Goal: Task Accomplishment & Management: Complete application form

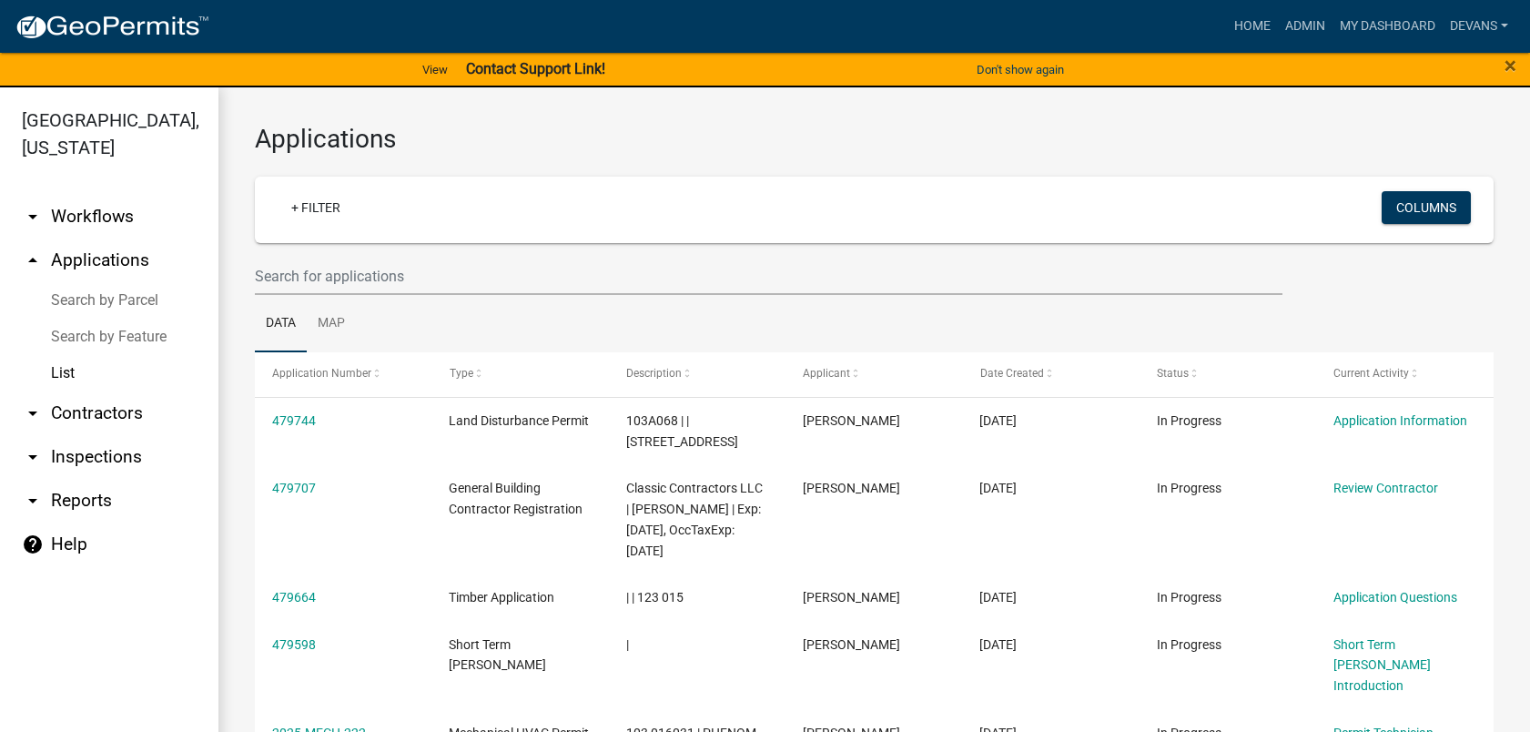
select select "1: 25"
click at [336, 276] on input "text" at bounding box center [768, 276] width 1027 height 37
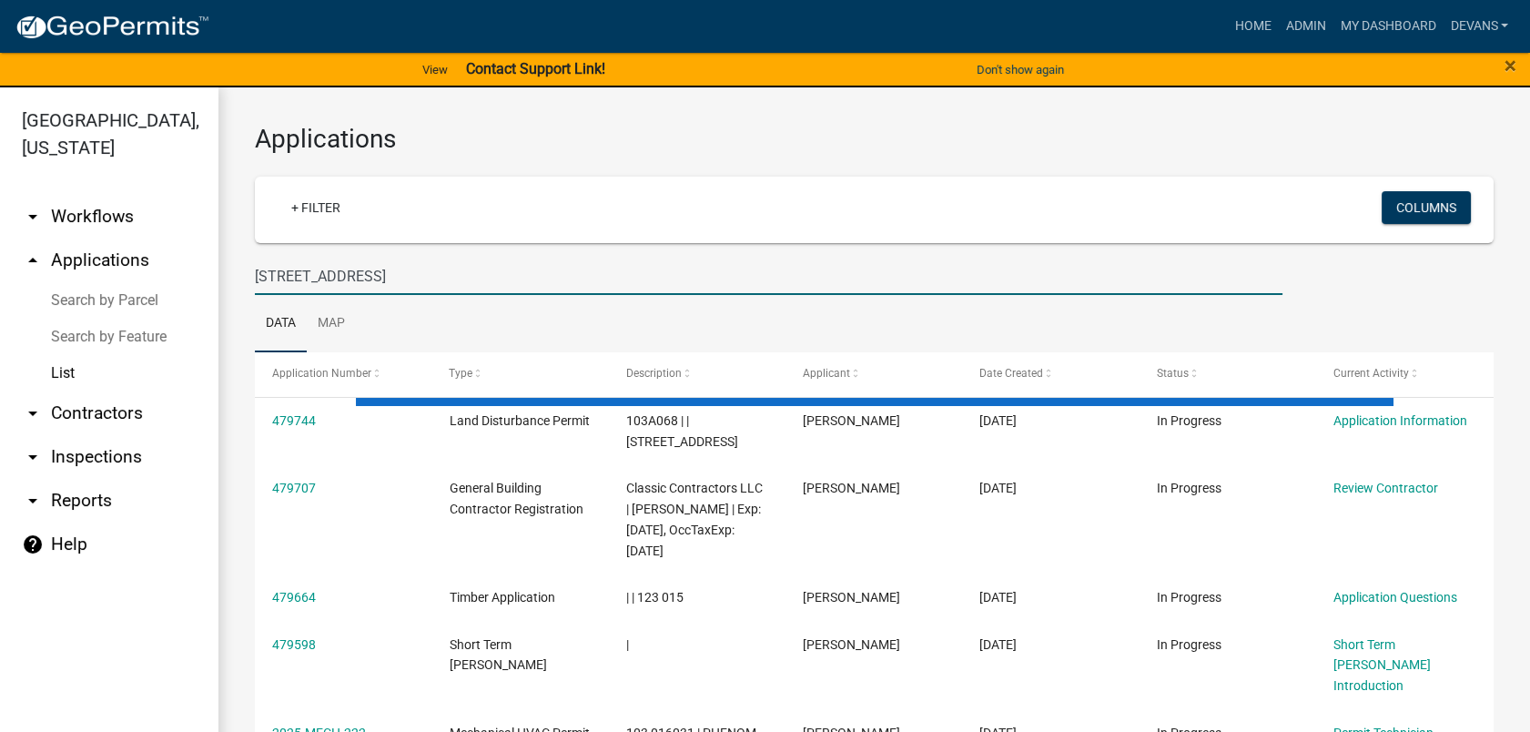
type input "264 loch way"
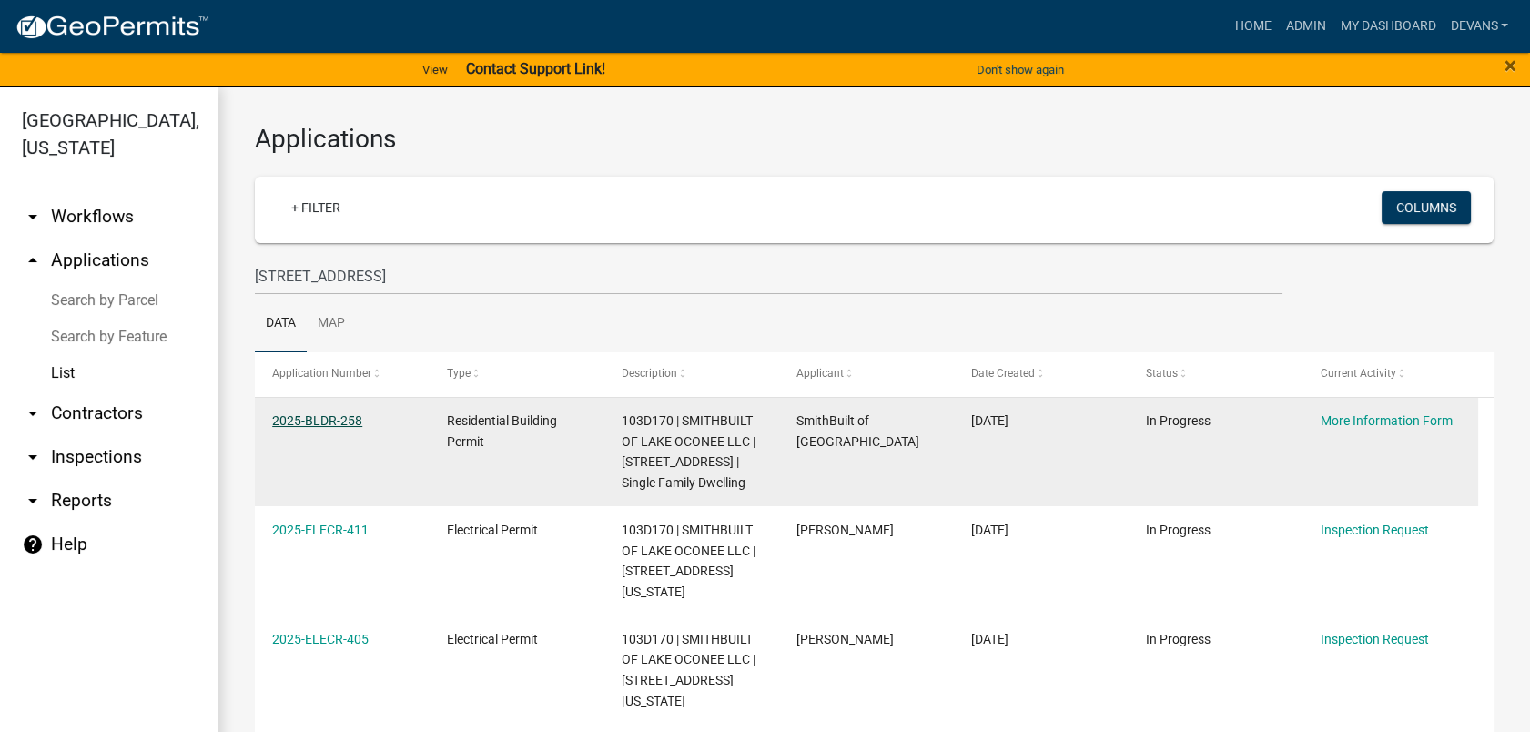
click at [324, 417] on link "2025-BLDR-258" at bounding box center [317, 420] width 90 height 15
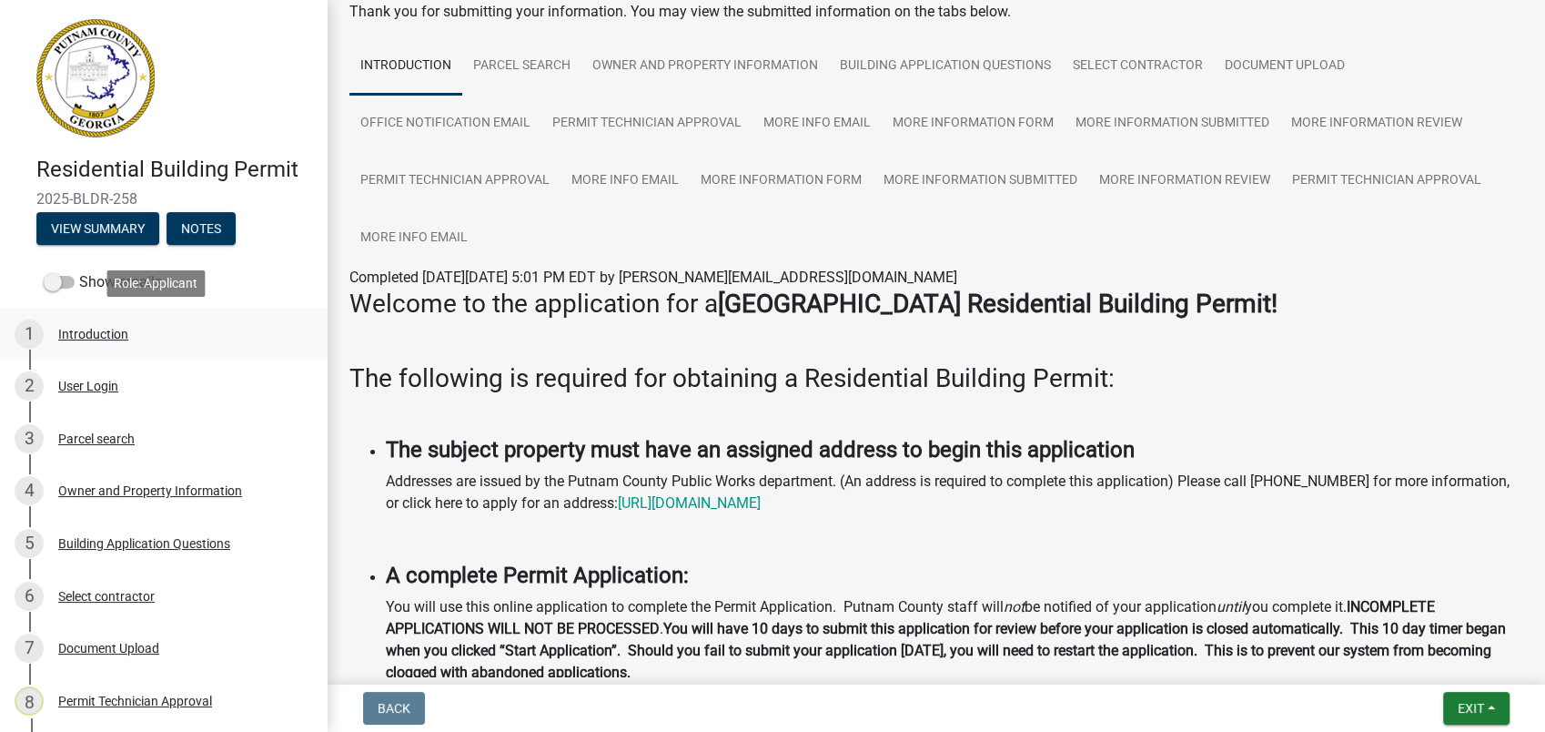
scroll to position [279, 0]
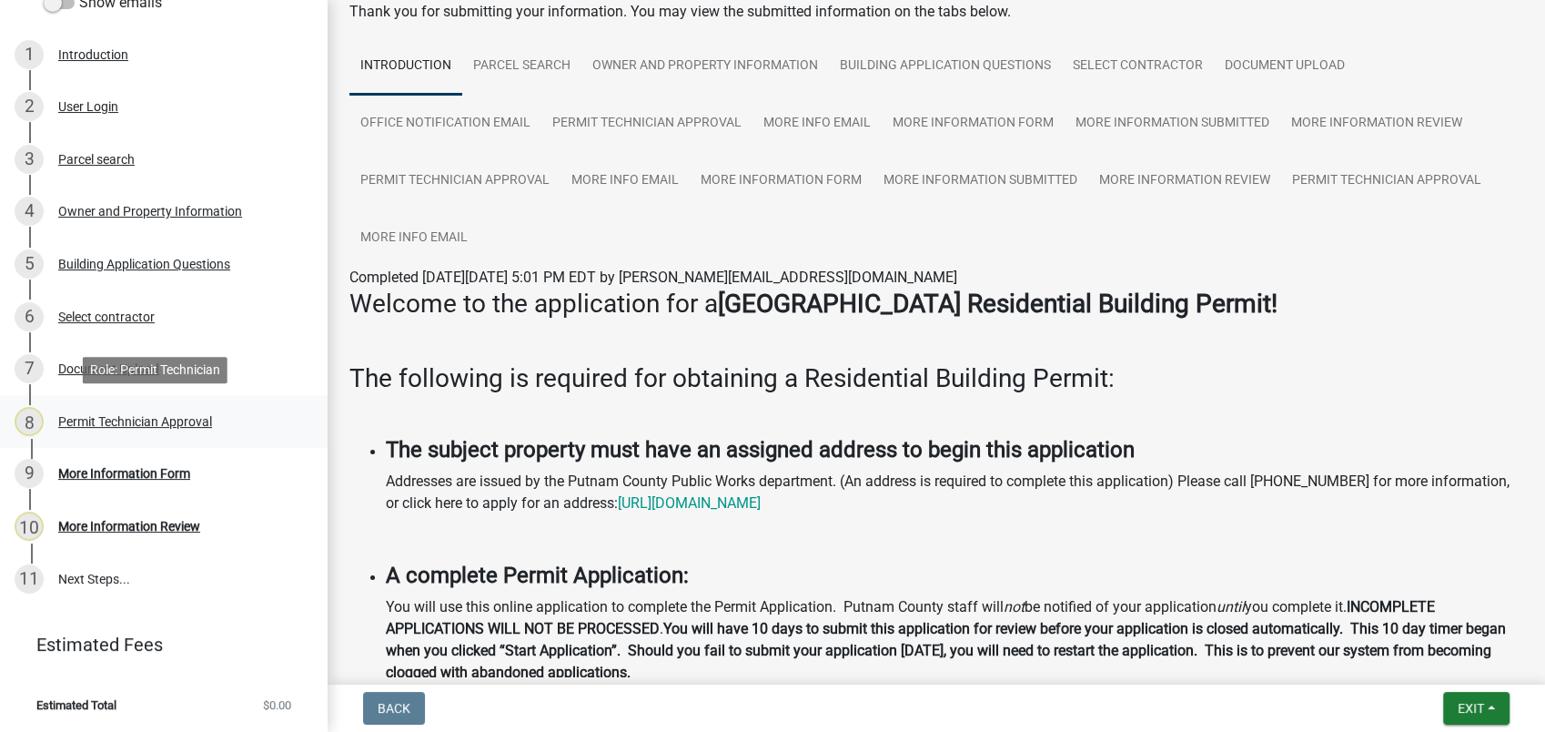
click at [128, 410] on div "8 Permit Technician Approval" at bounding box center [157, 421] width 284 height 29
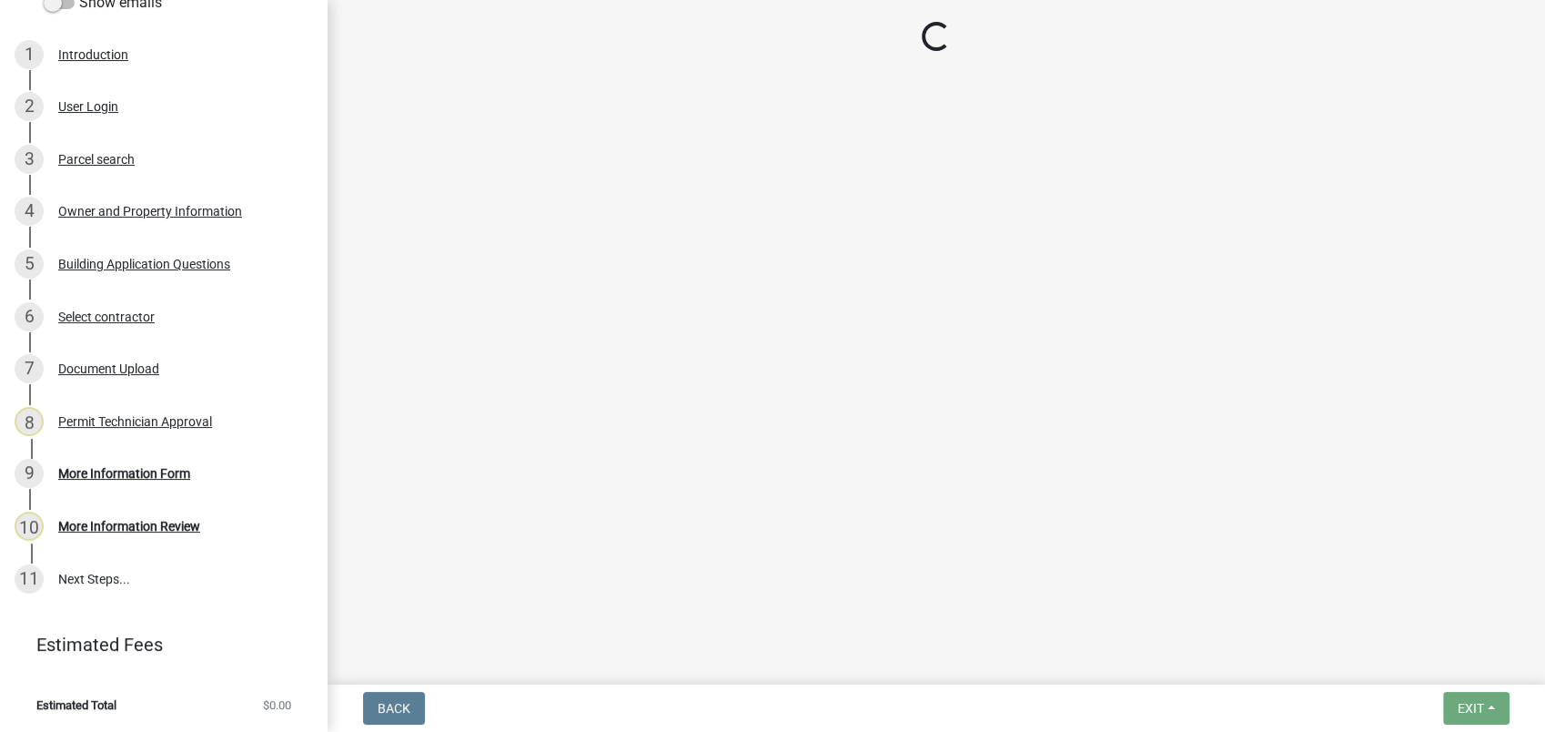
select select "ef7a1fc2-7a7a-426d-b1f0-c9b9b6ca7ff4"
select select "83394b22-4a11-496c-8e5c-75ade2e72faf"
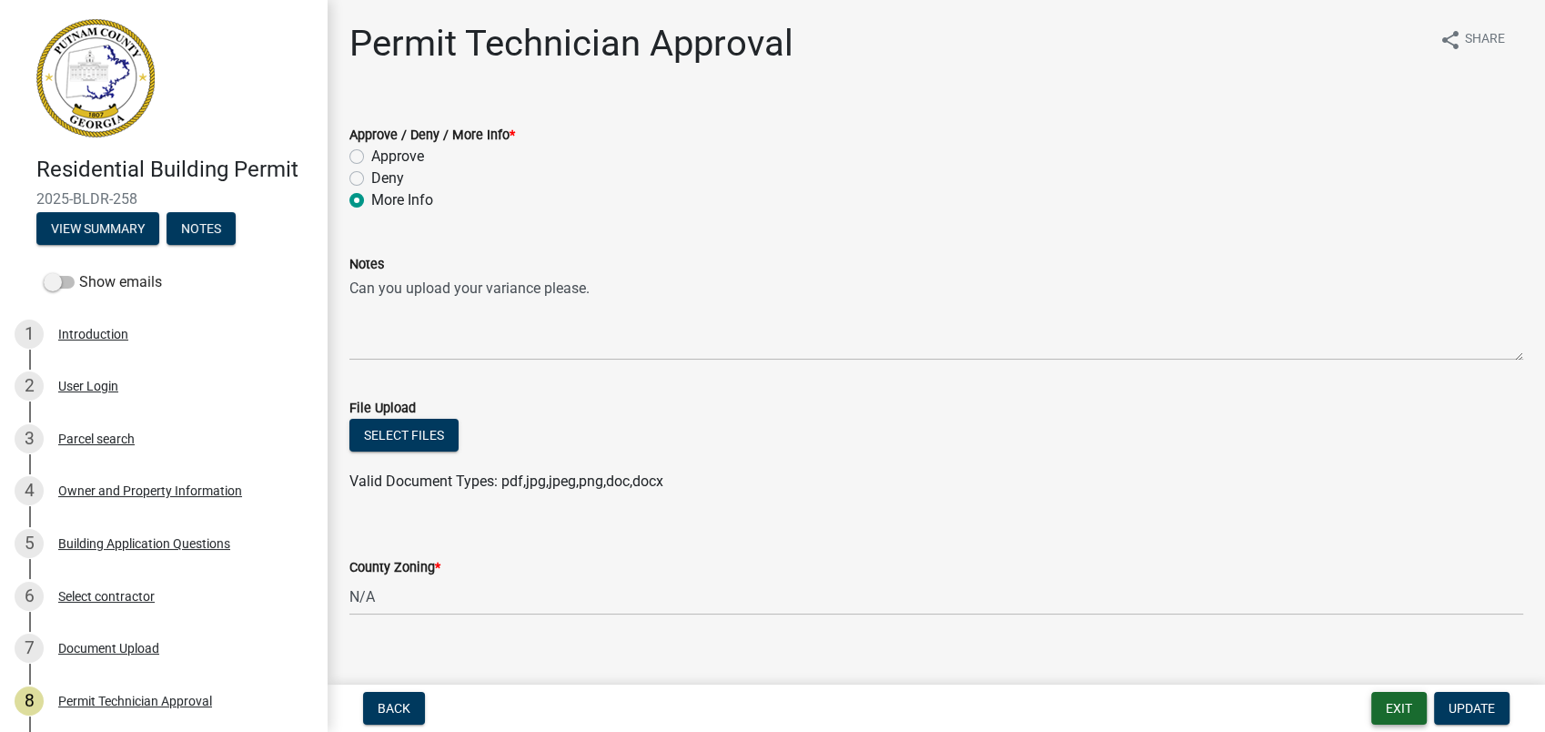
click at [1405, 693] on button "Exit" at bounding box center [1399, 708] width 56 height 33
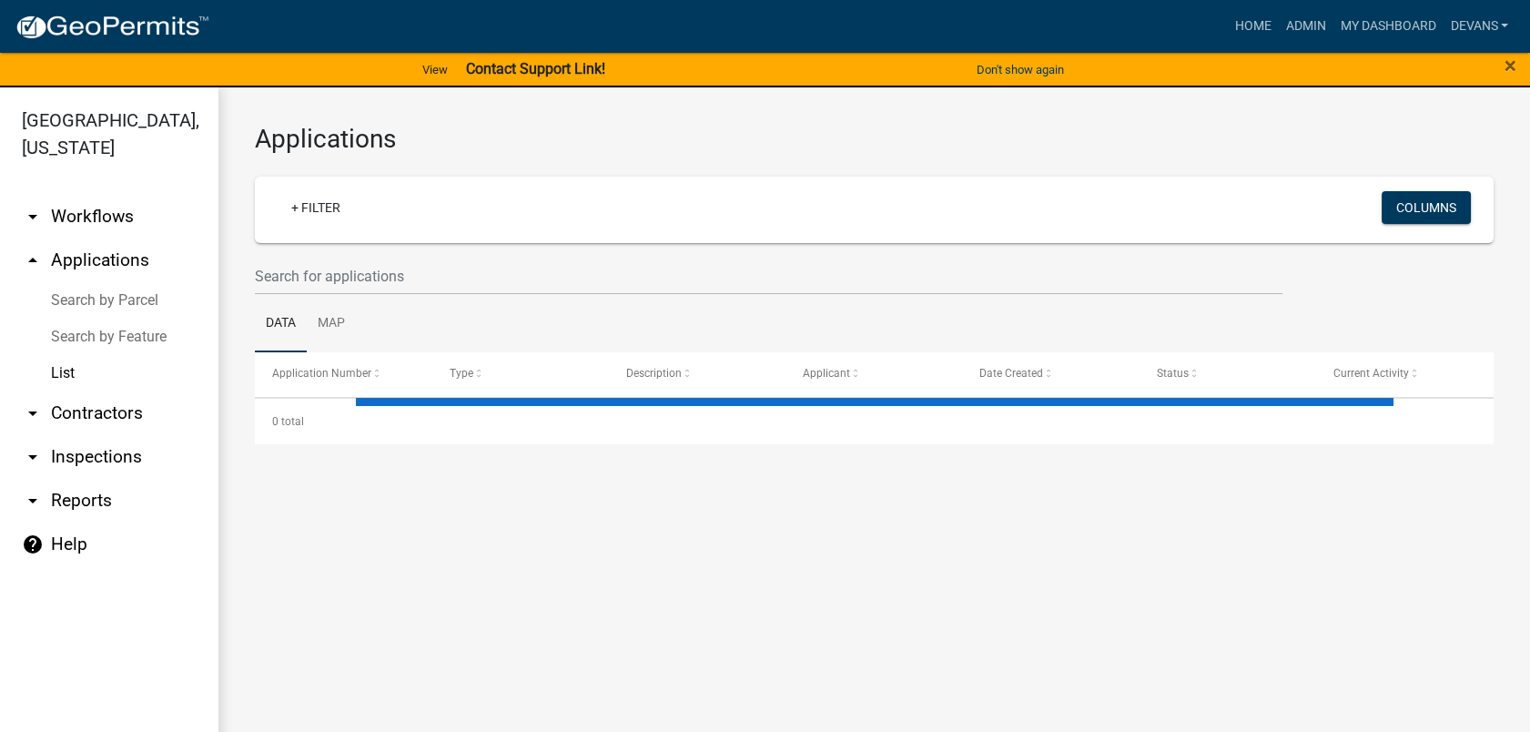
select select "1: 25"
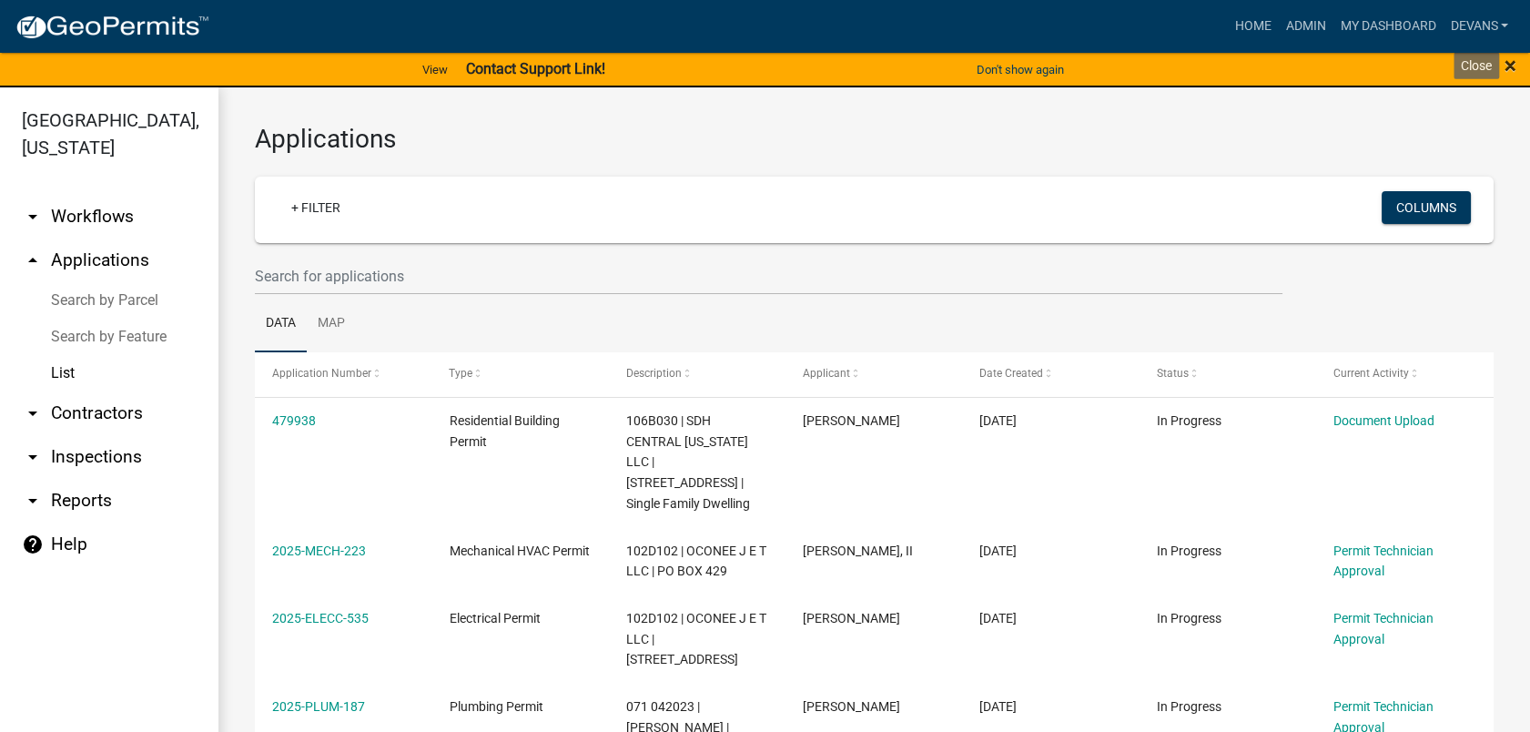
click at [1508, 66] on span "×" at bounding box center [1510, 65] width 12 height 25
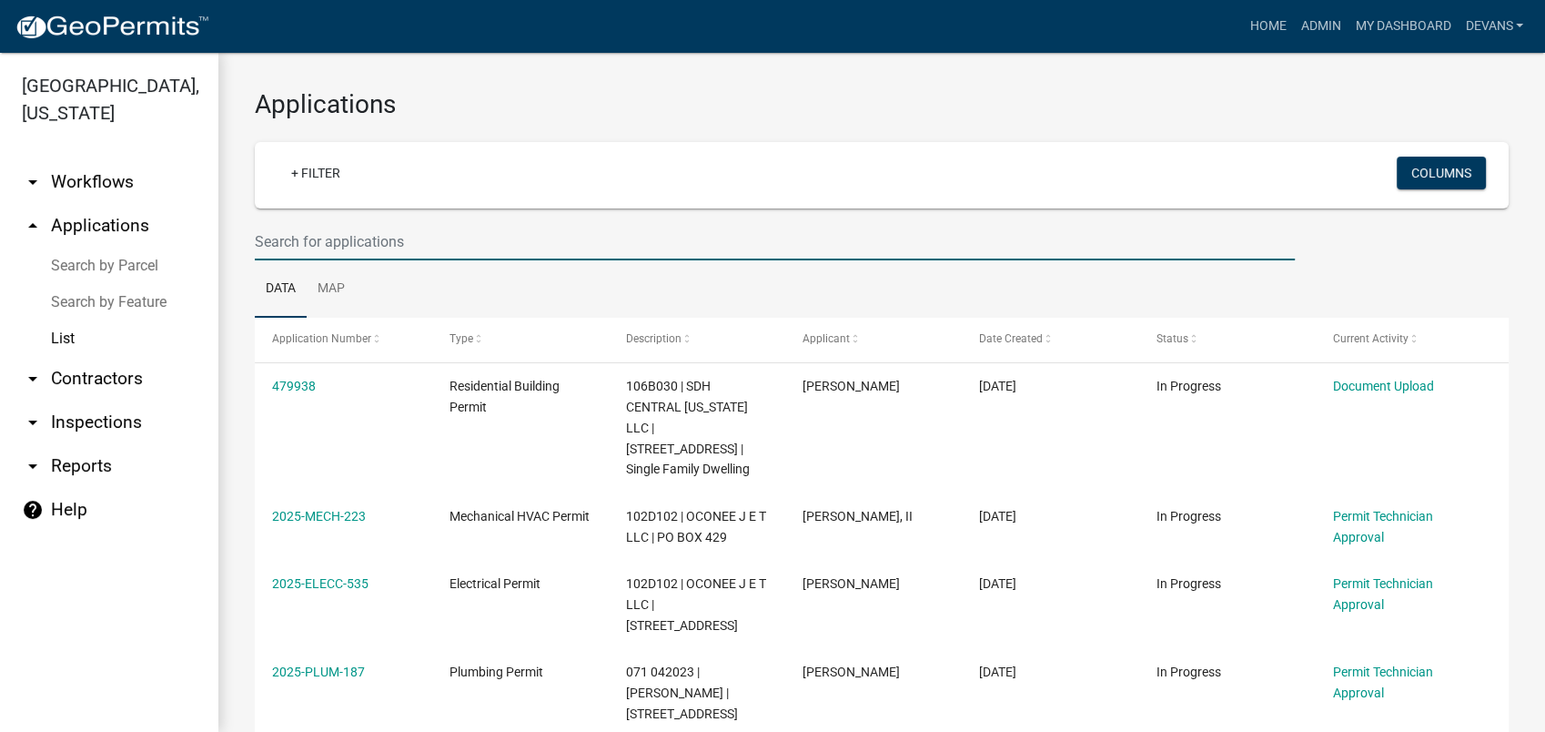
click at [297, 240] on input "text" at bounding box center [775, 241] width 1040 height 37
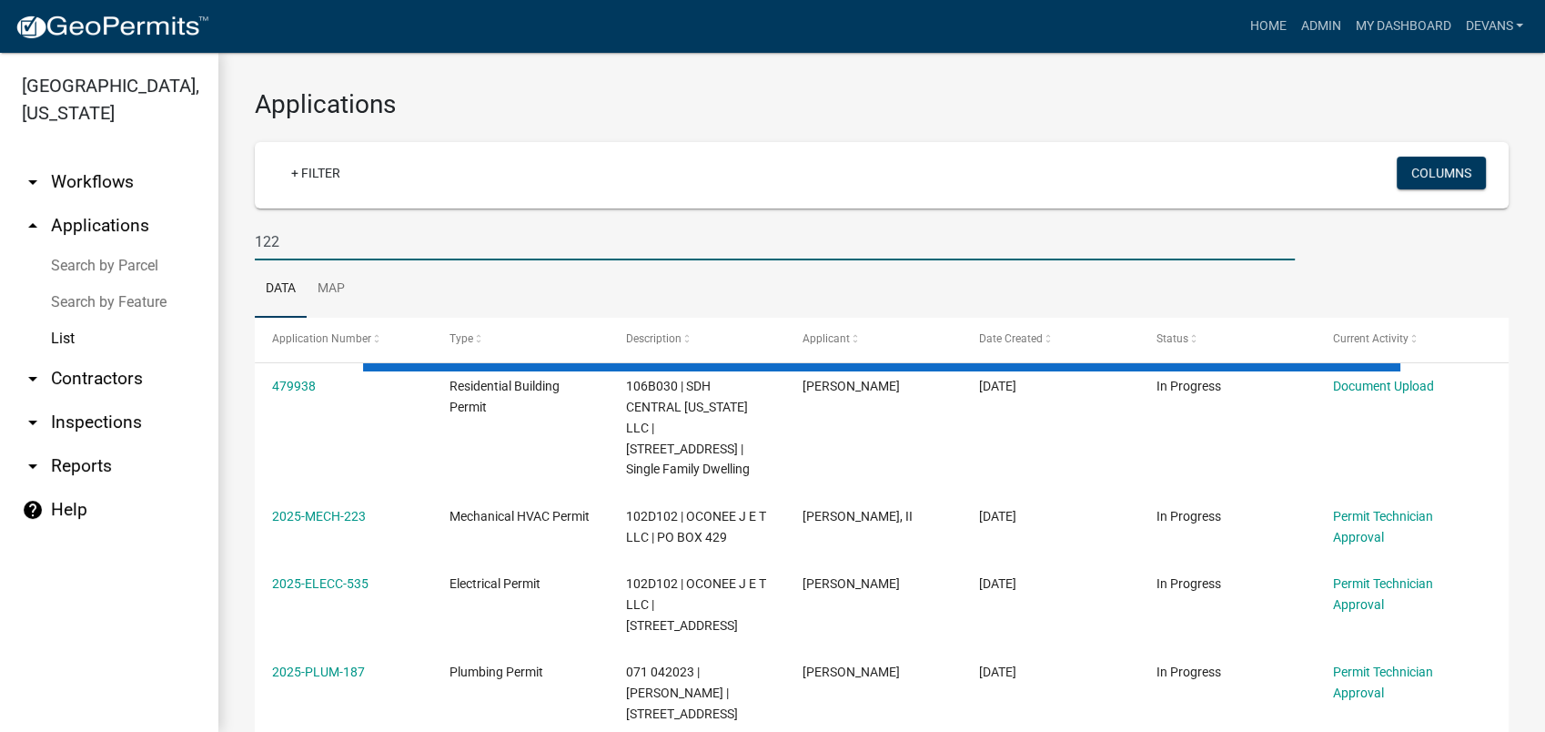
click at [285, 237] on input "122" at bounding box center [775, 241] width 1040 height 37
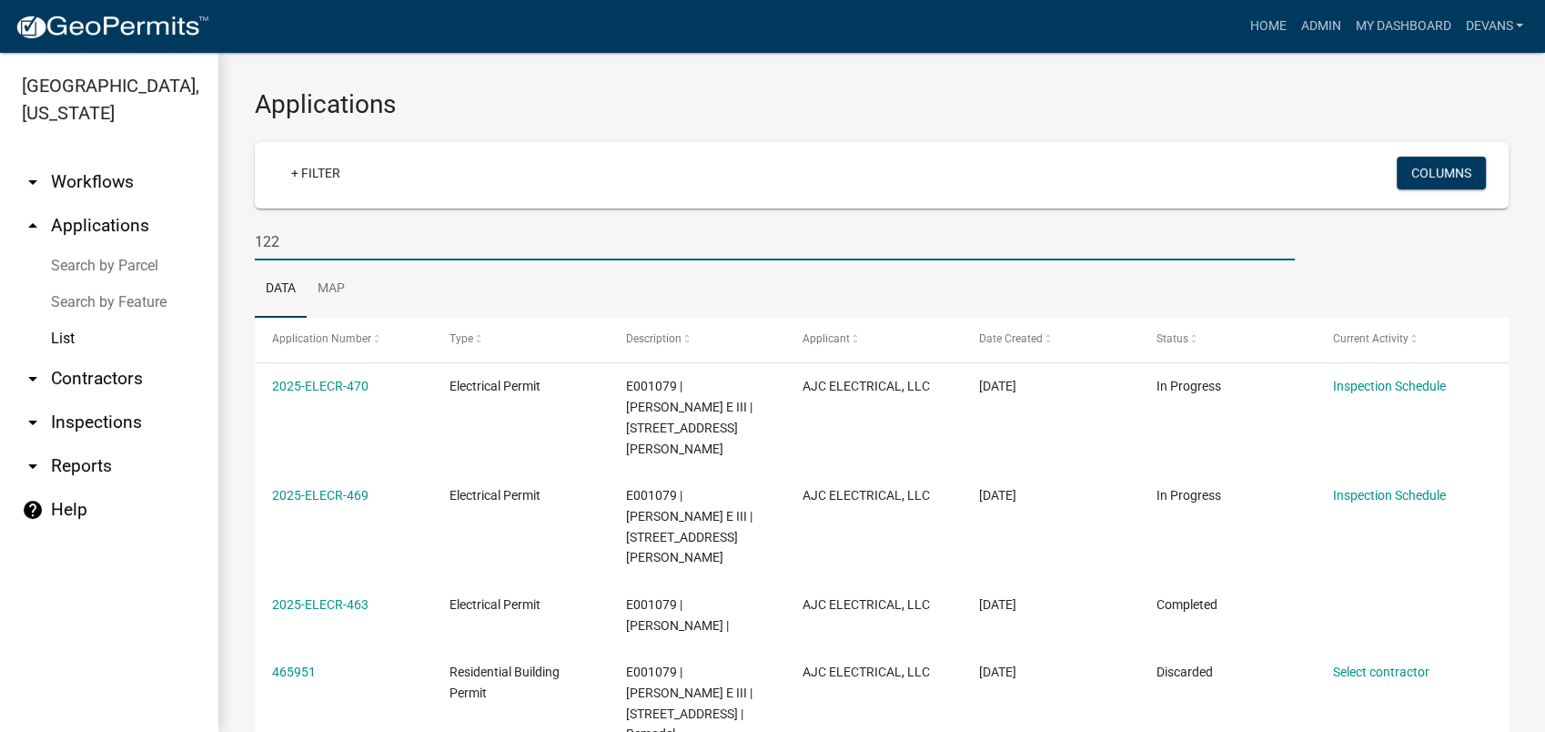
type input "122"
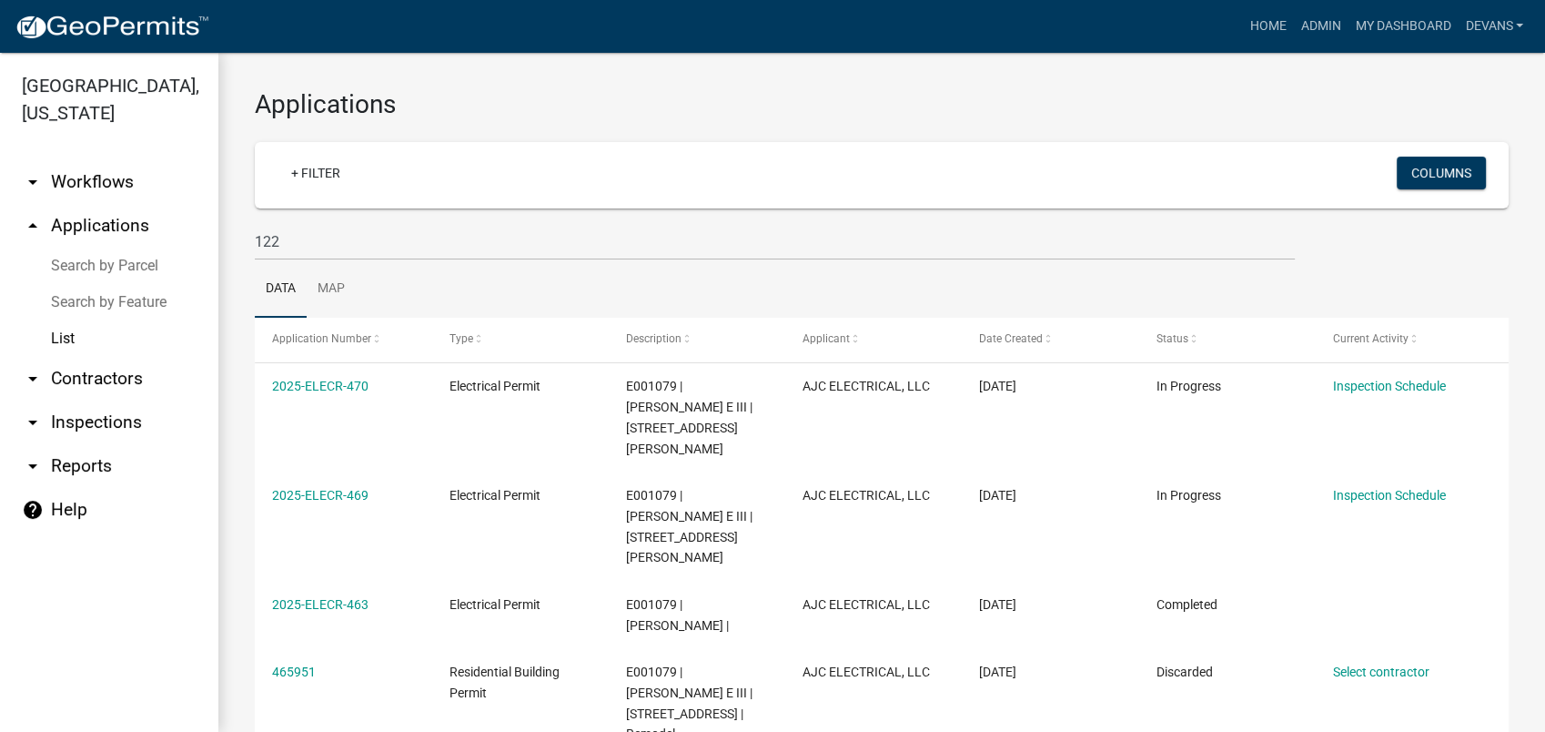
click at [56, 337] on link "List" at bounding box center [109, 338] width 218 height 36
click at [102, 227] on link "arrow_drop_up Applications" at bounding box center [109, 226] width 218 height 44
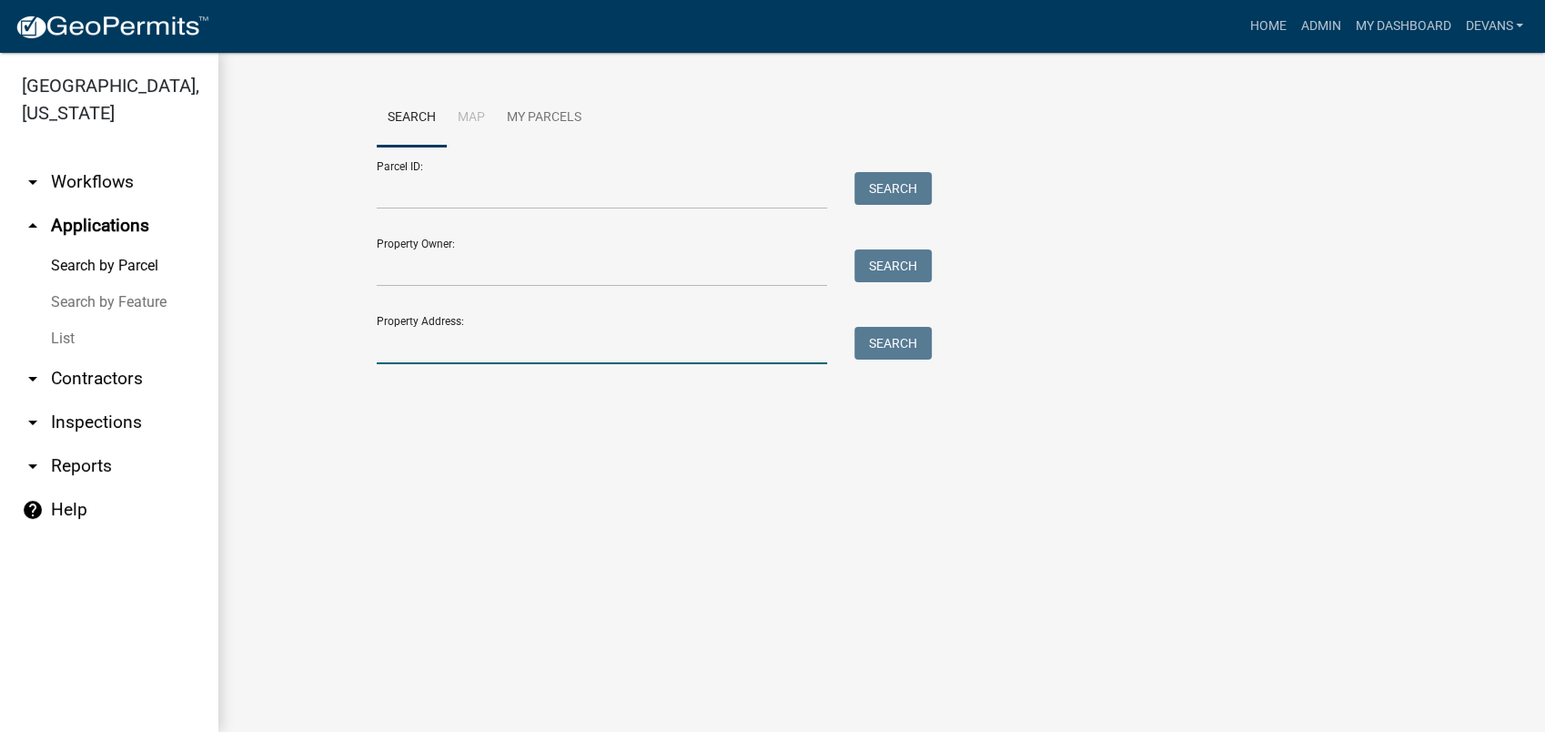
click at [424, 351] on input "Property Address:" at bounding box center [602, 345] width 450 height 37
type input "122 little rd"
click at [79, 379] on link "arrow_drop_down Contractors" at bounding box center [109, 379] width 218 height 44
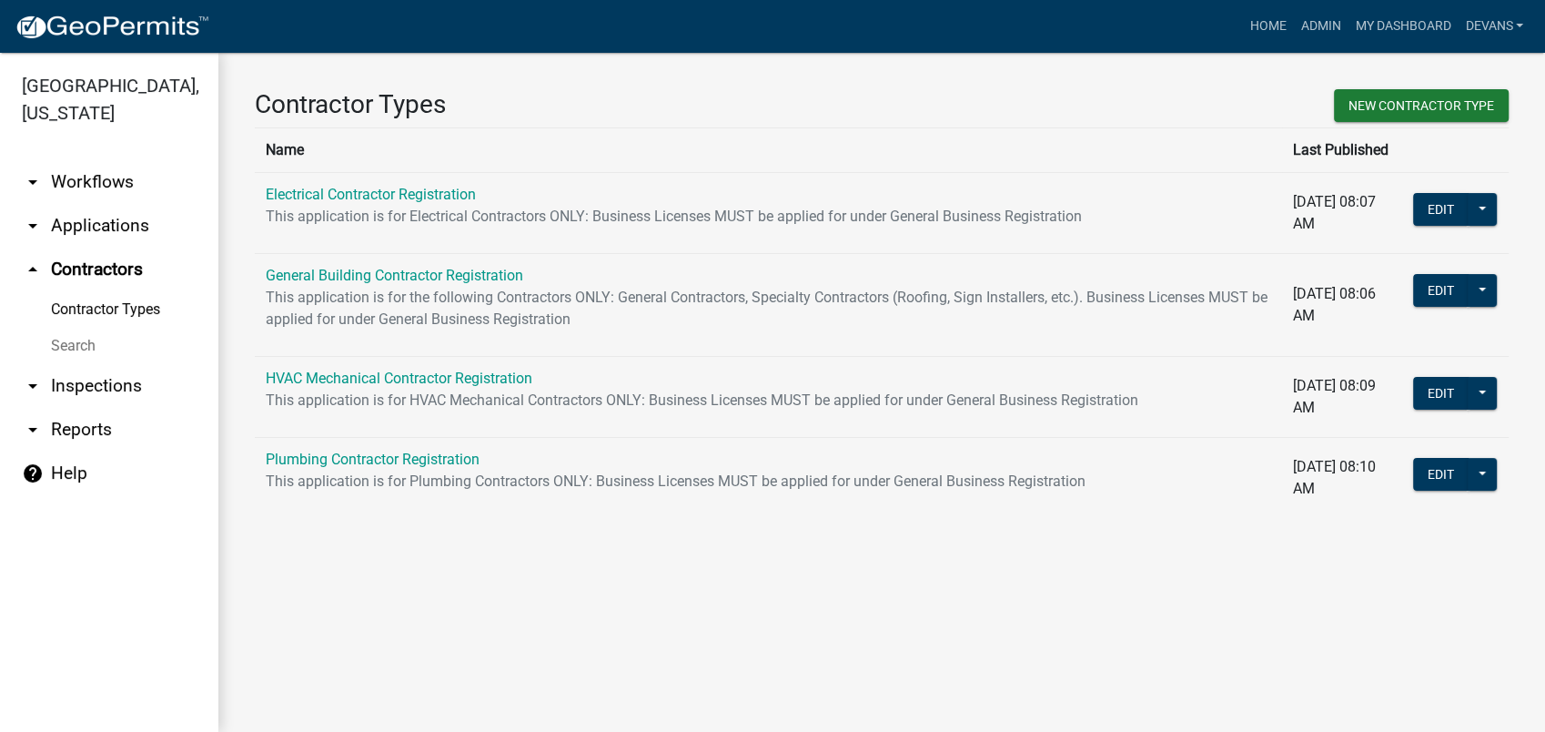
click at [102, 180] on link "arrow_drop_down Workflows" at bounding box center [109, 182] width 218 height 44
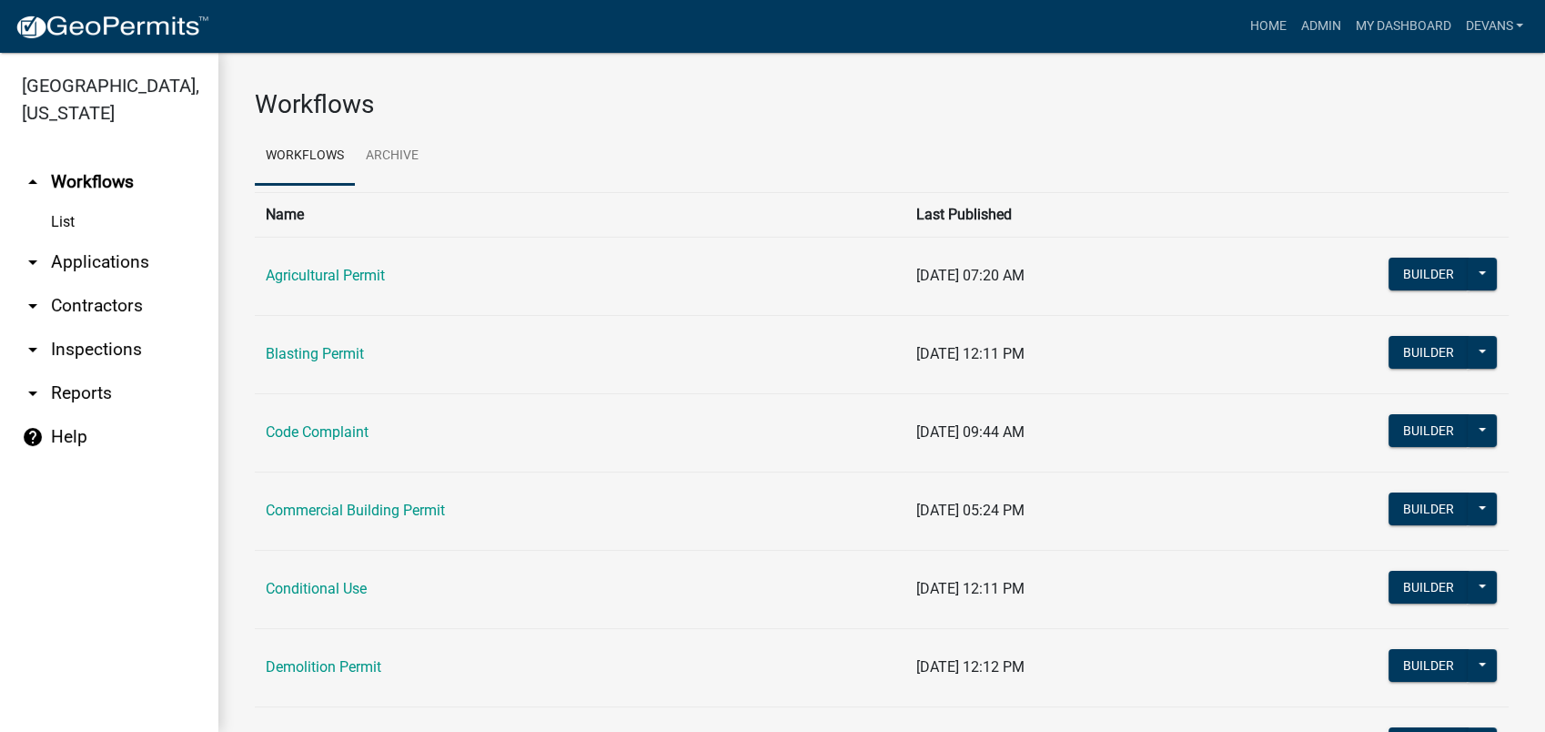
click at [85, 214] on link "List" at bounding box center [109, 222] width 218 height 36
click at [76, 263] on link "arrow_drop_down Applications" at bounding box center [109, 262] width 218 height 44
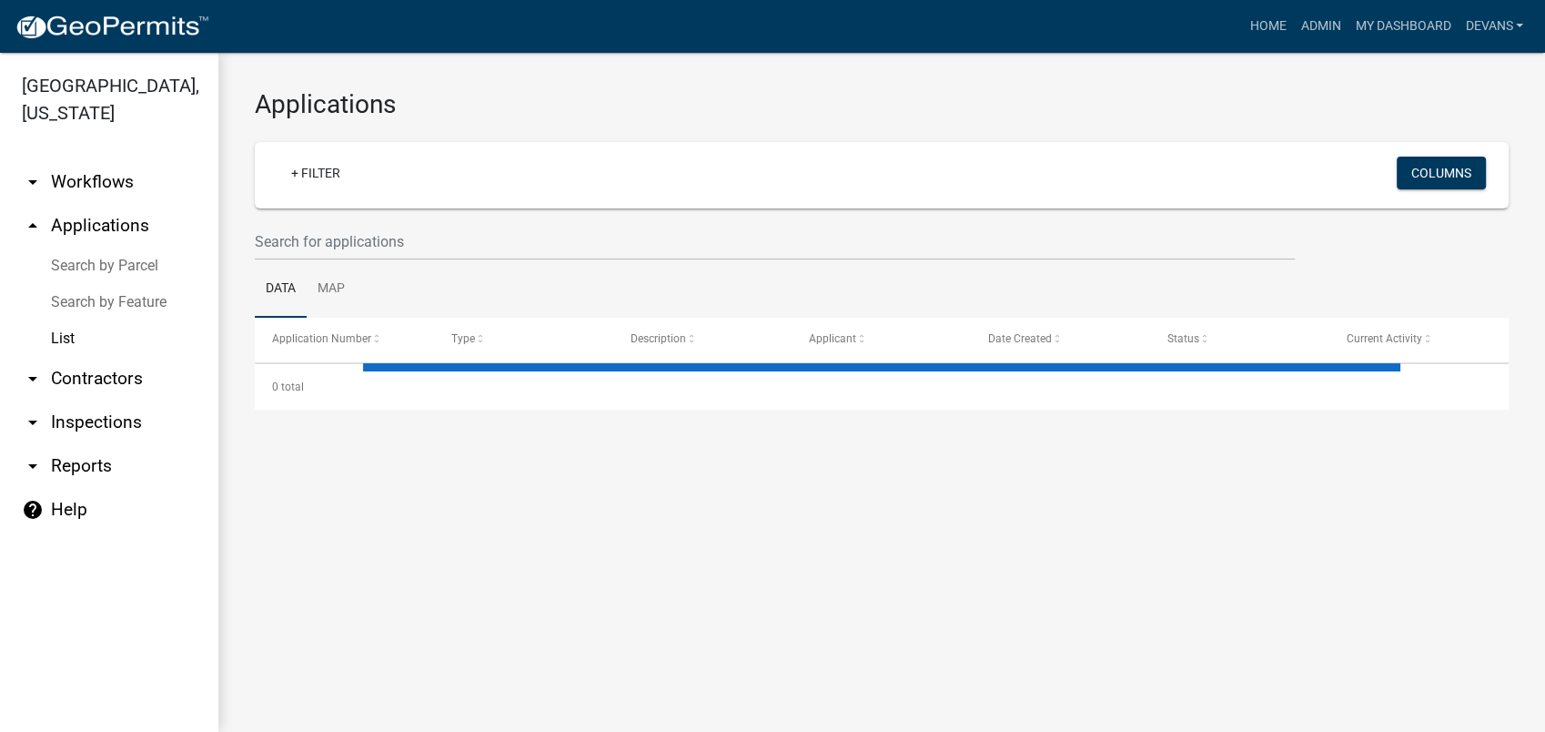
select select "1: 25"
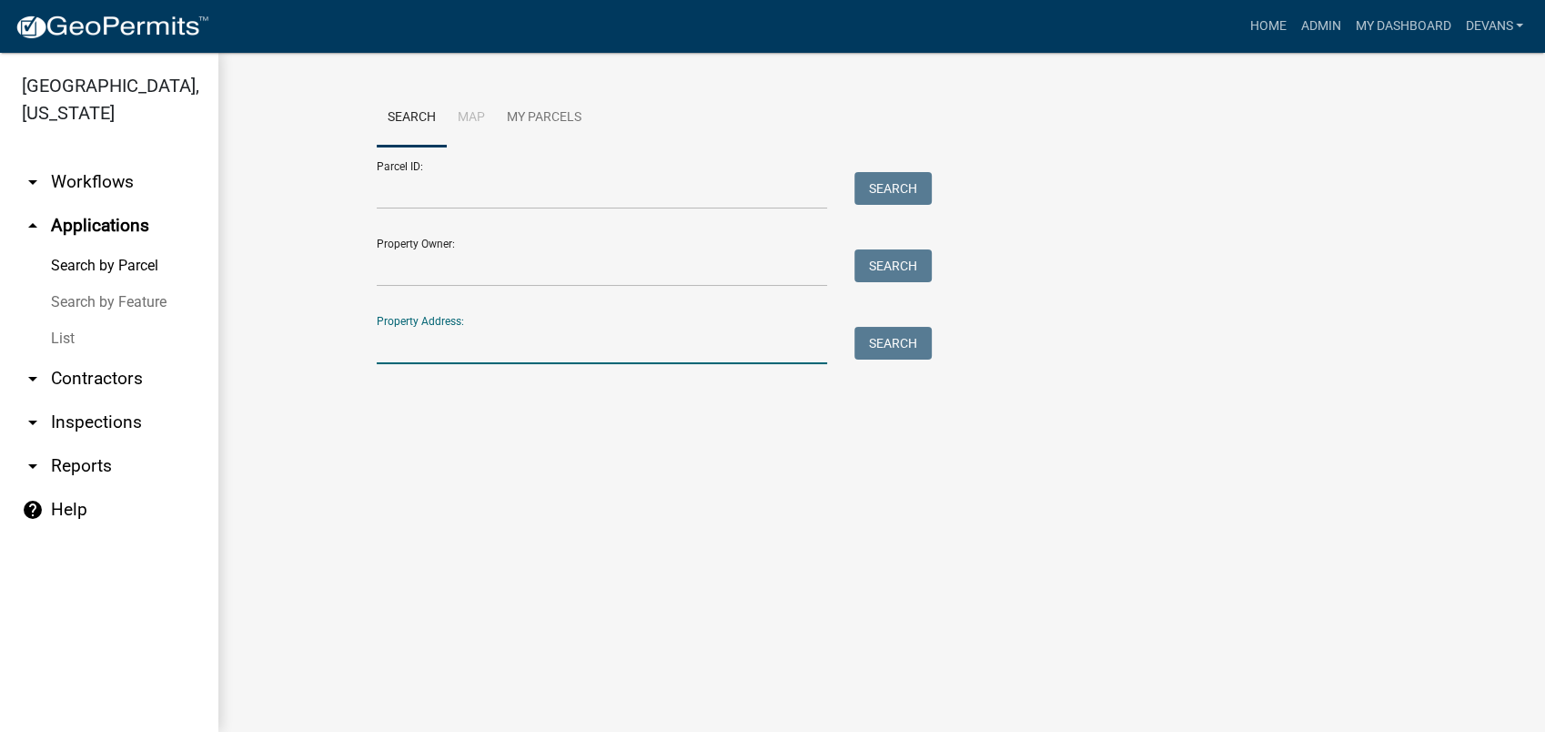
click at [489, 348] on input "Property Address:" at bounding box center [602, 345] width 450 height 37
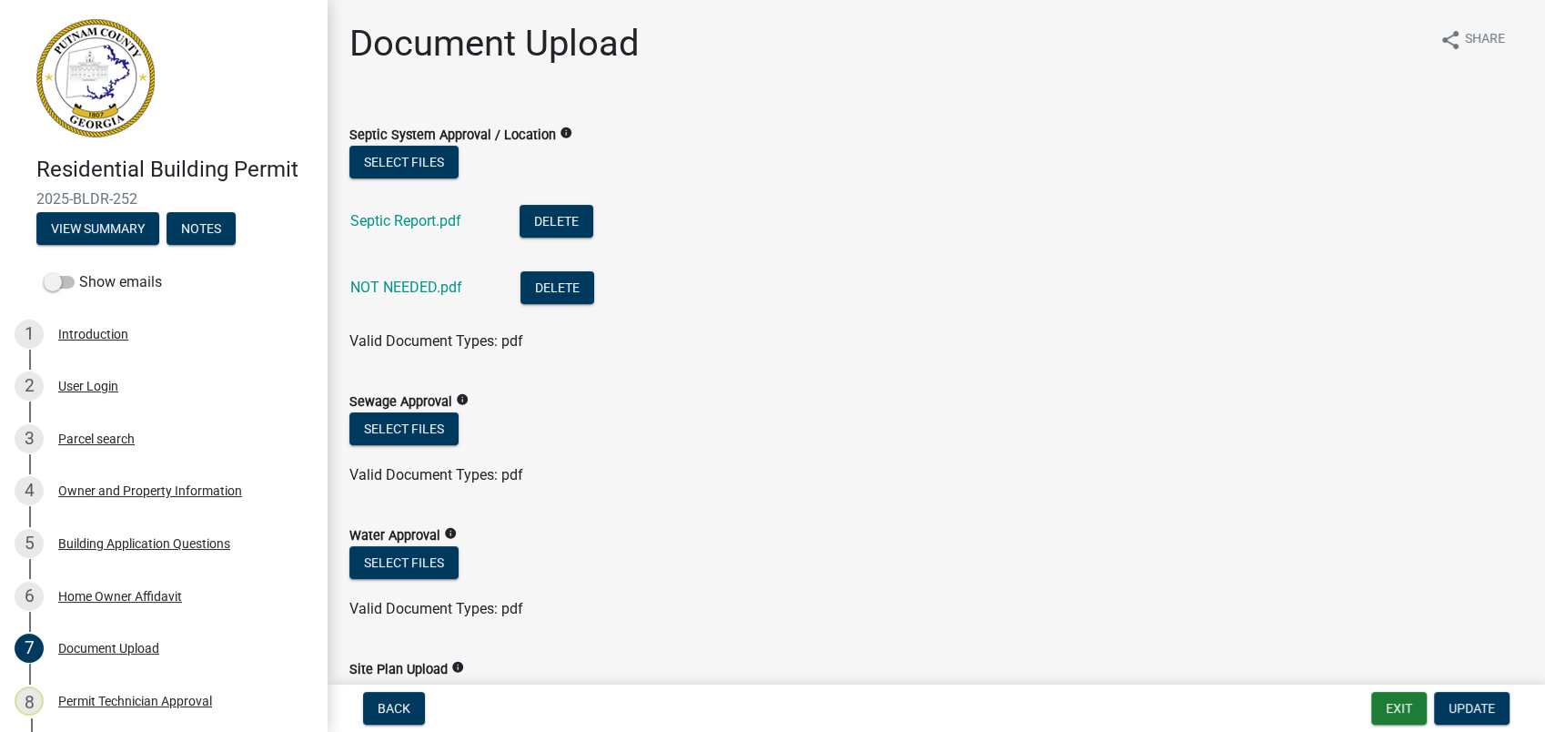
scroll to position [910, 0]
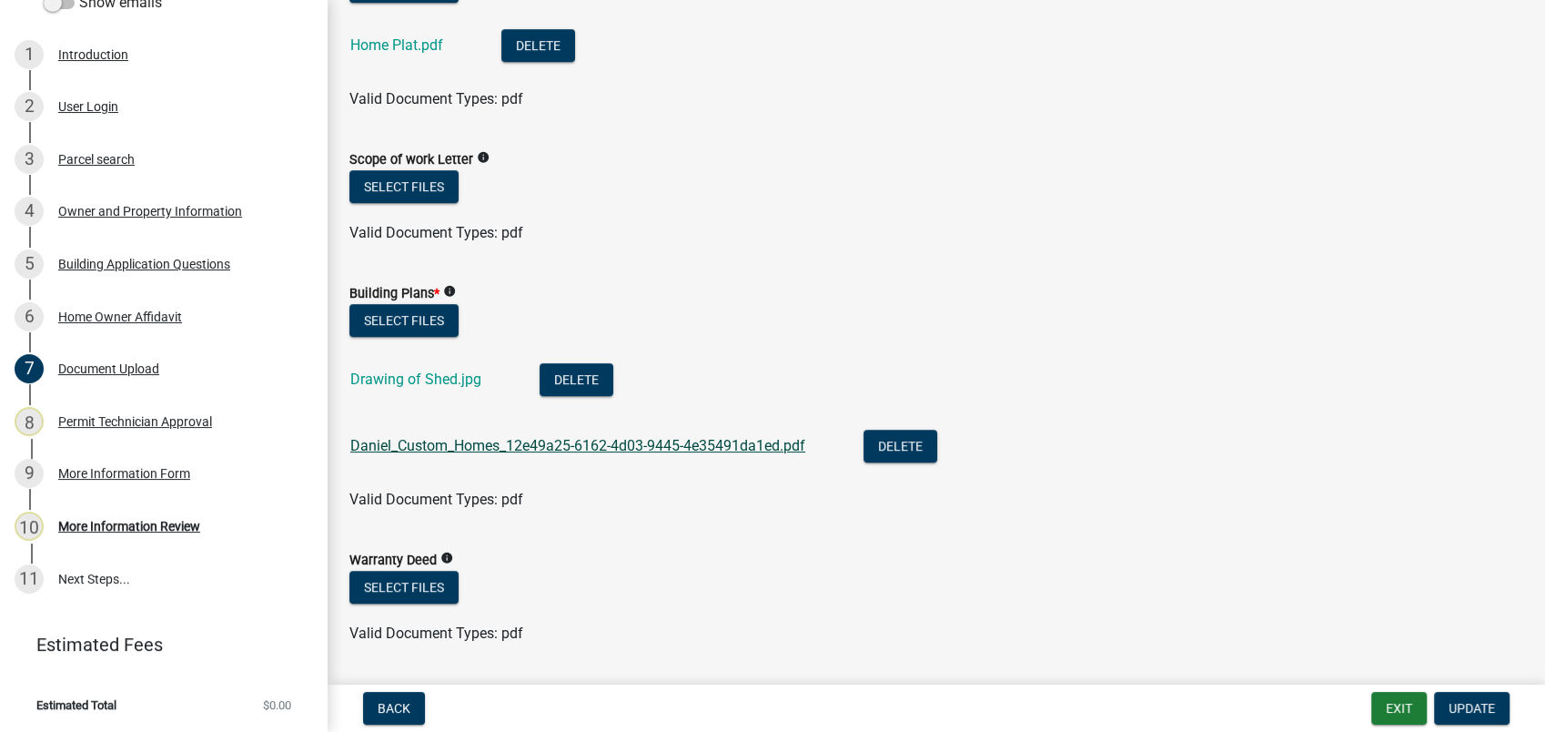
click at [604, 439] on link "Daniel_Custom_Homes_12e49a25-6162-4d03-9445-4e35491da1ed.pdf" at bounding box center [577, 445] width 455 height 17
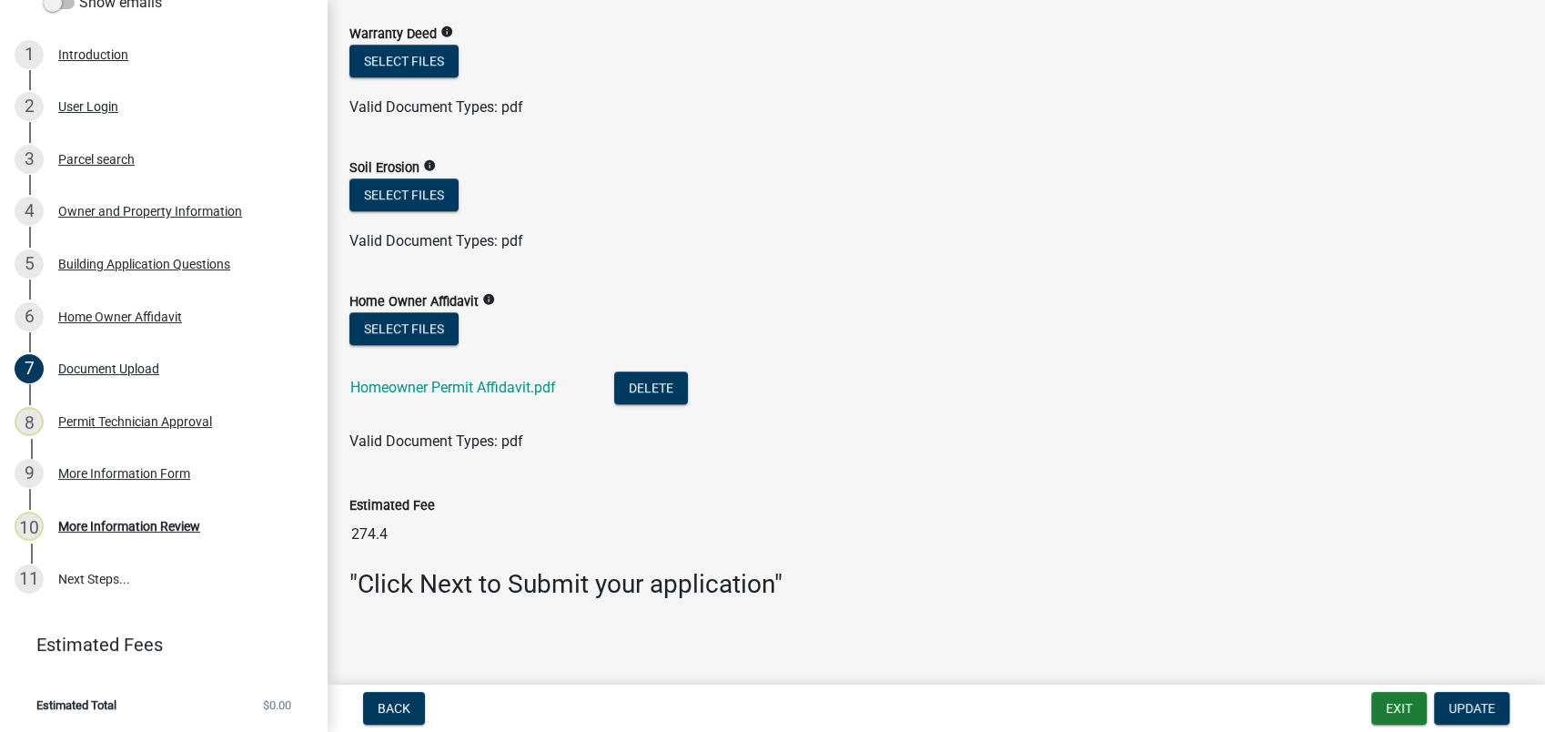
scroll to position [1442, 0]
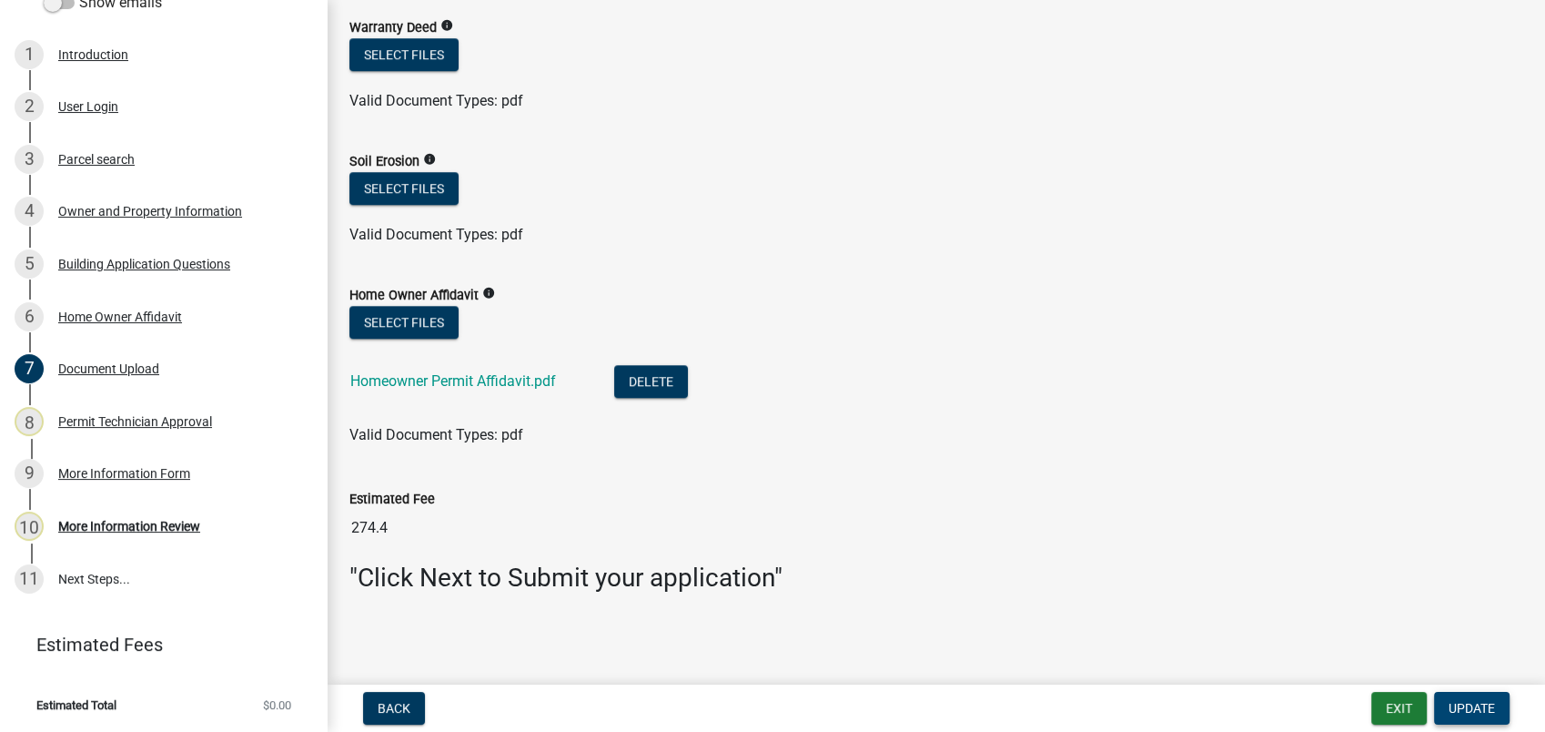
click at [1471, 710] on span "Update" at bounding box center [1472, 708] width 46 height 15
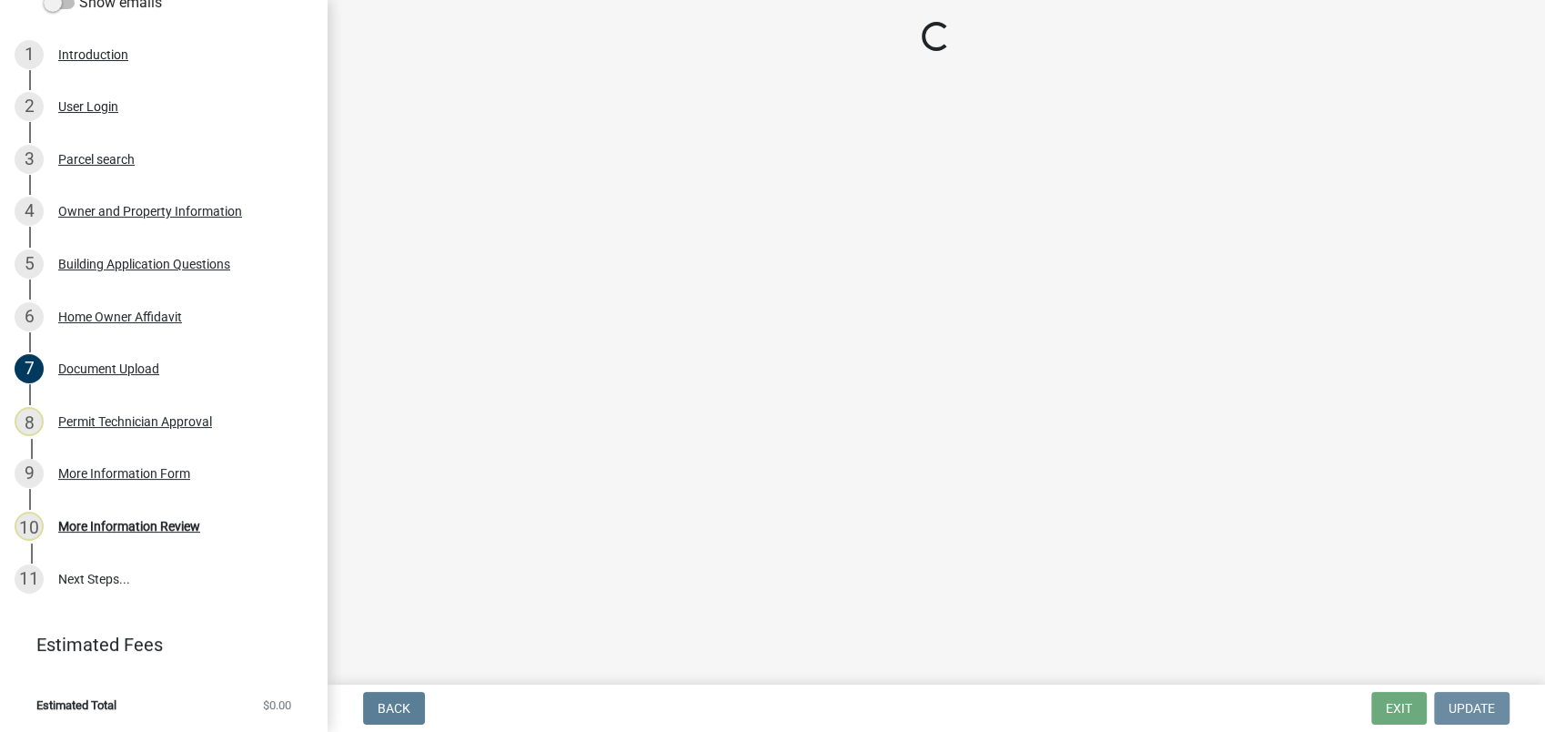
scroll to position [0, 0]
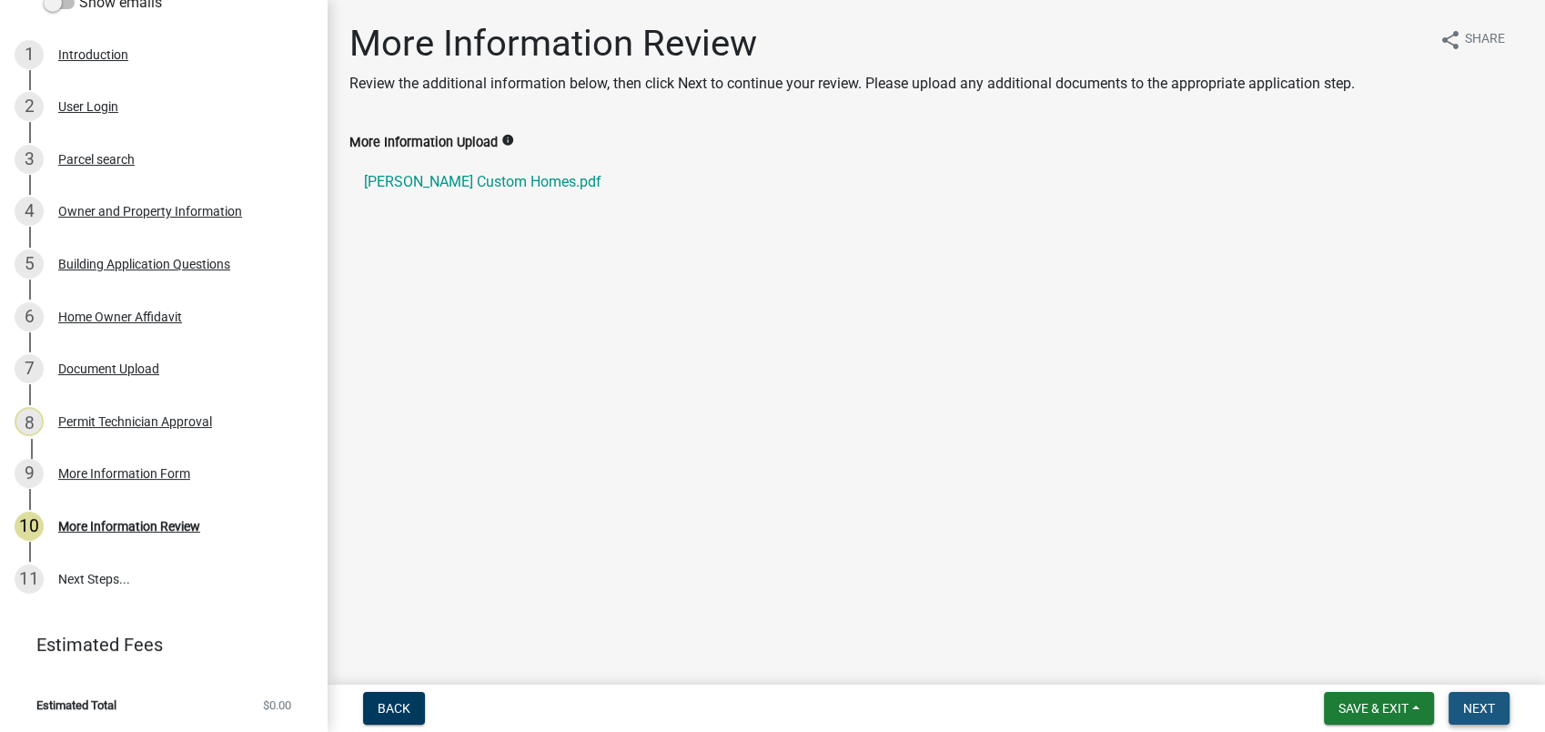
click at [1471, 702] on span "Next" at bounding box center [1479, 708] width 32 height 15
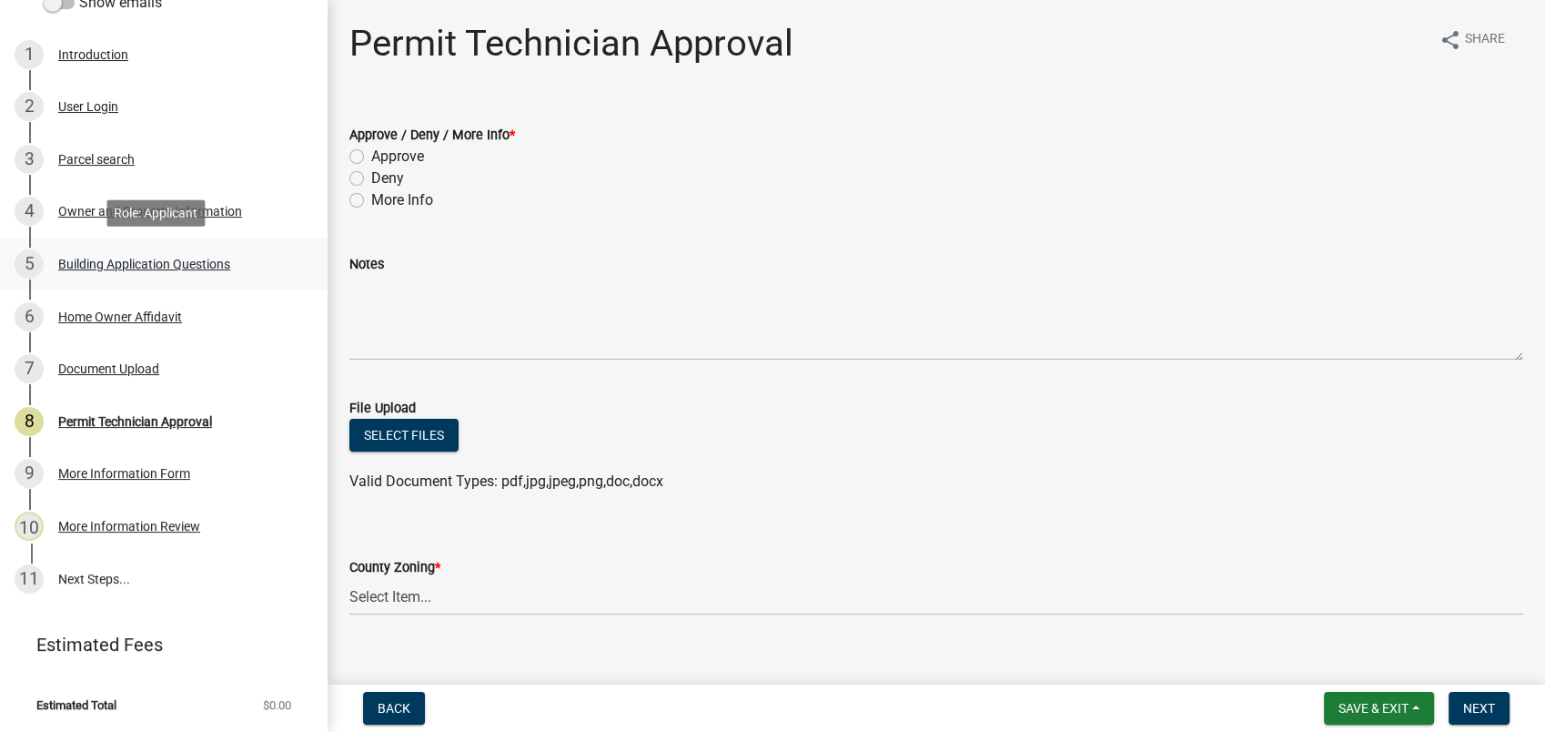
click at [99, 259] on div "Building Application Questions" at bounding box center [144, 264] width 172 height 13
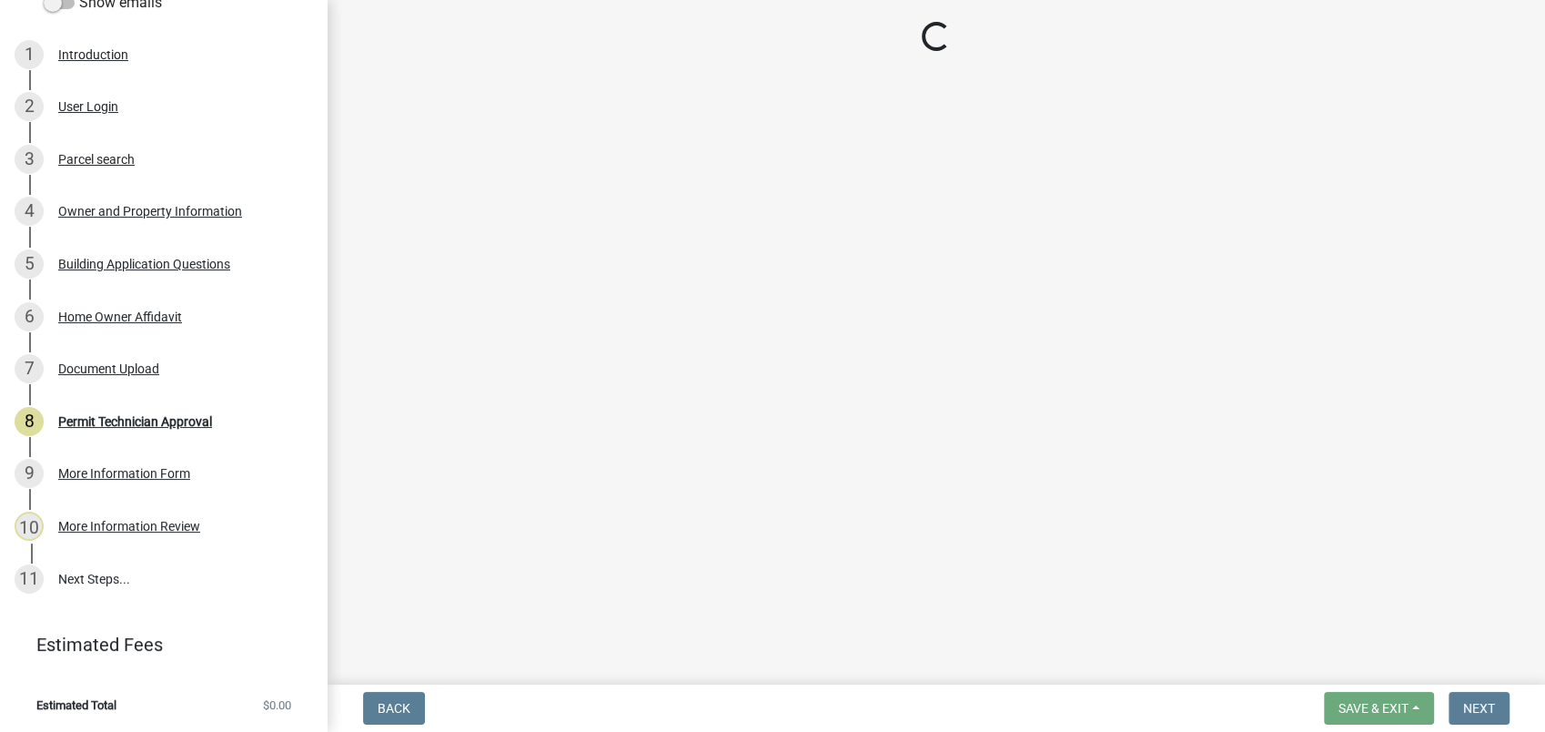
select select "ebf62bd9-0e77-42f1-a2f1-6aca02a789de"
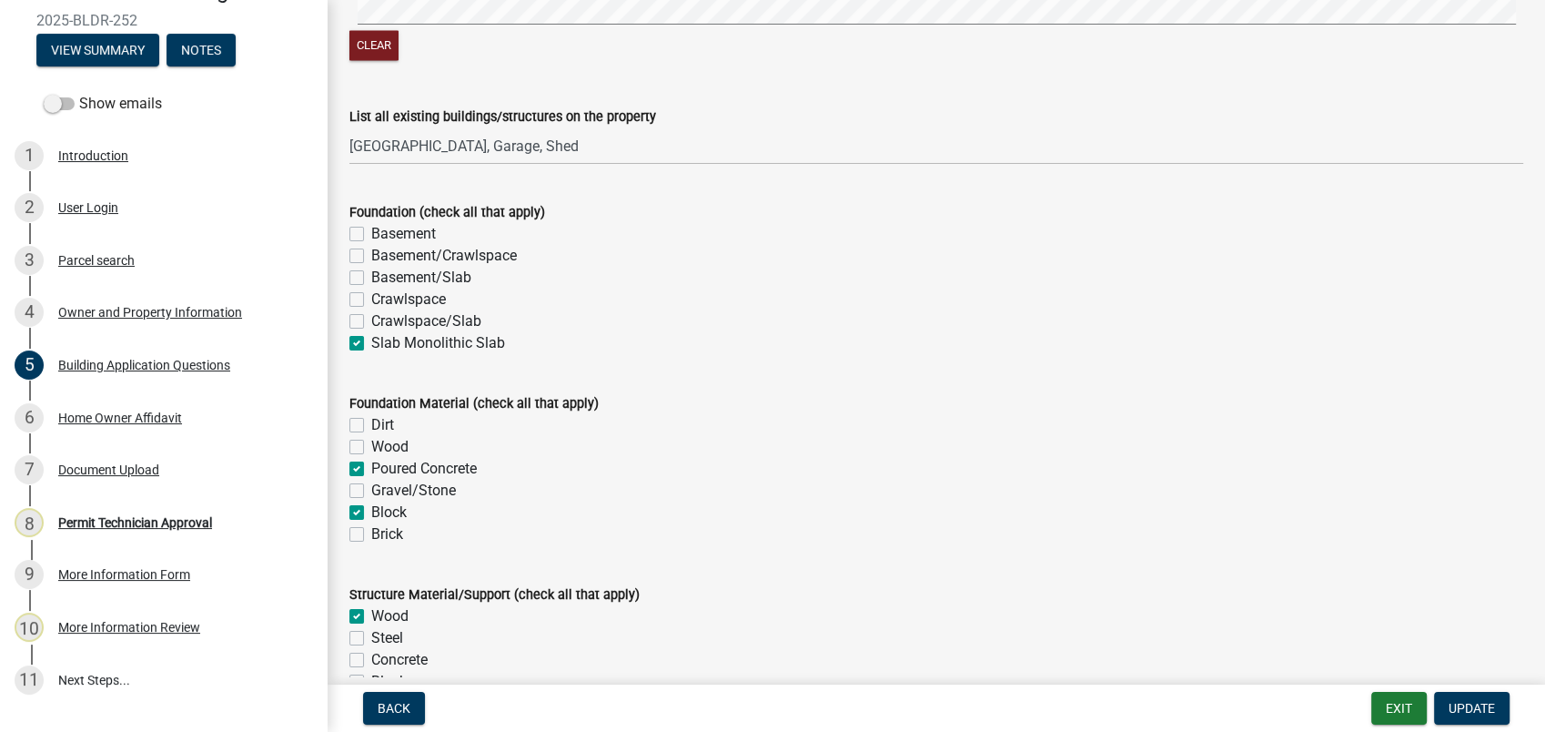
scroll to position [3124, 0]
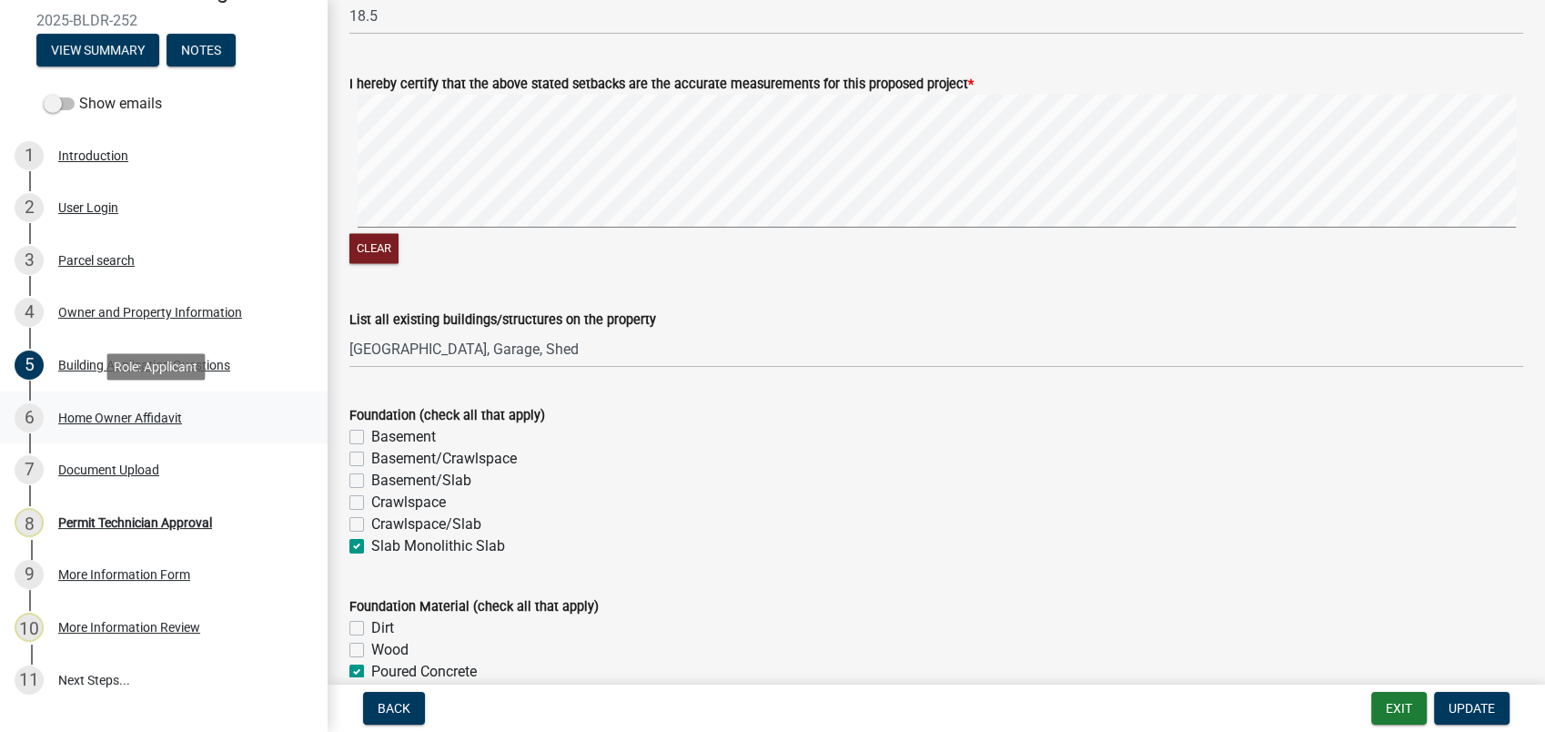
click at [139, 415] on div "Home Owner Affidavit" at bounding box center [120, 417] width 124 height 13
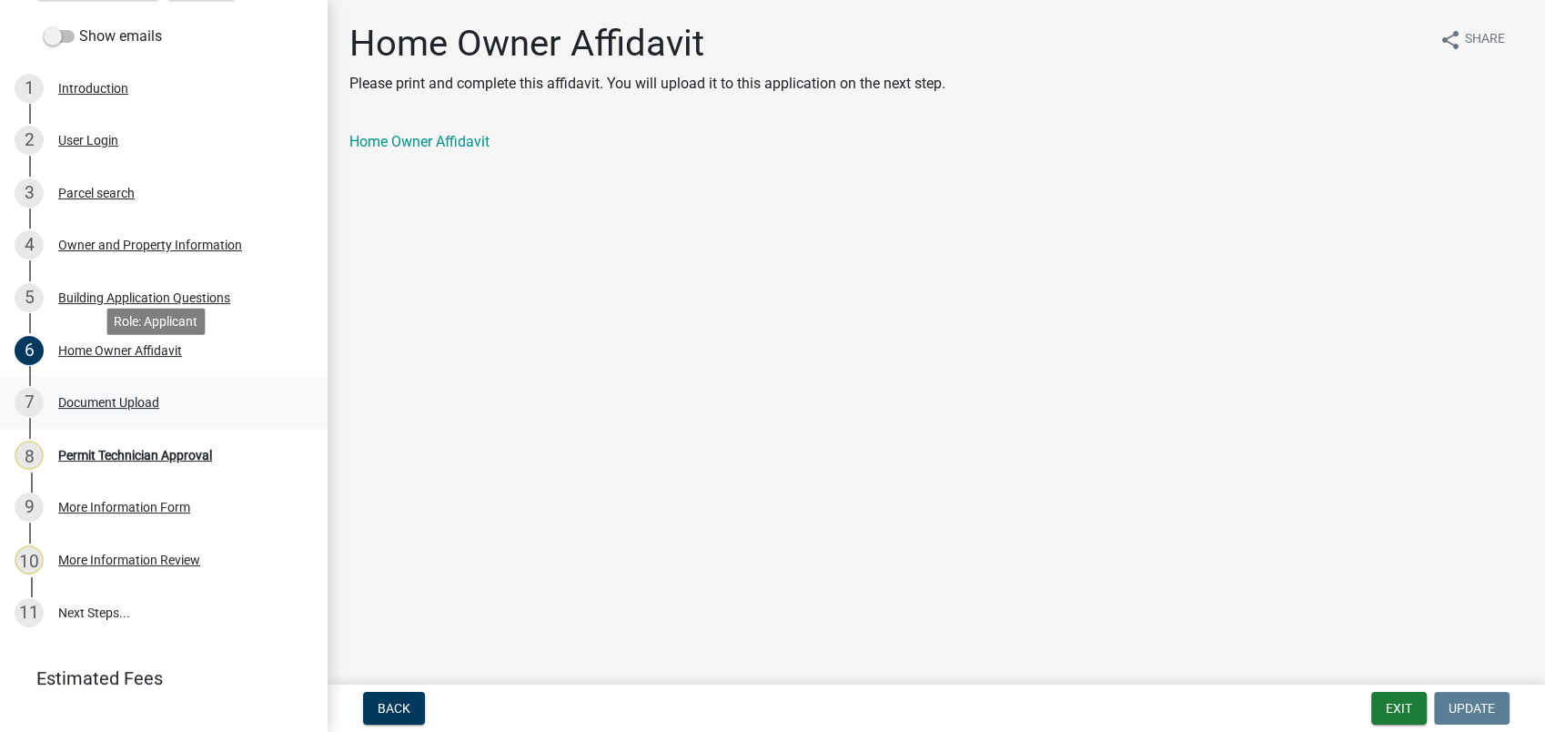
scroll to position [279, 0]
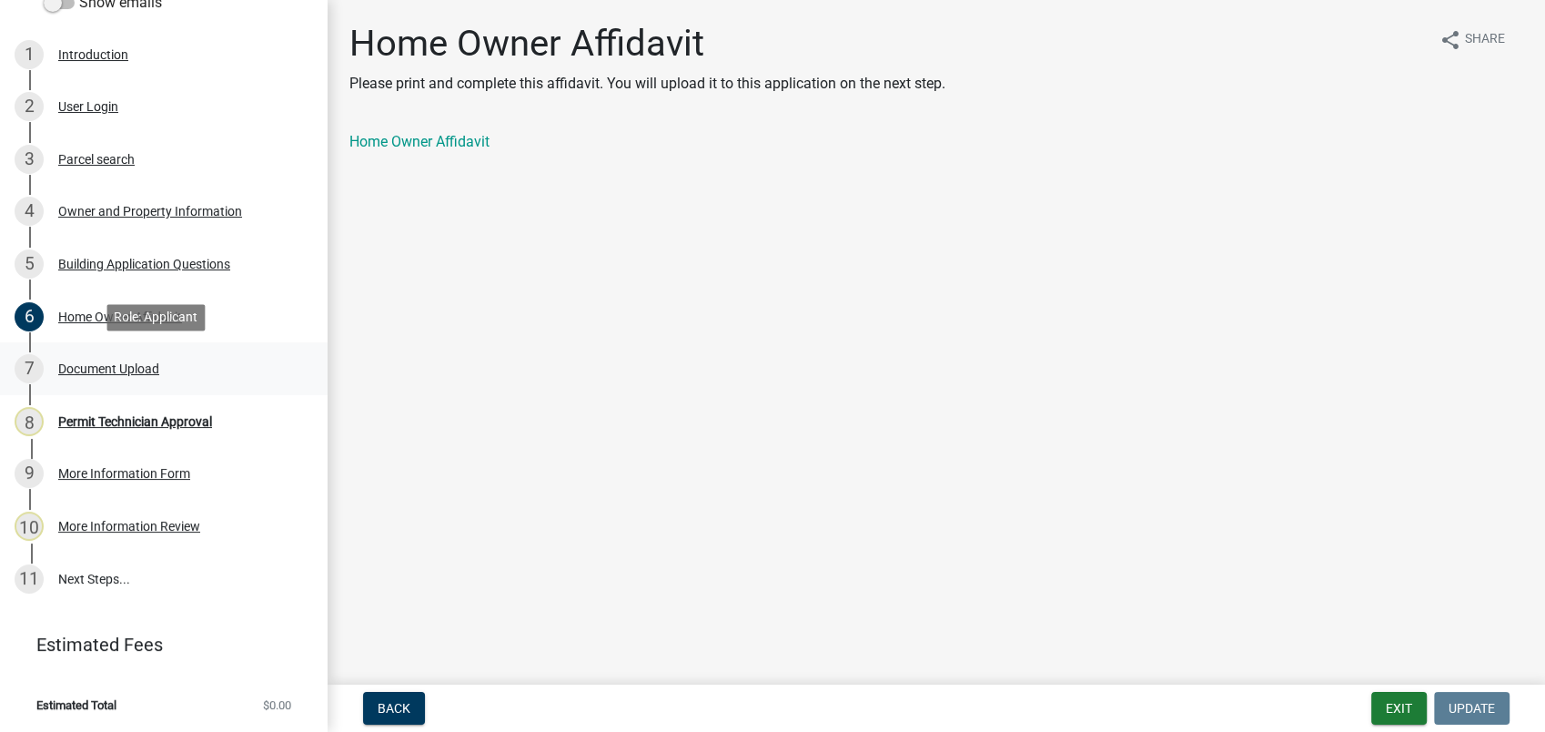
click at [126, 359] on div "7 Document Upload" at bounding box center [157, 368] width 284 height 29
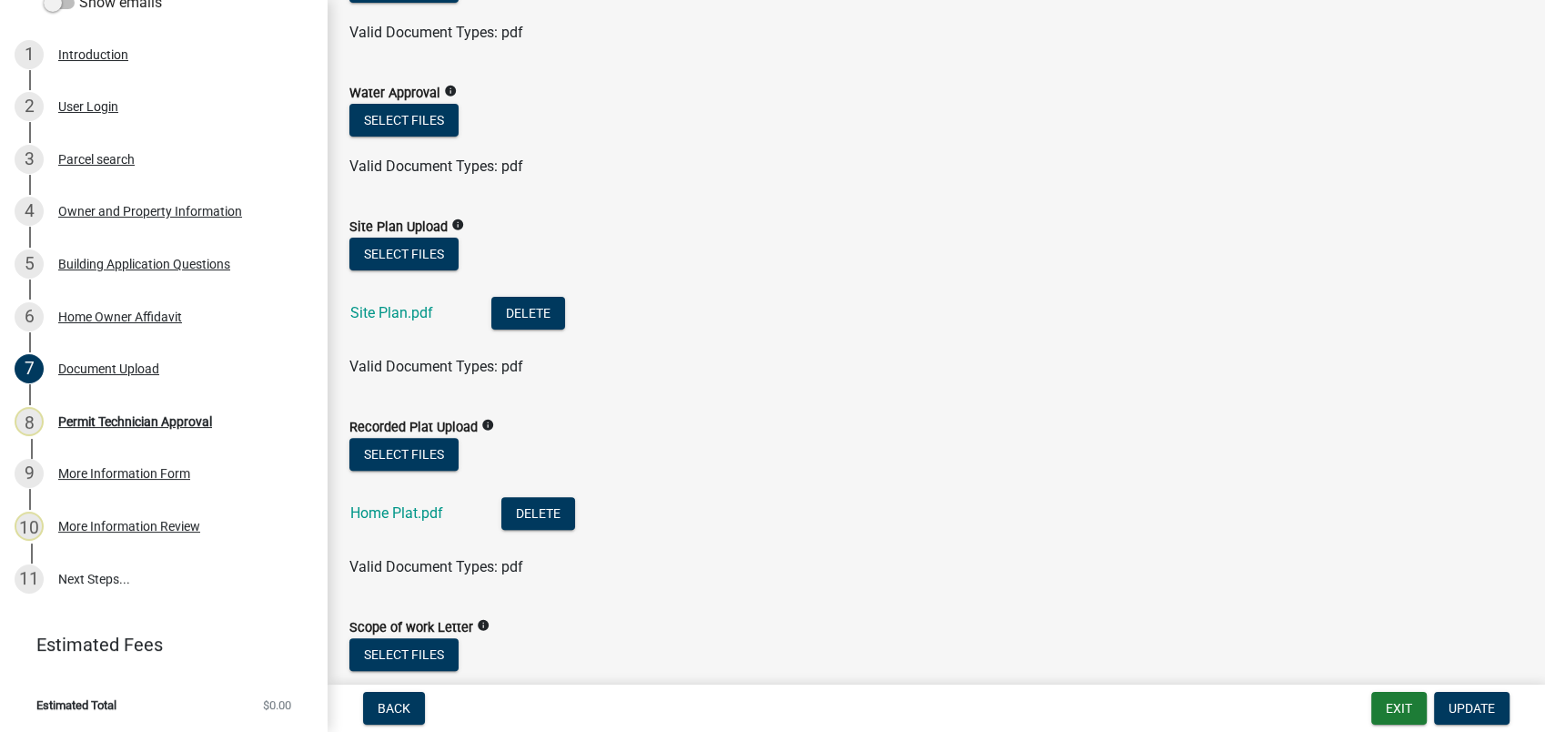
scroll to position [606, 0]
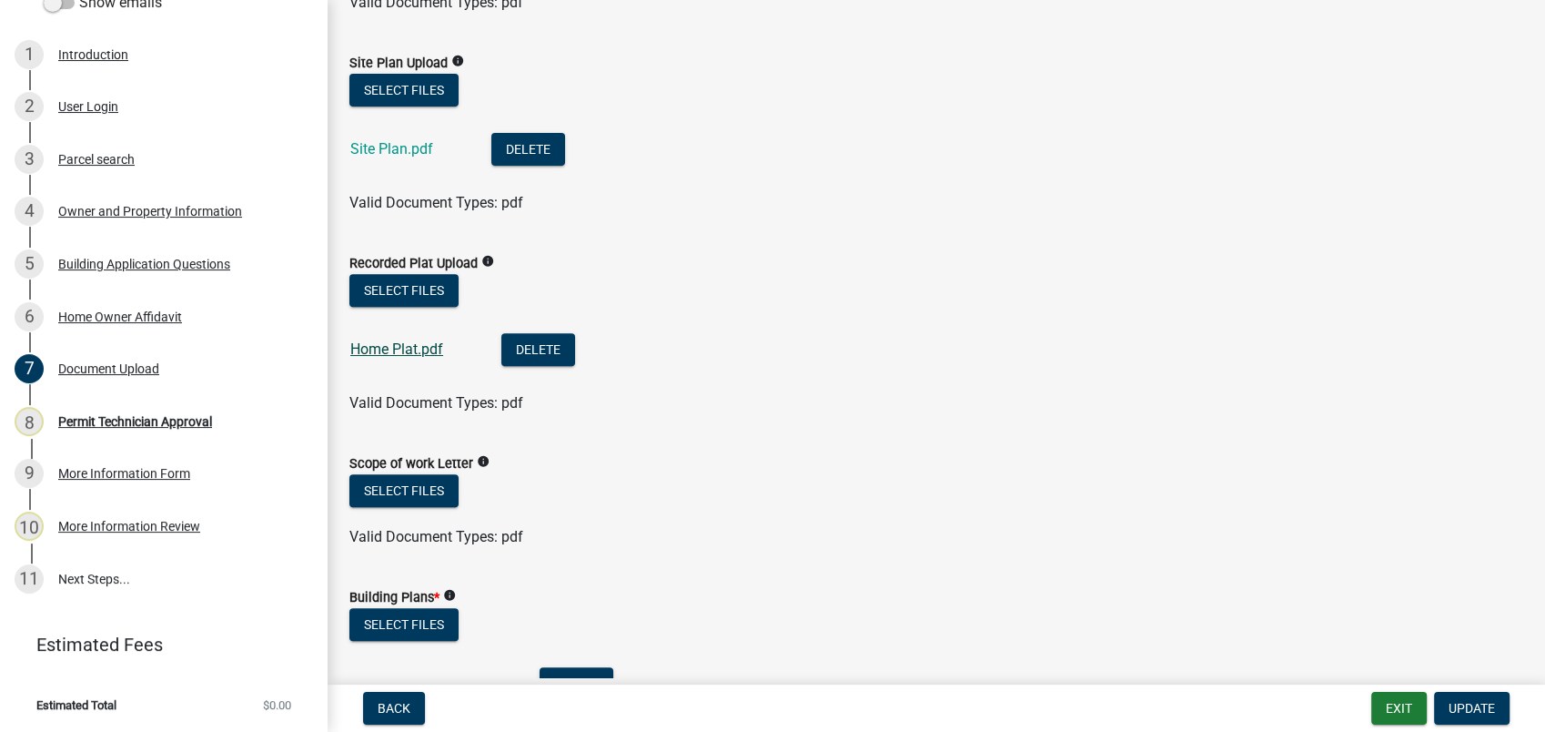
click at [407, 356] on link "Home Plat.pdf" at bounding box center [396, 348] width 93 height 17
click at [416, 619] on button "Select files" at bounding box center [403, 624] width 109 height 33
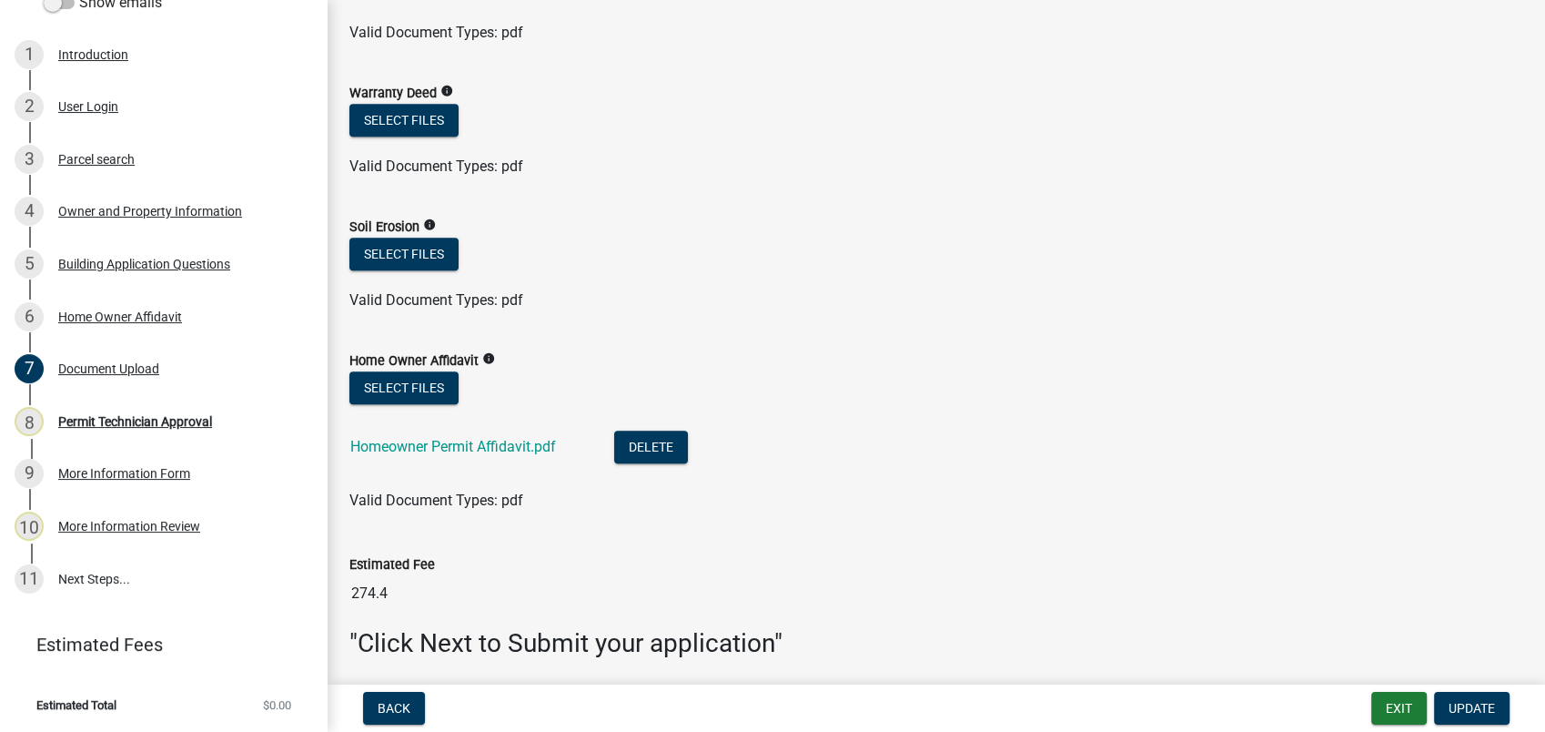
scroll to position [1442, 0]
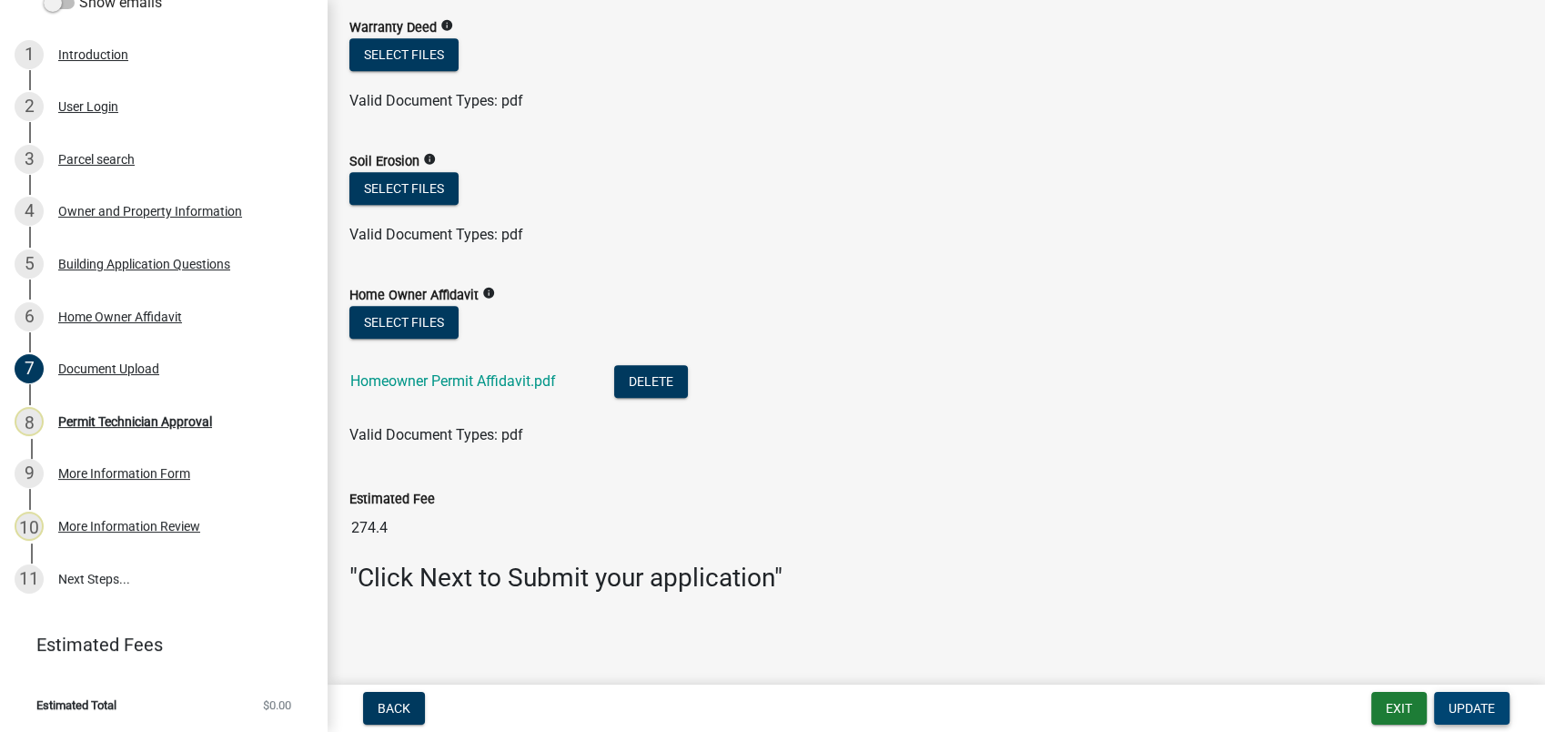
click at [1480, 710] on span "Update" at bounding box center [1472, 708] width 46 height 15
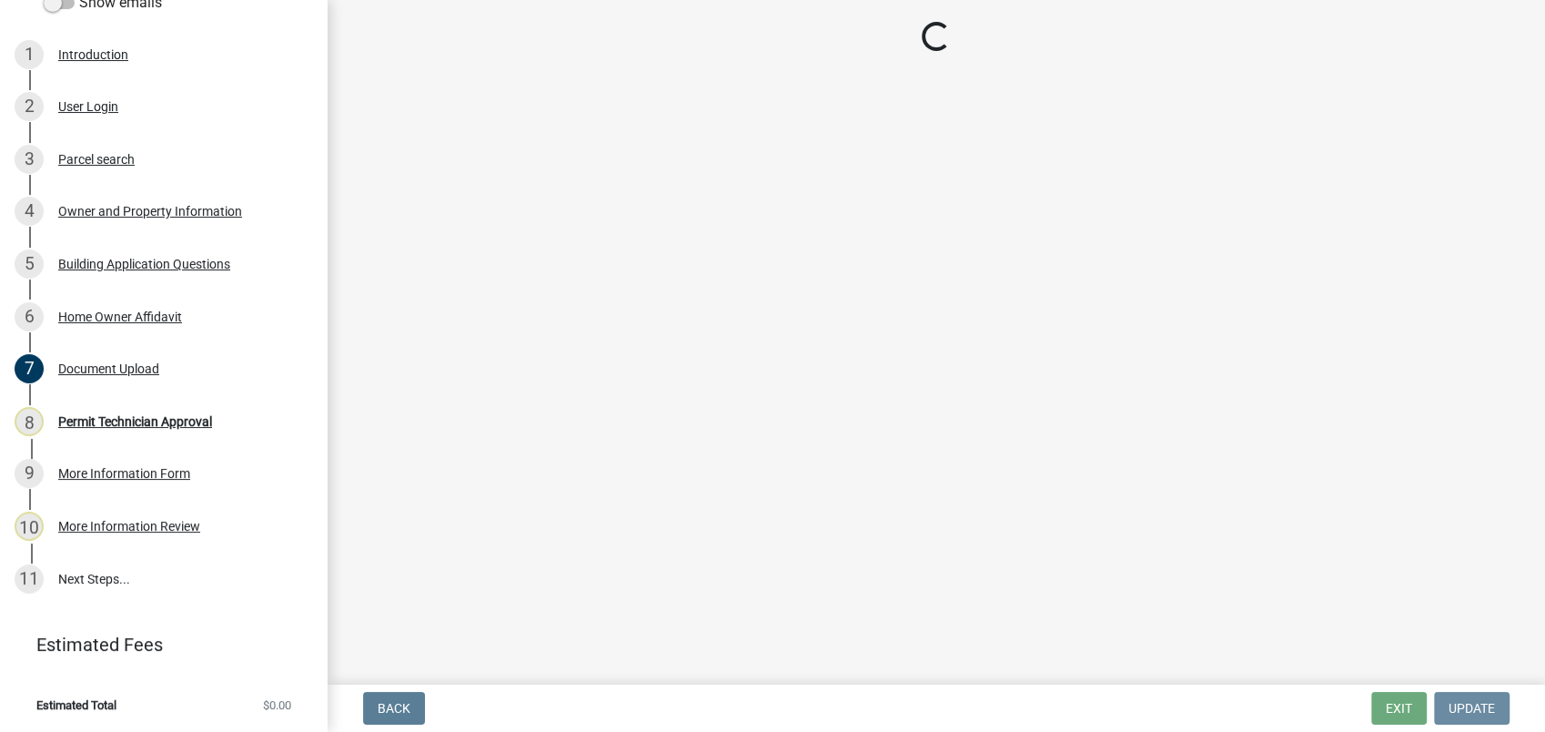
scroll to position [0, 0]
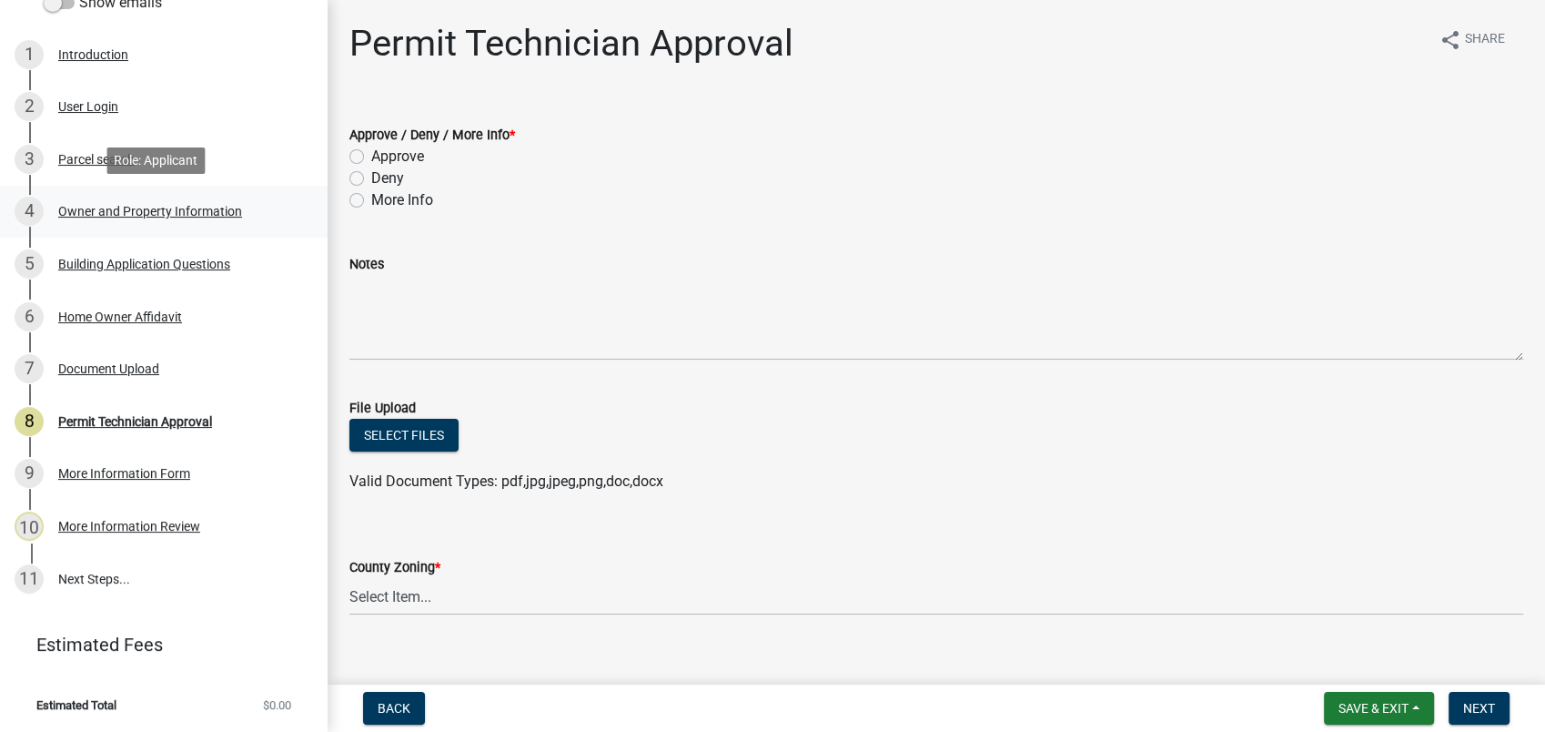
click at [127, 190] on link "4 Owner and Property Information" at bounding box center [164, 212] width 328 height 53
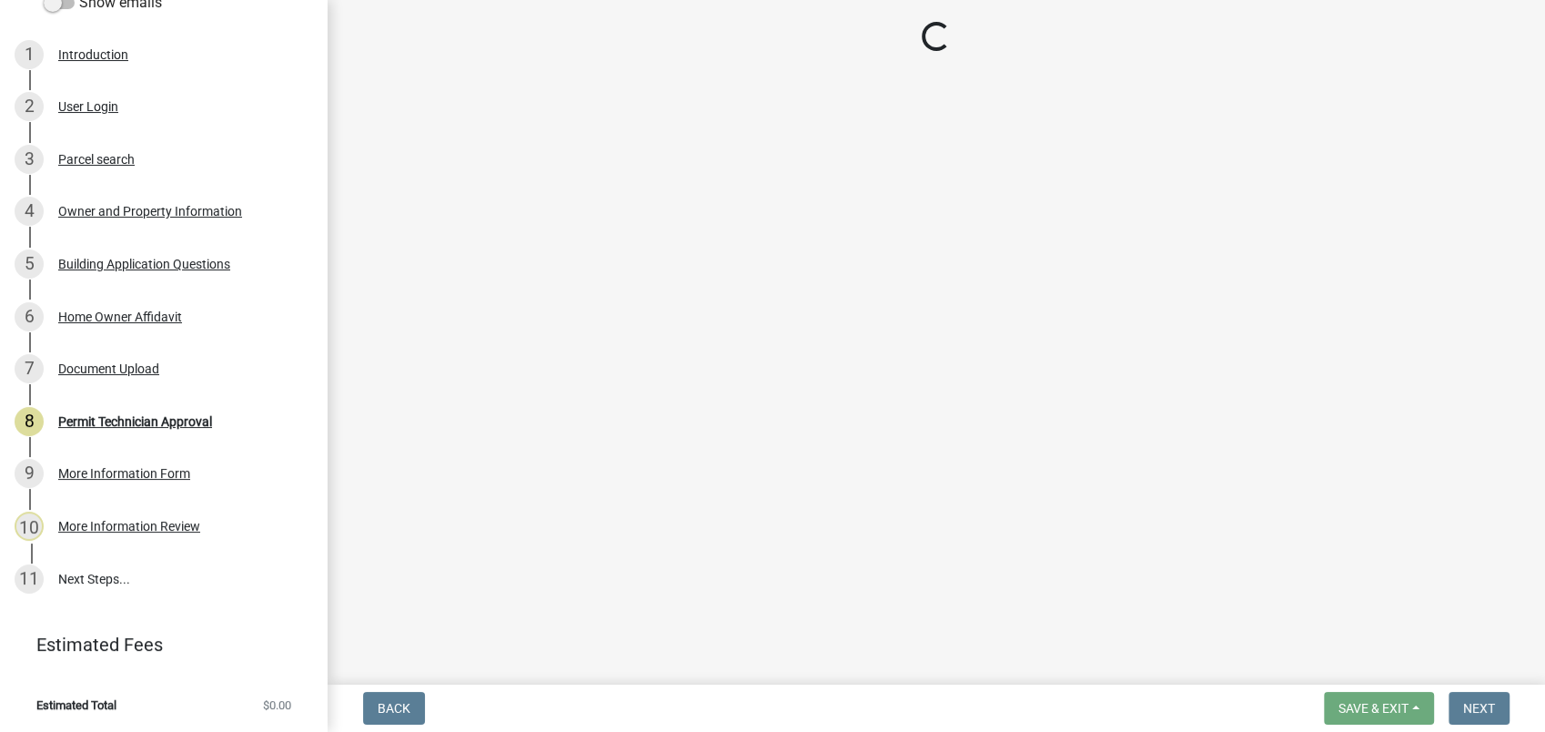
select select "78bfdc44-73ff-456e-a557-d4c99b9c08be"
select select "83394b22-4a11-496c-8e5c-75ade2e72faf"
select select "ece5c1a9-df30-4702-9587-5deee23533b7"
select select "fa9ac713-ff98-4511-b6d6-b752a2dce95a"
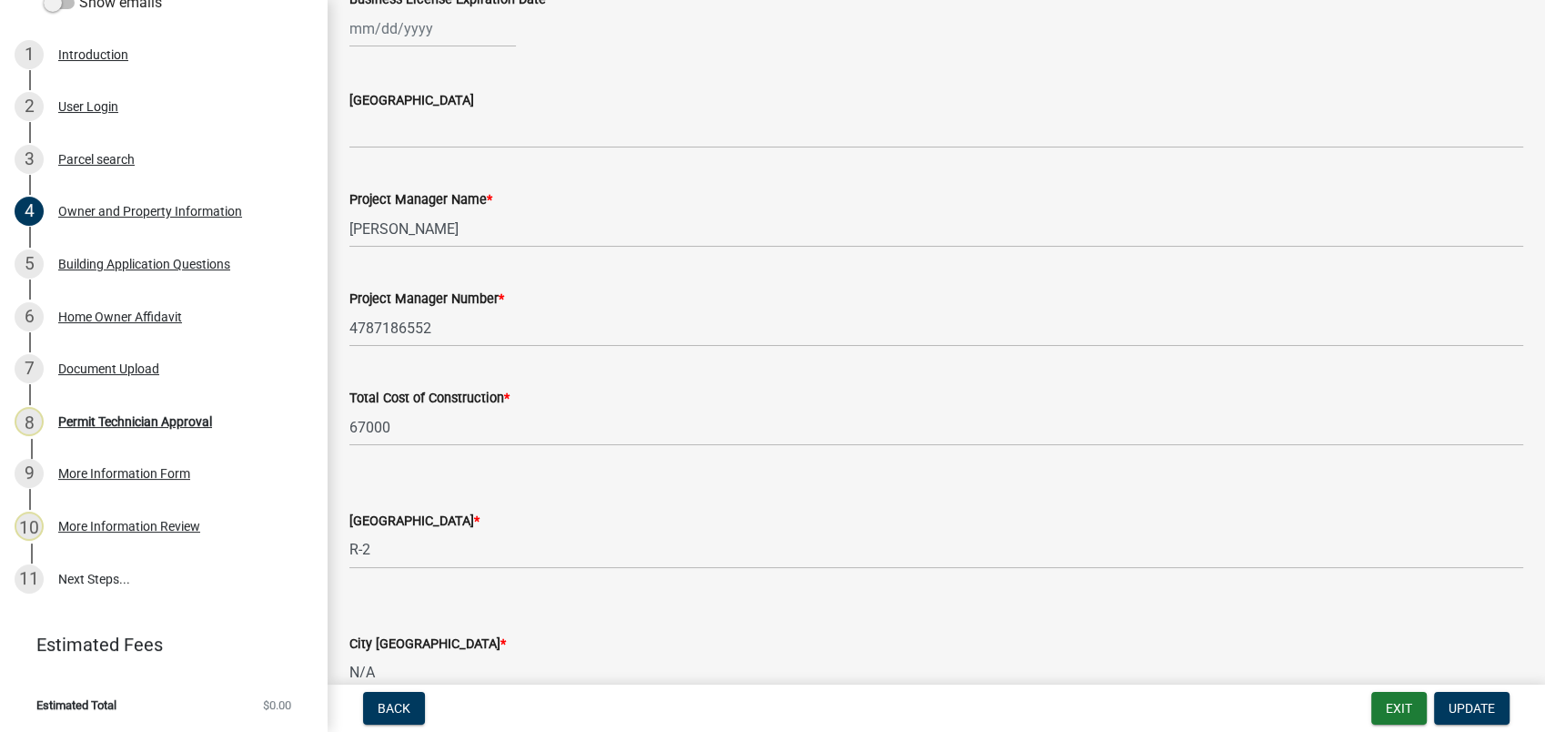
scroll to position [3077, 0]
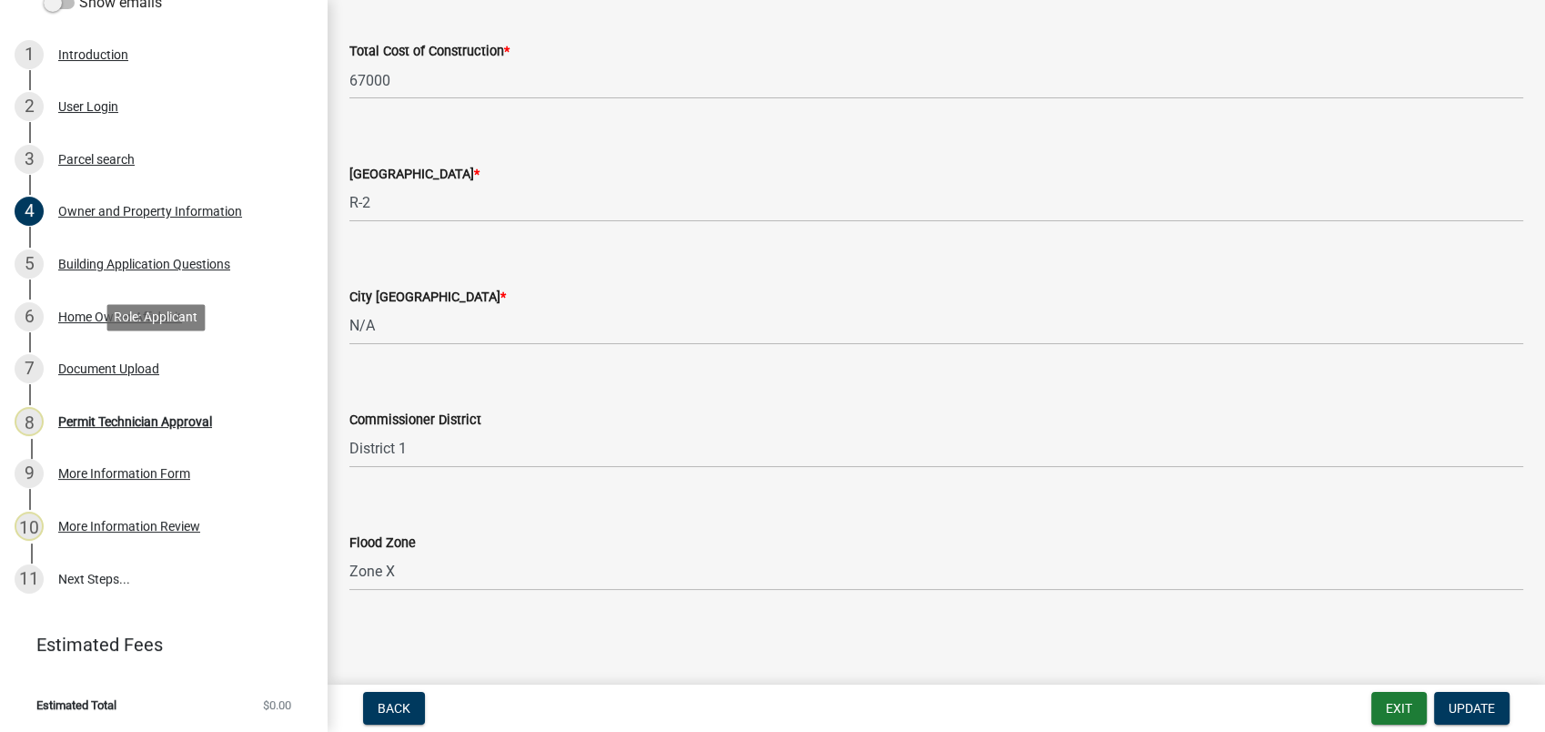
click at [119, 362] on div "Document Upload" at bounding box center [108, 368] width 101 height 13
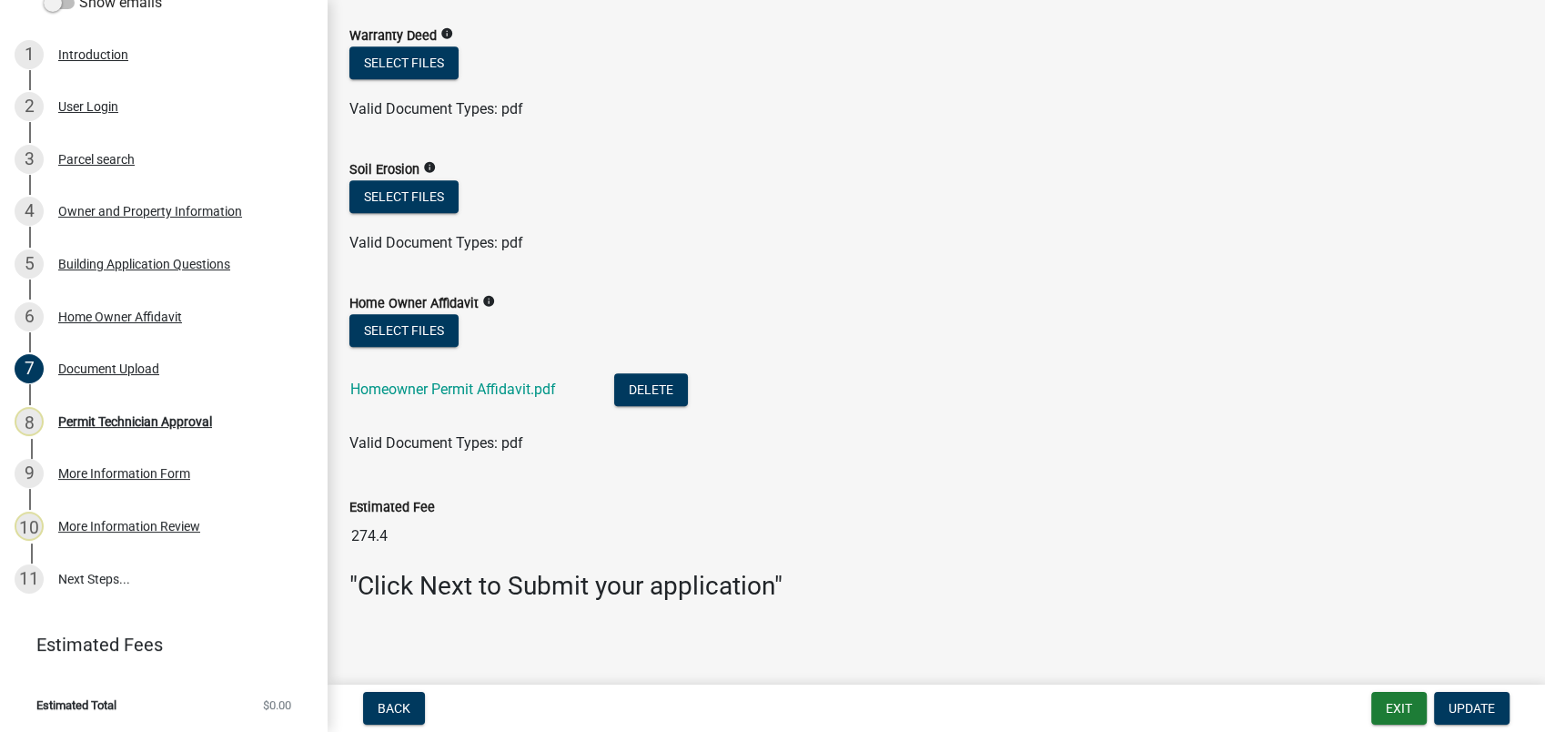
scroll to position [1442, 0]
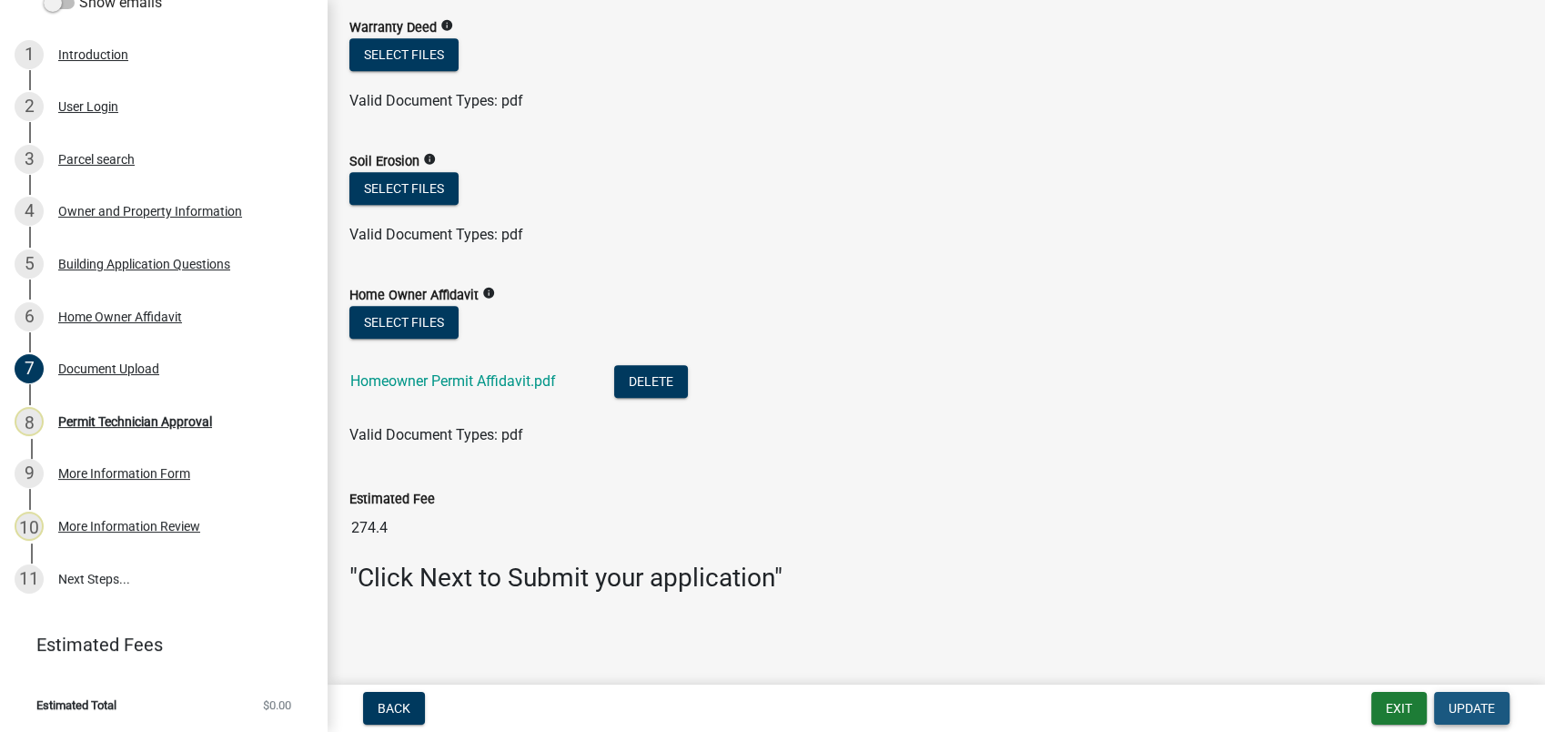
click at [1466, 703] on span "Update" at bounding box center [1472, 708] width 46 height 15
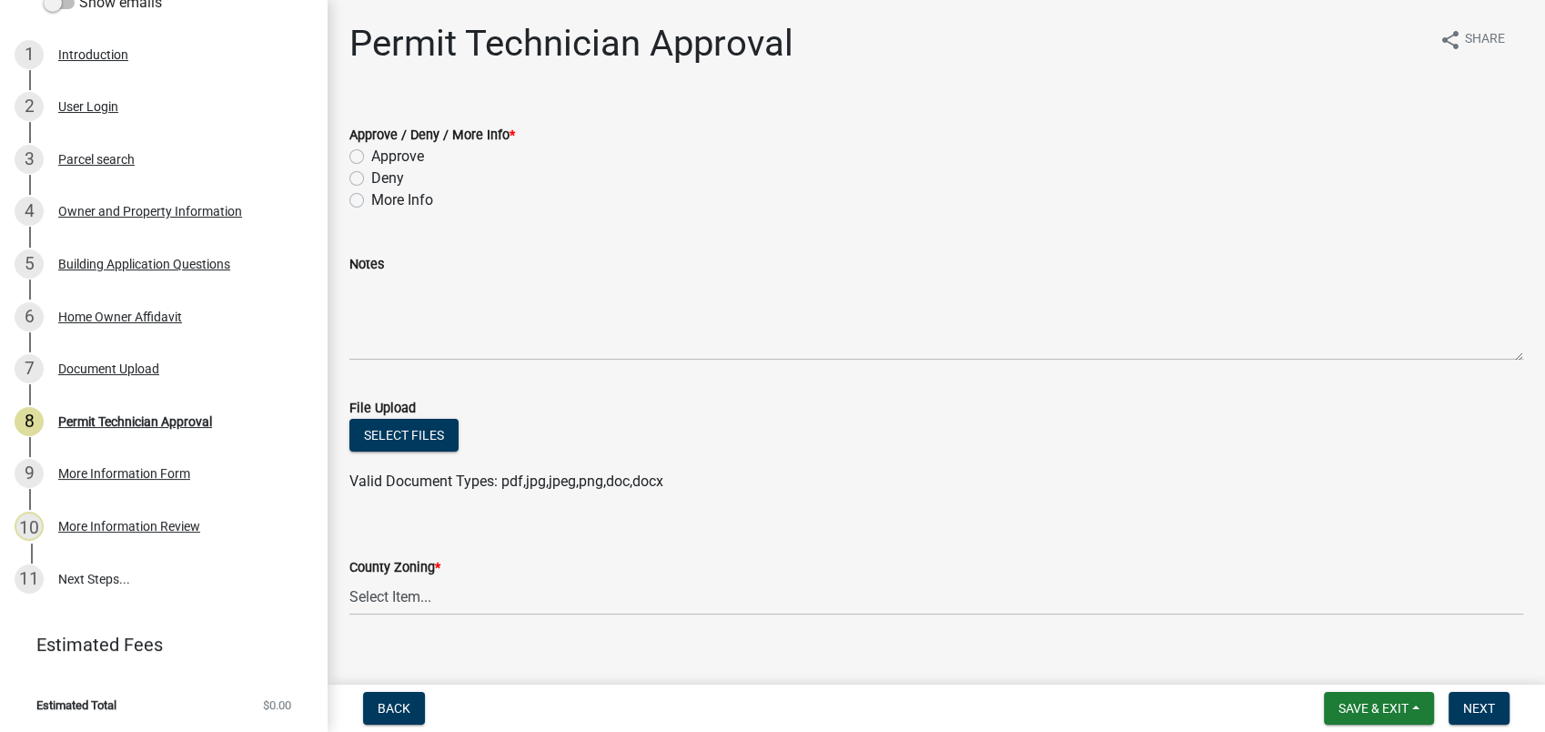
click at [371, 157] on label "Approve" at bounding box center [397, 157] width 53 height 22
click at [371, 157] on input "Approve" at bounding box center [377, 152] width 12 height 12
radio input "true"
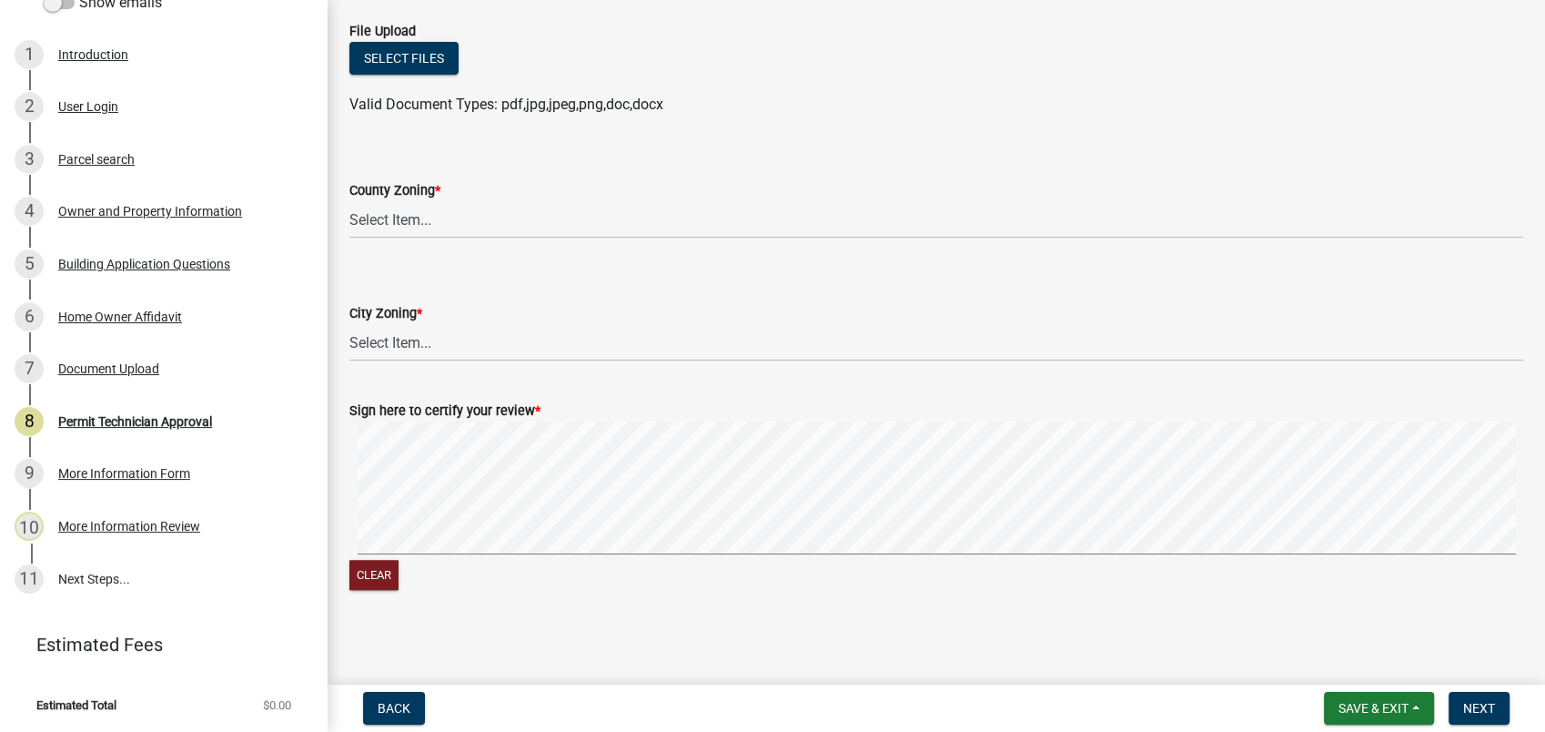
scroll to position [379, 0]
click at [422, 222] on select "Select Item... AG-1 R-1R R-1 R-2 MHP RM-1 RM-3 C-1 C-2 I-M PUD N/A" at bounding box center [936, 216] width 1174 height 37
click at [349, 198] on select "Select Item... AG-1 R-1R R-1 R-2 MHP RM-1 RM-3 C-1 C-2 I-M PUD N/A" at bounding box center [936, 216] width 1174 height 37
select select "78bfdc44-73ff-456e-a557-d4c99b9c08be"
click at [404, 351] on select "Select Item... A-1 A-2 R-1 R-2 R-3 R-4 MHP C-1 C-2 I-1 I-2 DB FH H-P N/A" at bounding box center [936, 339] width 1174 height 37
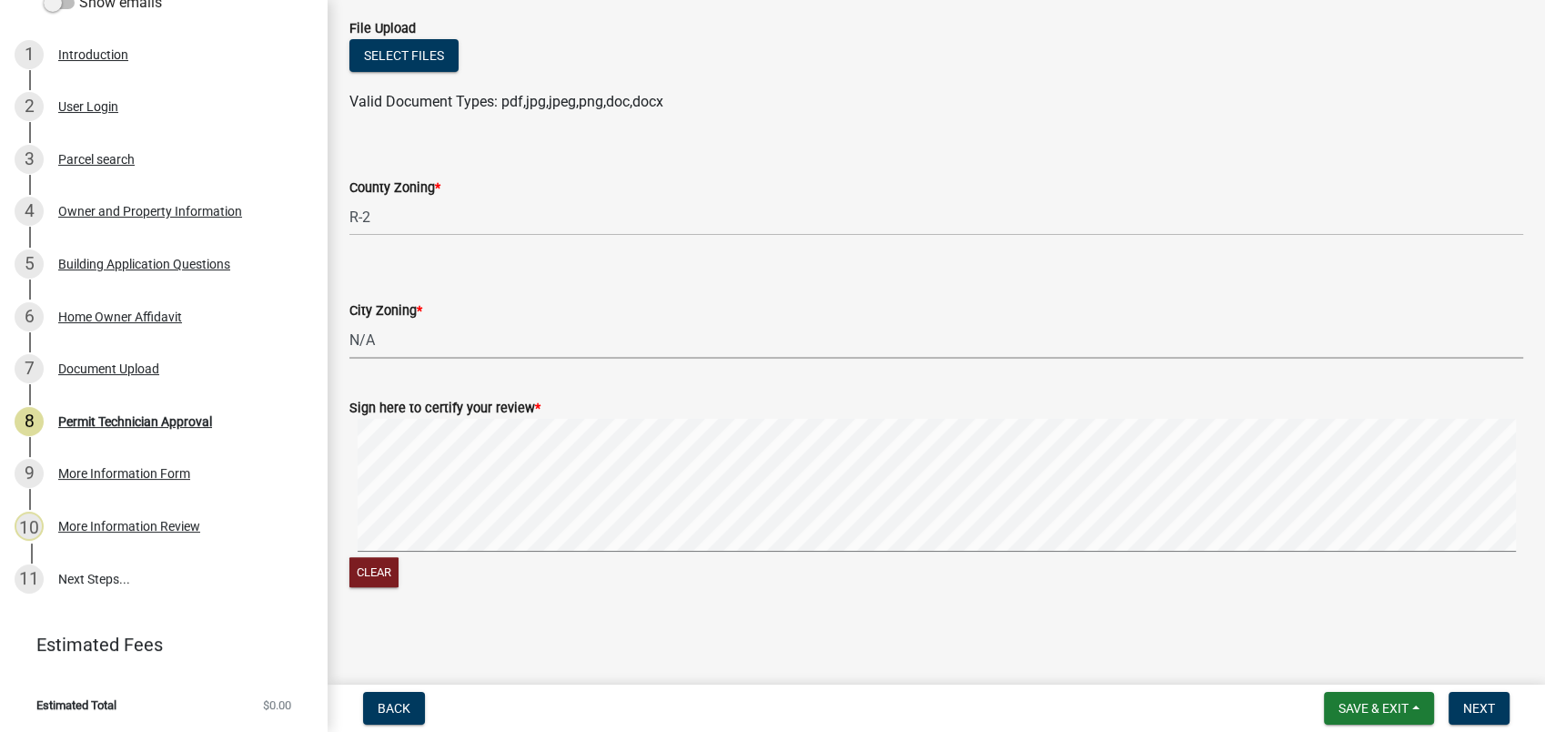
click at [349, 321] on select "Select Item... A-1 A-2 R-1 R-2 R-3 R-4 MHP C-1 C-2 I-1 I-2 DB FH H-P N/A" at bounding box center [936, 339] width 1174 height 37
select select "83394b22-4a11-496c-8e5c-75ade2e72faf"
click at [1490, 713] on span "Next" at bounding box center [1479, 708] width 32 height 15
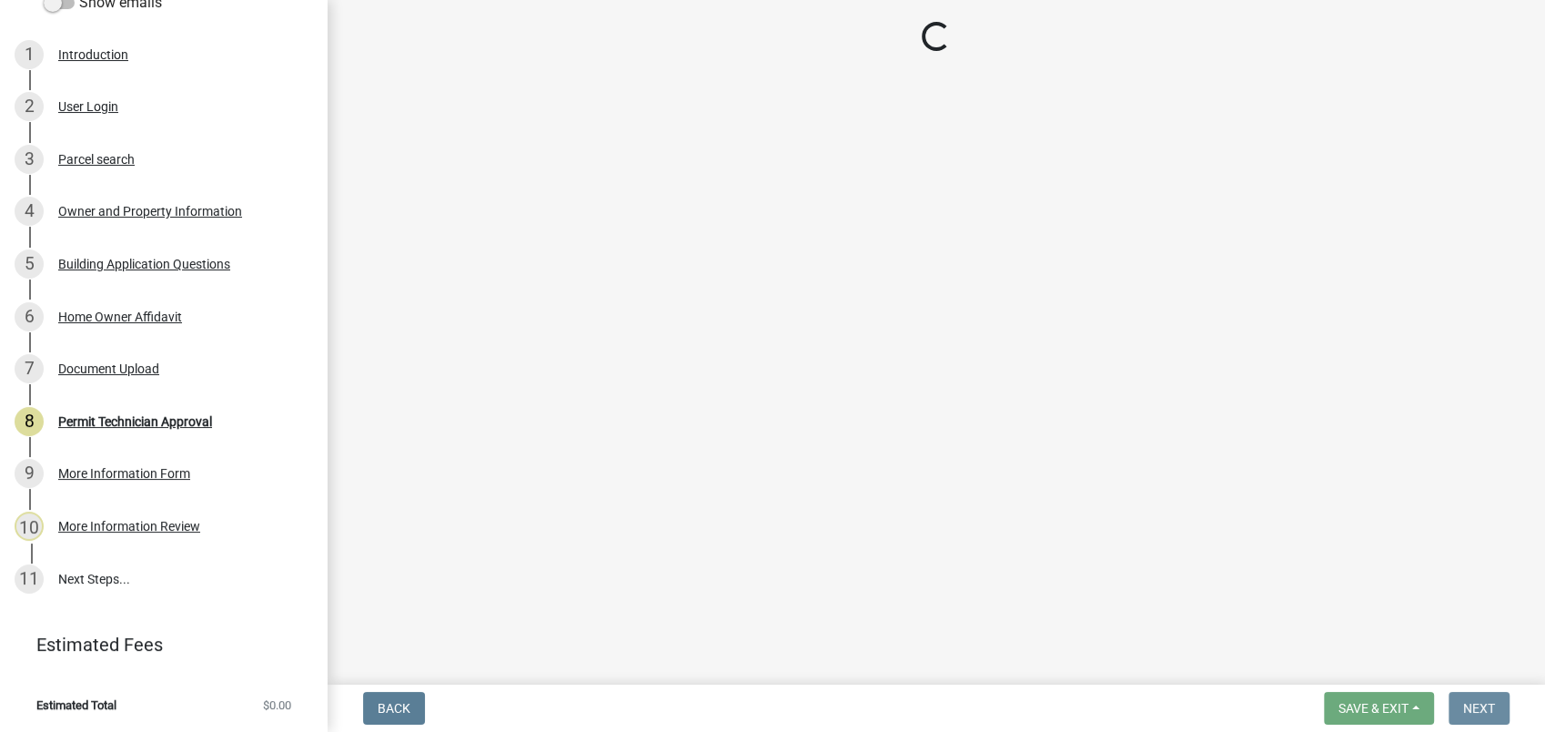
scroll to position [0, 0]
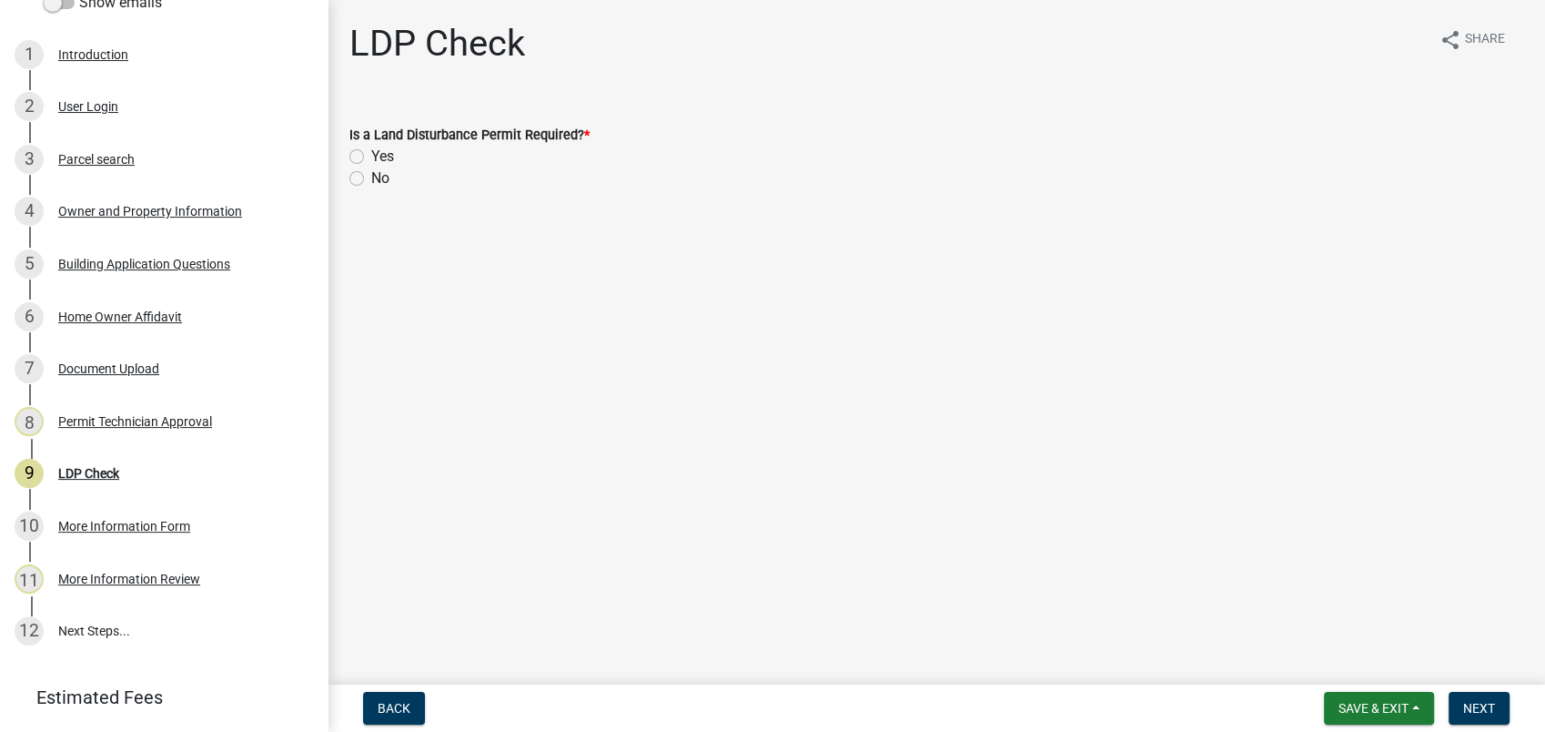
click at [371, 177] on label "No" at bounding box center [380, 178] width 18 height 22
click at [371, 177] on input "No" at bounding box center [377, 173] width 12 height 12
radio input "true"
click at [1485, 701] on span "Next" at bounding box center [1479, 708] width 32 height 15
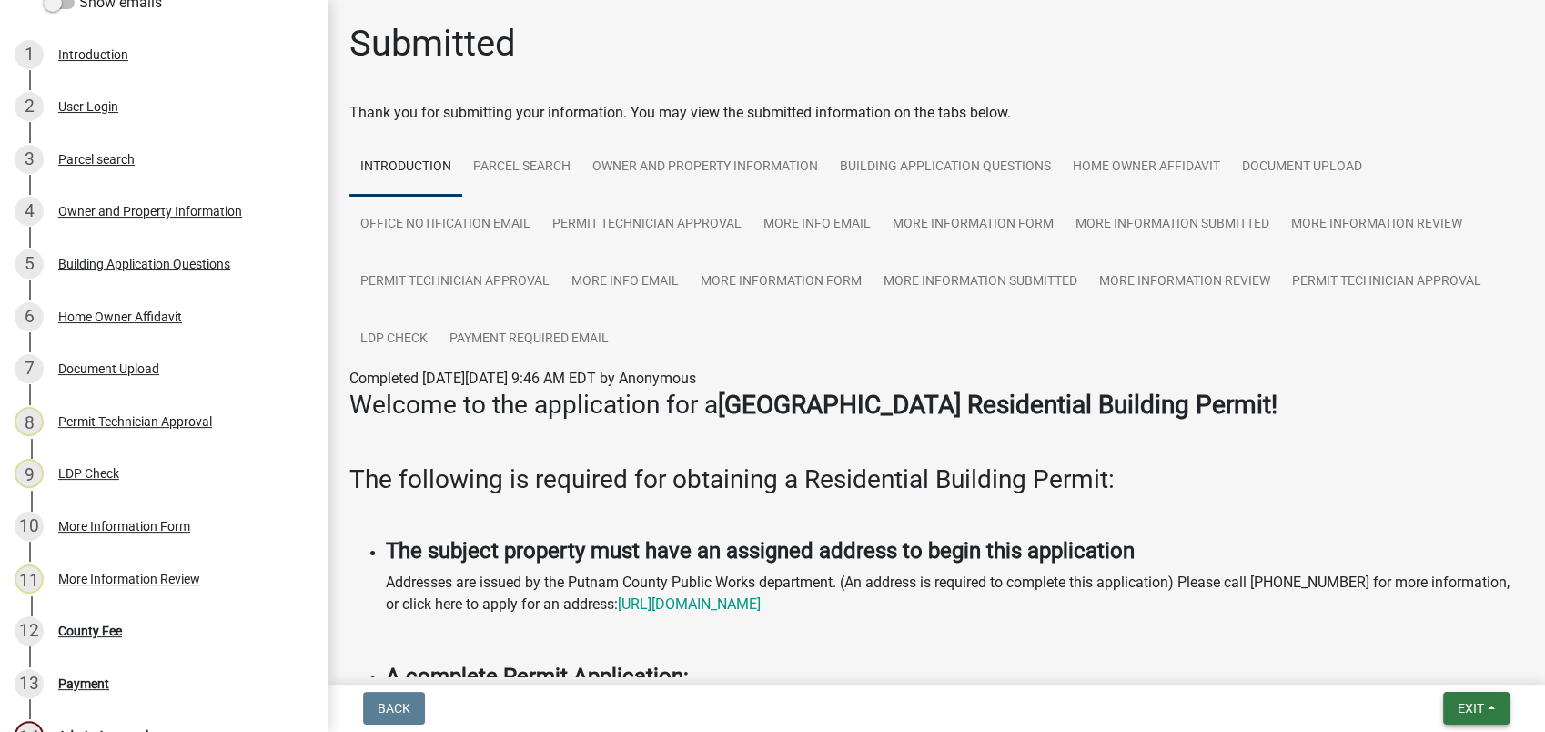
click at [1458, 707] on span "Exit" at bounding box center [1471, 708] width 26 height 15
click at [89, 629] on div "County Fee" at bounding box center [90, 630] width 64 height 13
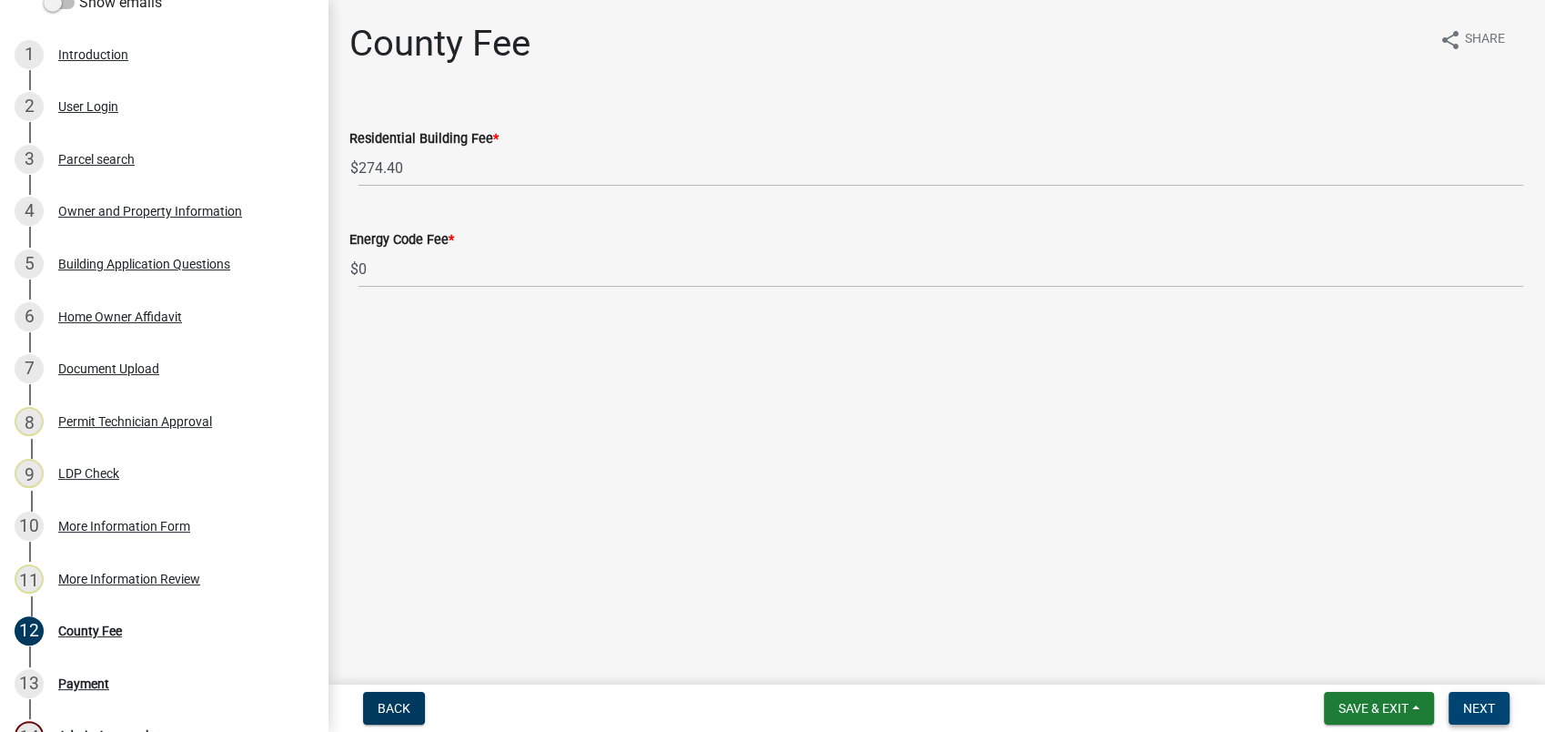
click at [1476, 703] on span "Next" at bounding box center [1479, 708] width 32 height 15
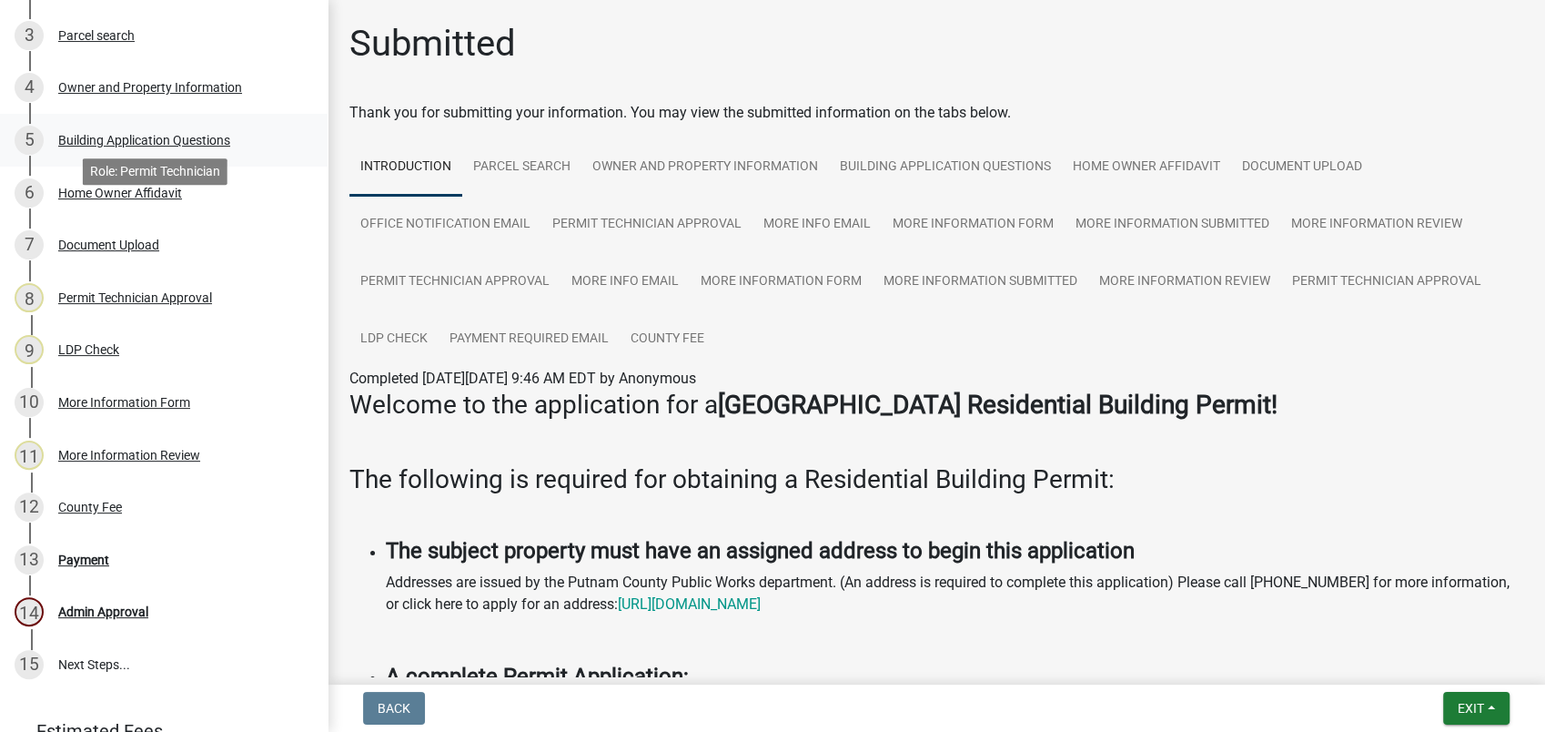
scroll to position [531, 0]
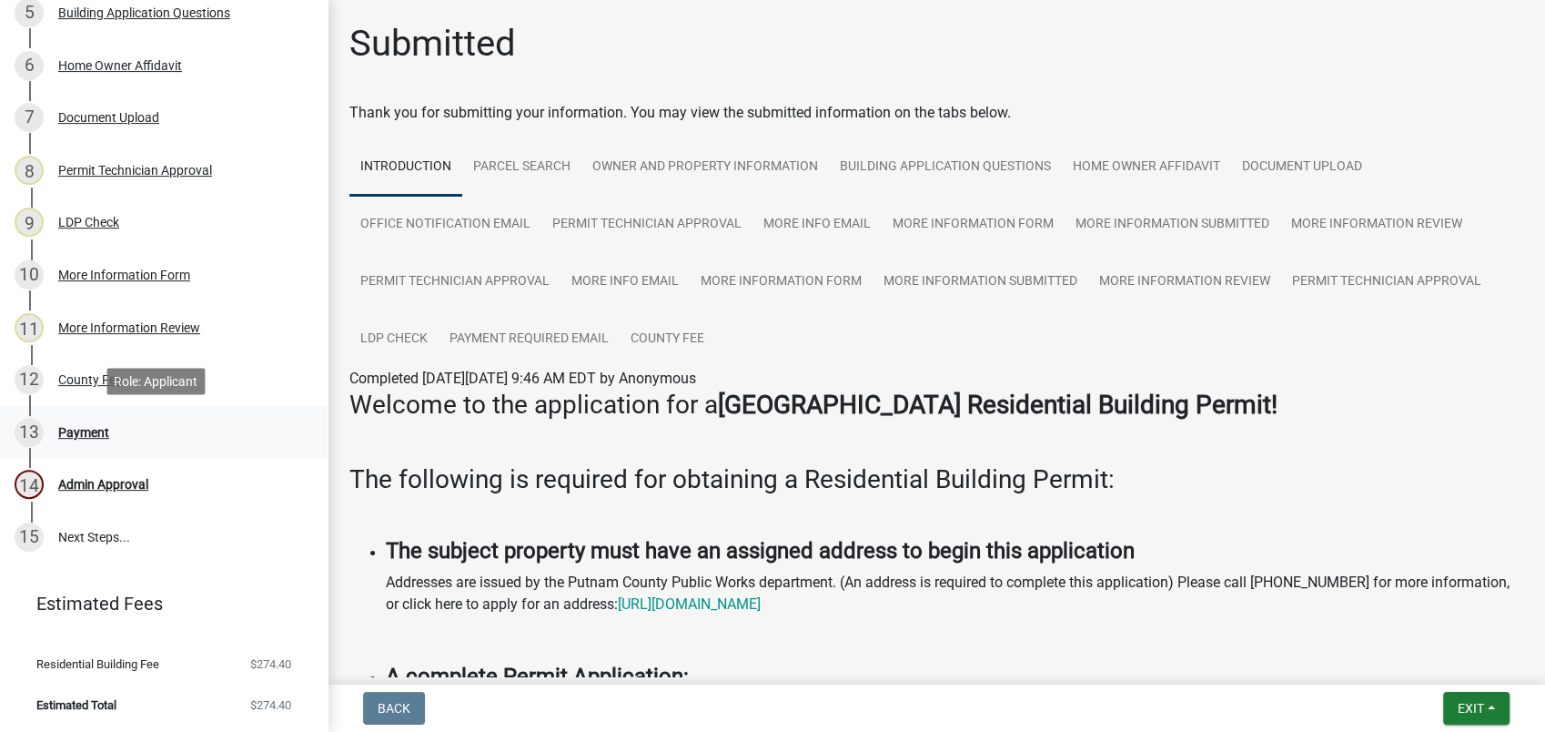
click at [59, 432] on div "Payment" at bounding box center [83, 432] width 51 height 13
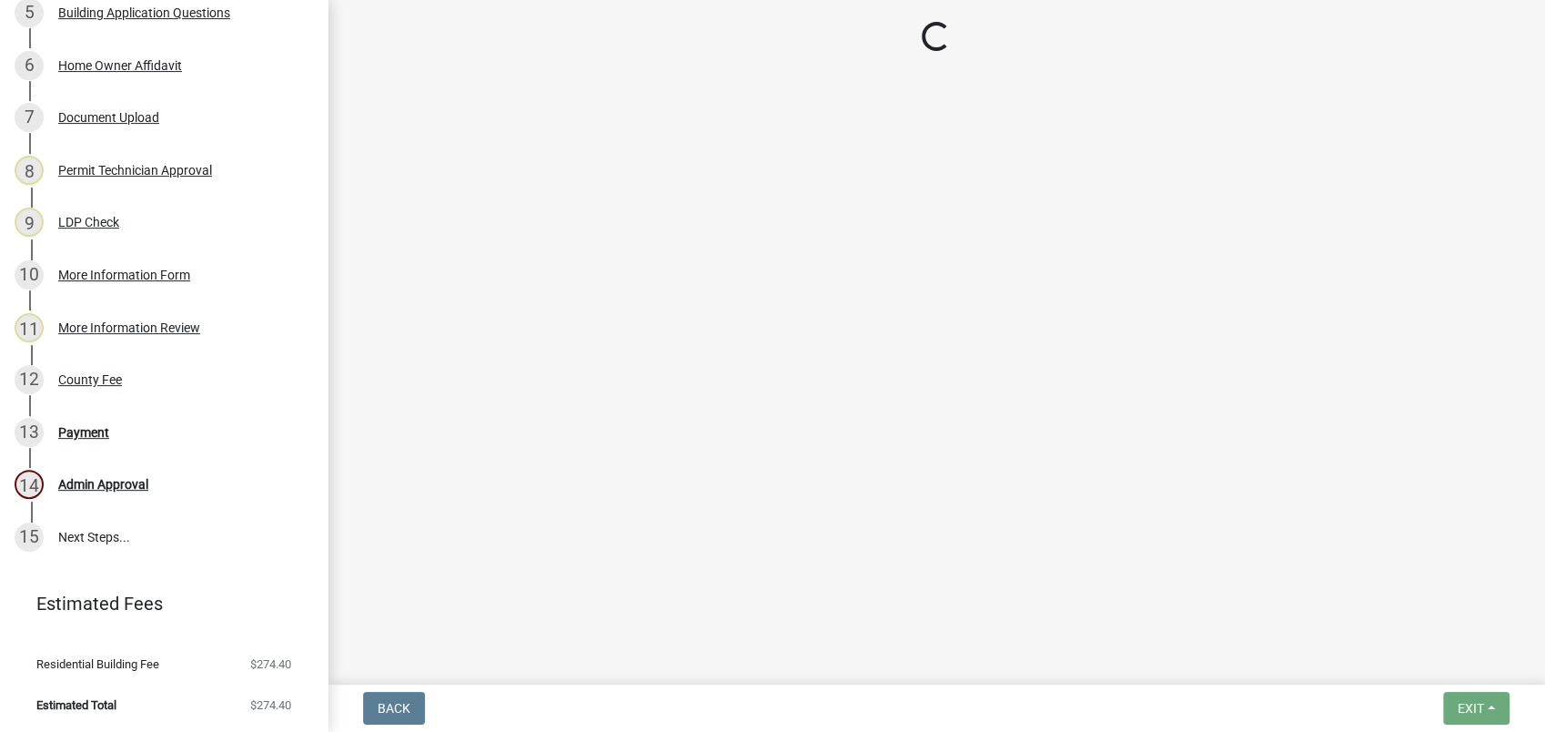
select select "3: 3"
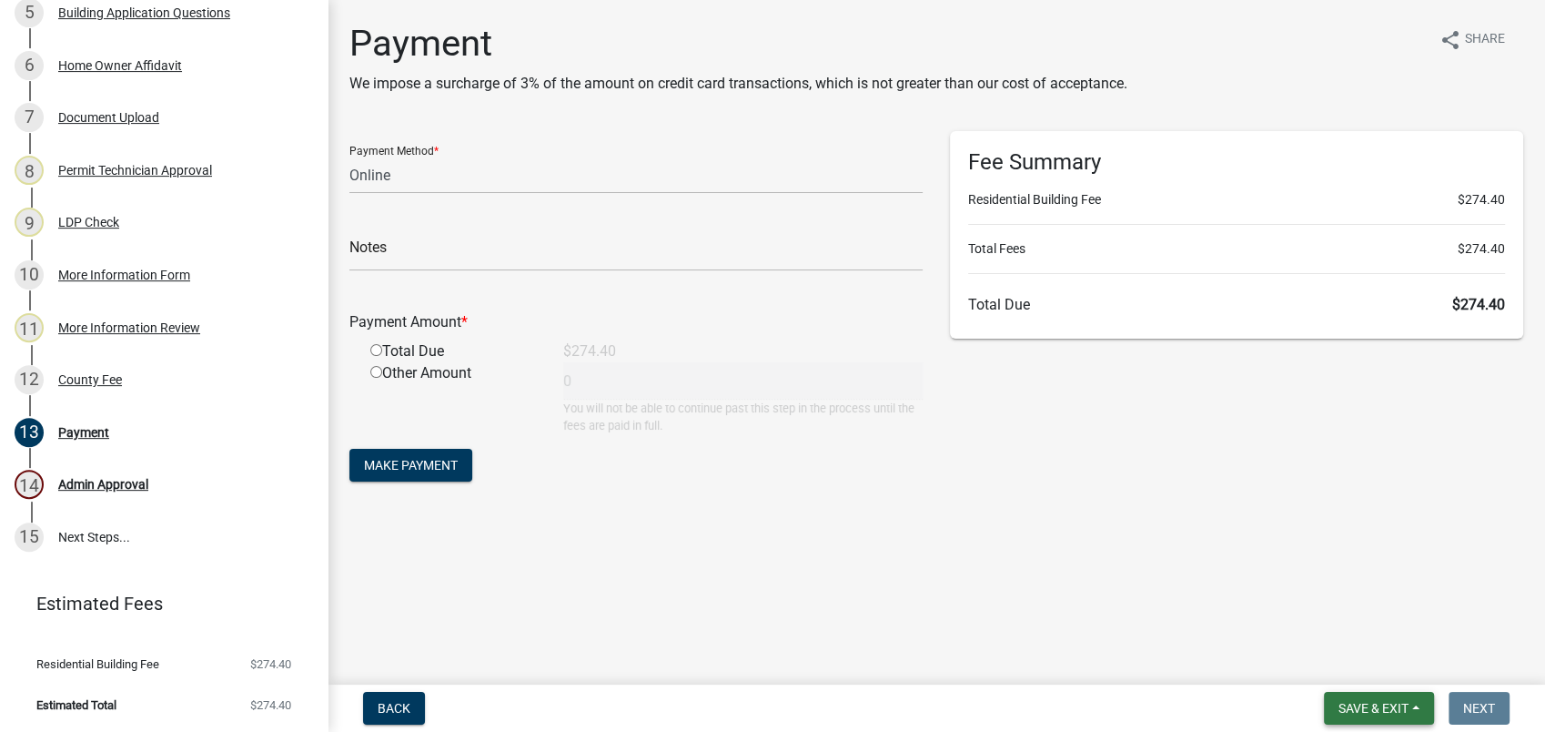
click at [1394, 719] on button "Save & Exit" at bounding box center [1379, 708] width 110 height 33
click at [1381, 655] on button "Save & Exit" at bounding box center [1362, 661] width 146 height 44
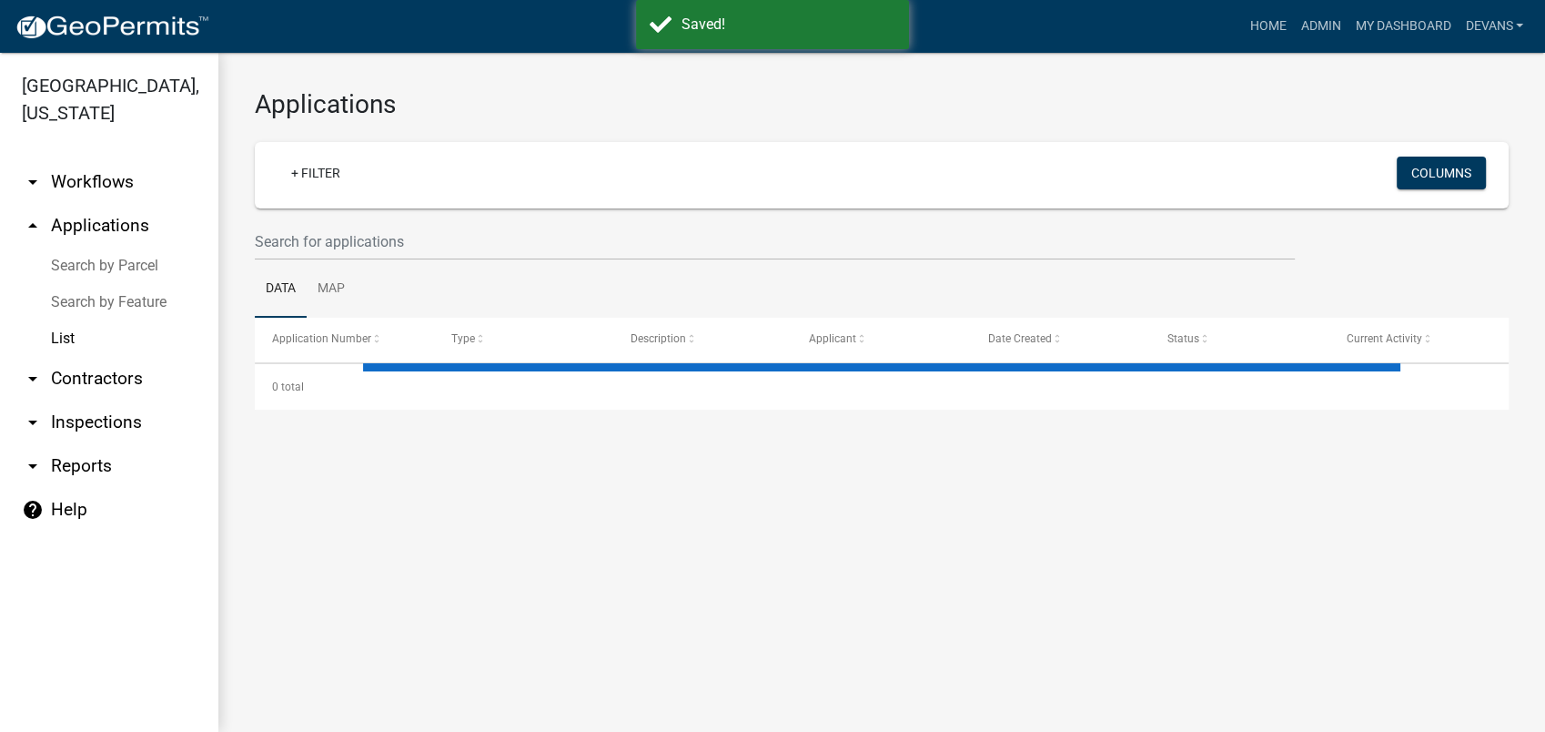
select select "1: 25"
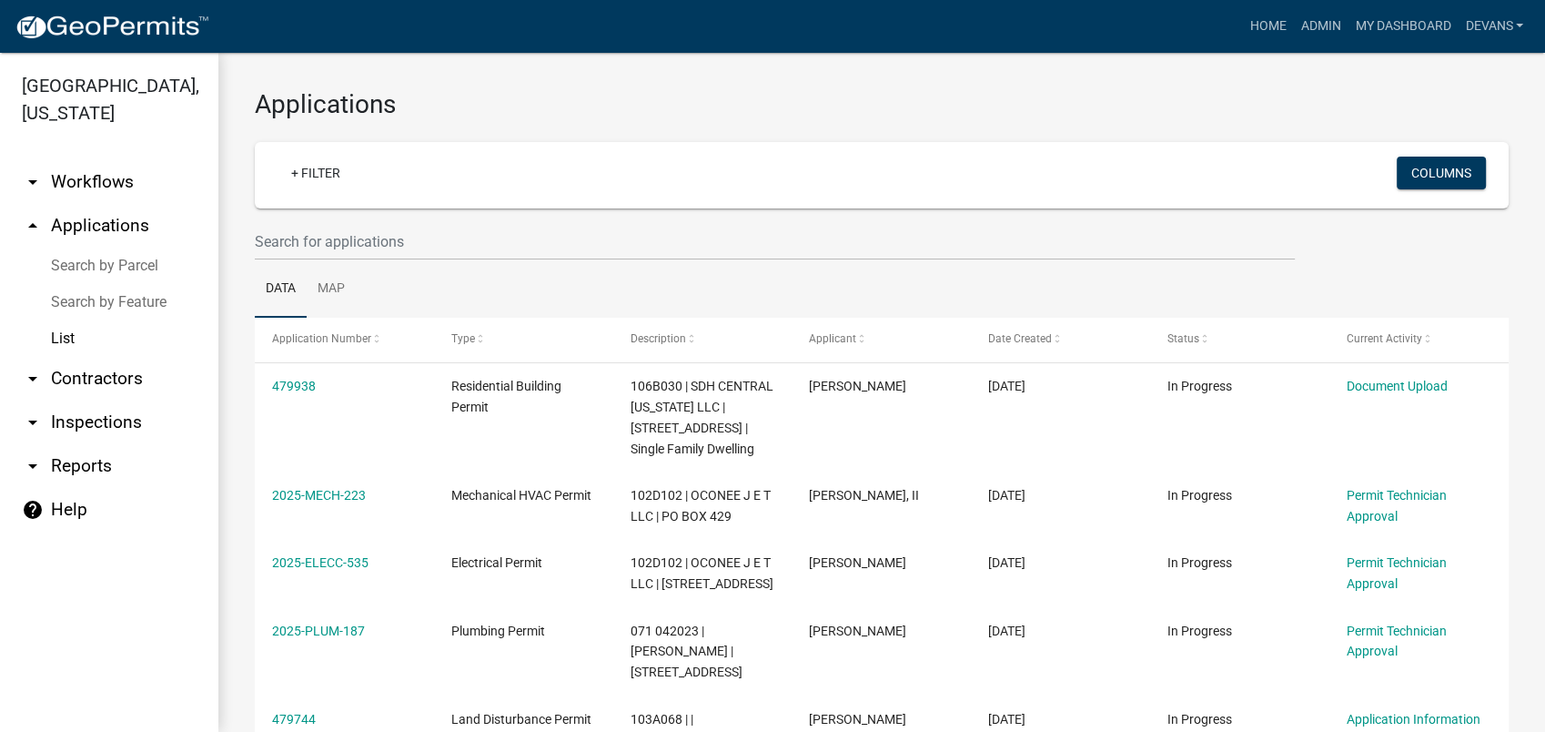
drag, startPoint x: 510, startPoint y: 379, endPoint x: 1005, endPoint y: 111, distance: 563.2
click at [1005, 111] on h3 "Applications" at bounding box center [882, 104] width 1254 height 31
click at [114, 160] on link "arrow_drop_down Workflows" at bounding box center [109, 182] width 218 height 44
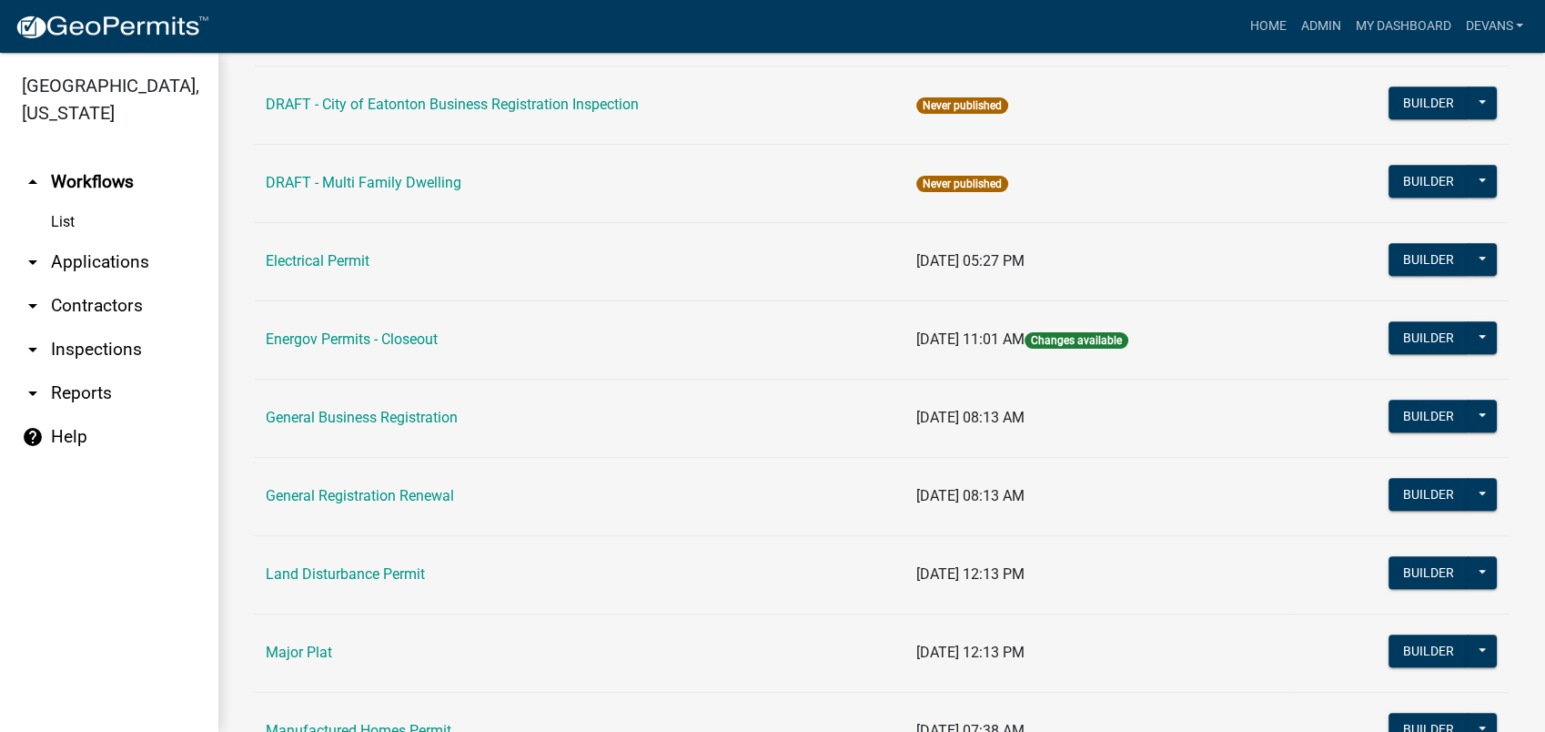
scroll to position [1011, 0]
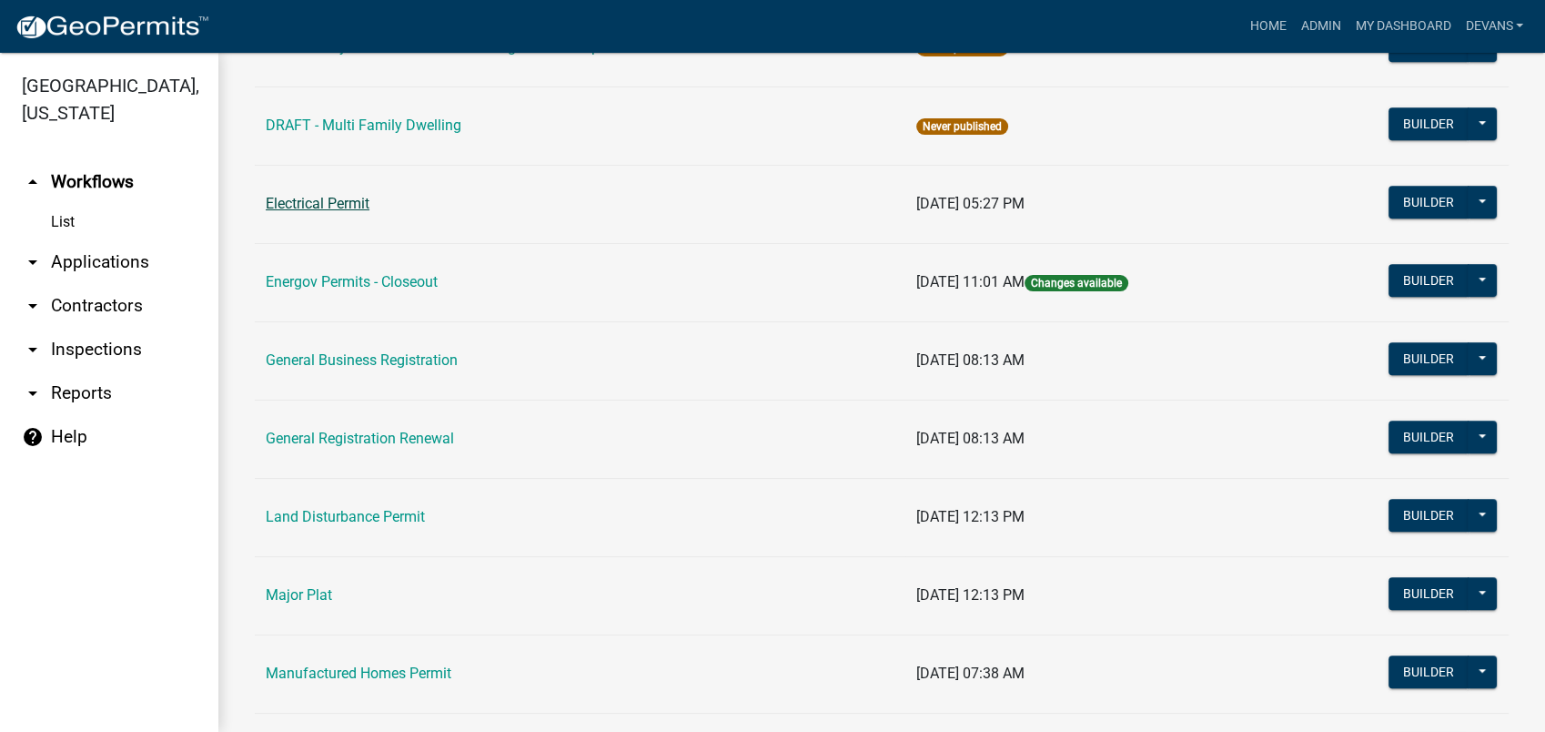
click at [320, 204] on link "Electrical Permit" at bounding box center [318, 203] width 104 height 17
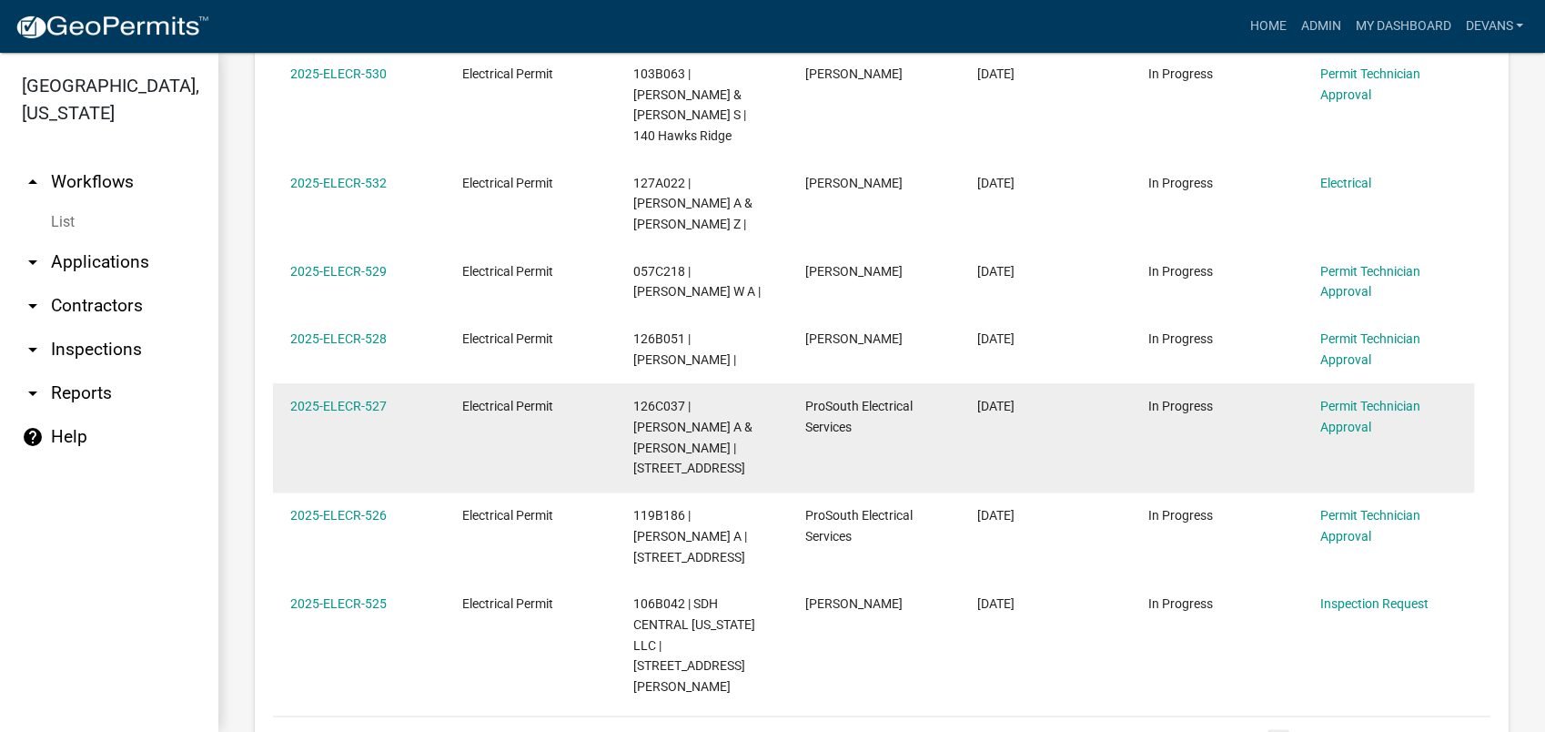
scroll to position [2169, 0]
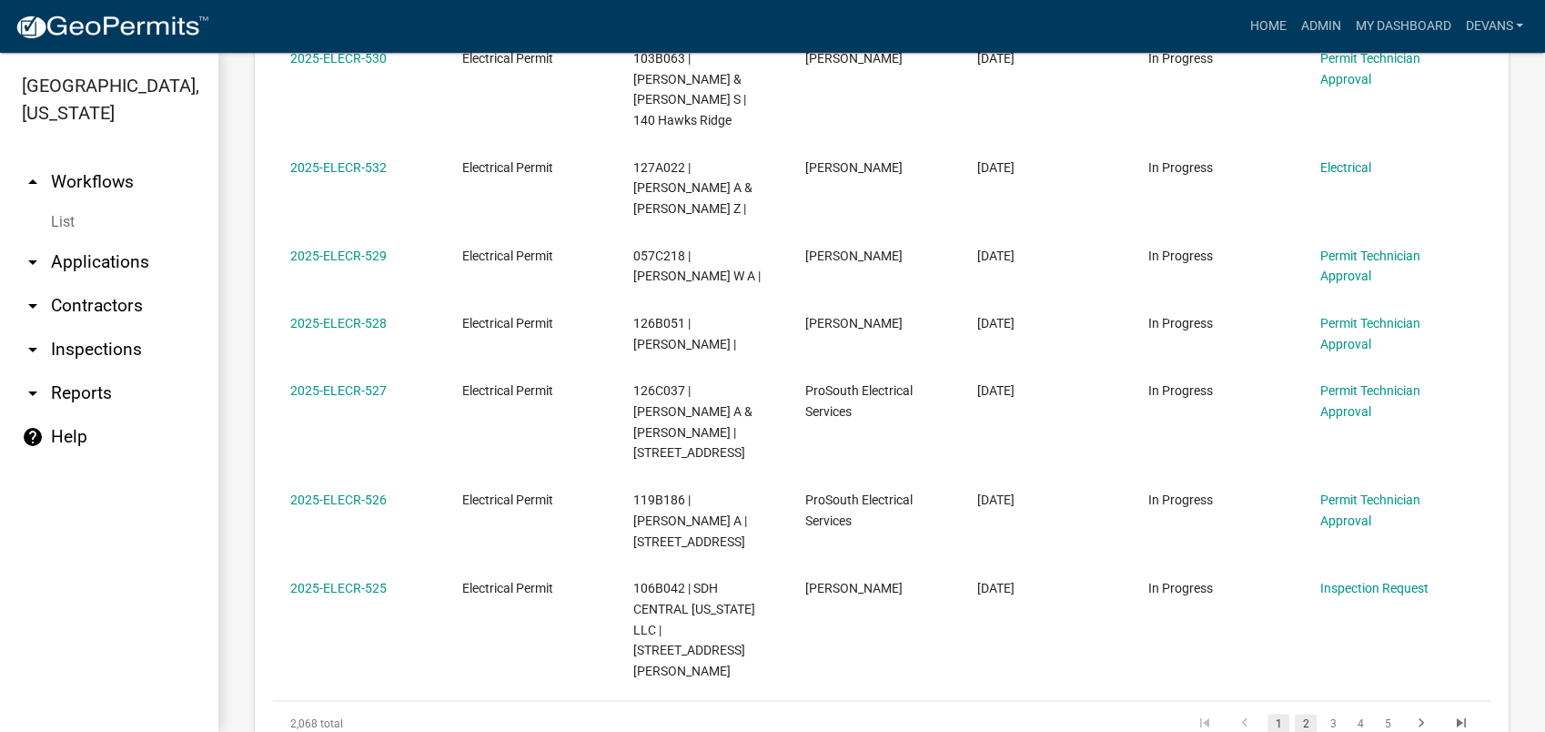
click at [1295, 713] on link "2" at bounding box center [1306, 723] width 22 height 20
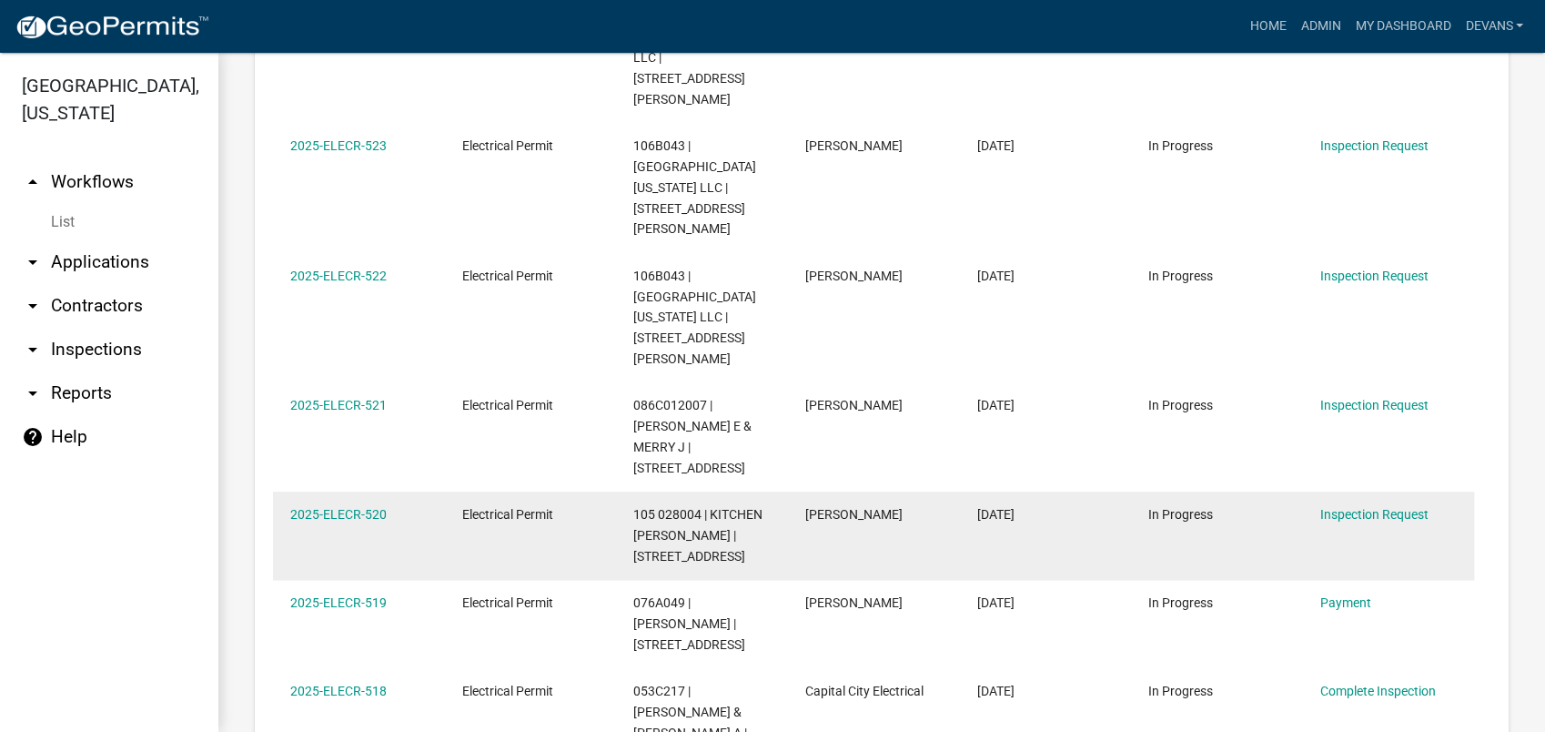
scroll to position [1441, 0]
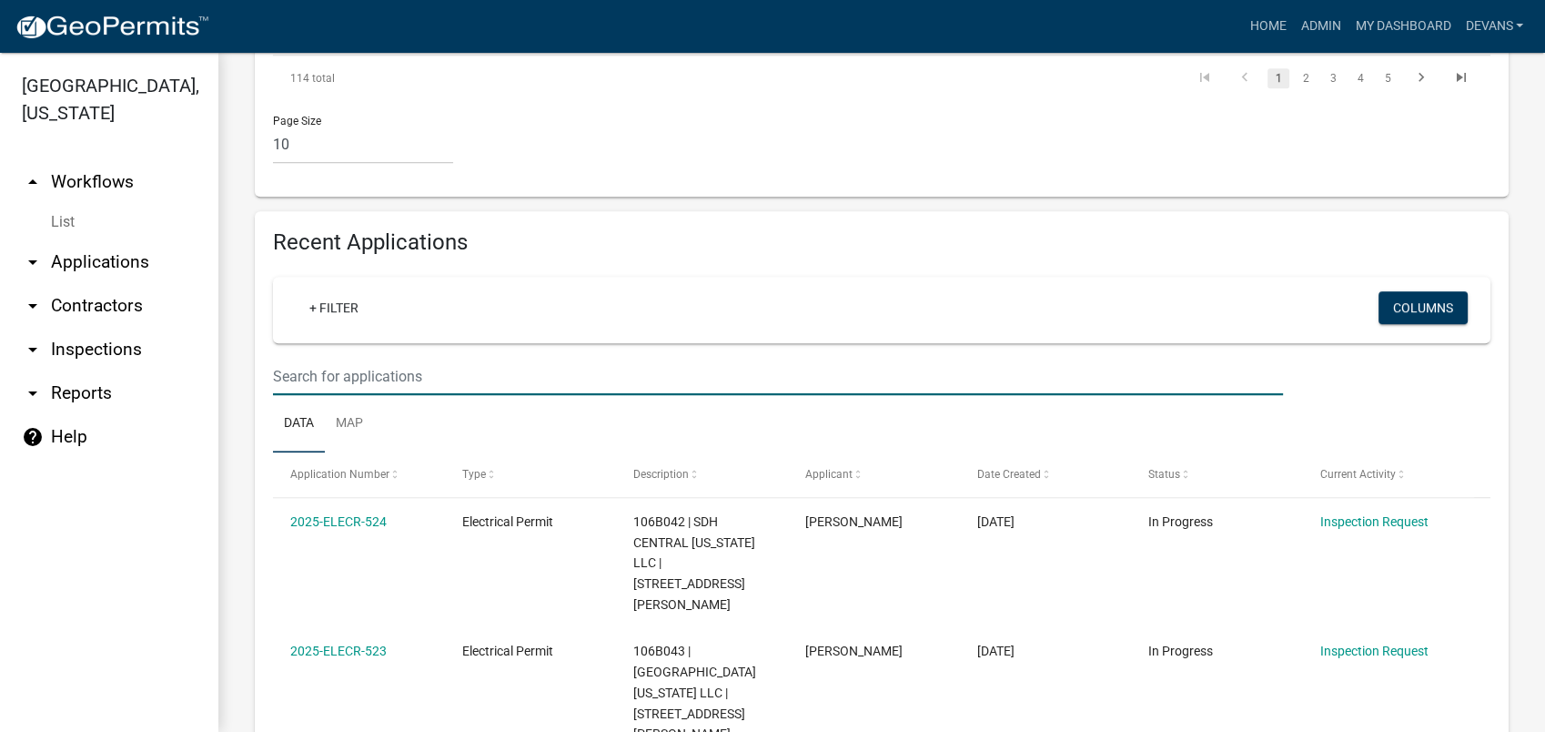
click at [354, 358] on input "text" at bounding box center [778, 376] width 1010 height 37
type input "moore"
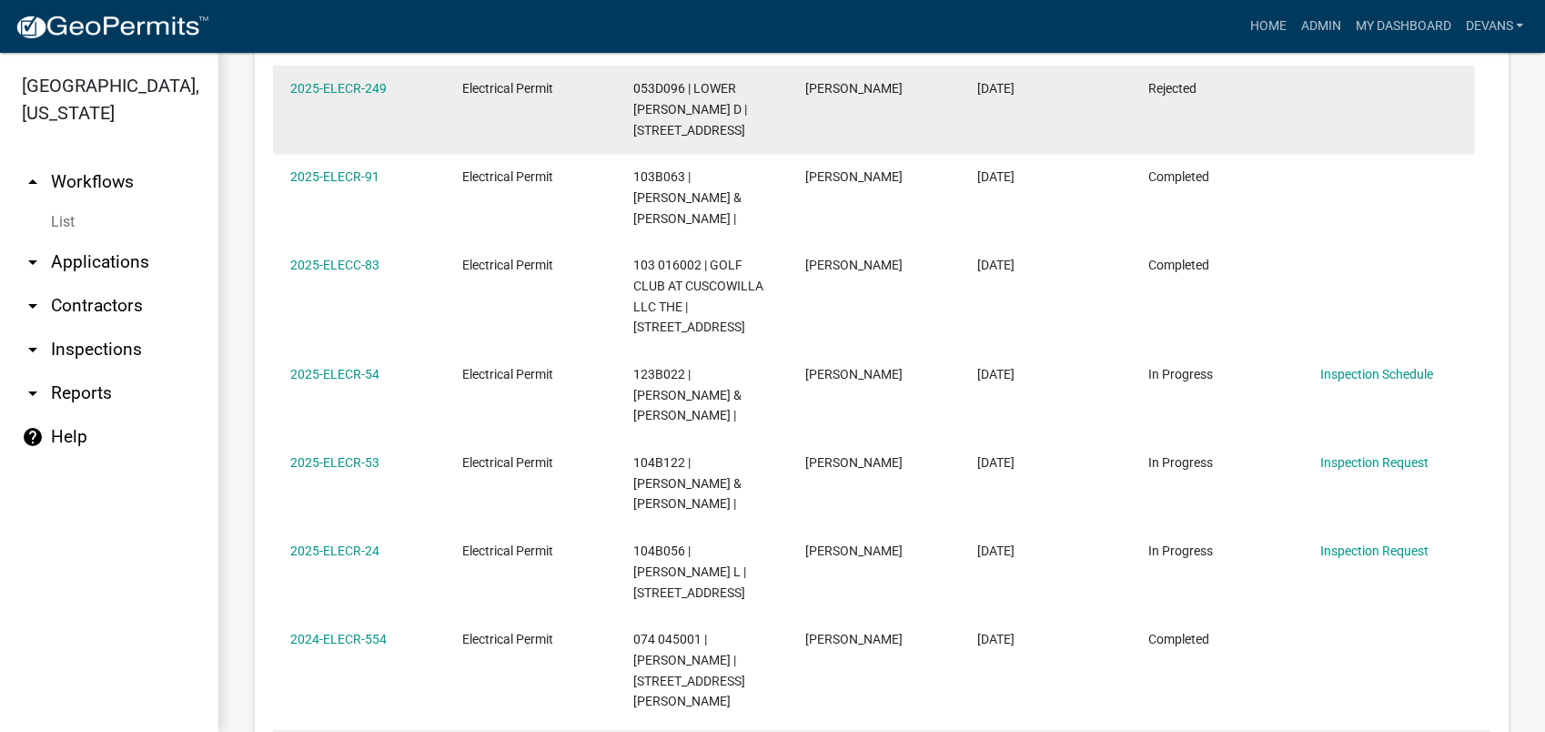
scroll to position [2231, 0]
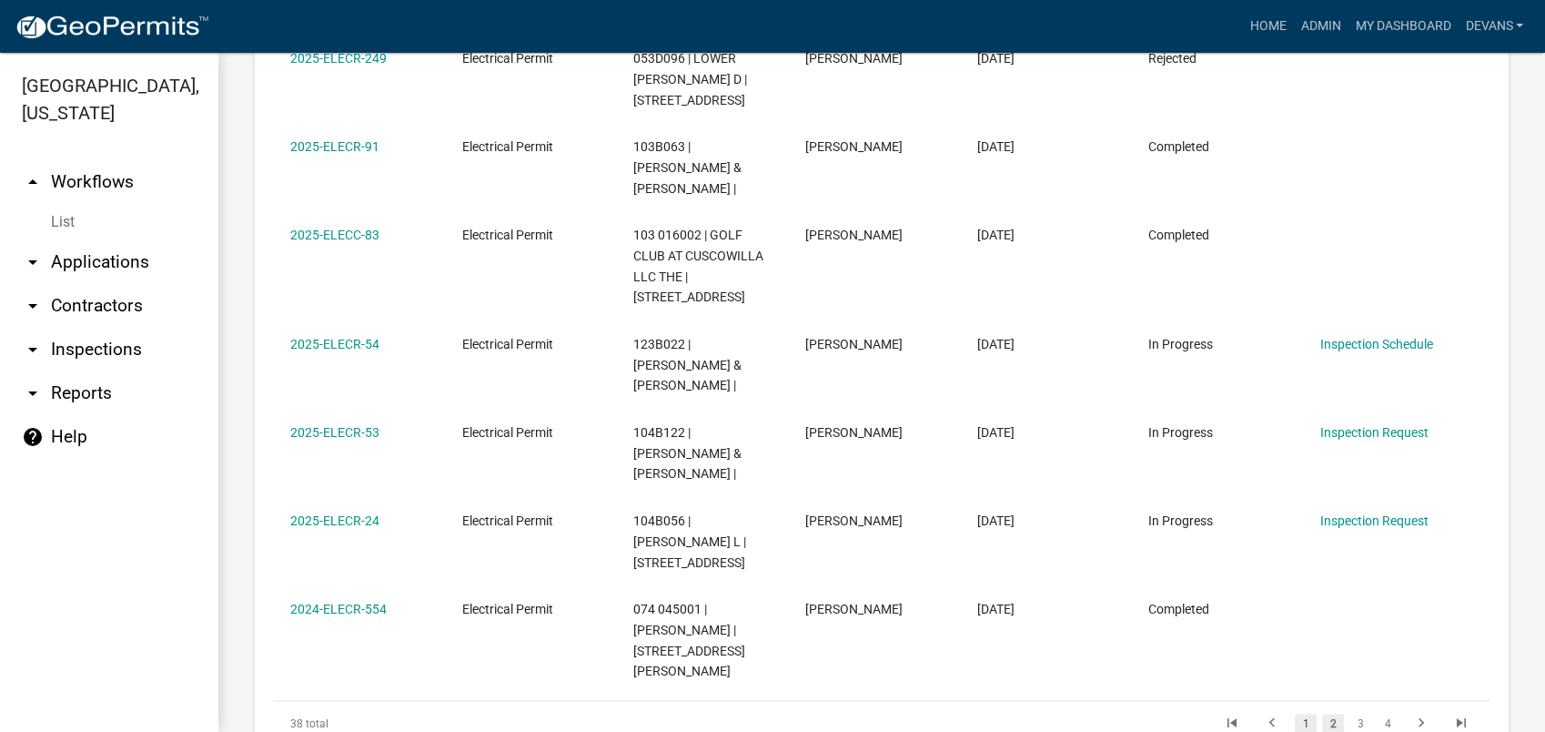
click at [1296, 713] on link "1" at bounding box center [1306, 723] width 22 height 20
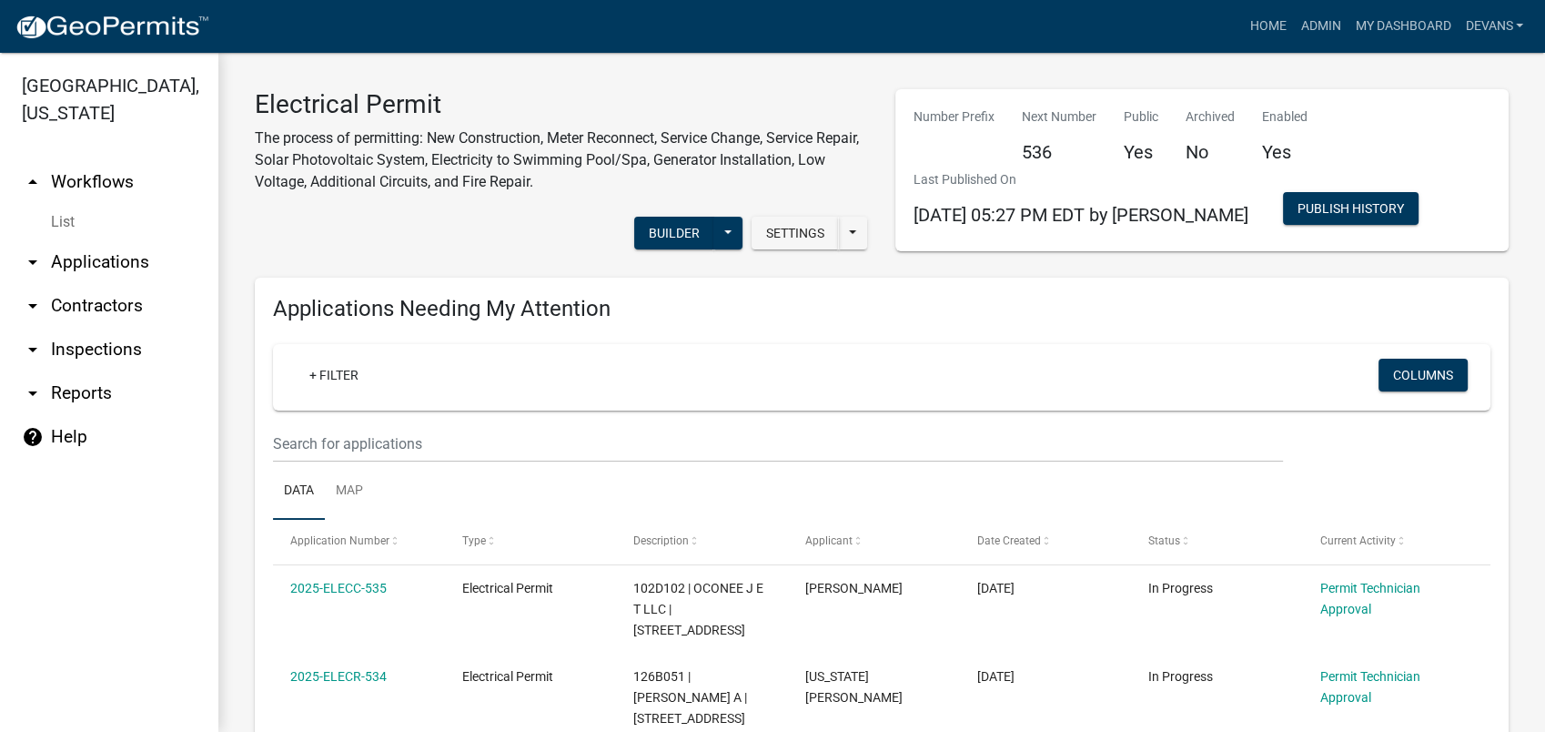
click at [122, 178] on link "arrow_drop_up Workflows" at bounding box center [109, 182] width 218 height 44
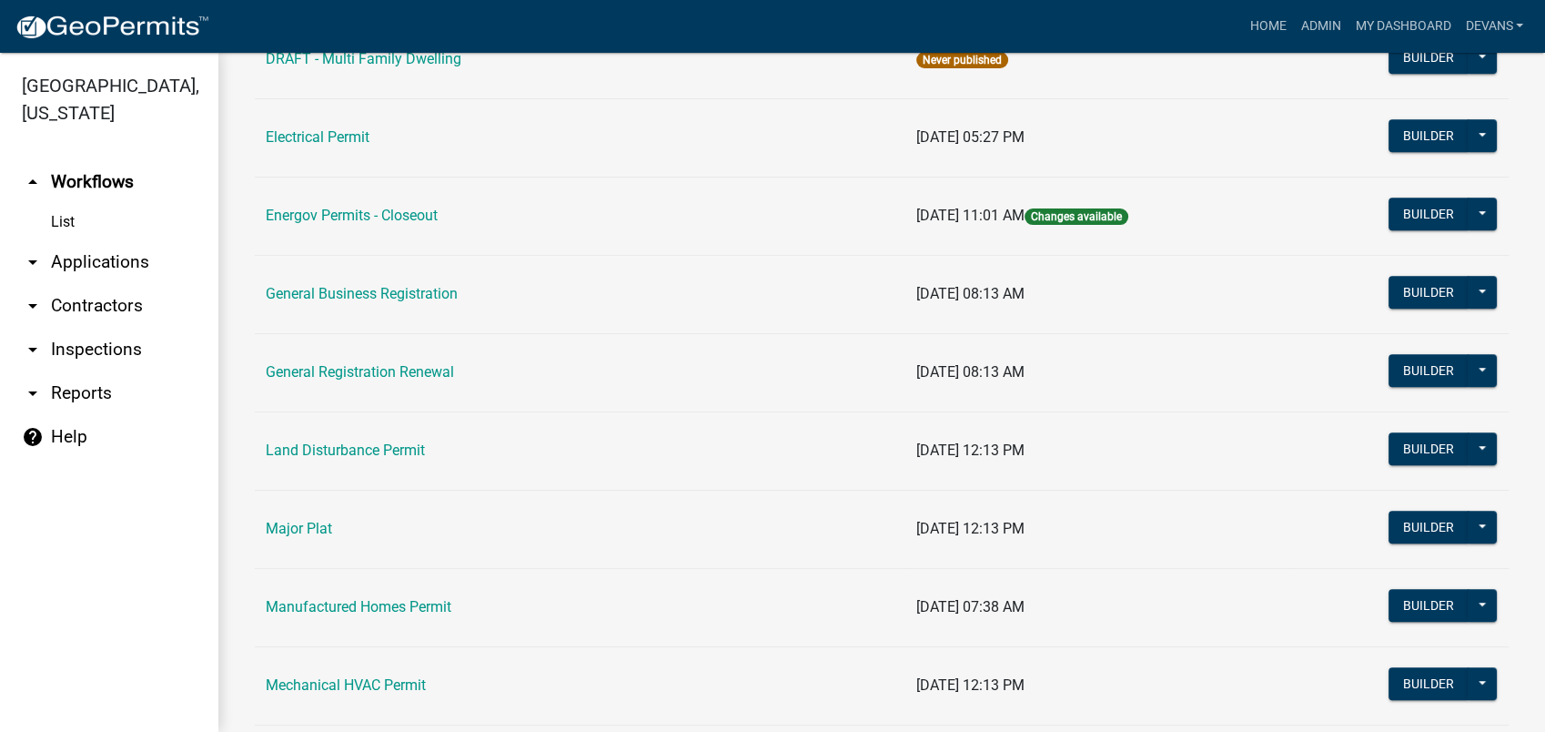
scroll to position [1314, 0]
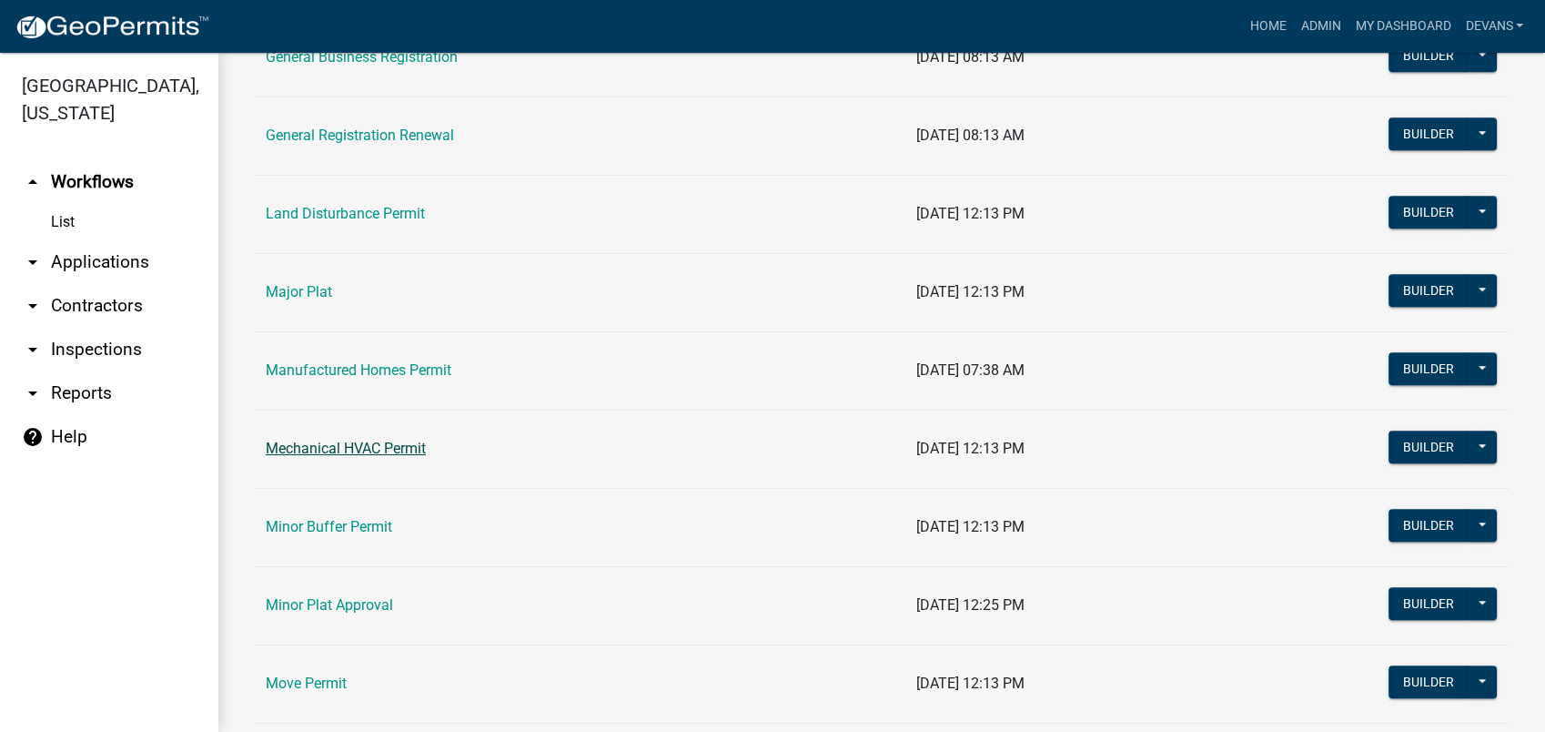
click at [305, 444] on link "Mechanical HVAC Permit" at bounding box center [346, 448] width 160 height 17
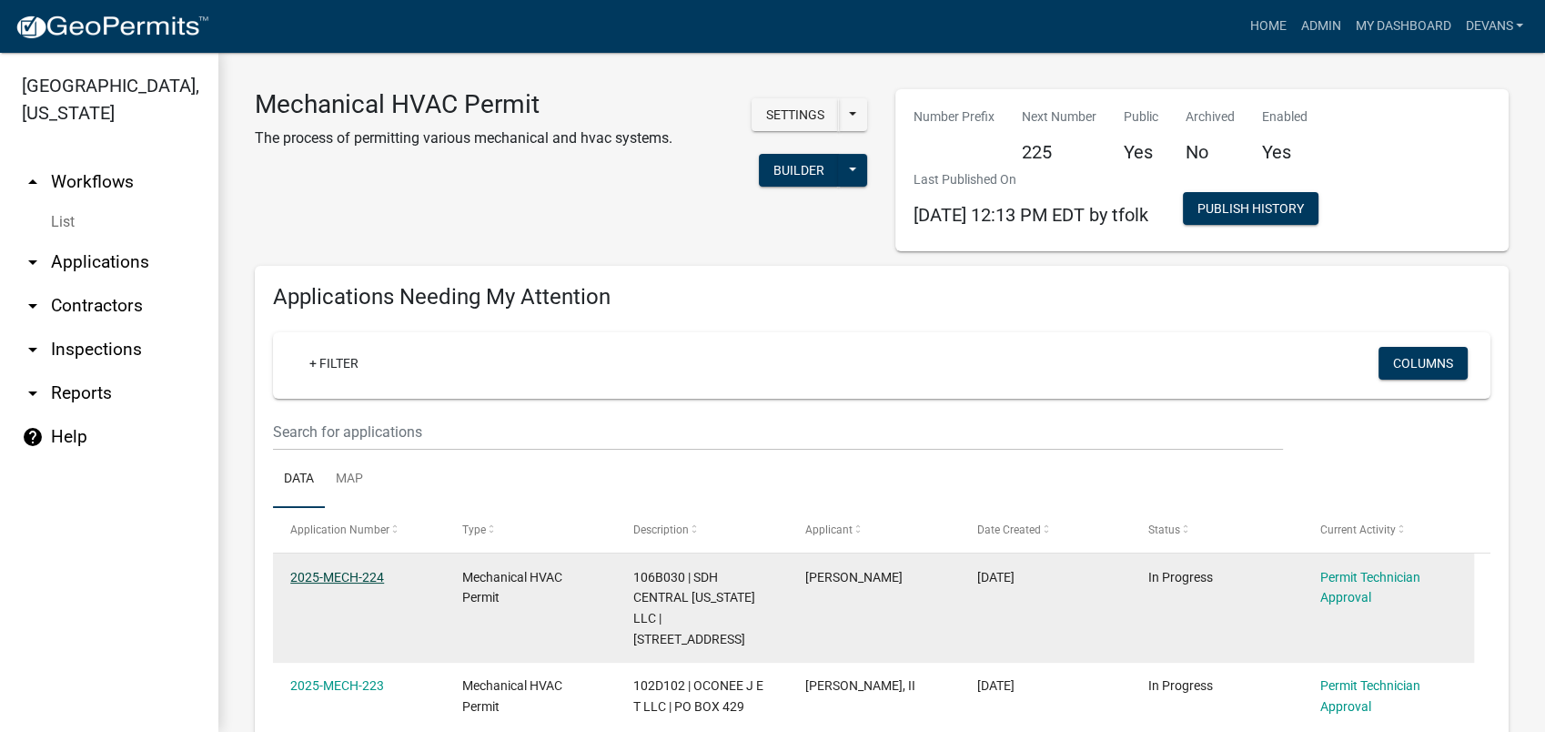
click at [327, 575] on link "2025-MECH-224" at bounding box center [337, 577] width 94 height 15
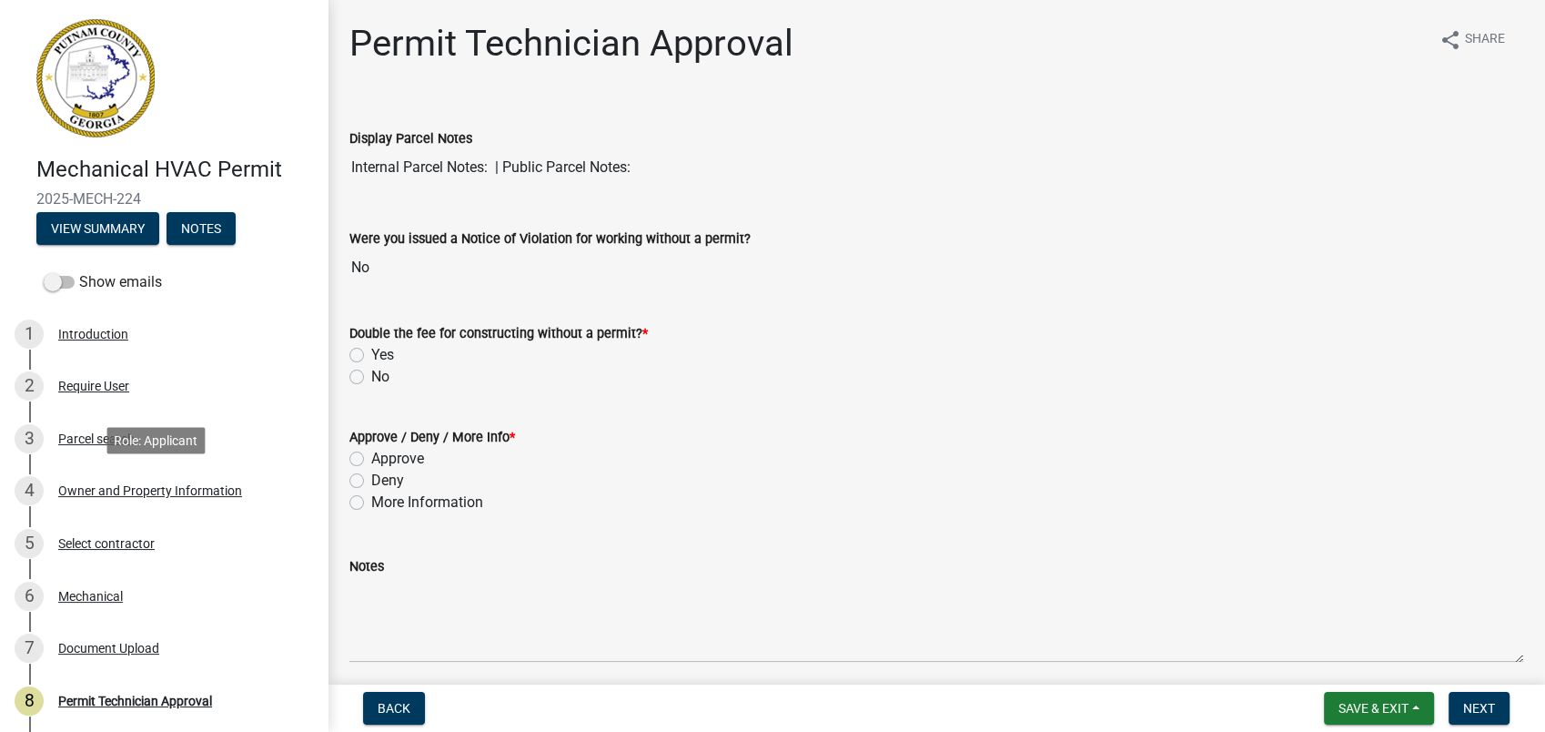
click at [149, 487] on div "Owner and Property Information" at bounding box center [150, 490] width 184 height 13
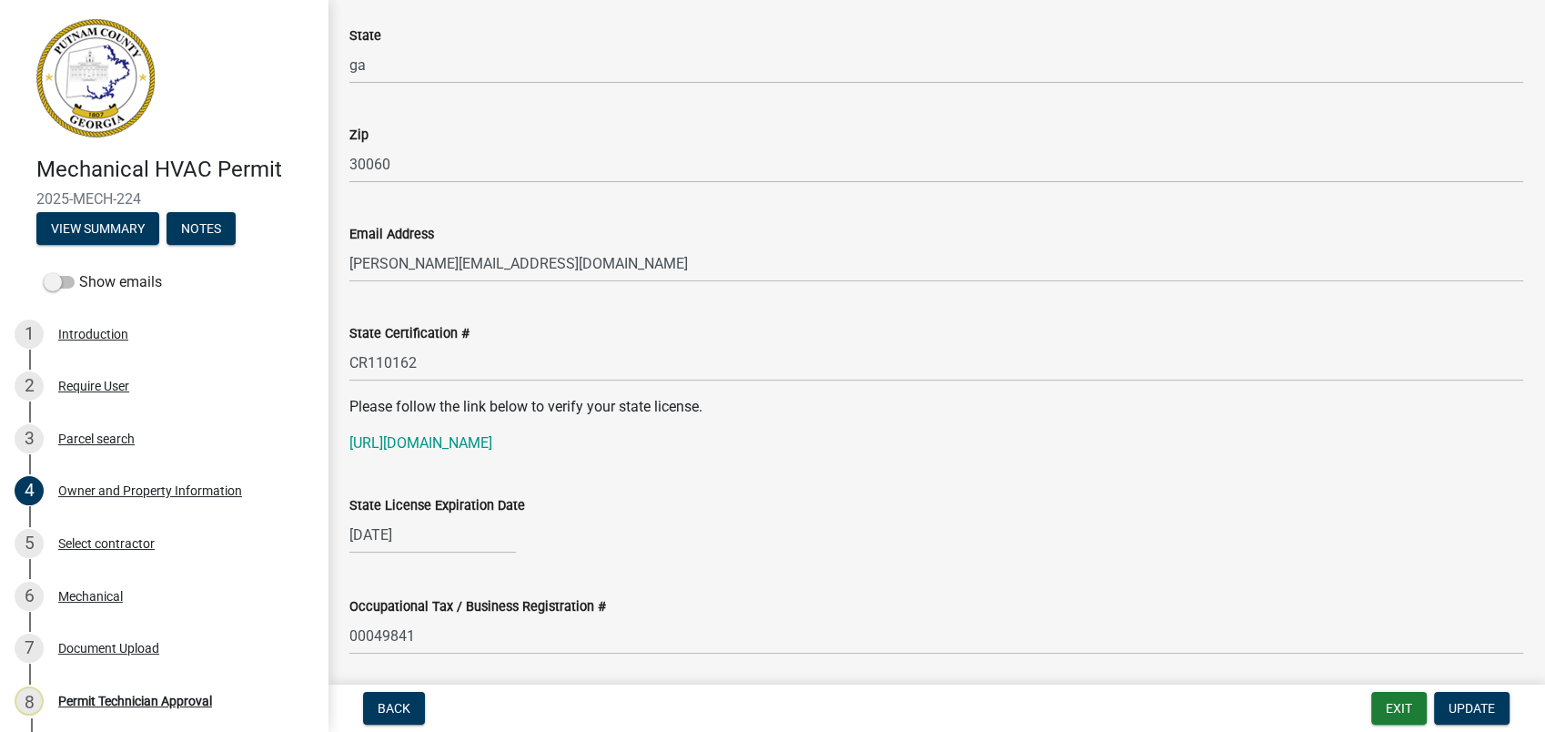
scroll to position [2224, 0]
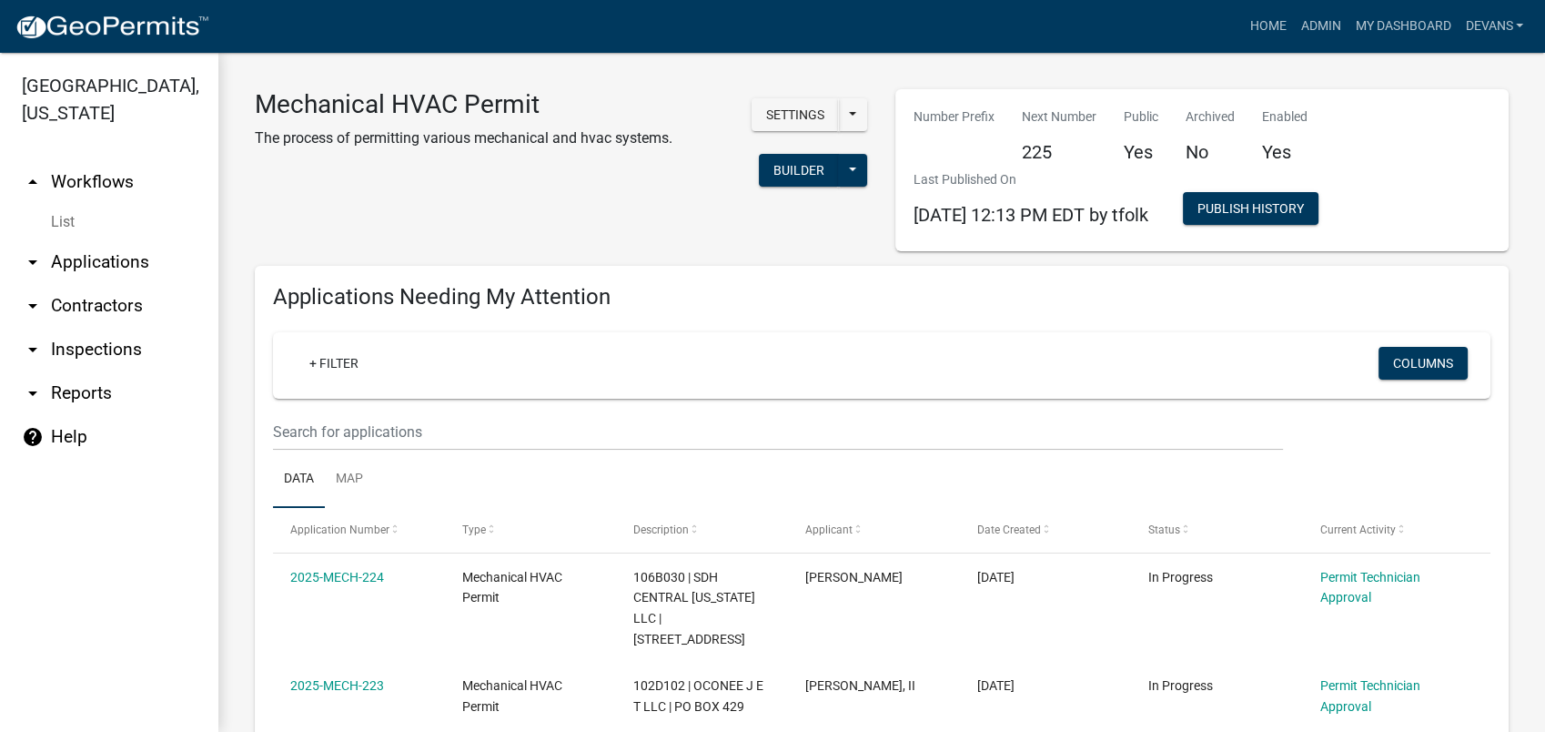
click at [118, 181] on link "arrow_drop_up Workflows" at bounding box center [109, 182] width 218 height 44
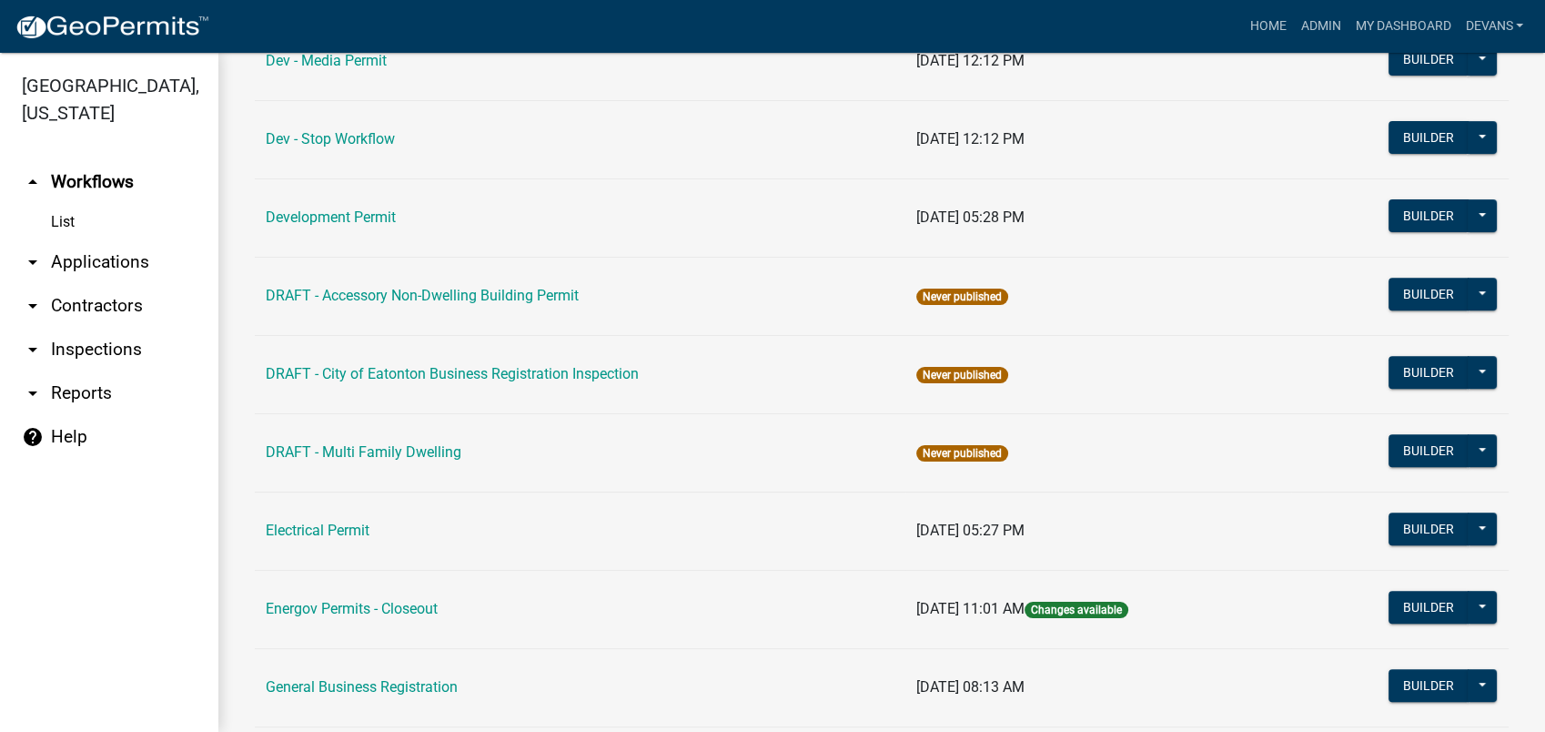
scroll to position [707, 0]
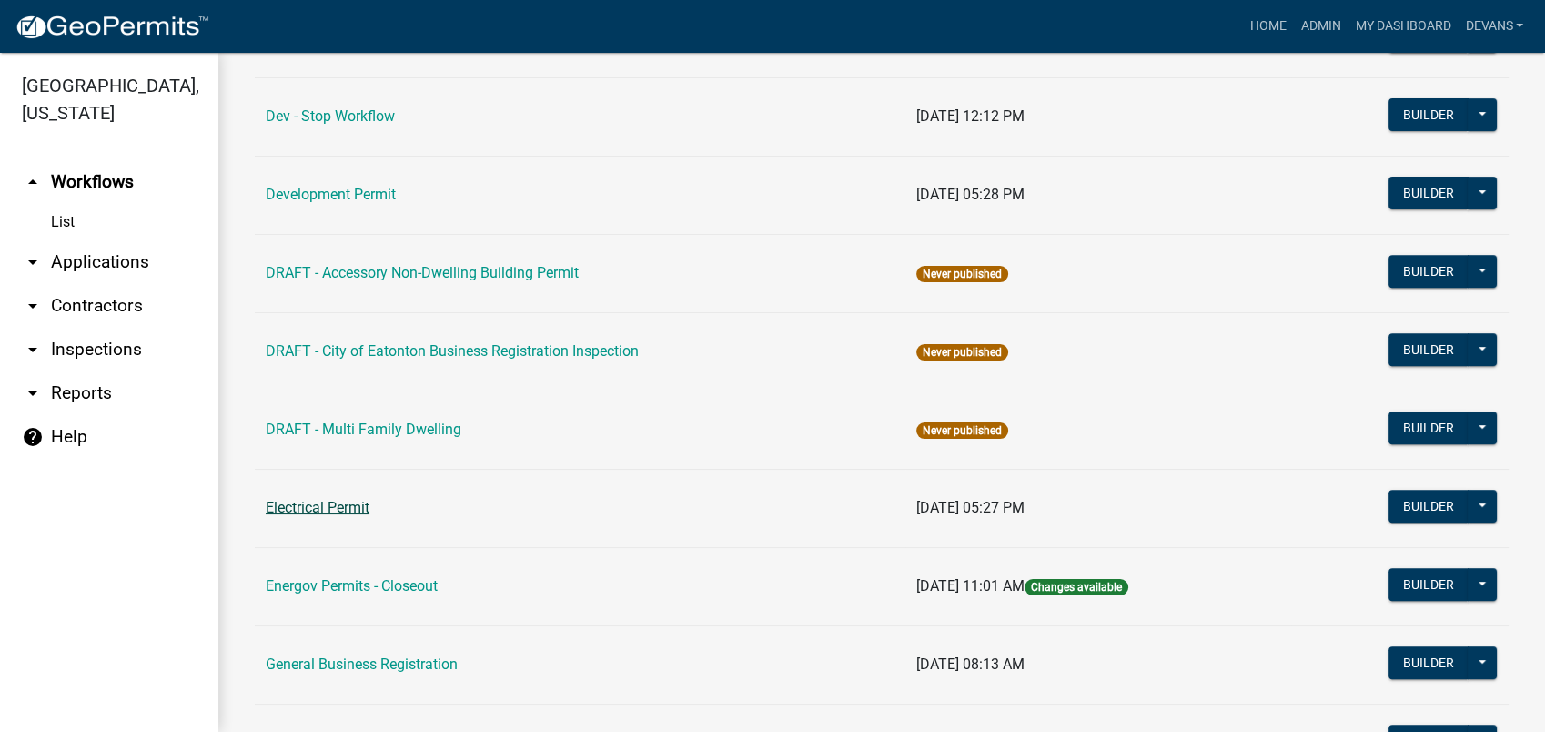
click at [307, 502] on link "Electrical Permit" at bounding box center [318, 507] width 104 height 17
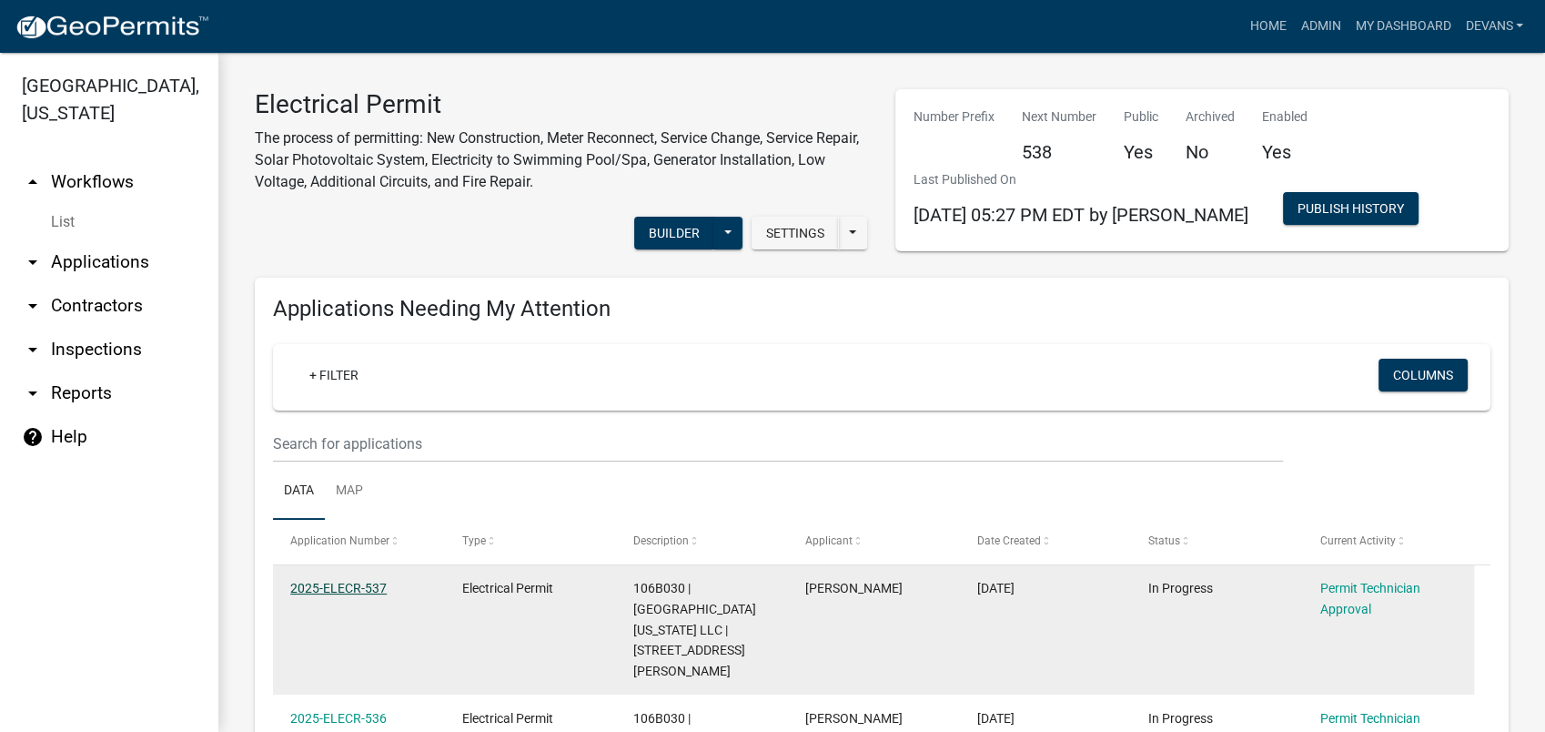
click at [339, 588] on link "2025-ELECR-537" at bounding box center [338, 588] width 96 height 15
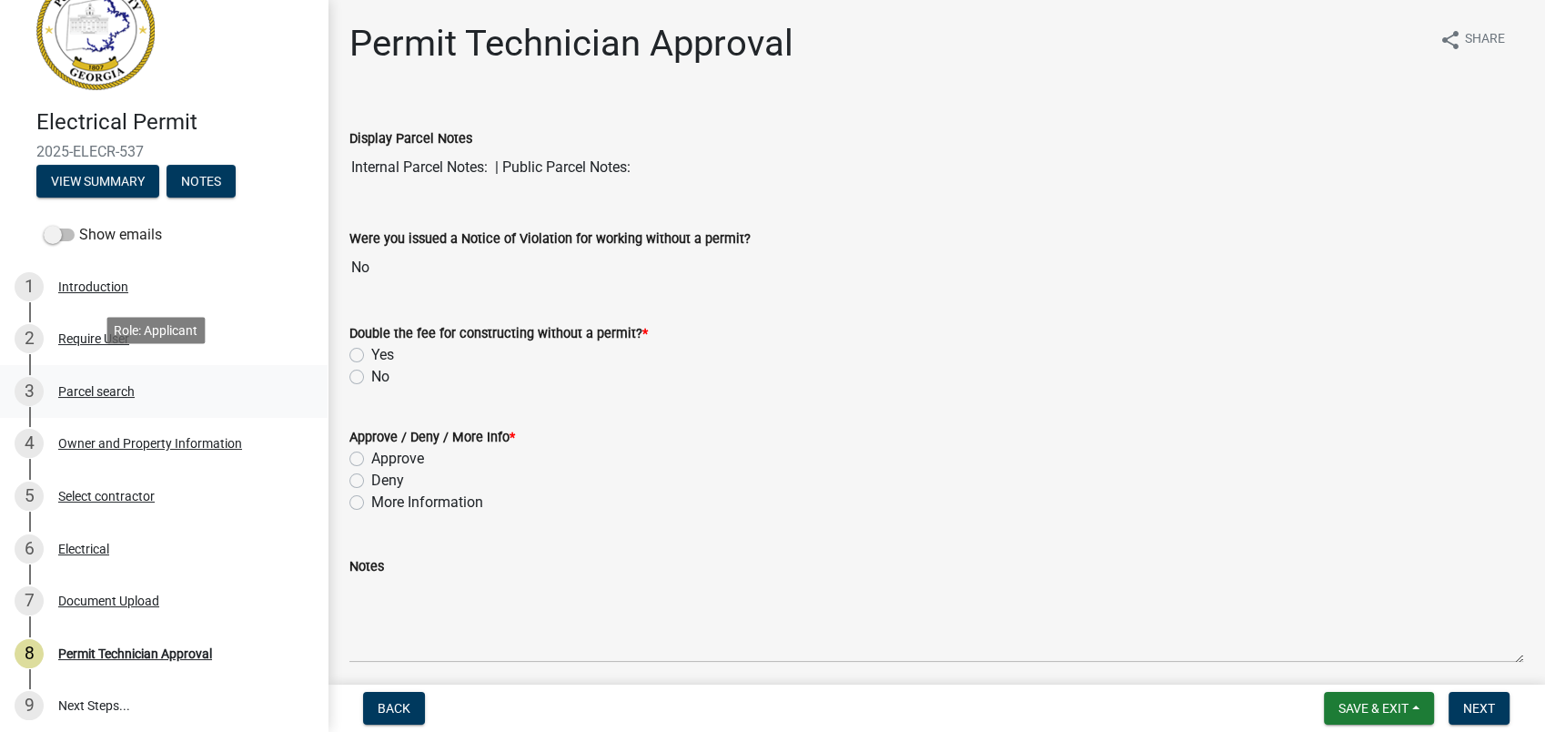
scroll to position [175, 0]
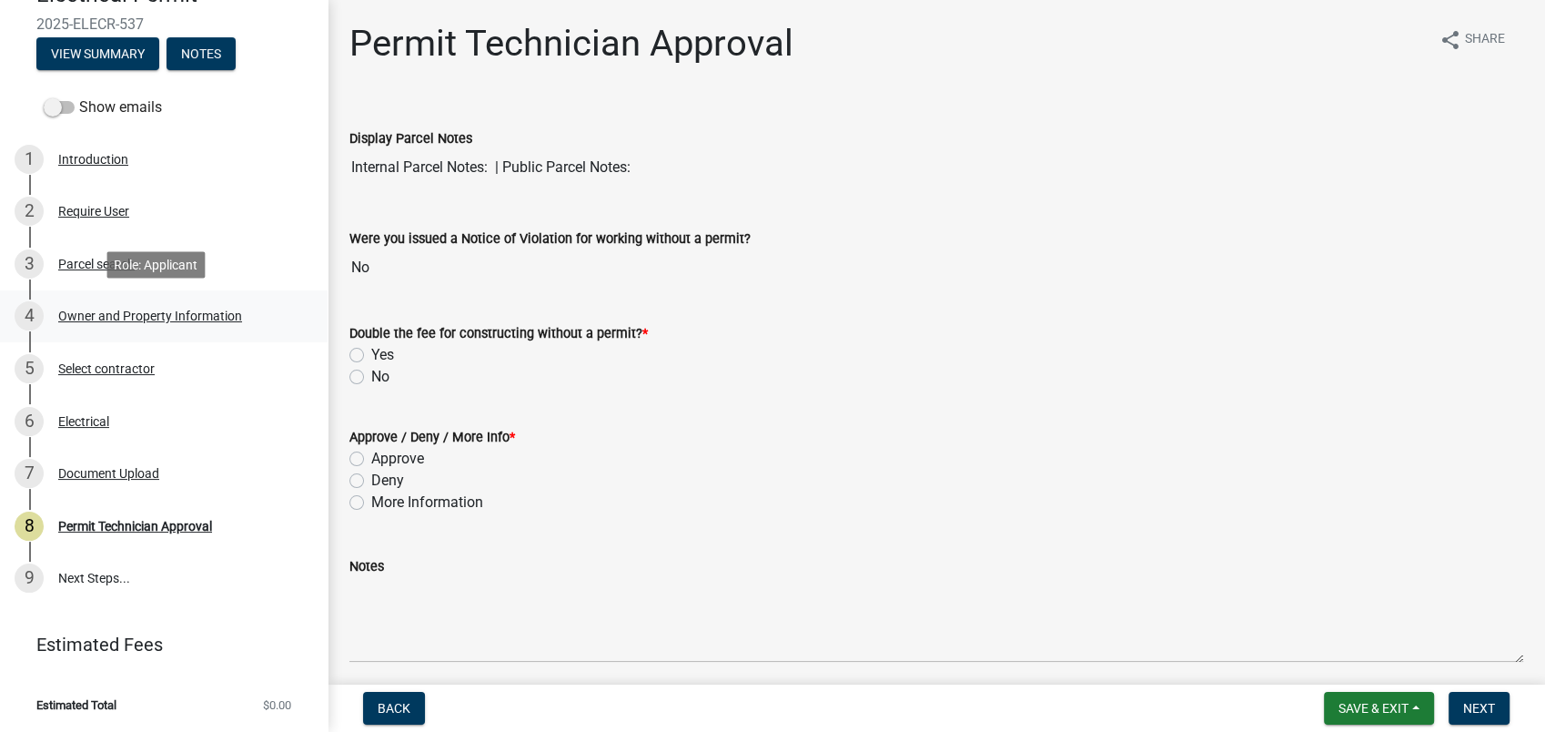
click at [95, 319] on div "Owner and Property Information" at bounding box center [150, 315] width 184 height 13
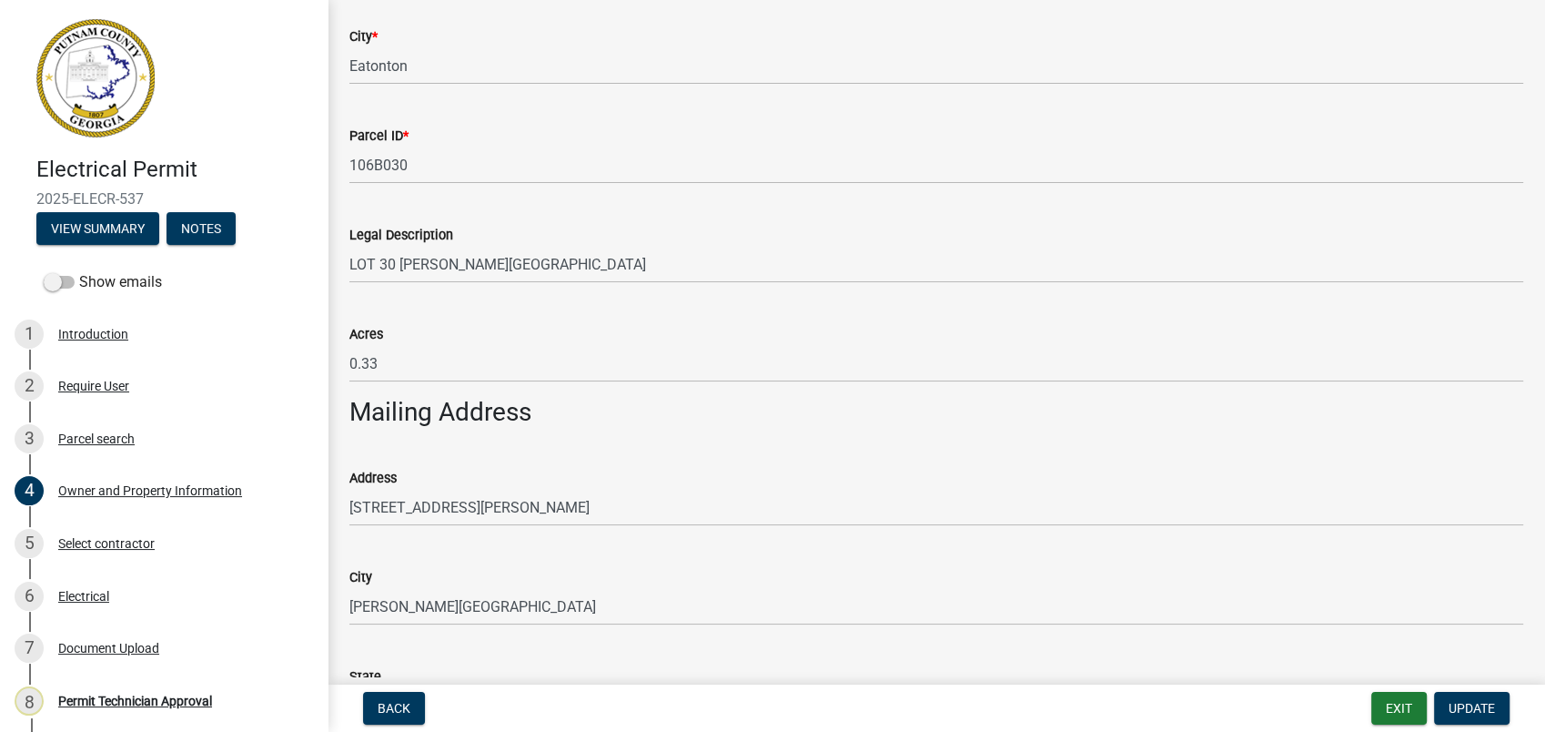
scroll to position [808, 0]
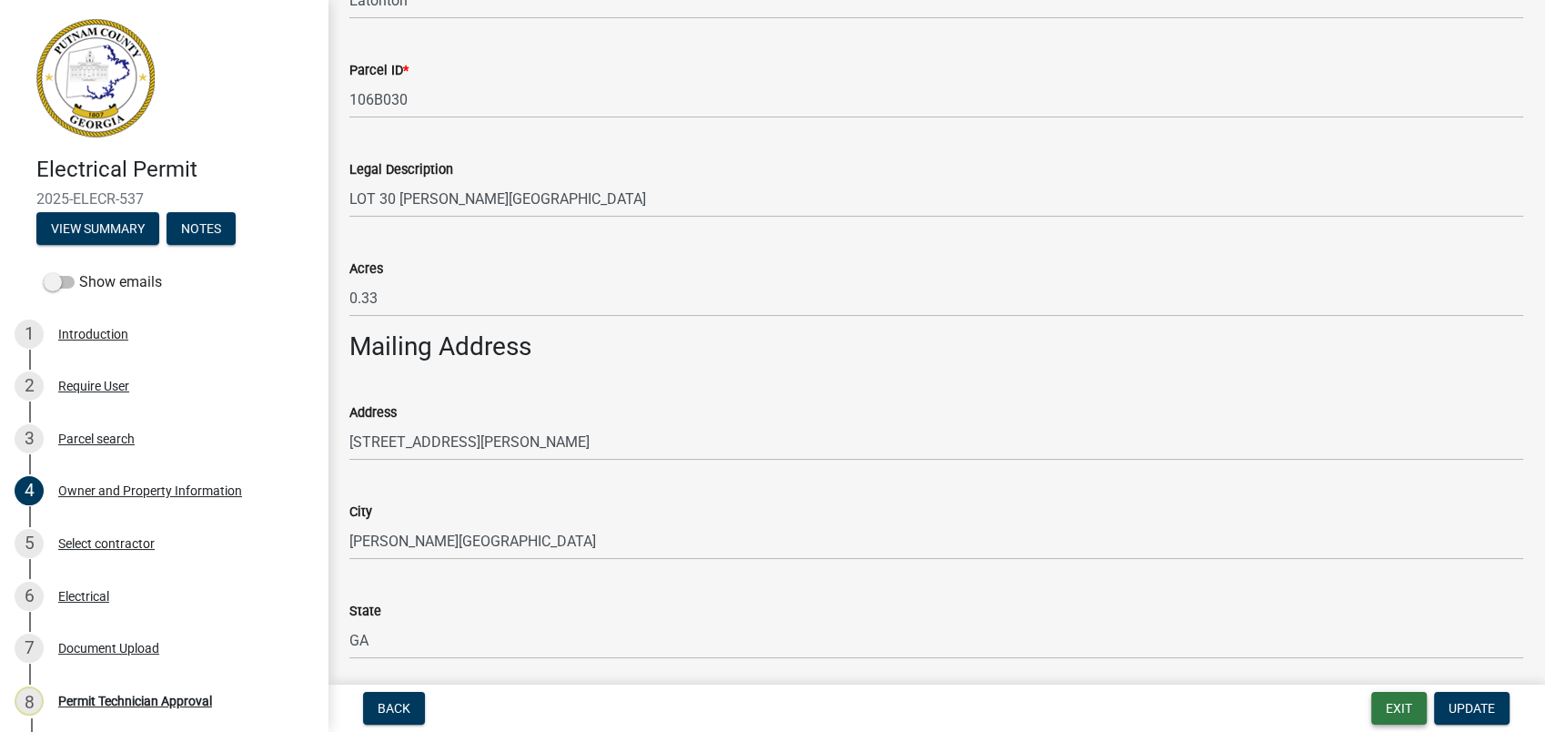
click at [1382, 696] on button "Exit" at bounding box center [1399, 708] width 56 height 33
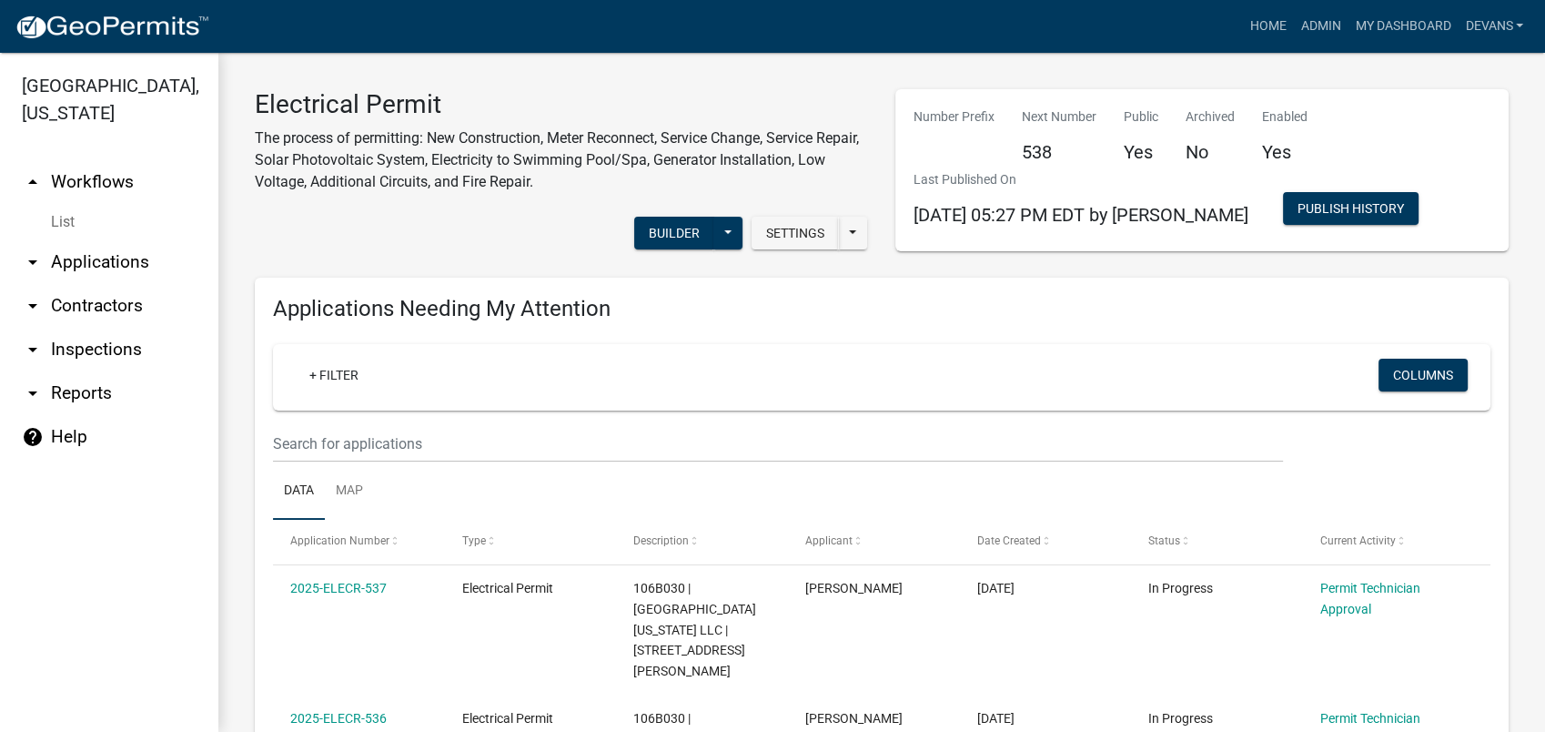
click at [97, 264] on link "arrow_drop_down Applications" at bounding box center [109, 262] width 218 height 44
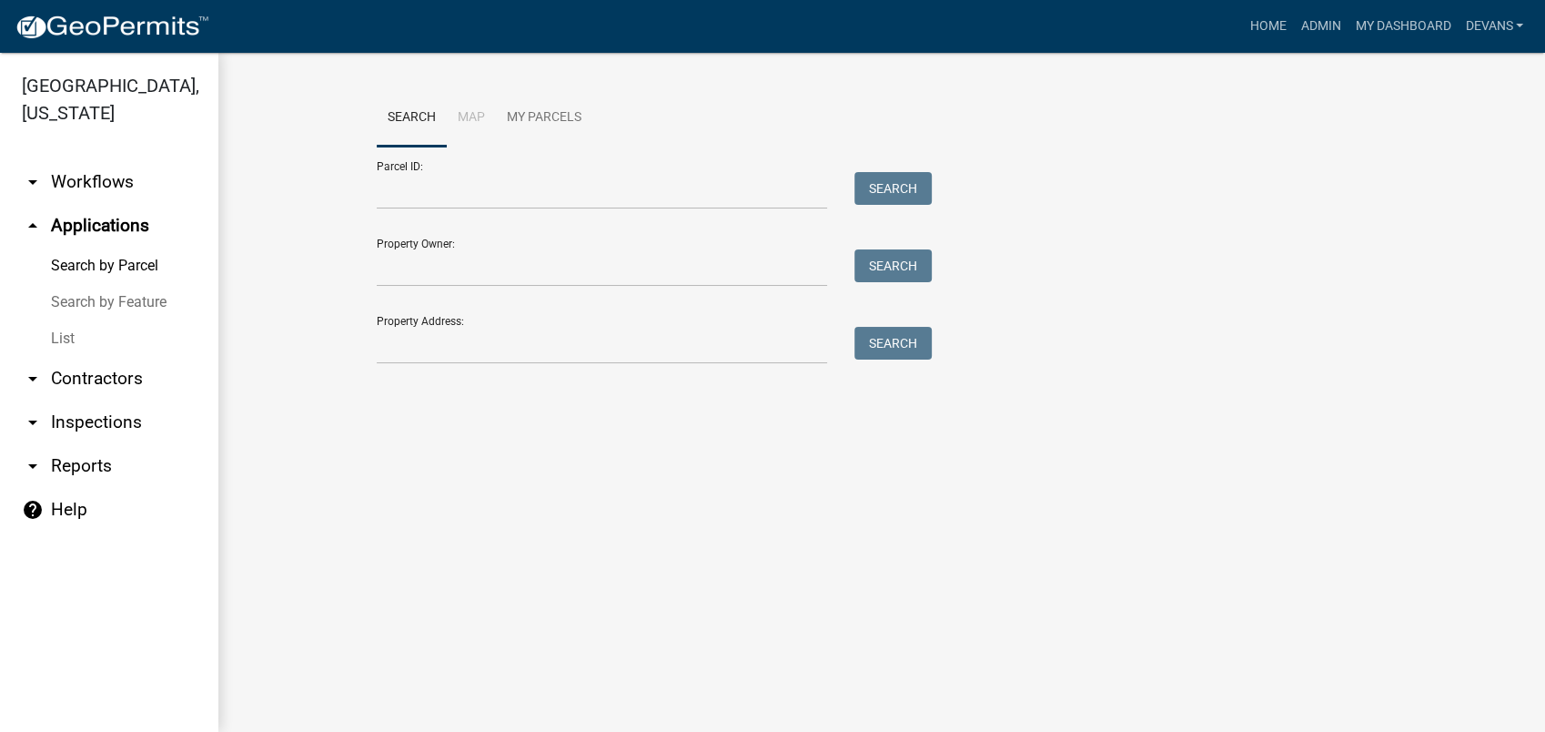
click at [66, 336] on link "List" at bounding box center [109, 338] width 218 height 36
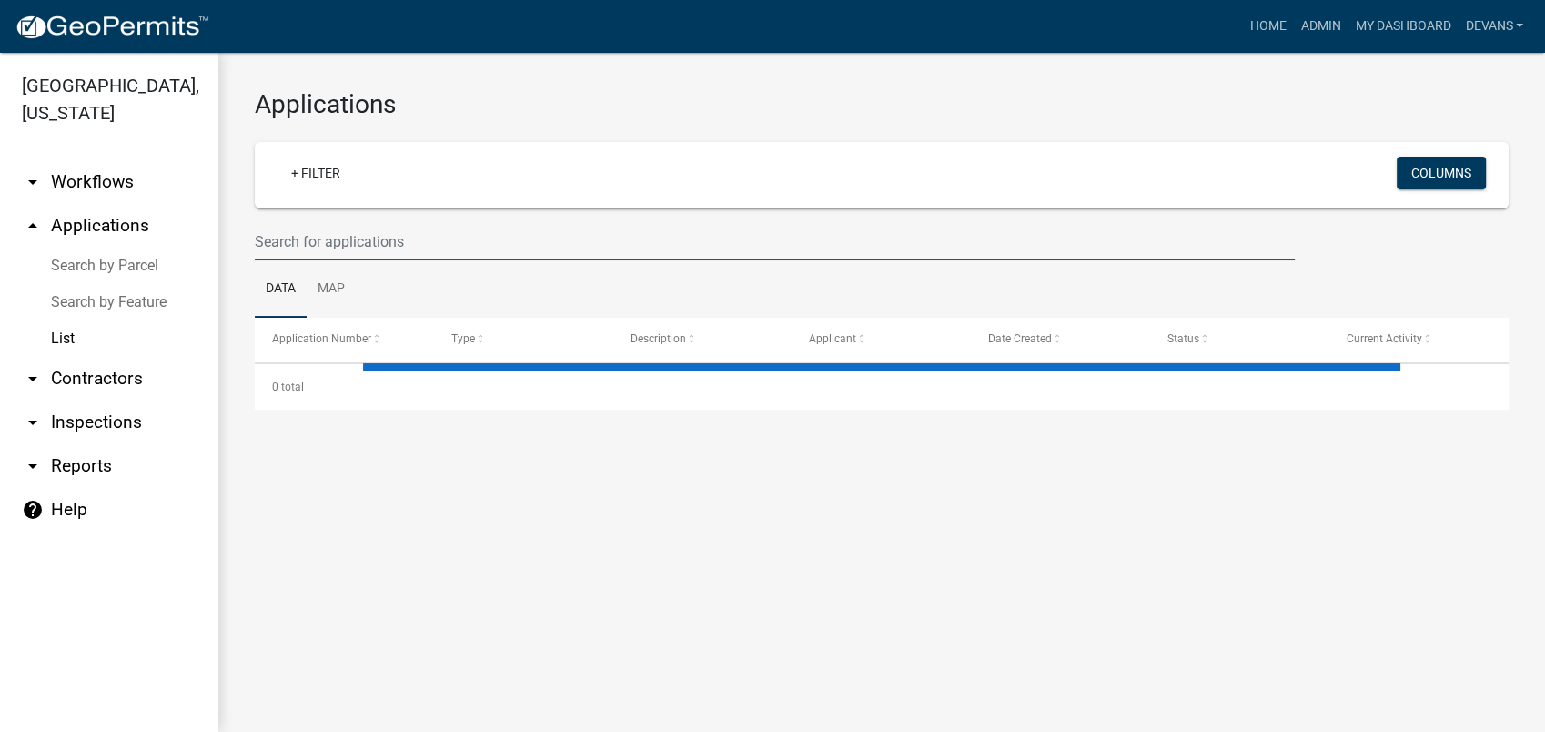
click at [365, 240] on input "text" at bounding box center [775, 241] width 1040 height 37
select select "1: 25"
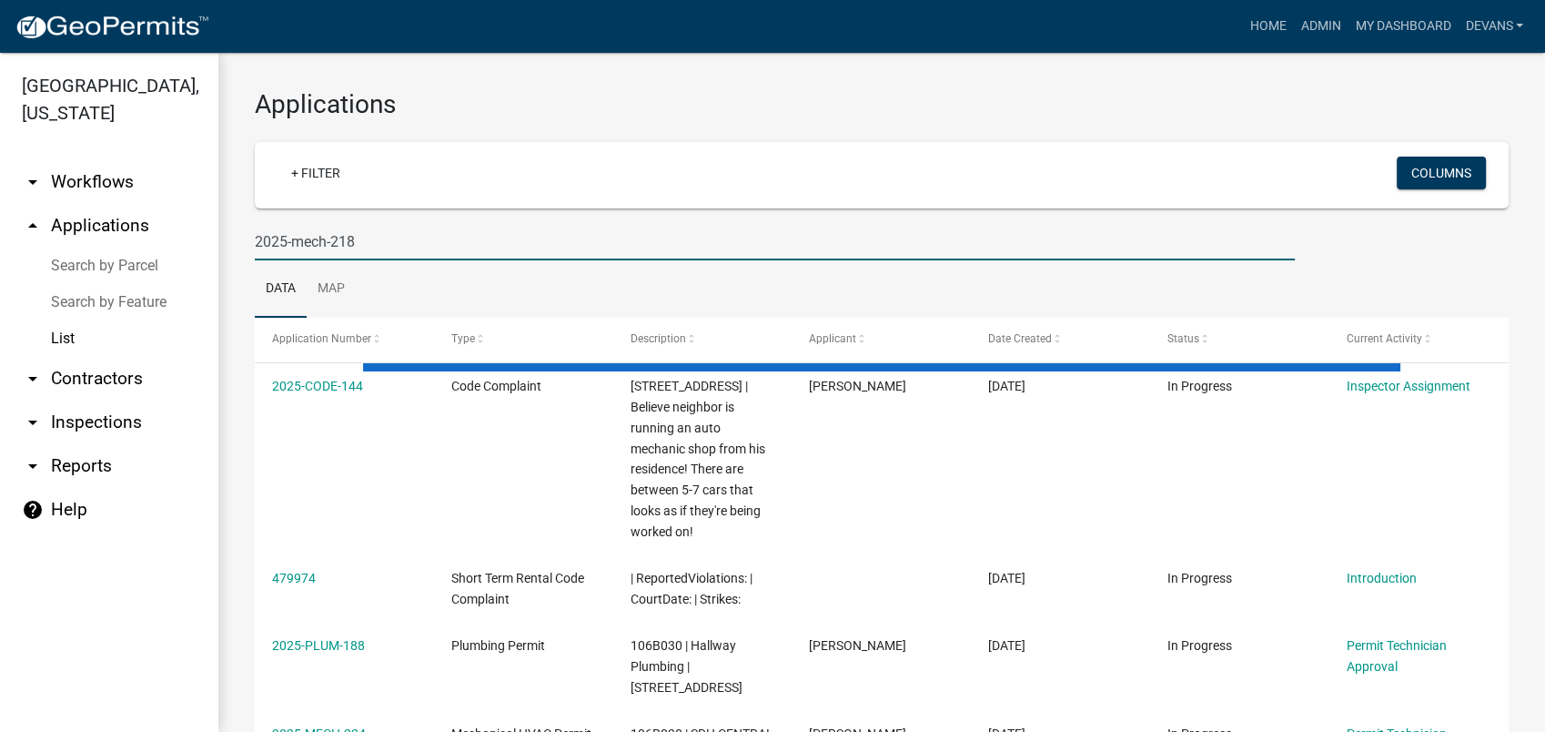
type input "2025-mech-218"
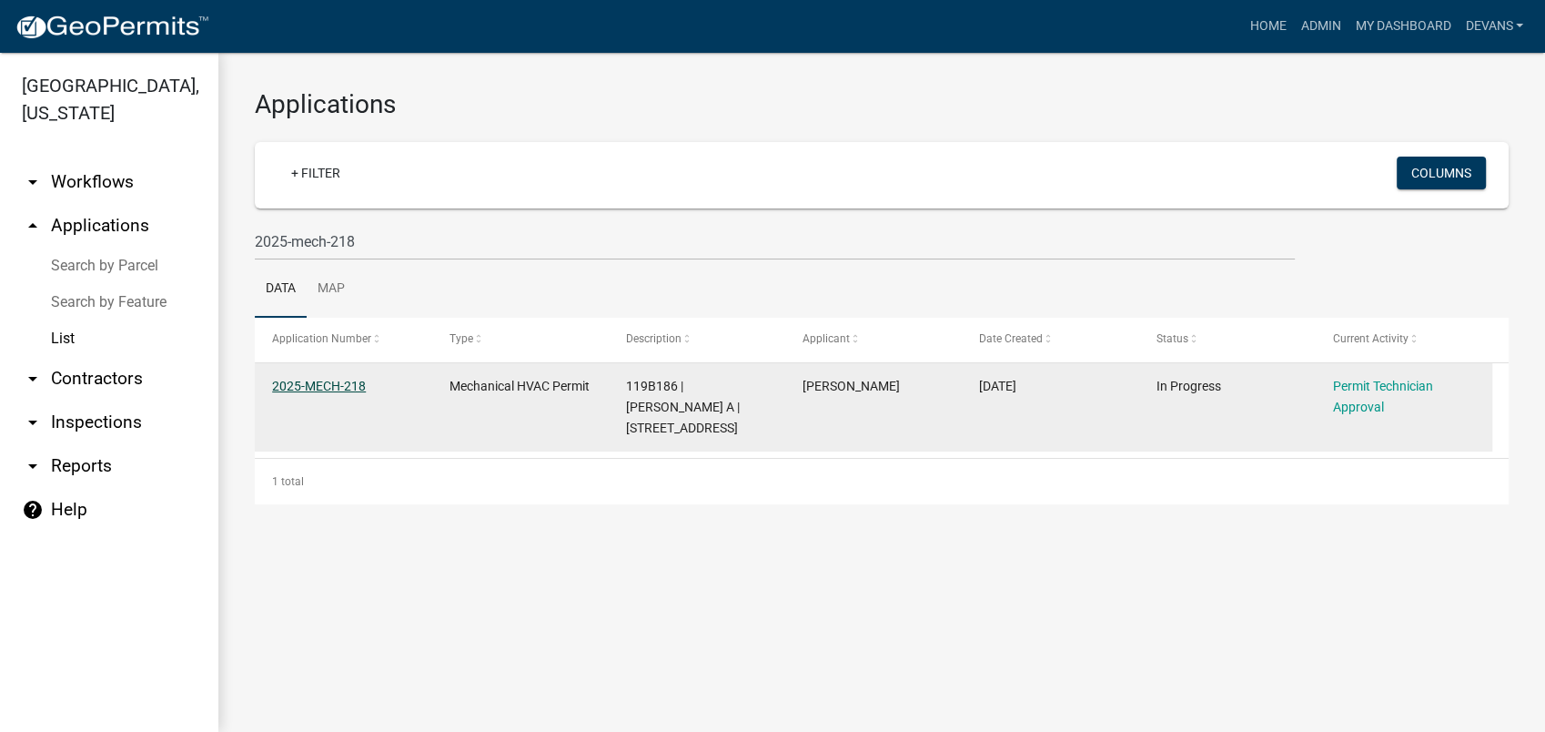
click at [321, 384] on link "2025-MECH-218" at bounding box center [319, 386] width 94 height 15
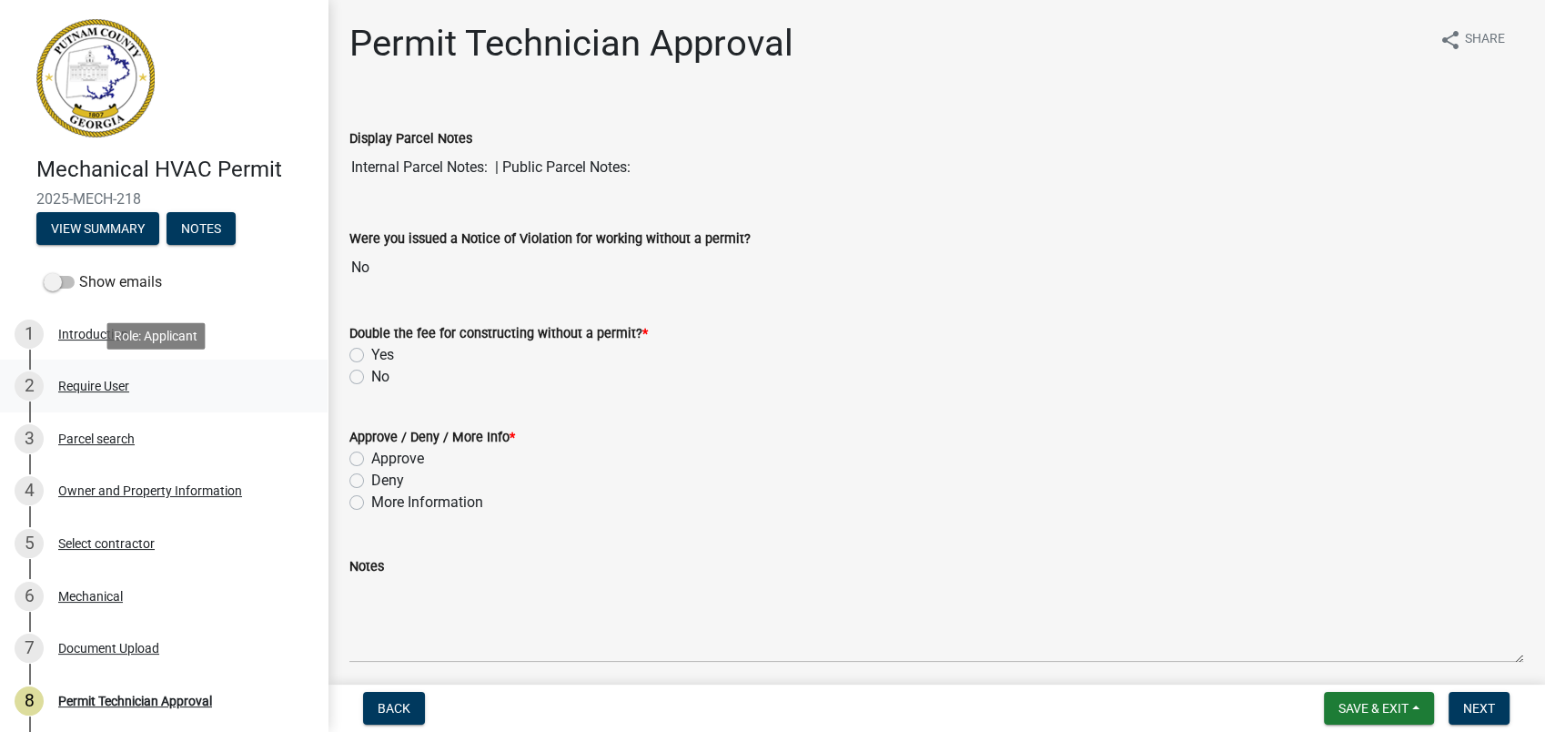
click at [100, 379] on div "Require User" at bounding box center [93, 385] width 71 height 13
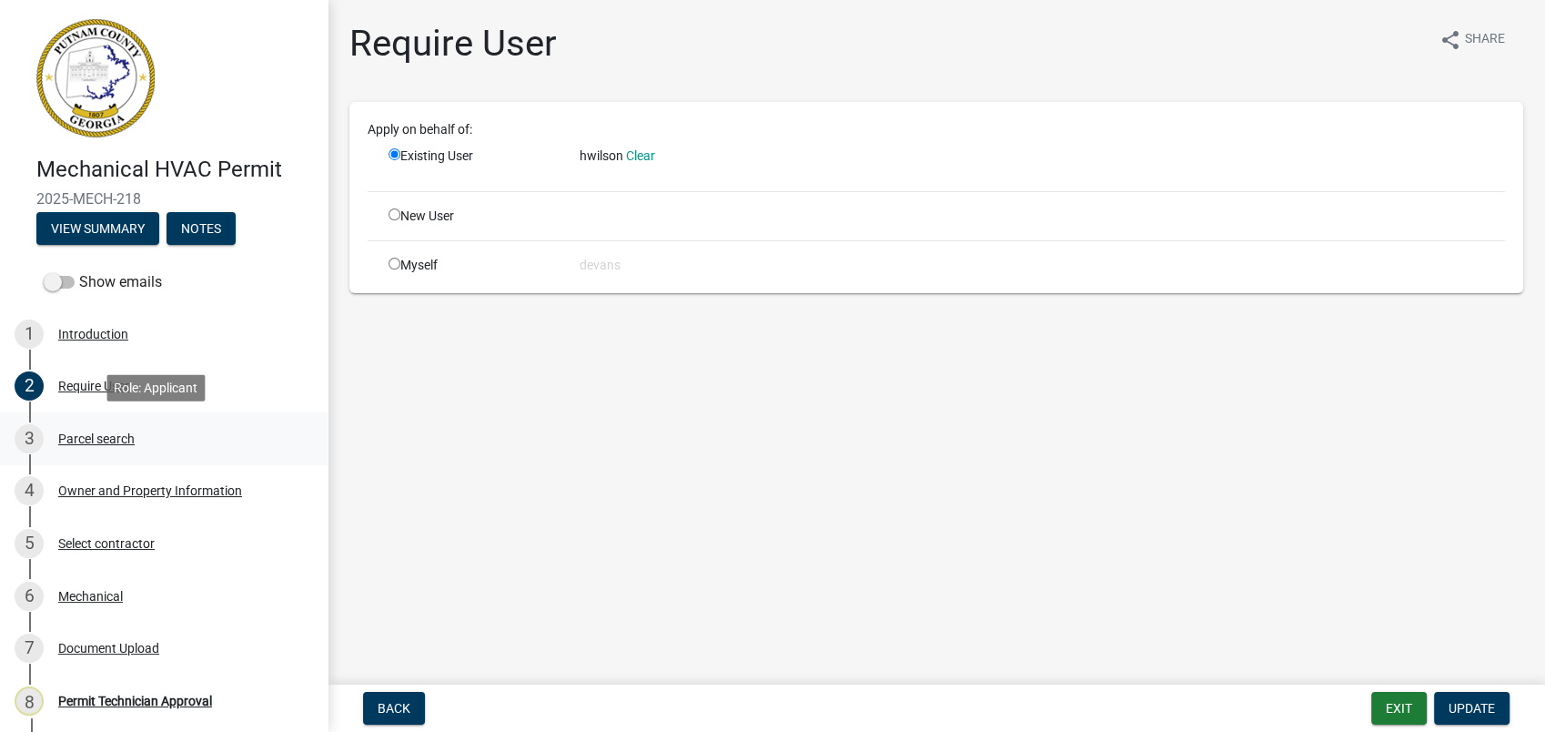
click at [114, 436] on div "Parcel search" at bounding box center [96, 438] width 76 height 13
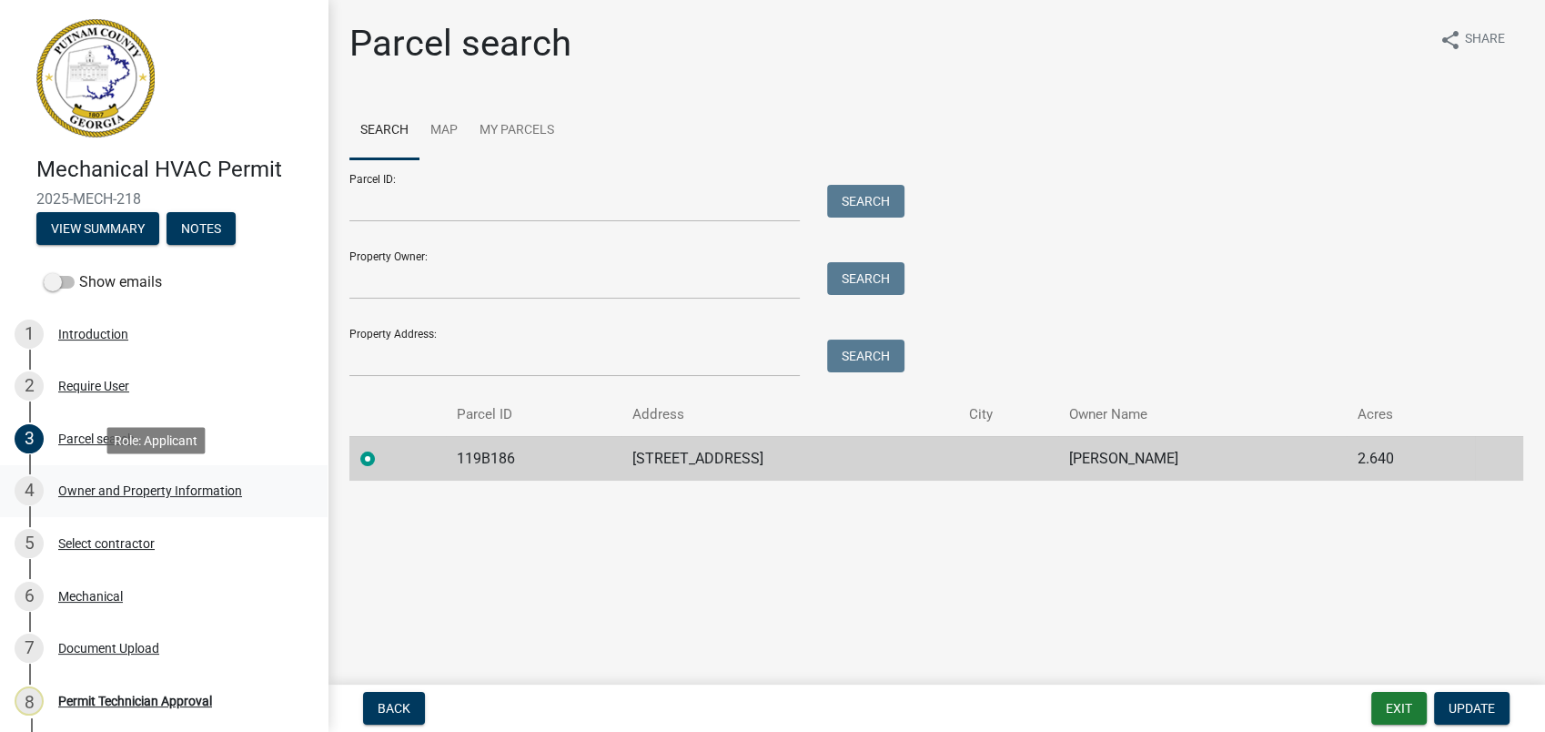
click at [154, 494] on div "Owner and Property Information" at bounding box center [150, 490] width 184 height 13
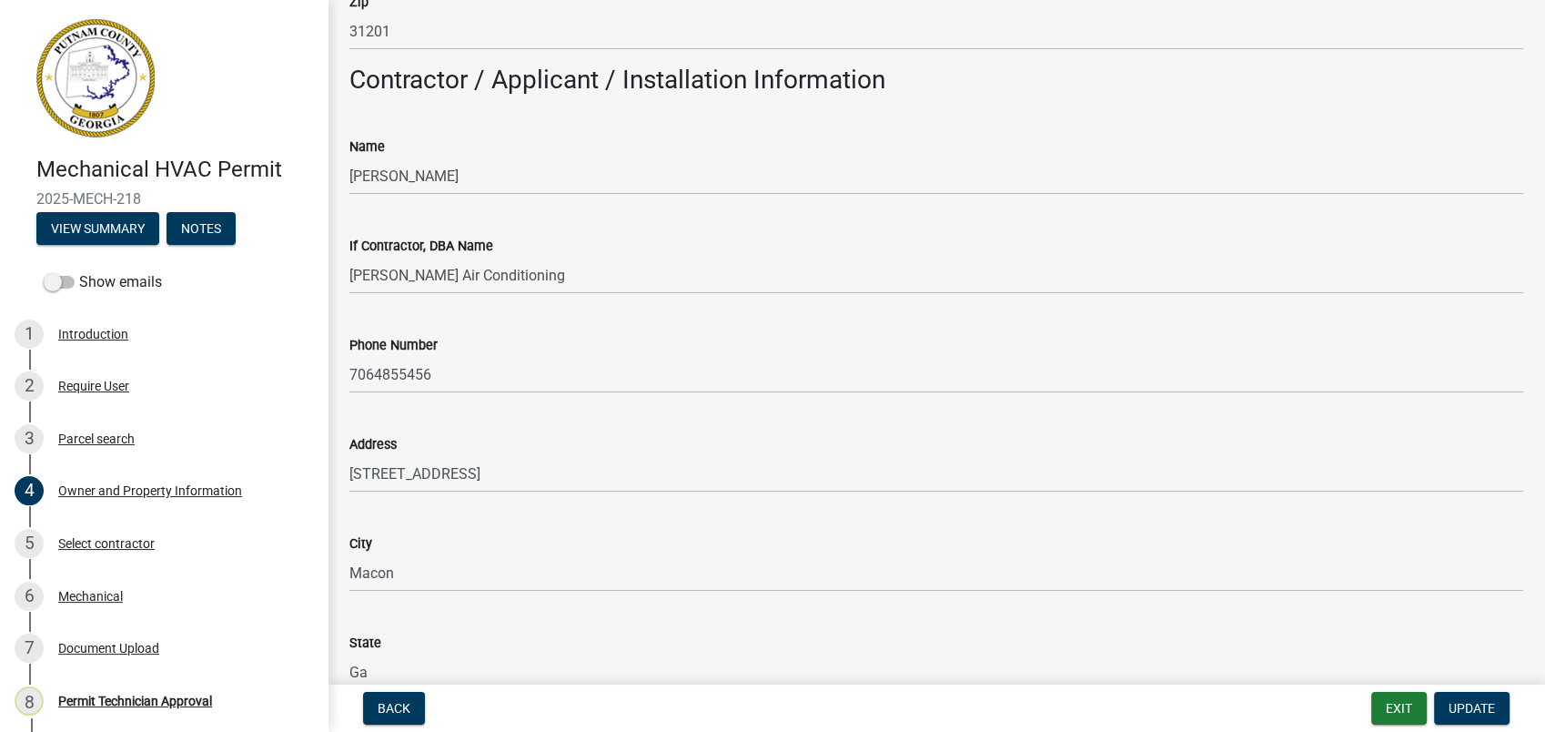
scroll to position [1617, 0]
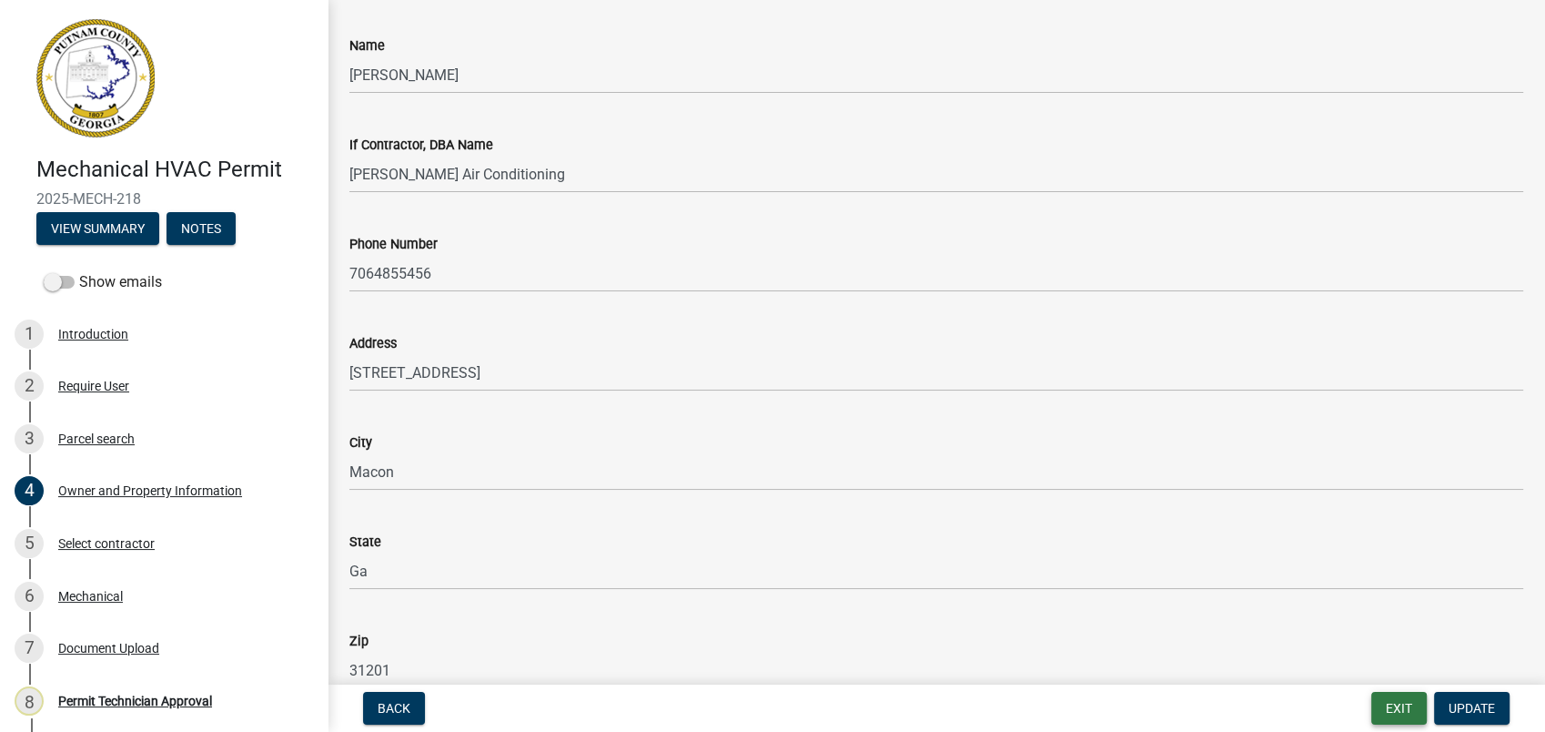
click at [1391, 719] on button "Exit" at bounding box center [1399, 708] width 56 height 33
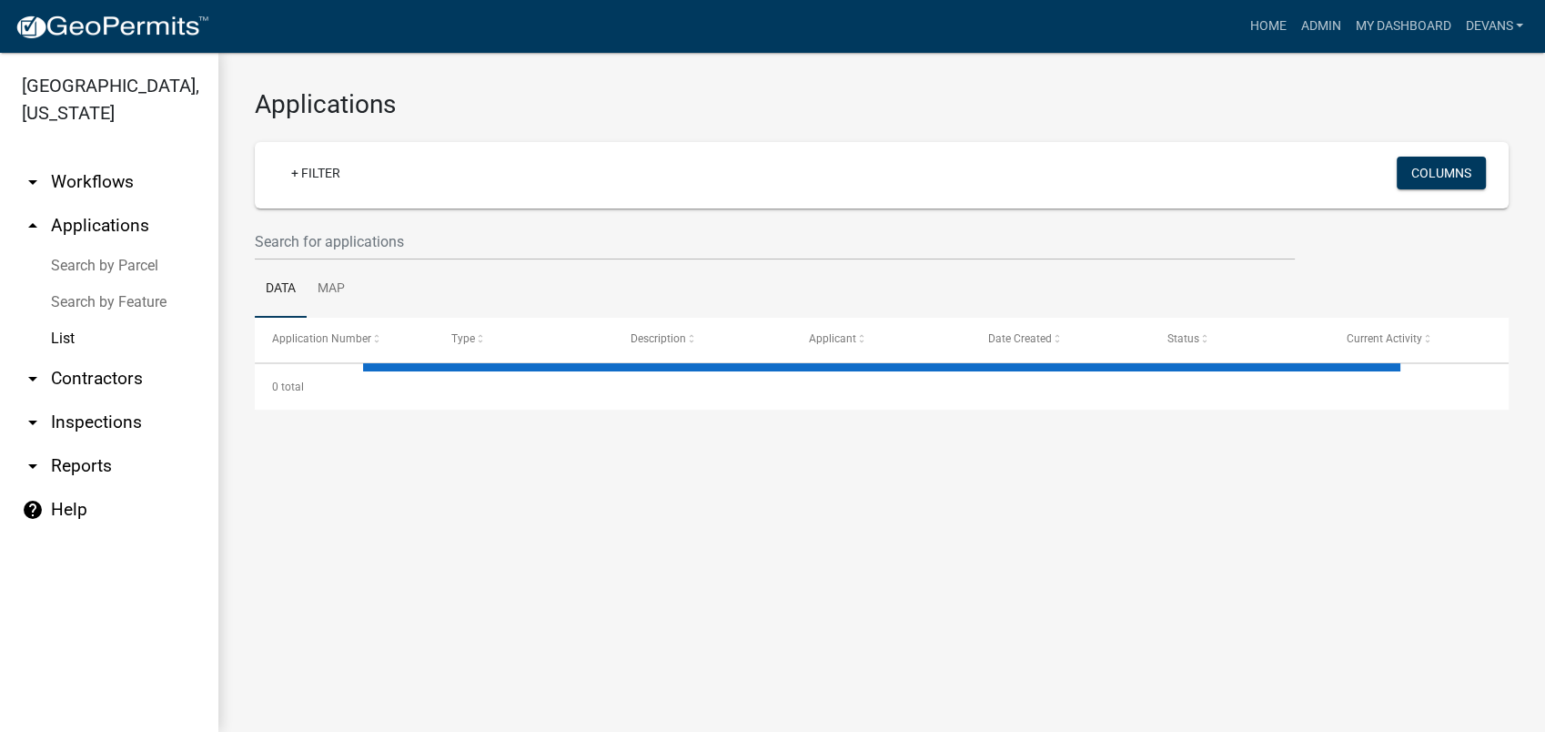
select select "1: 25"
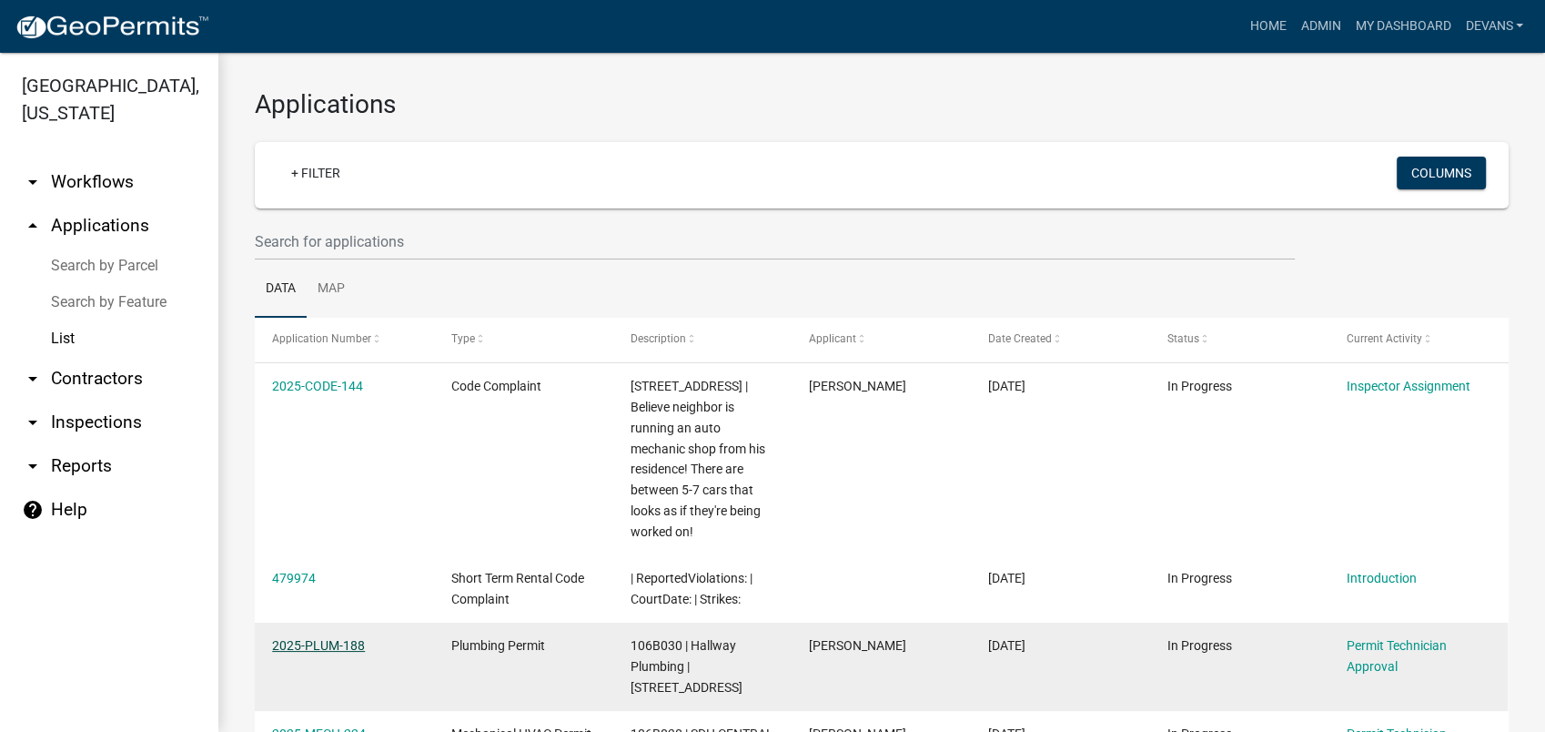
click at [336, 645] on link "2025-PLUM-188" at bounding box center [318, 645] width 93 height 15
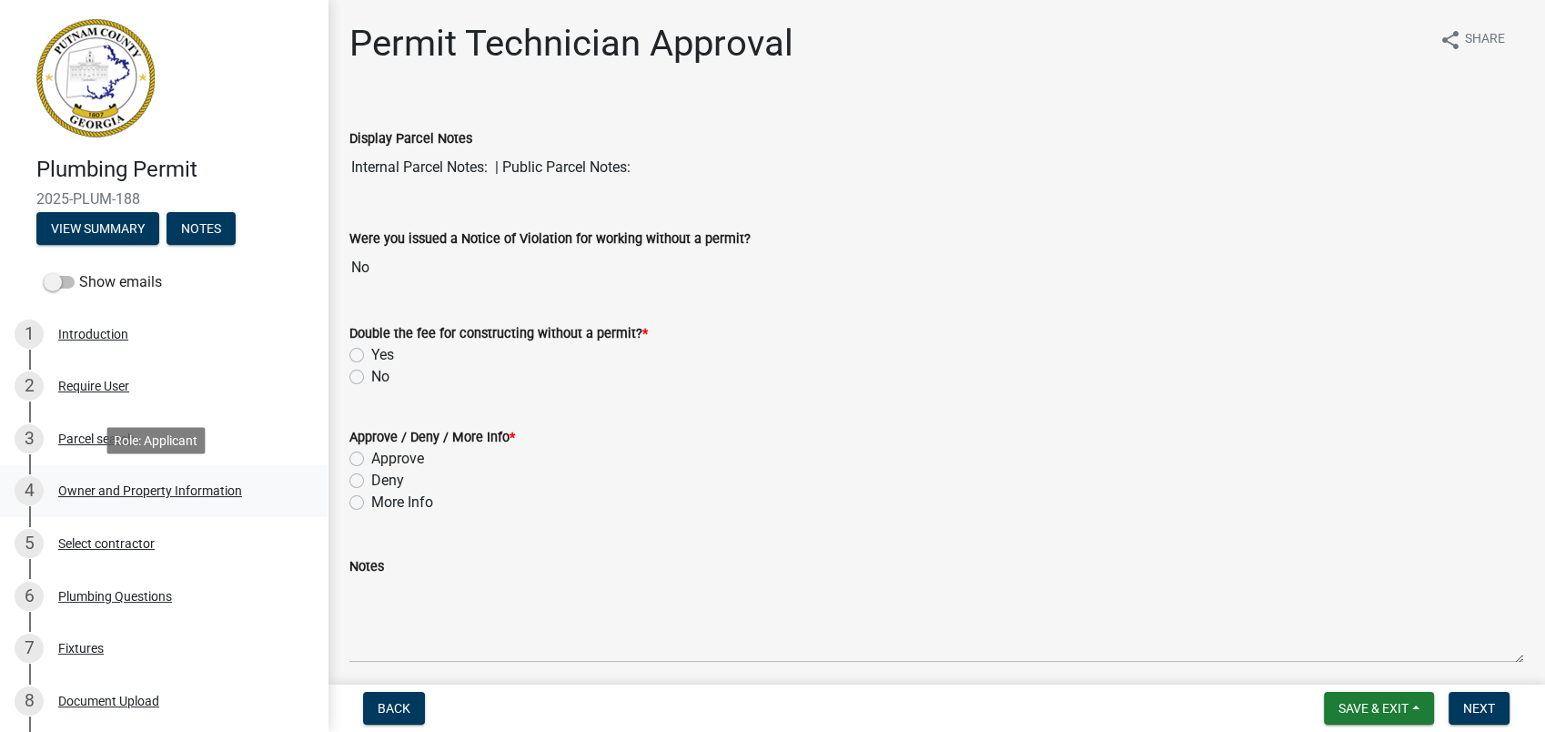
click at [113, 481] on div "4 Owner and Property Information" at bounding box center [157, 490] width 284 height 29
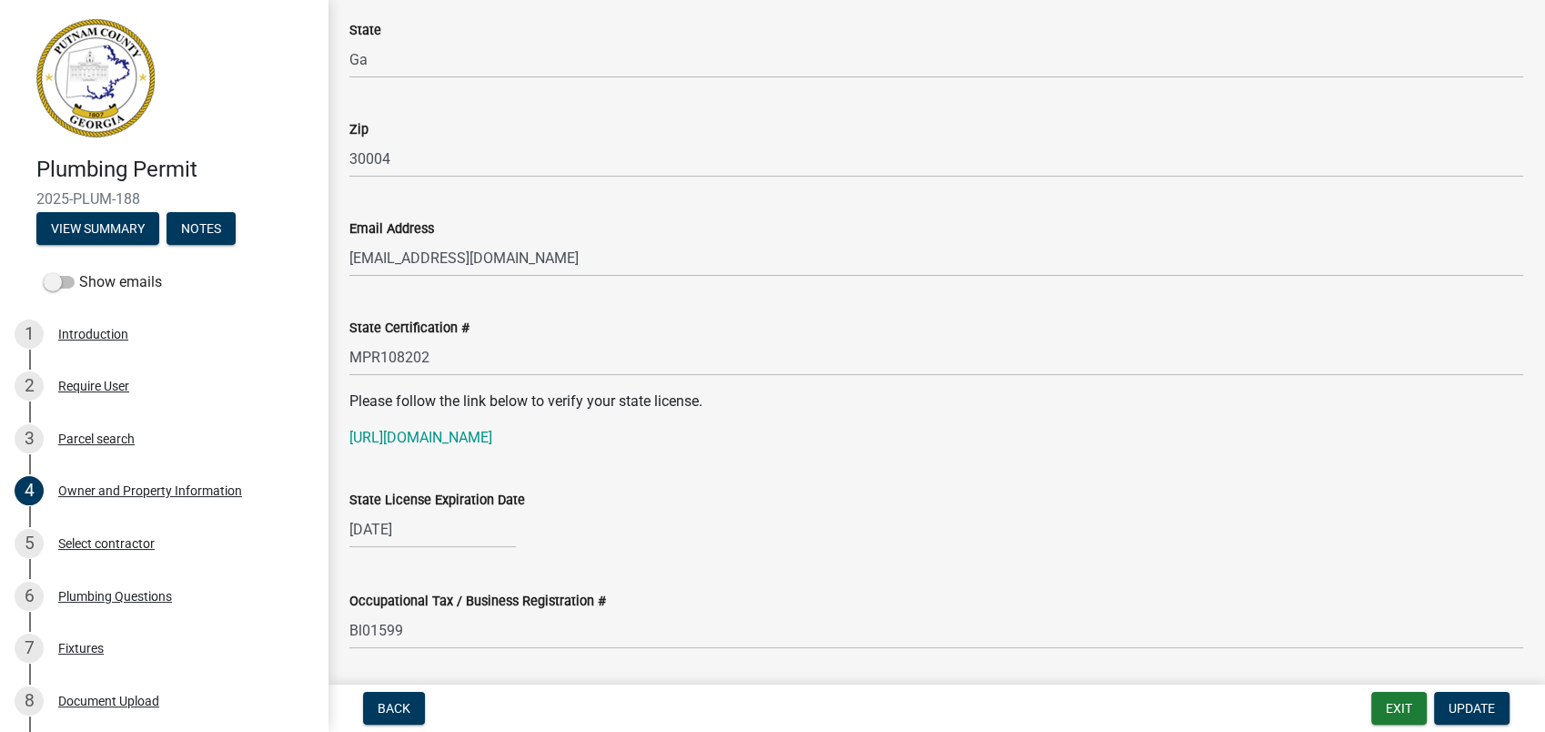
scroll to position [2325, 0]
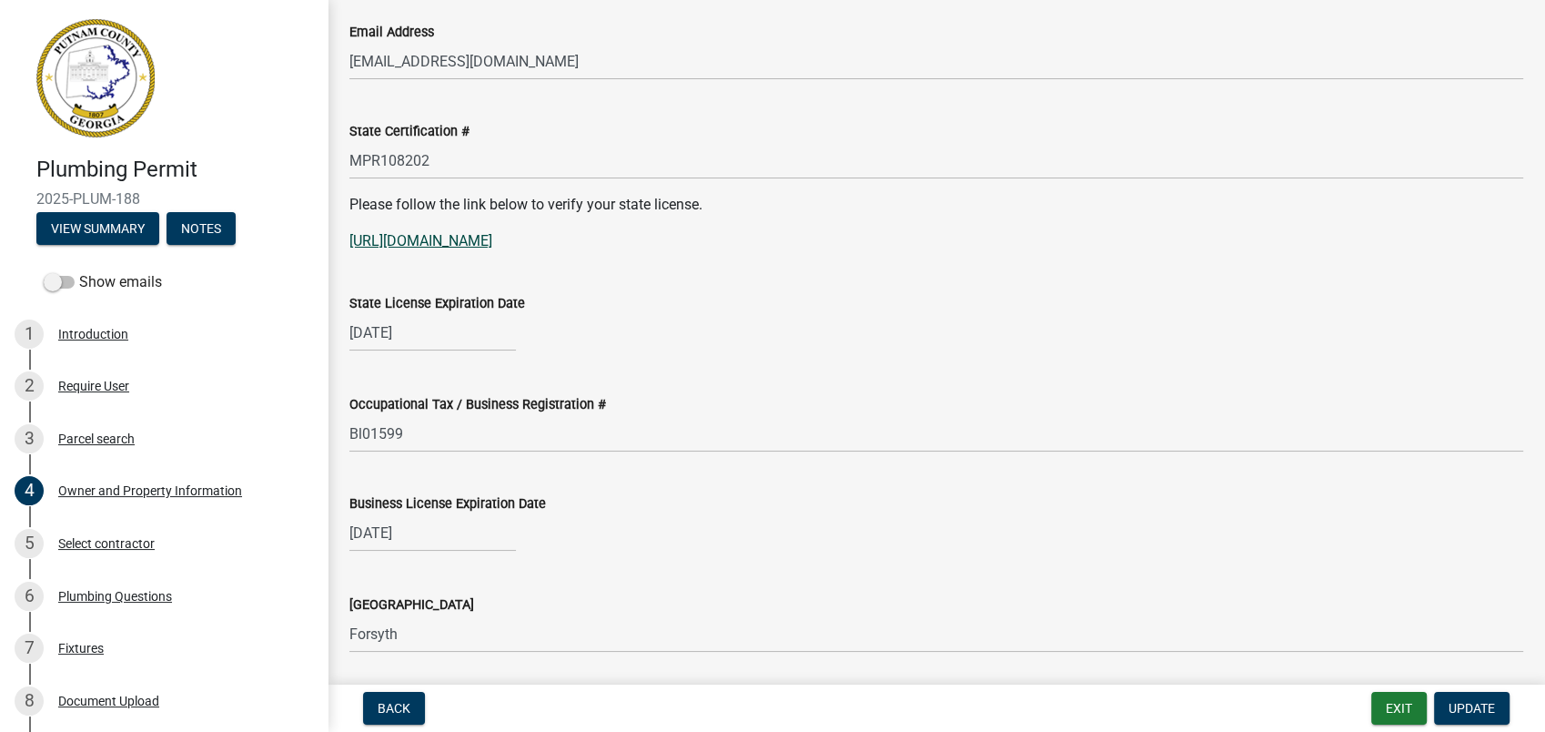
drag, startPoint x: 488, startPoint y: 243, endPoint x: 444, endPoint y: 239, distance: 43.8
click at [444, 239] on link "https://goals.sos.ga.gov/GASOSOneStop/s/licensee-search" at bounding box center [420, 240] width 143 height 17
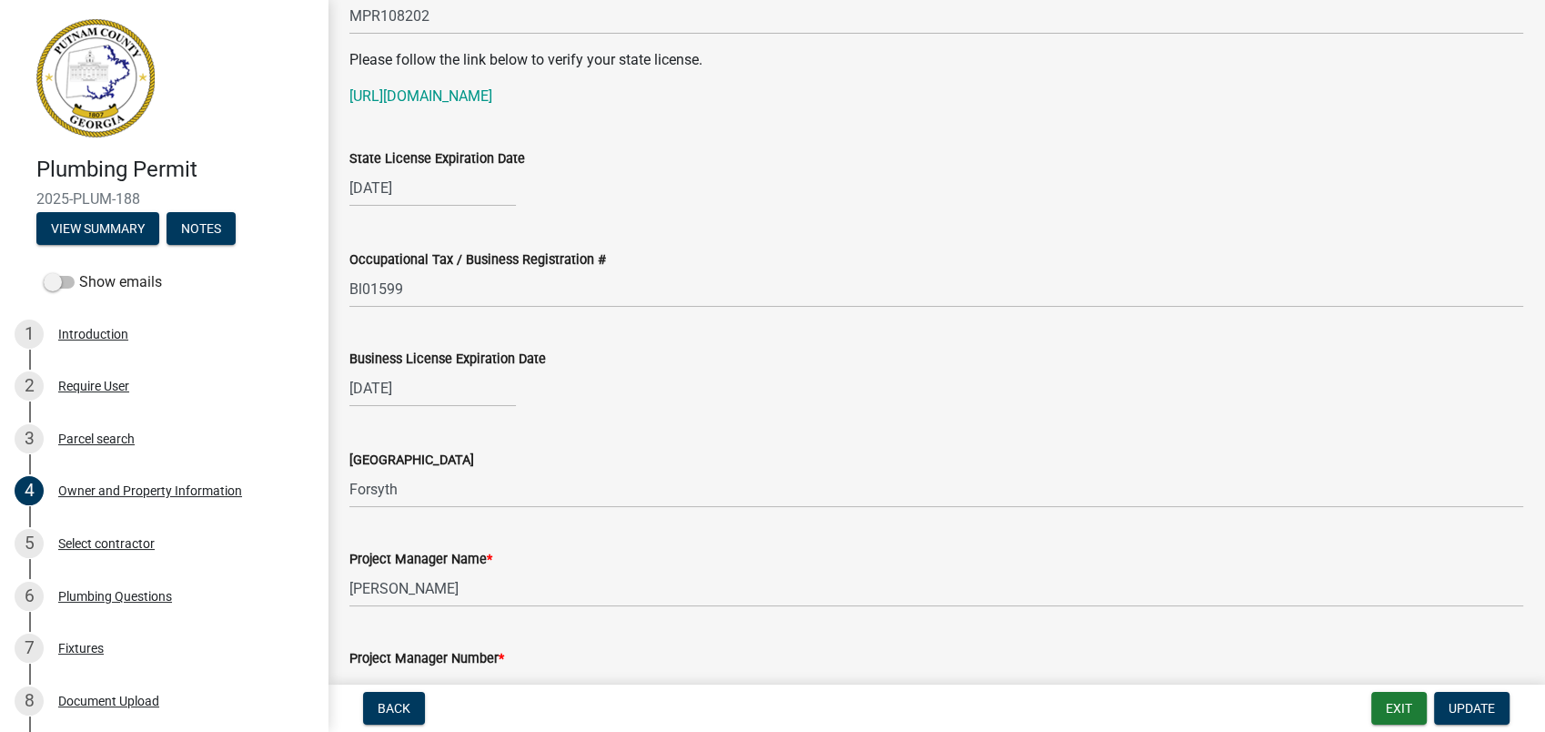
scroll to position [2224, 0]
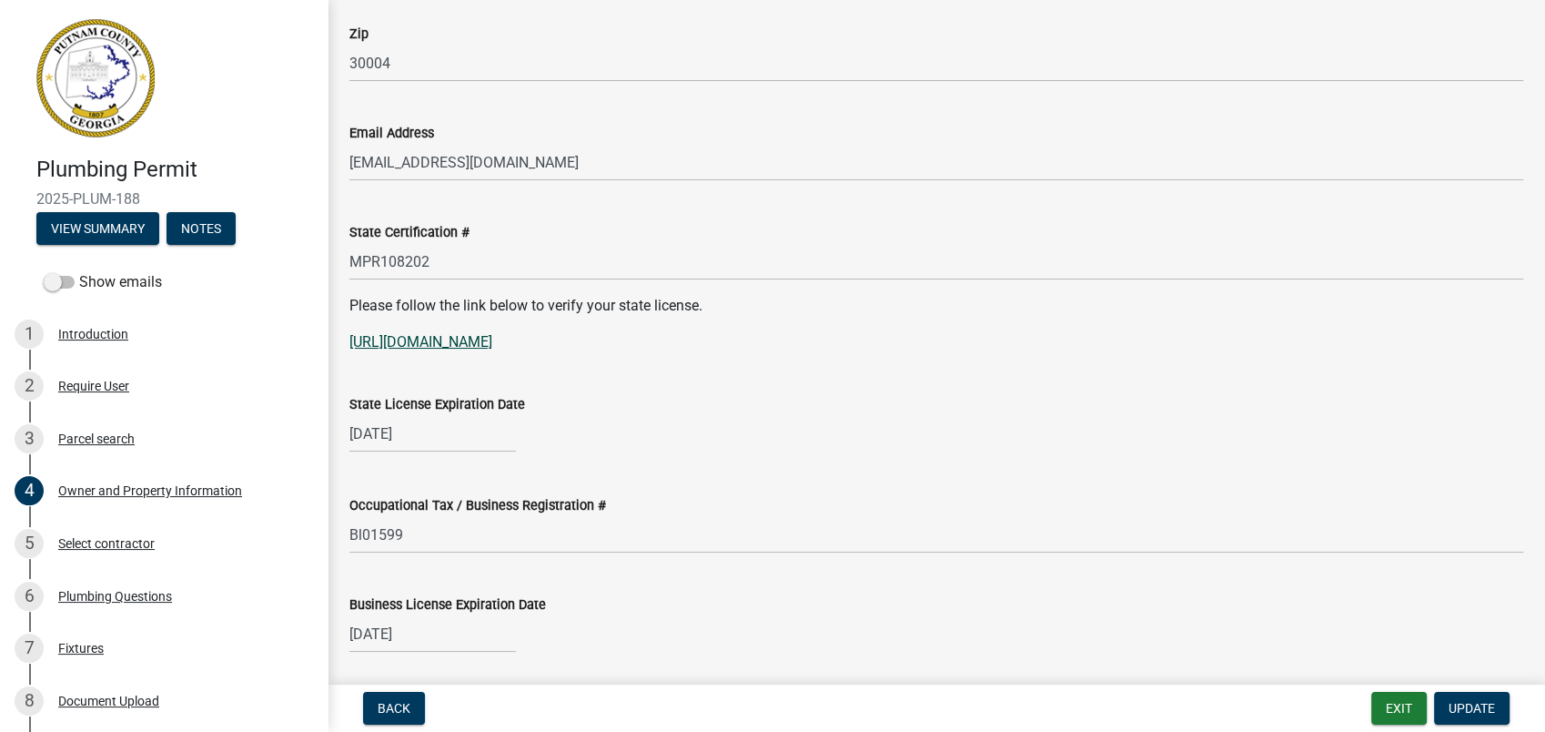
click at [488, 344] on link "https://goals.sos.ga.gov/GASOSOneStop/s/licensee-search" at bounding box center [420, 341] width 143 height 17
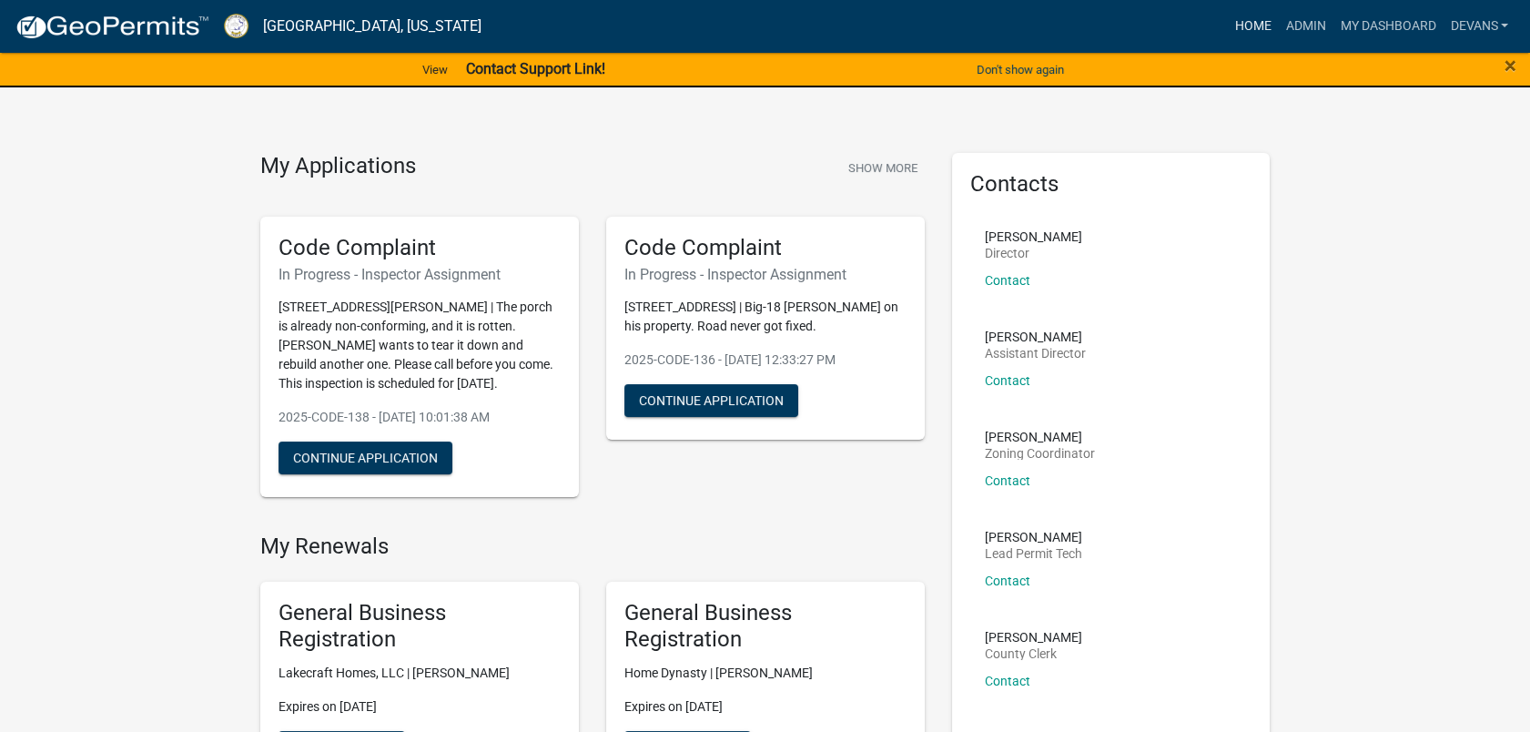
click at [1243, 12] on link "Home" at bounding box center [1252, 26] width 51 height 35
click at [1290, 25] on link "Admin" at bounding box center [1305, 26] width 55 height 35
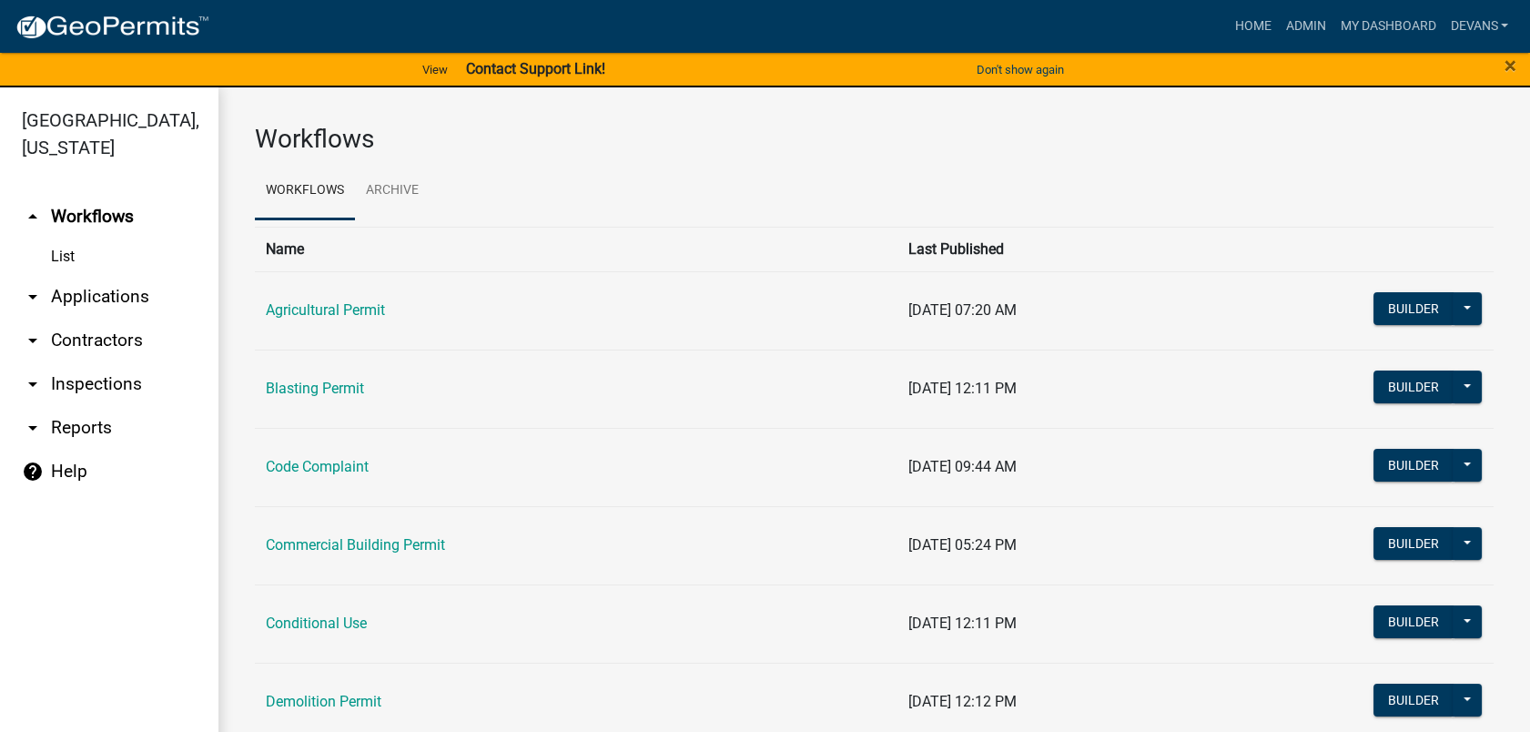
click at [51, 258] on link "List" at bounding box center [109, 256] width 218 height 36
click at [128, 298] on link "arrow_drop_down Applications" at bounding box center [109, 297] width 218 height 44
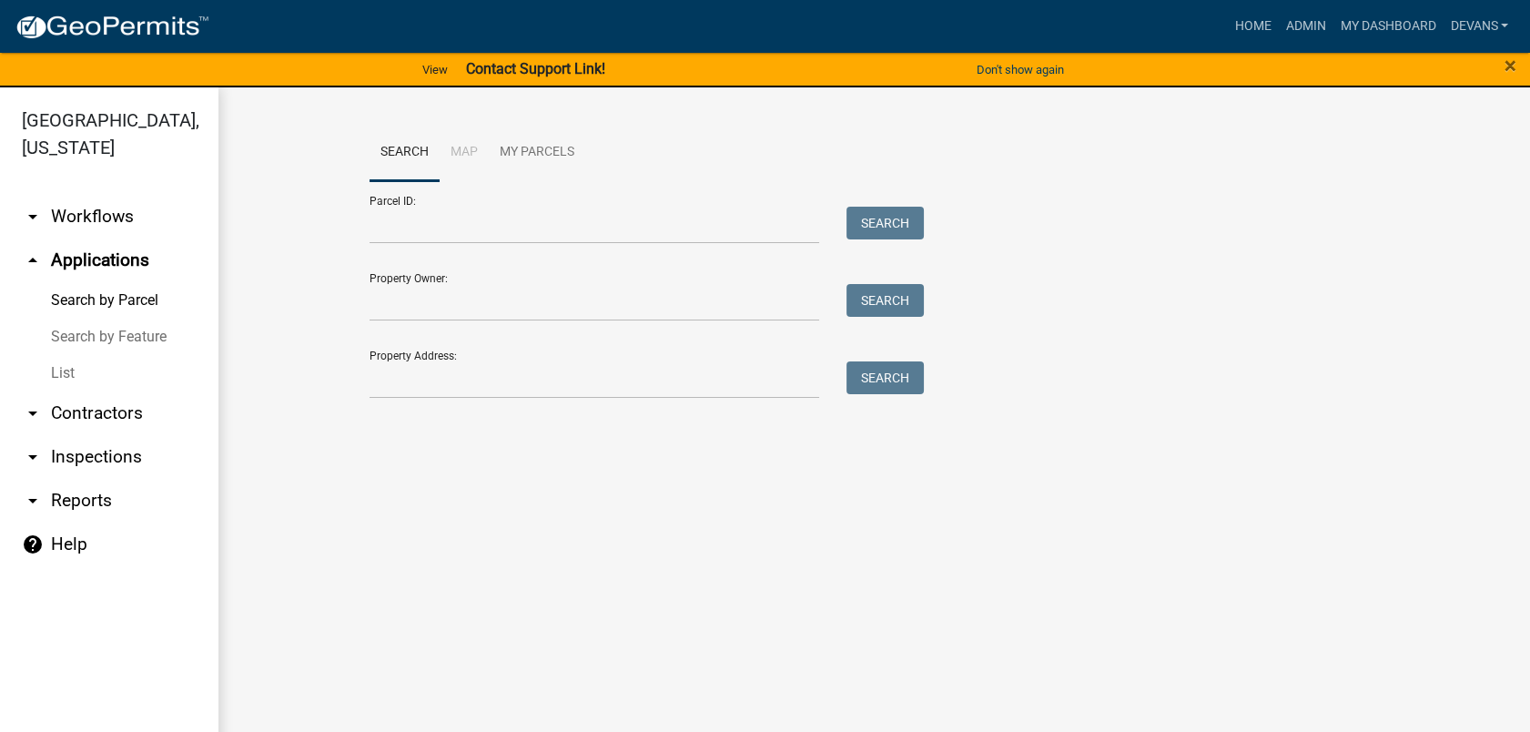
click at [63, 370] on link "List" at bounding box center [109, 373] width 218 height 36
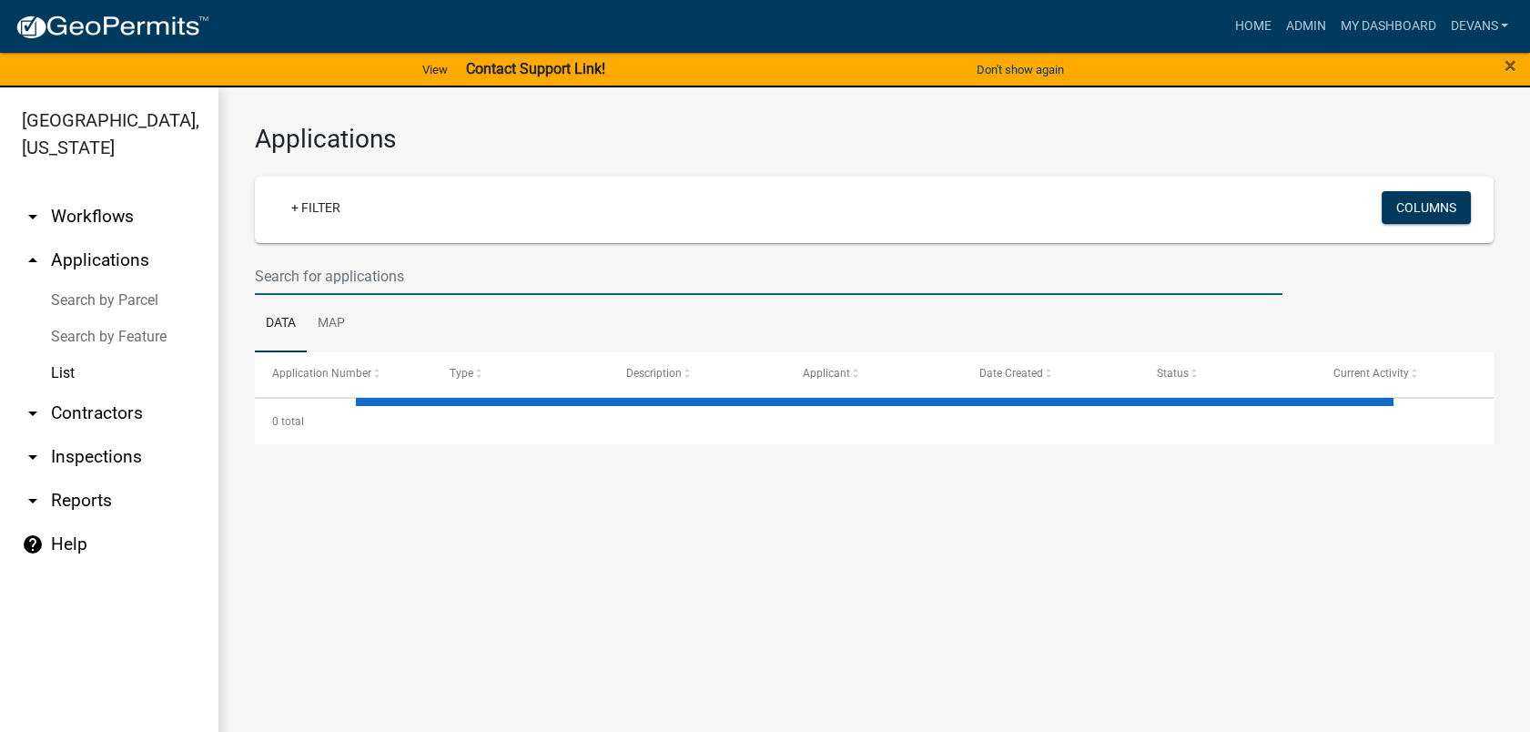
select select "1: 25"
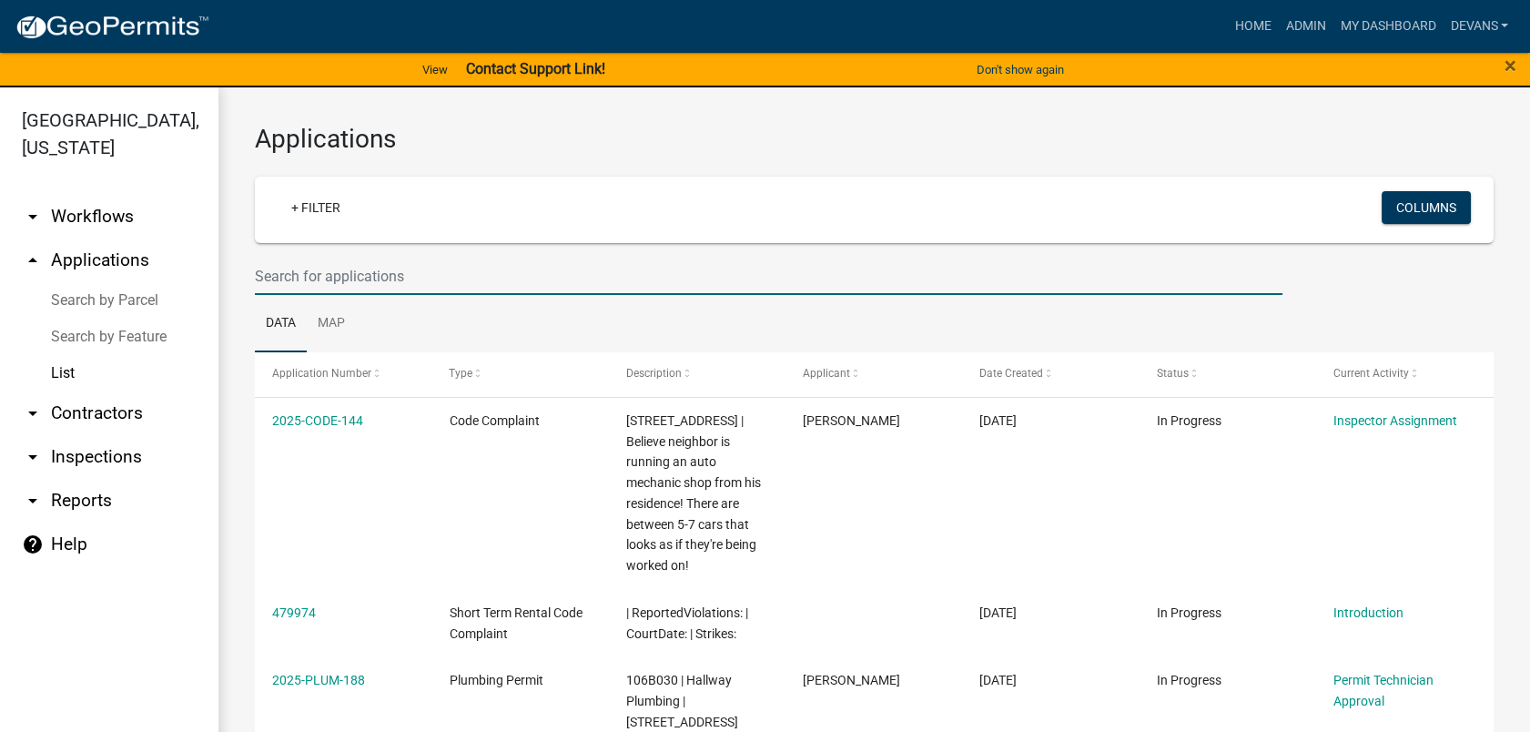
click at [342, 271] on input "text" at bounding box center [768, 276] width 1027 height 37
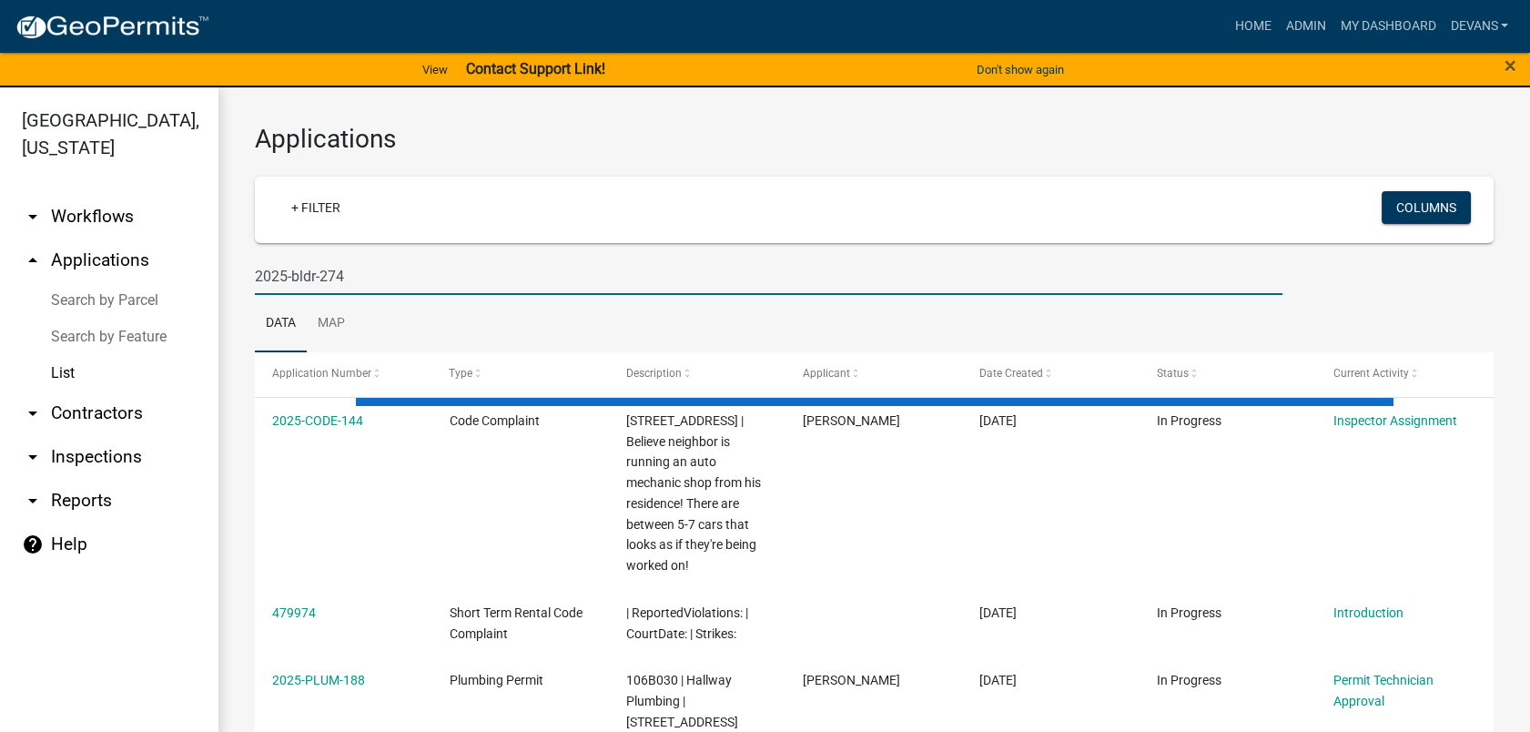
type input "2025-bldr-274"
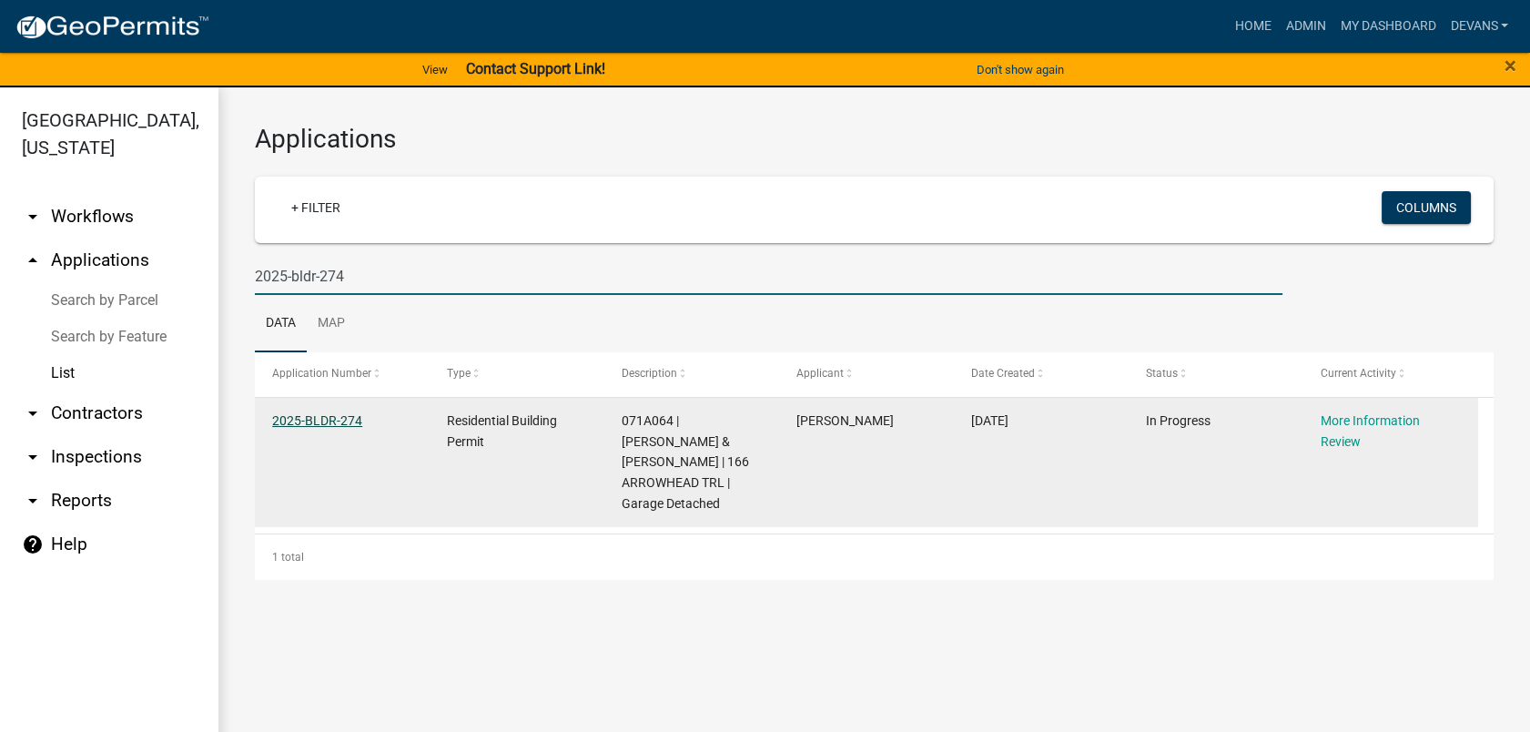
click at [324, 420] on link "2025-BLDR-274" at bounding box center [317, 420] width 90 height 15
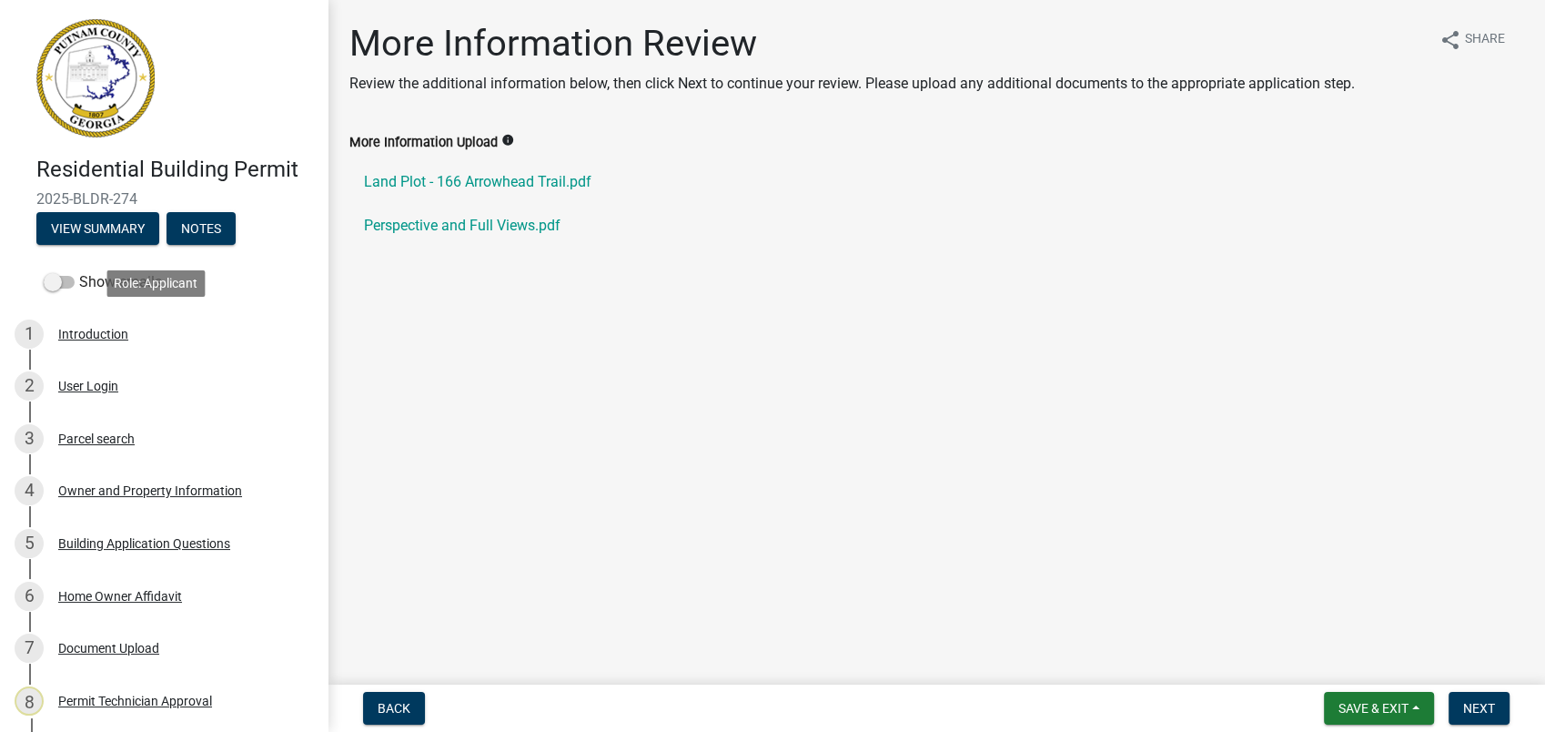
scroll to position [279, 0]
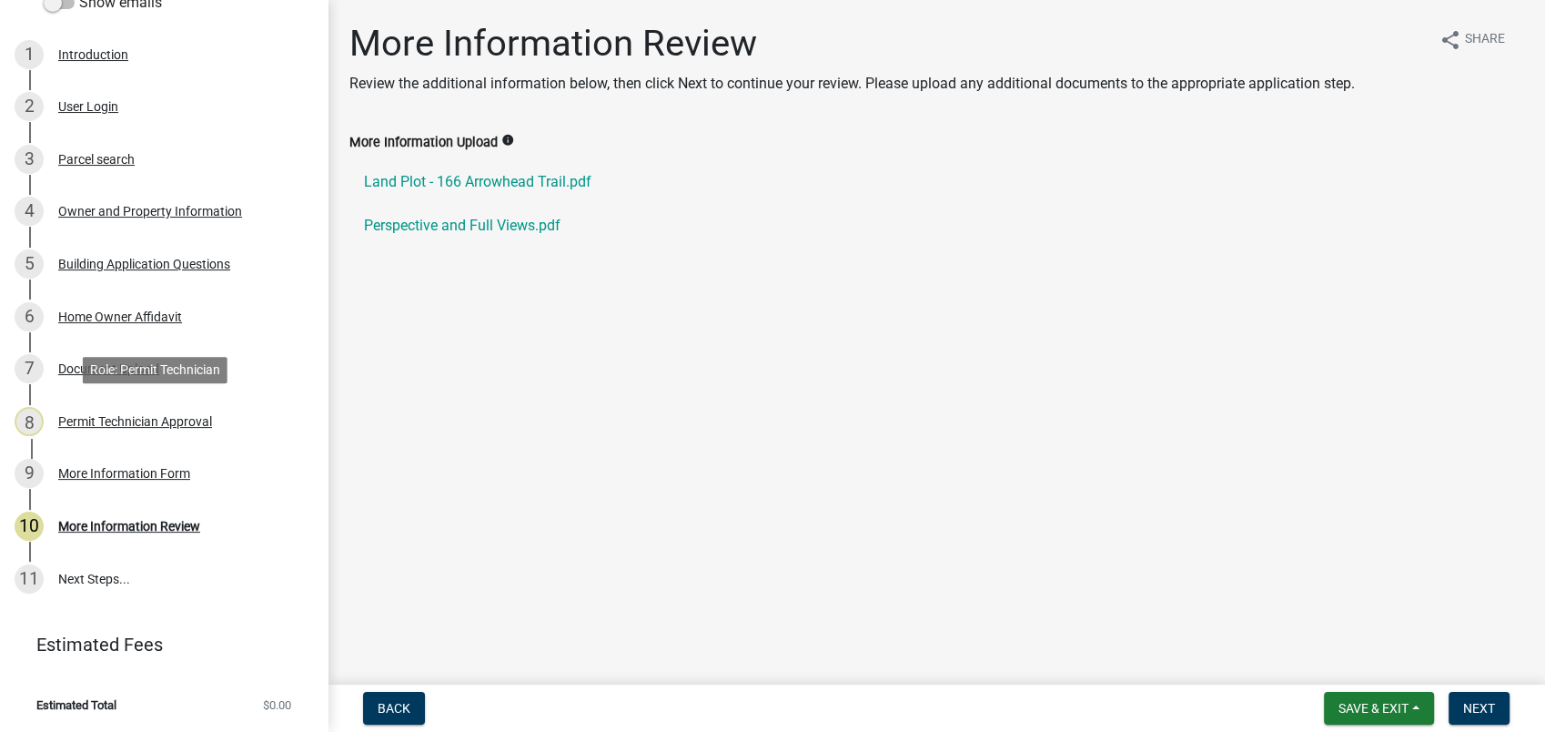
click at [137, 420] on div "Permit Technician Approval" at bounding box center [135, 421] width 154 height 13
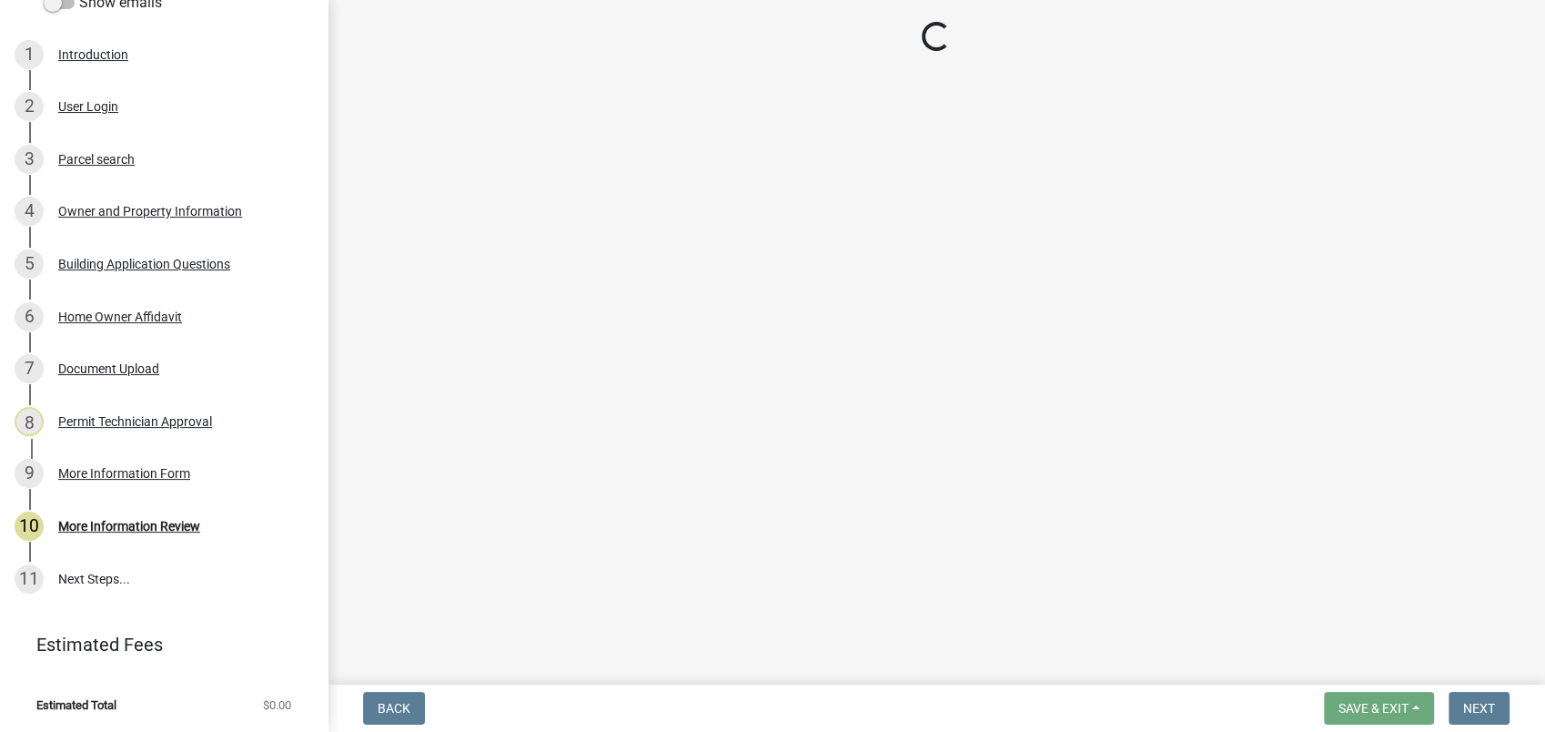
select select "34fe85c2-5f76-4343-b6bb-8ca387e0bed7"
select select "83394b22-4a11-496c-8e5c-75ade2e72faf"
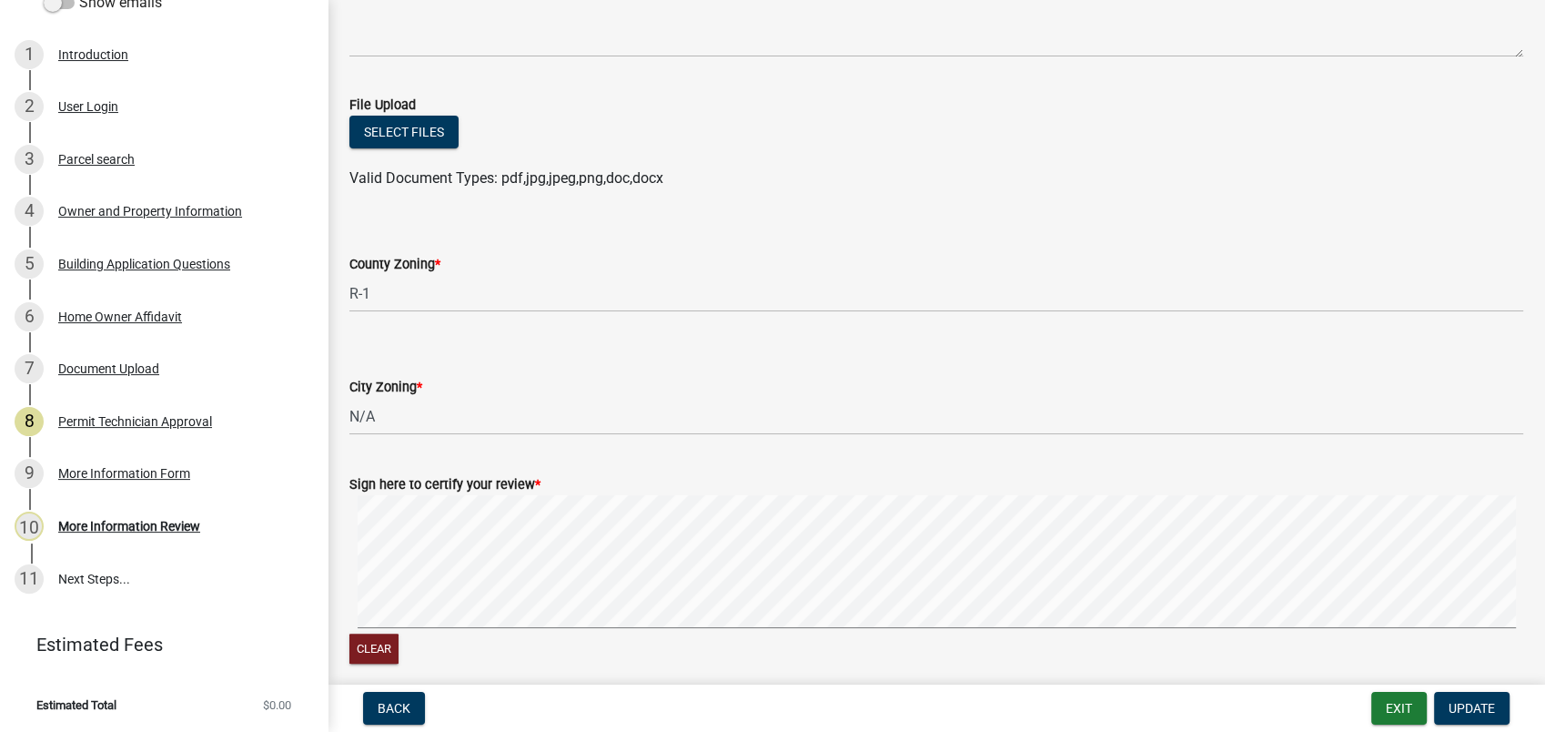
scroll to position [379, 0]
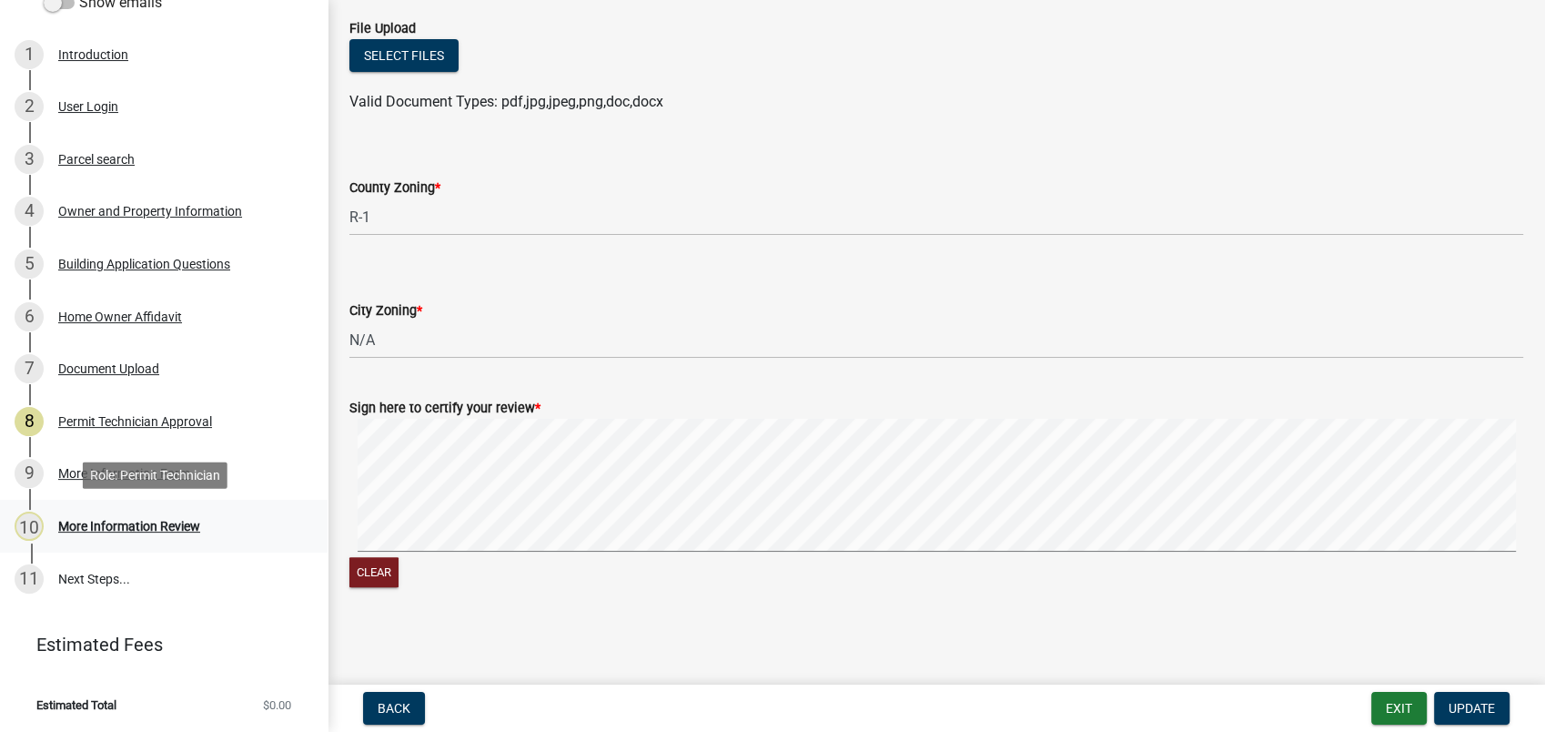
click at [142, 520] on div "More Information Review" at bounding box center [129, 526] width 142 height 13
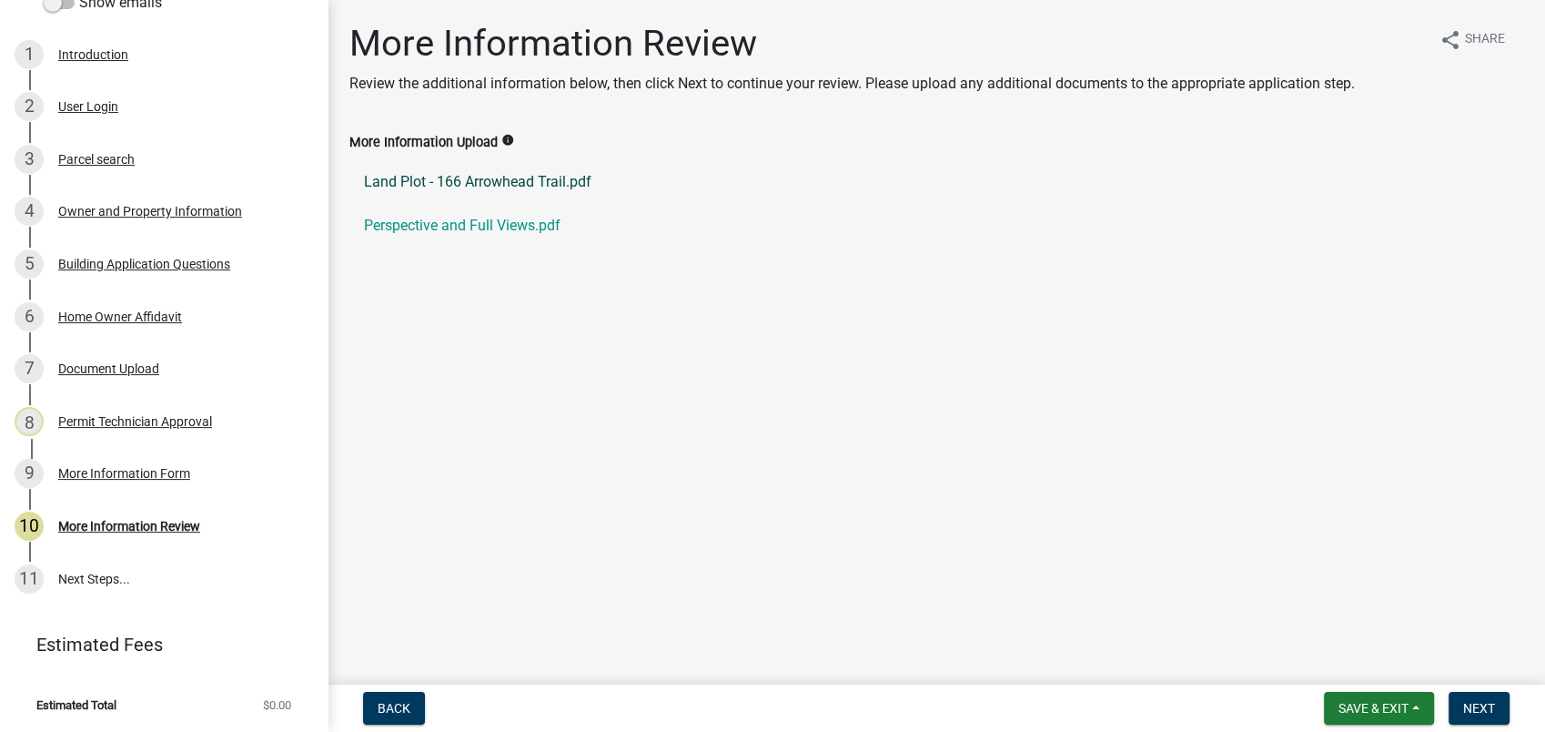
click at [488, 186] on link "Land Plot - 166 Arrowhead Trail.pdf" at bounding box center [936, 182] width 1174 height 44
click at [478, 227] on link "Perspective and Full Views.pdf" at bounding box center [936, 226] width 1174 height 44
click at [92, 365] on div "Document Upload" at bounding box center [108, 368] width 101 height 13
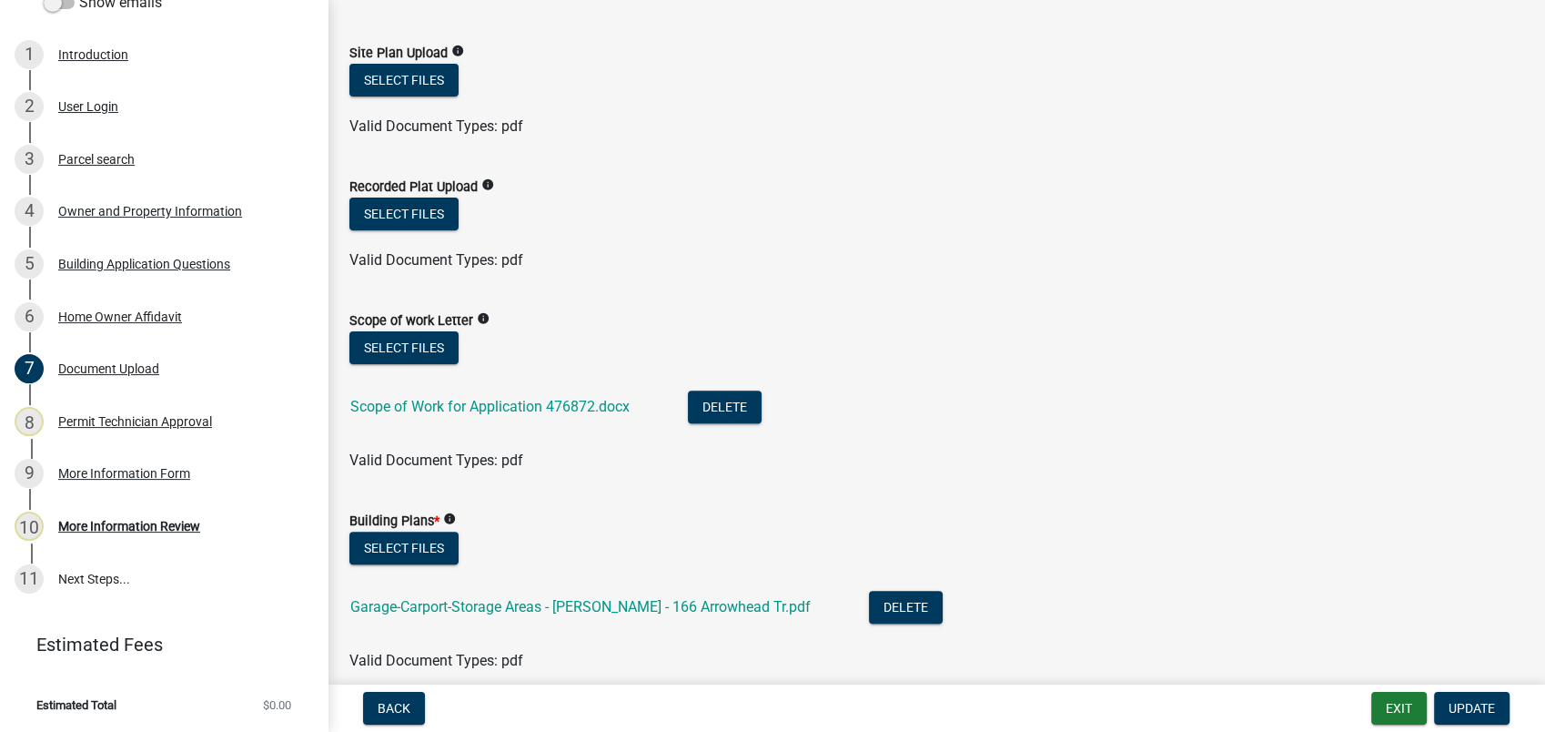
scroll to position [505, 0]
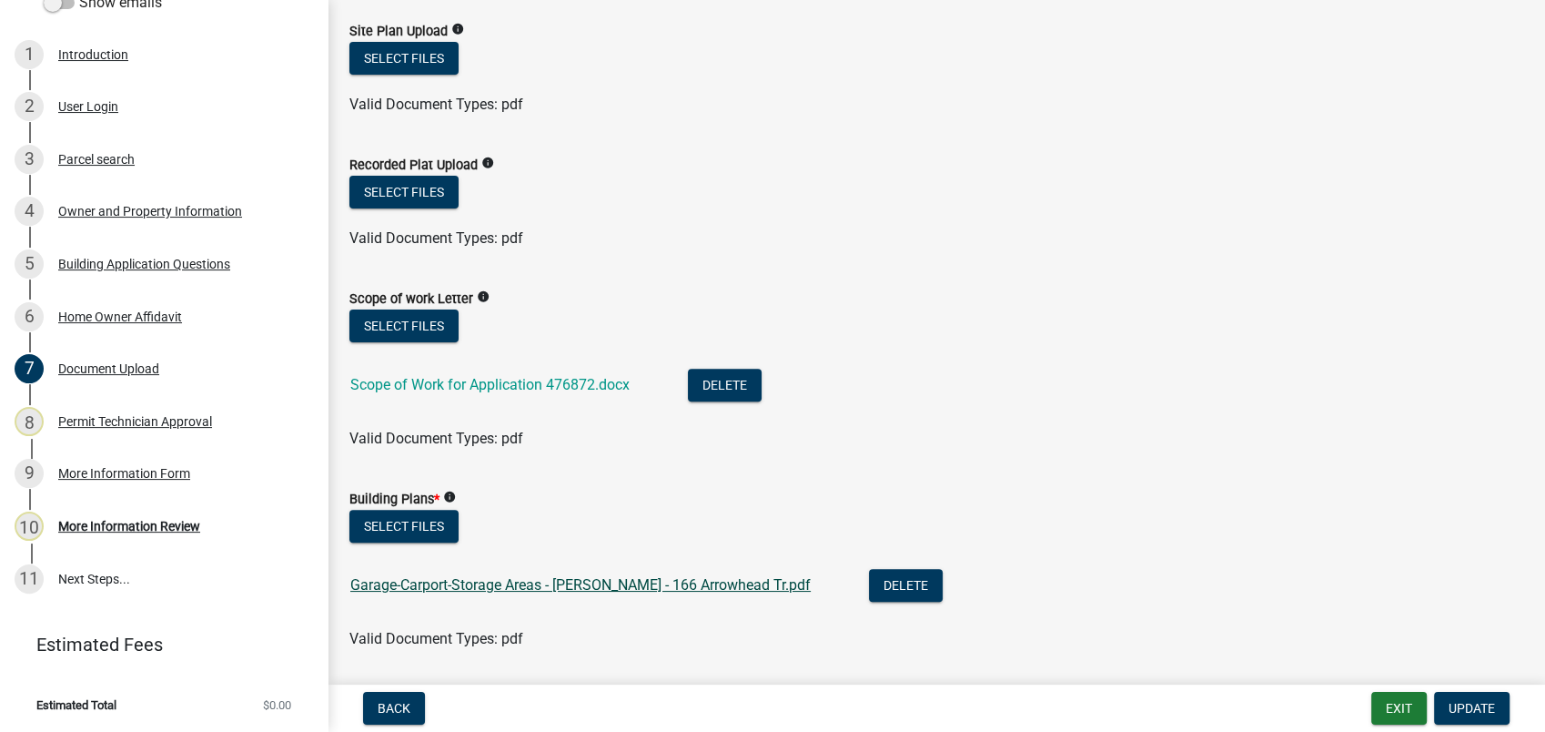
click at [446, 579] on link "Garage-Carport-Storage Areas - Heather Kelley - 166 Arrowhead Tr.pdf" at bounding box center [580, 584] width 460 height 17
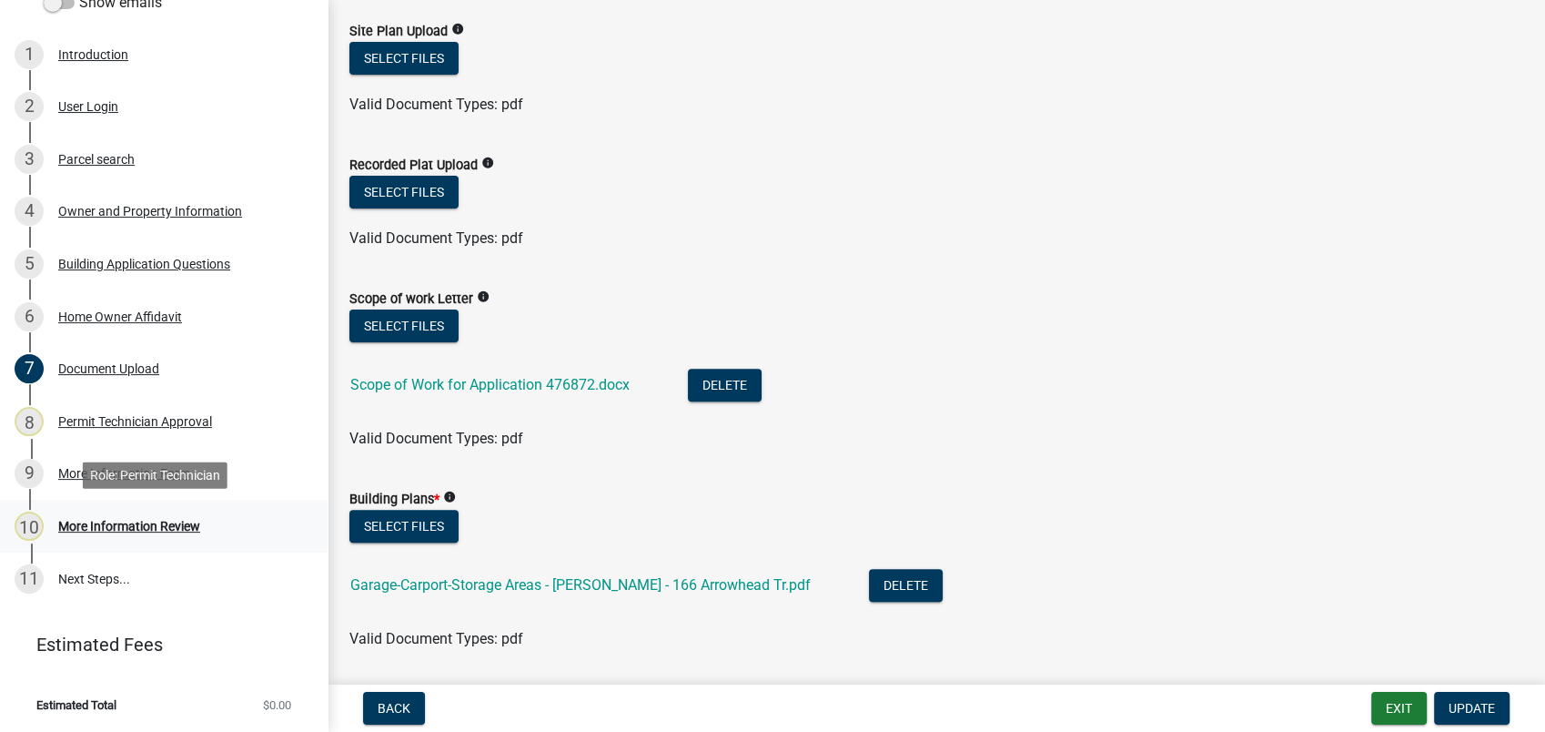
click at [138, 523] on div "More Information Review" at bounding box center [129, 526] width 142 height 13
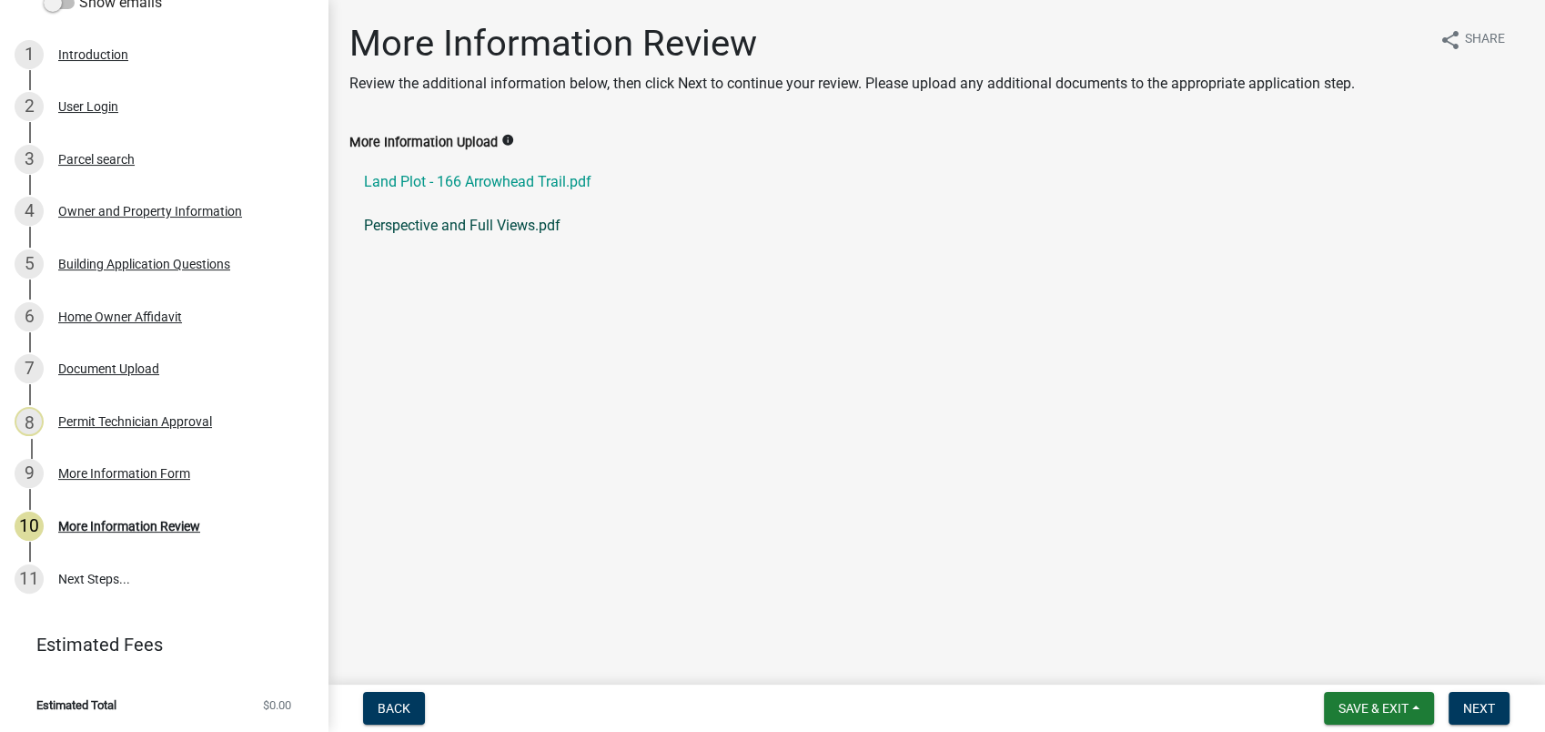
click at [509, 224] on link "Perspective and Full Views.pdf" at bounding box center [936, 226] width 1174 height 44
click at [145, 369] on div "Document Upload" at bounding box center [108, 368] width 101 height 13
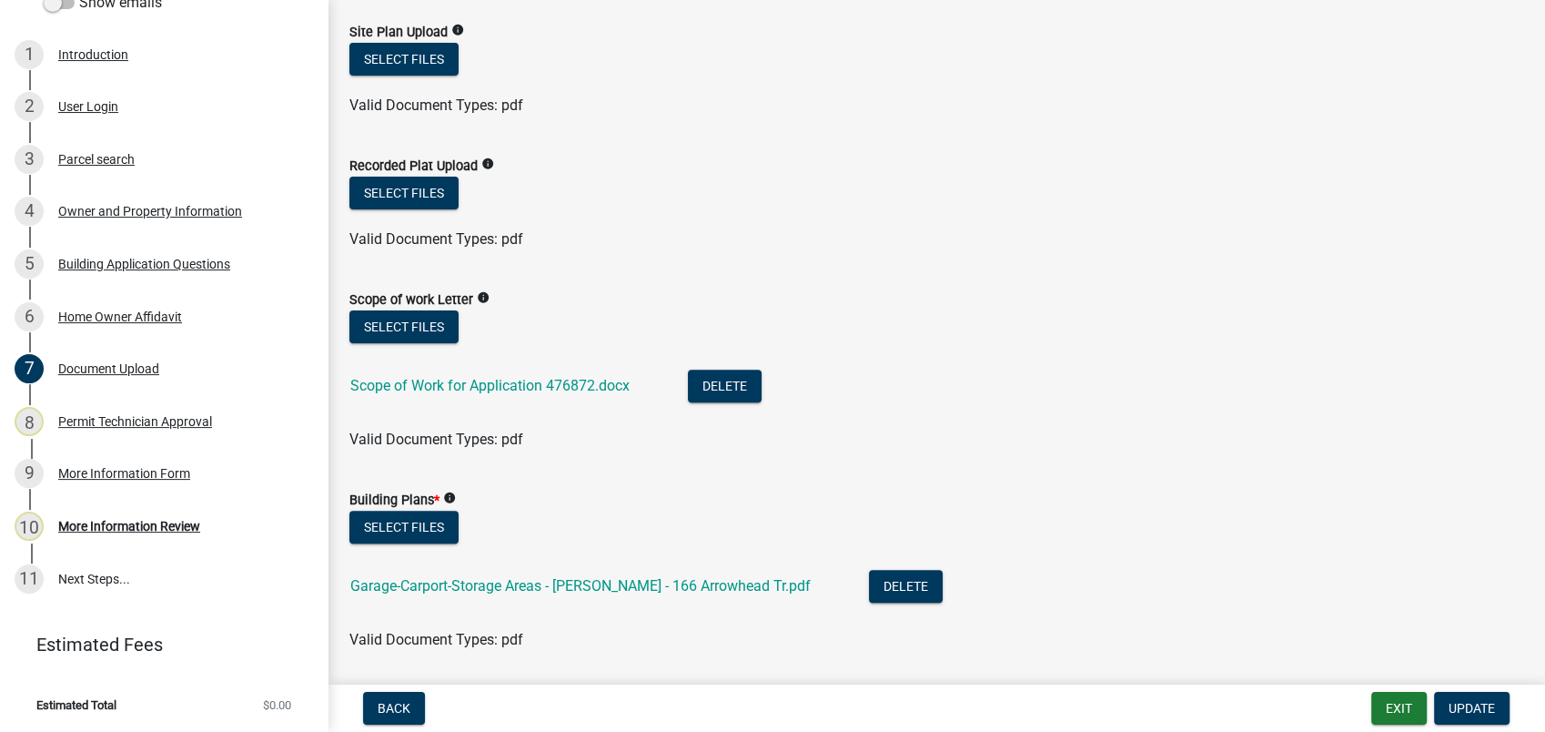
scroll to position [606, 0]
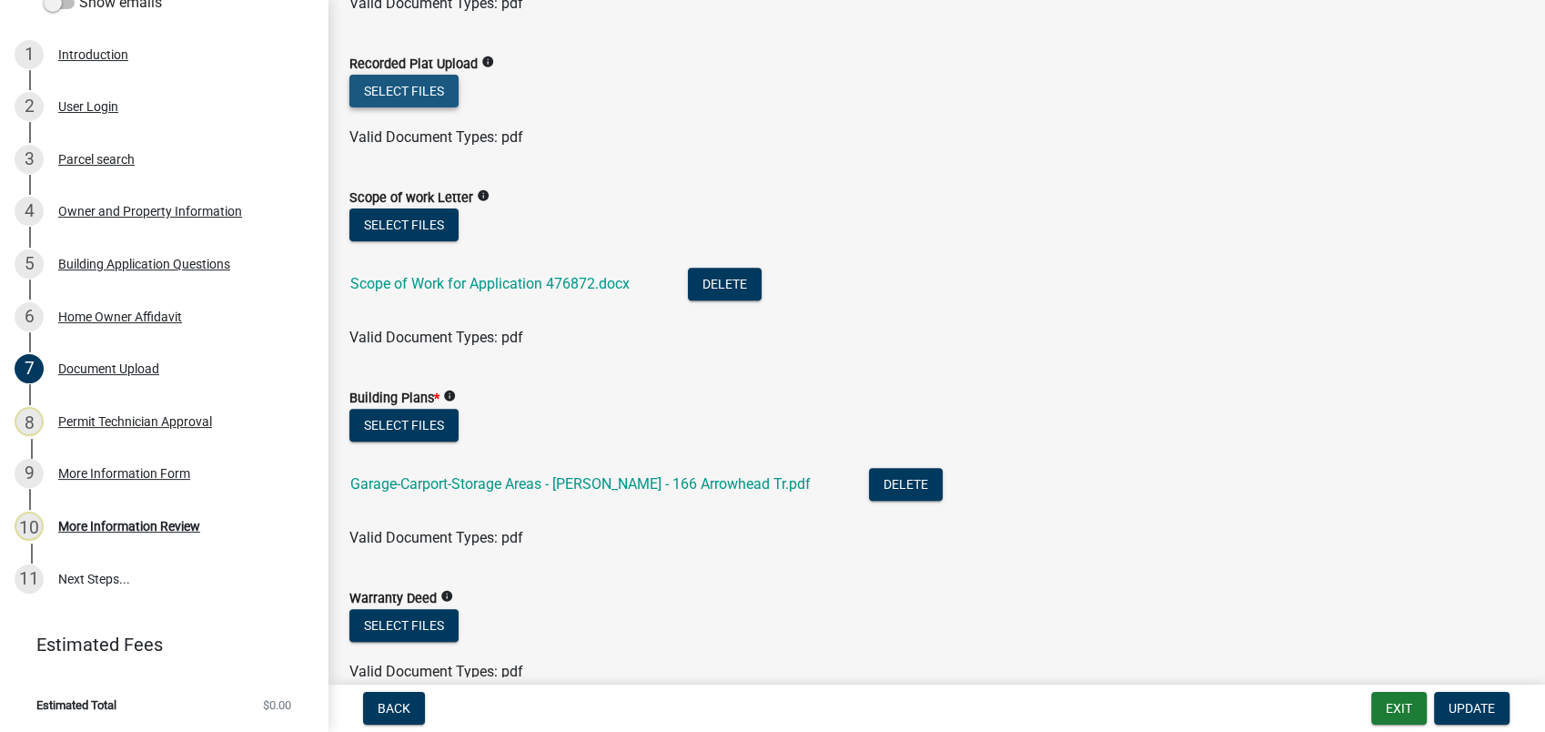
click at [416, 90] on button "Select files" at bounding box center [403, 91] width 109 height 33
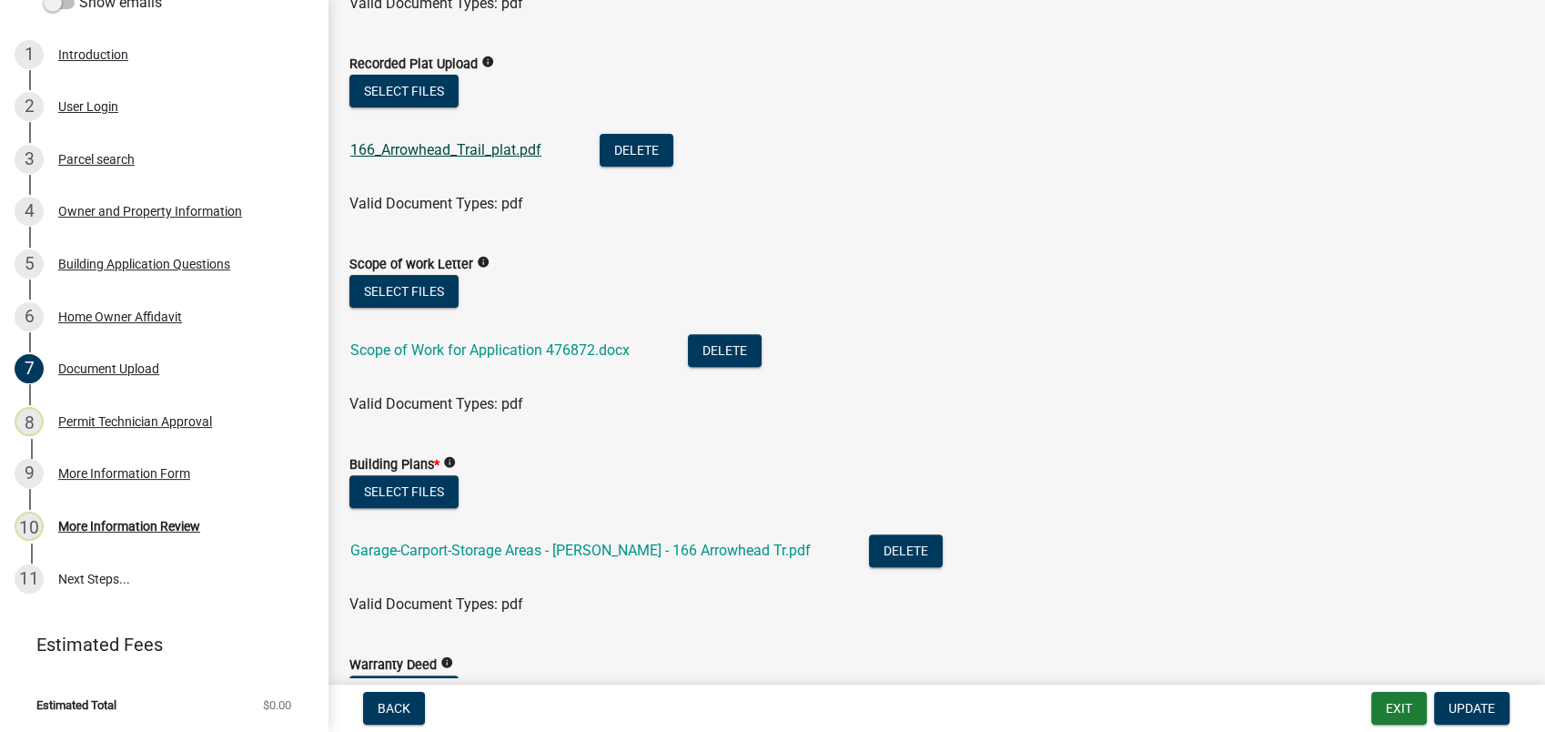
click at [417, 153] on link "166_Arrowhead_Trail_plat.pdf" at bounding box center [445, 149] width 191 height 17
click at [408, 494] on button "Select files" at bounding box center [403, 491] width 109 height 33
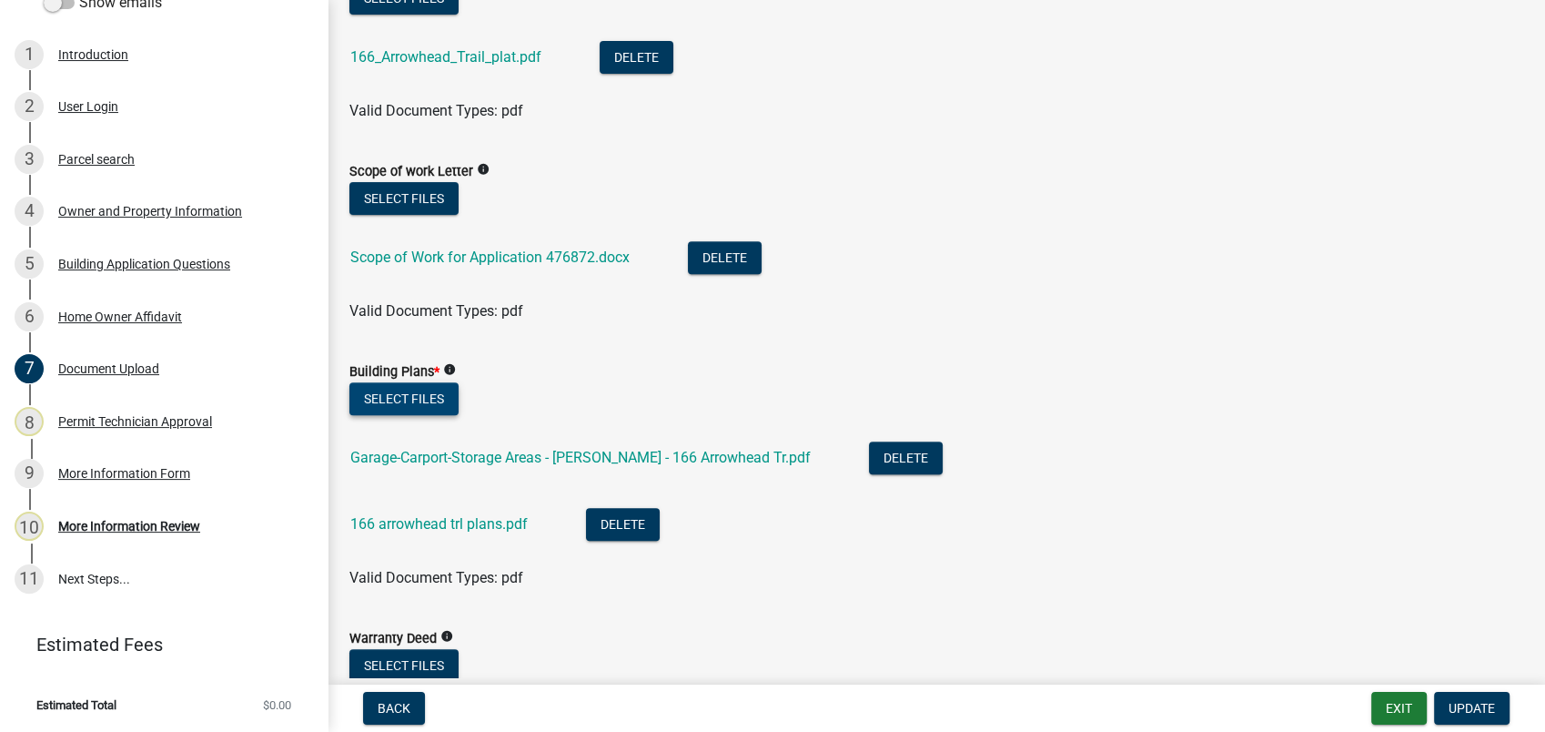
scroll to position [910, 0]
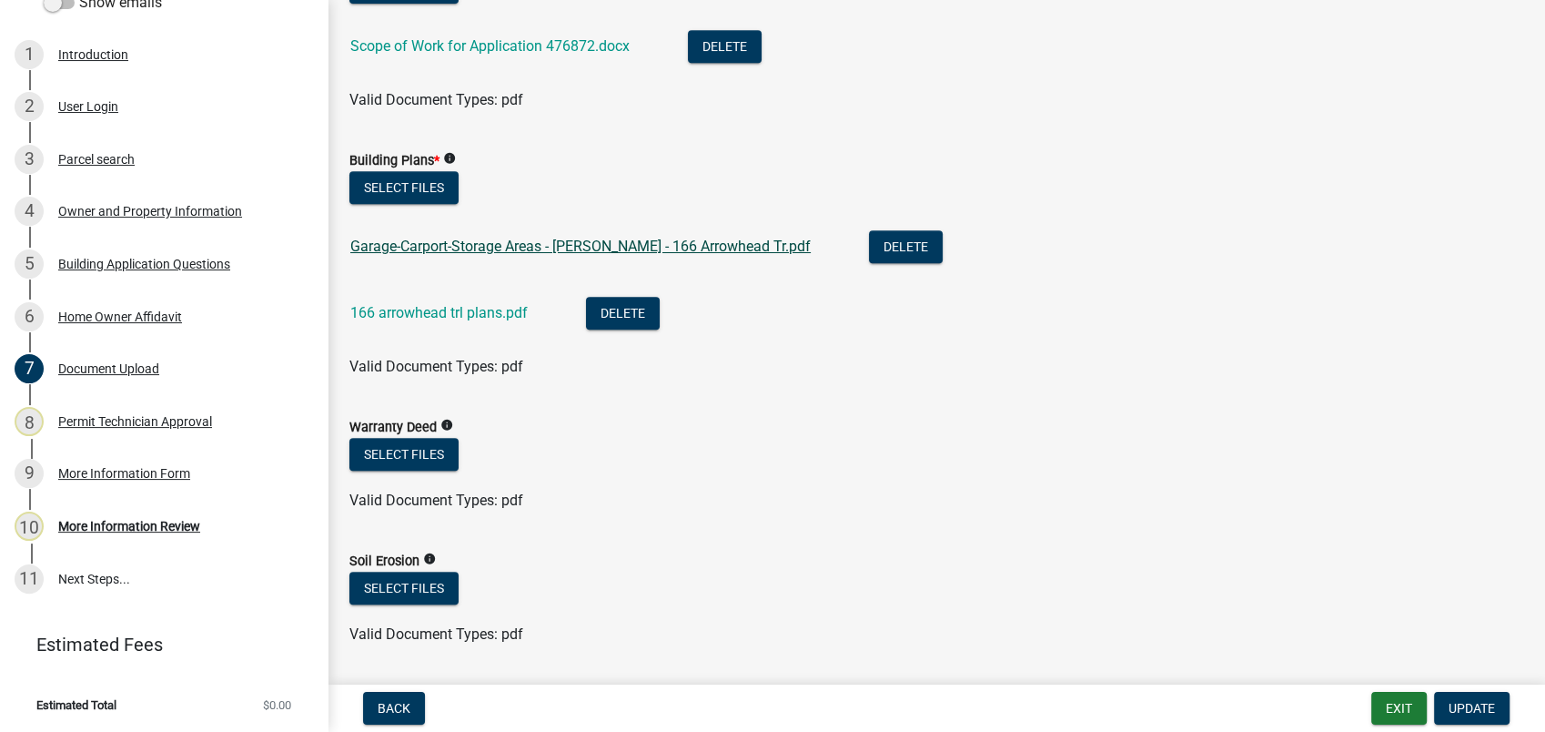
click at [476, 240] on link "Garage-Carport-Storage Areas - Heather Kelley - 166 Arrowhead Tr.pdf" at bounding box center [580, 246] width 460 height 17
click at [472, 306] on link "166 arrowhead trl plans.pdf" at bounding box center [438, 312] width 177 height 17
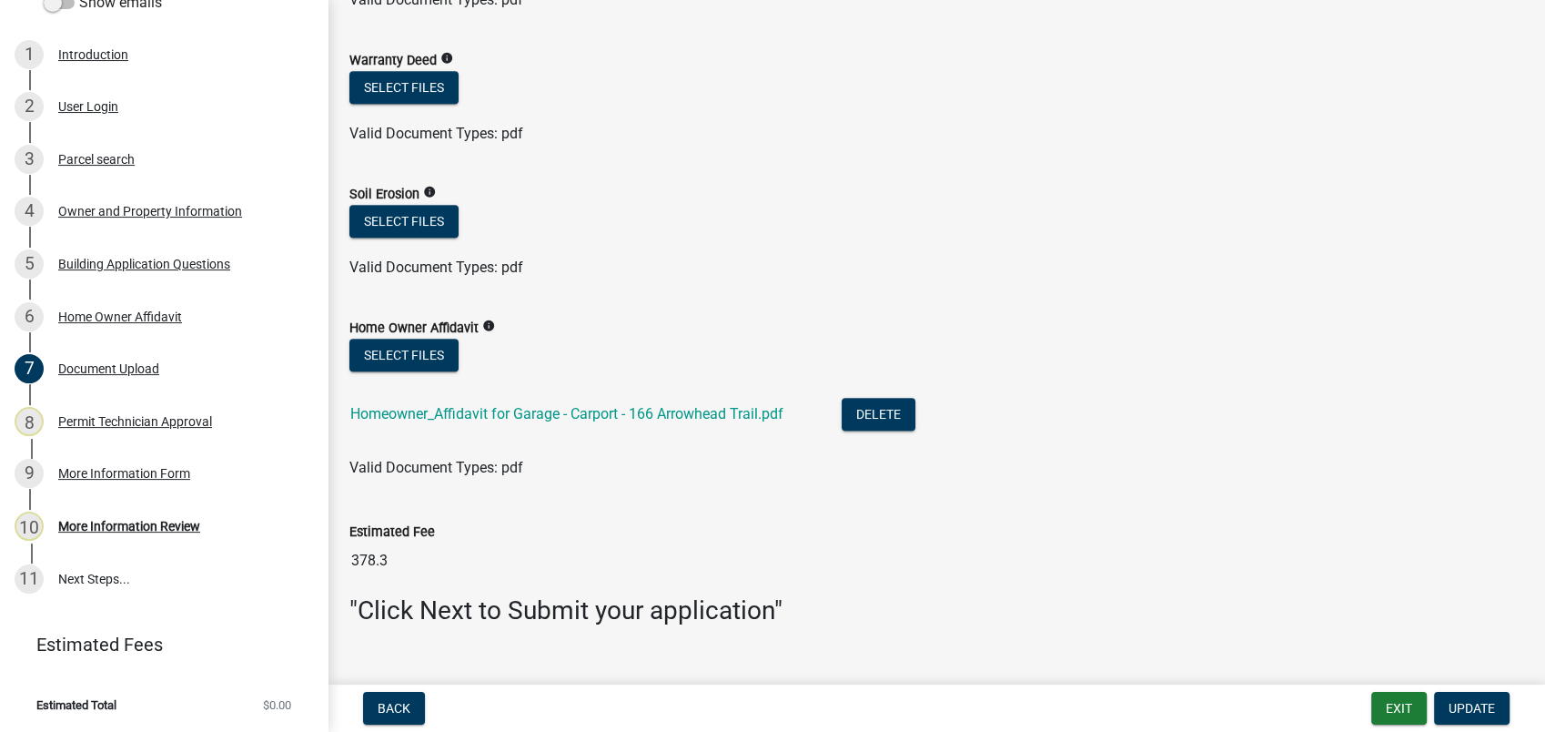
scroll to position [1310, 0]
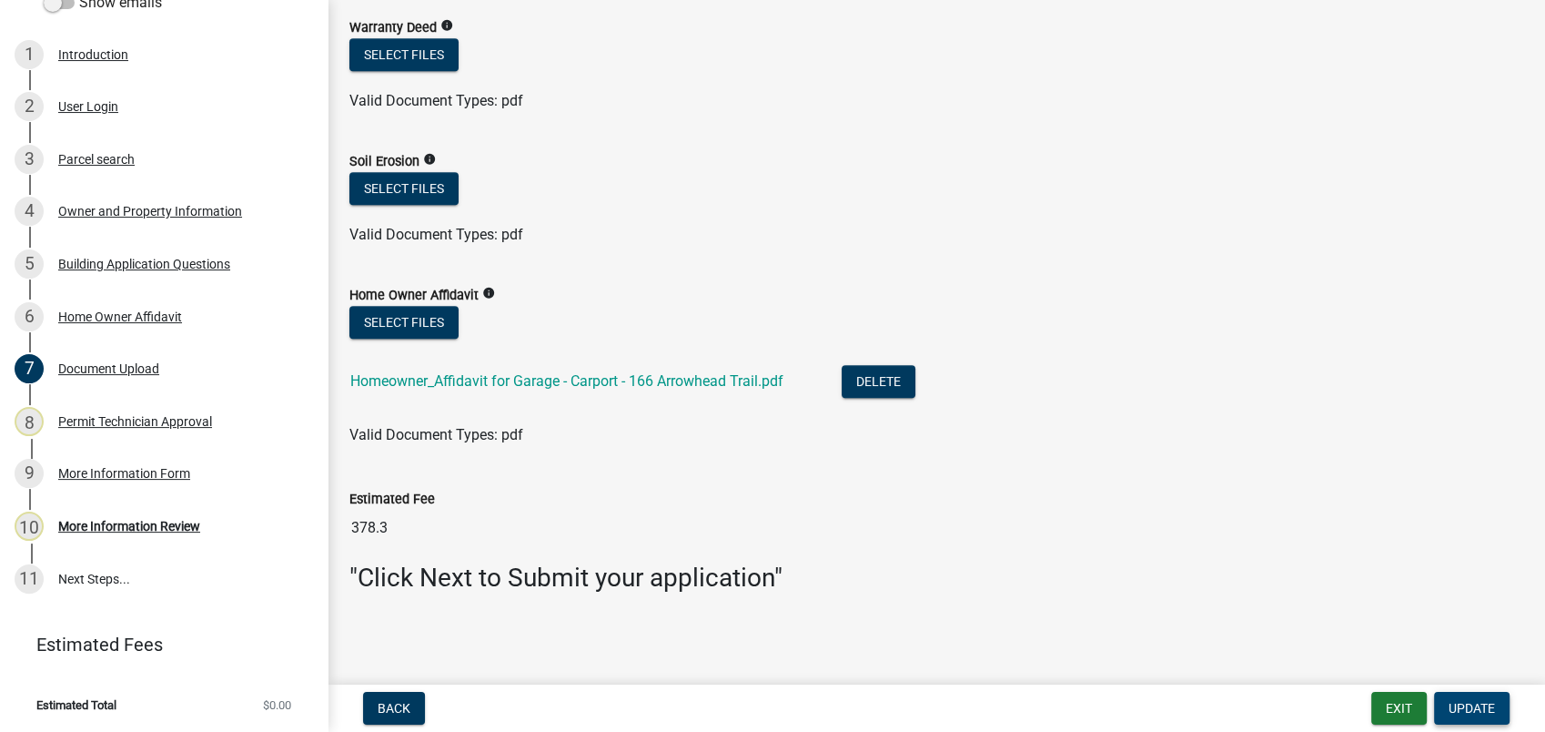
click at [1471, 710] on span "Update" at bounding box center [1472, 708] width 46 height 15
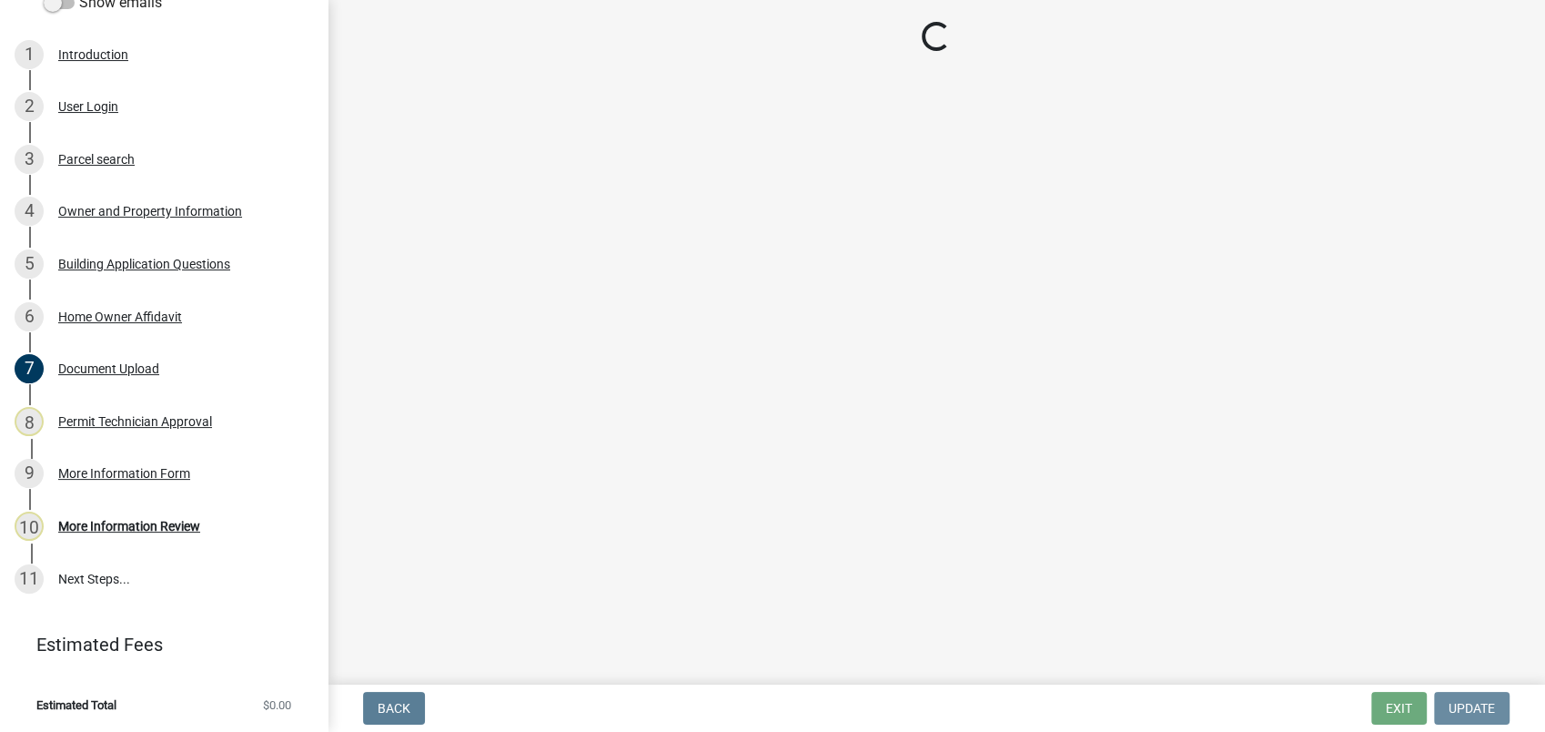
scroll to position [0, 0]
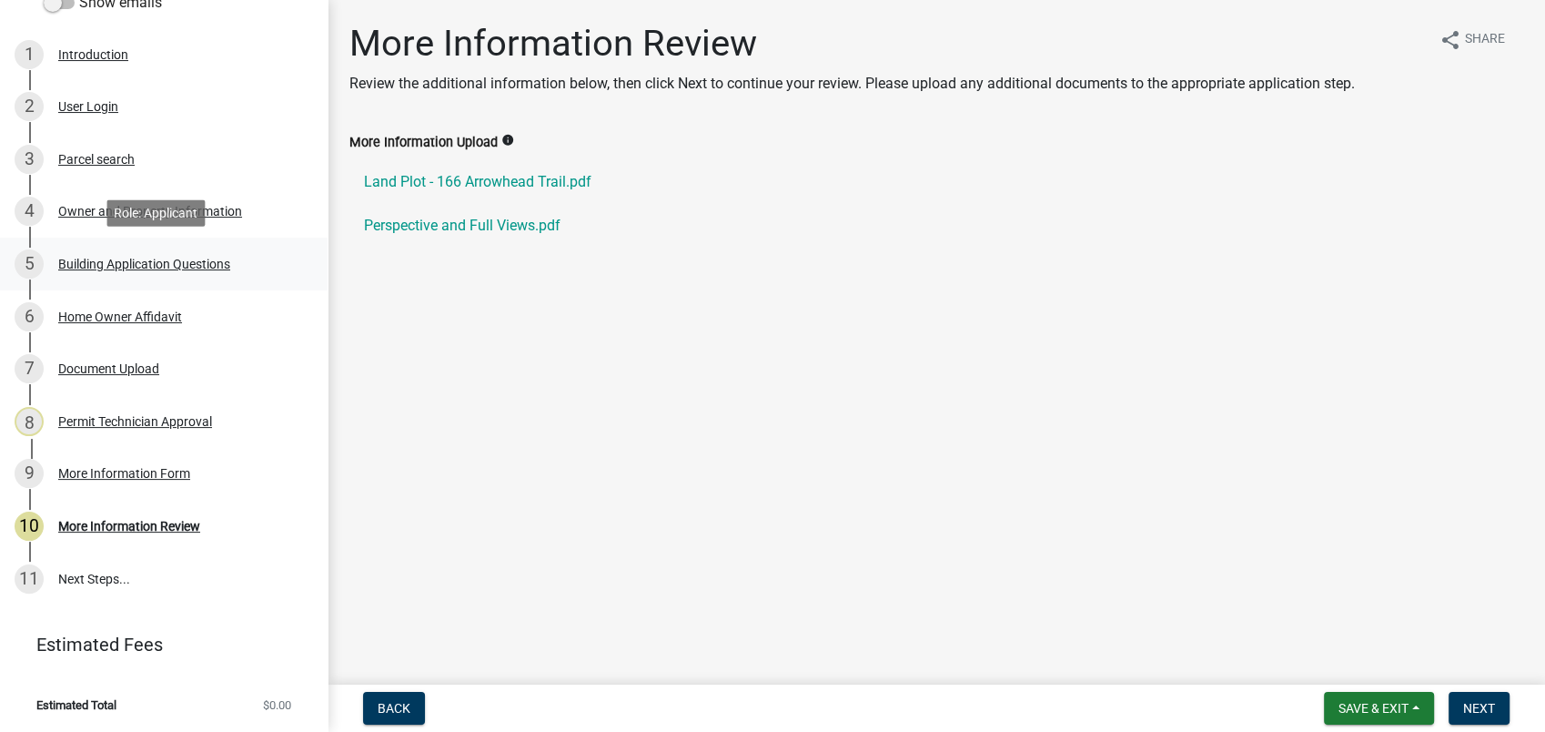
click at [92, 277] on div "5 Building Application Questions" at bounding box center [157, 263] width 284 height 29
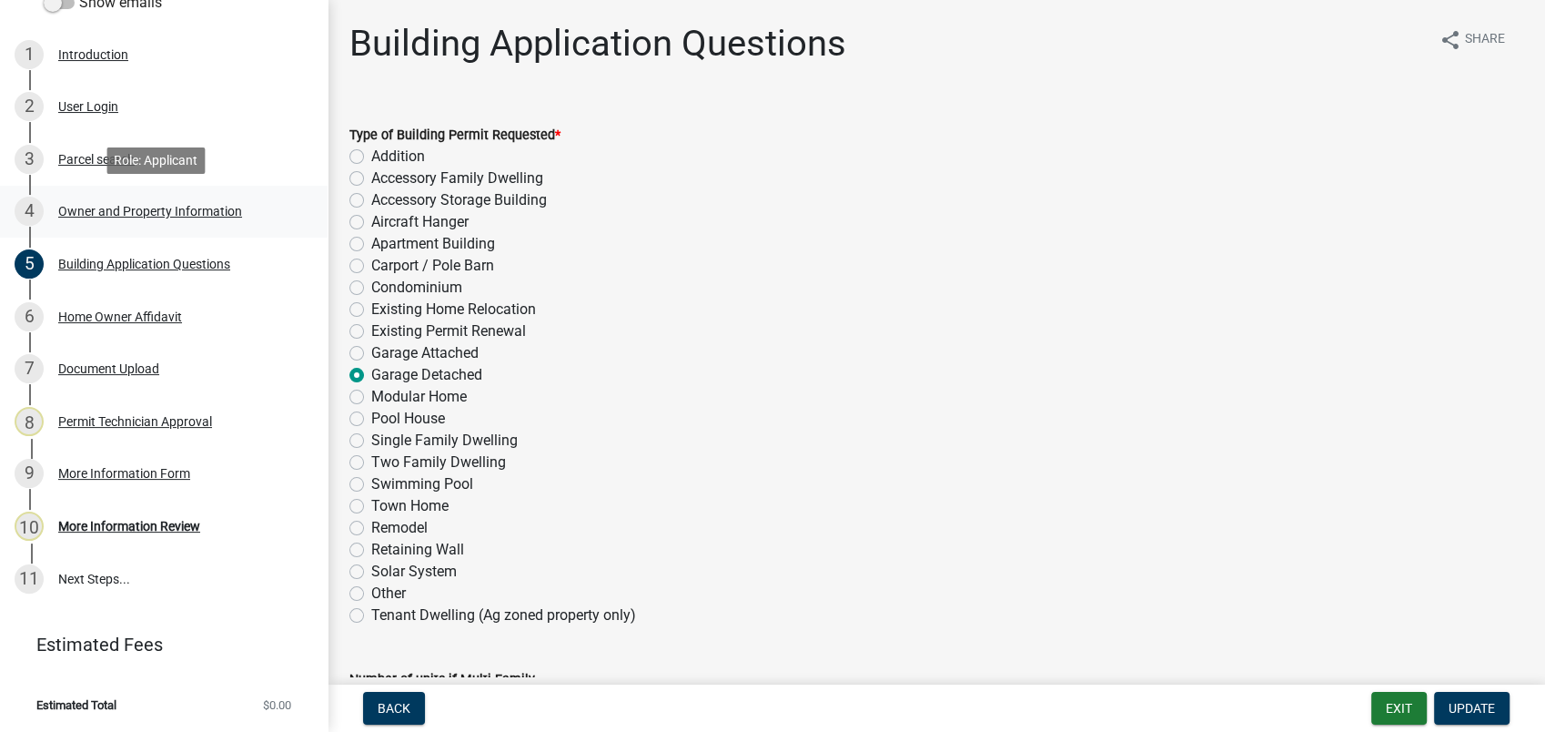
click at [110, 209] on div "Owner and Property Information" at bounding box center [150, 211] width 184 height 13
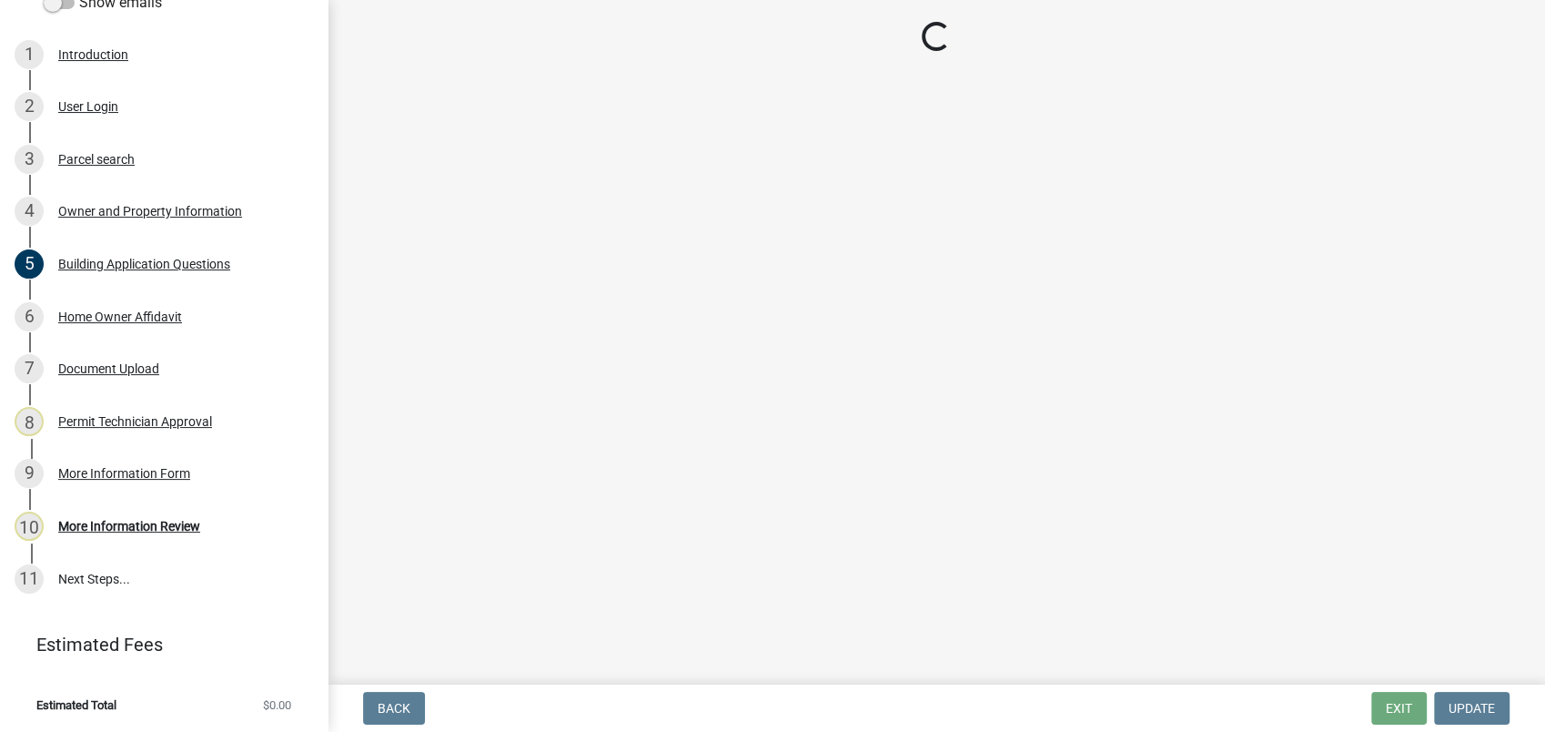
select select "34fe85c2-5f76-4343-b6bb-8ca387e0bed7"
select select "83394b22-4a11-496c-8e5c-75ade2e72faf"
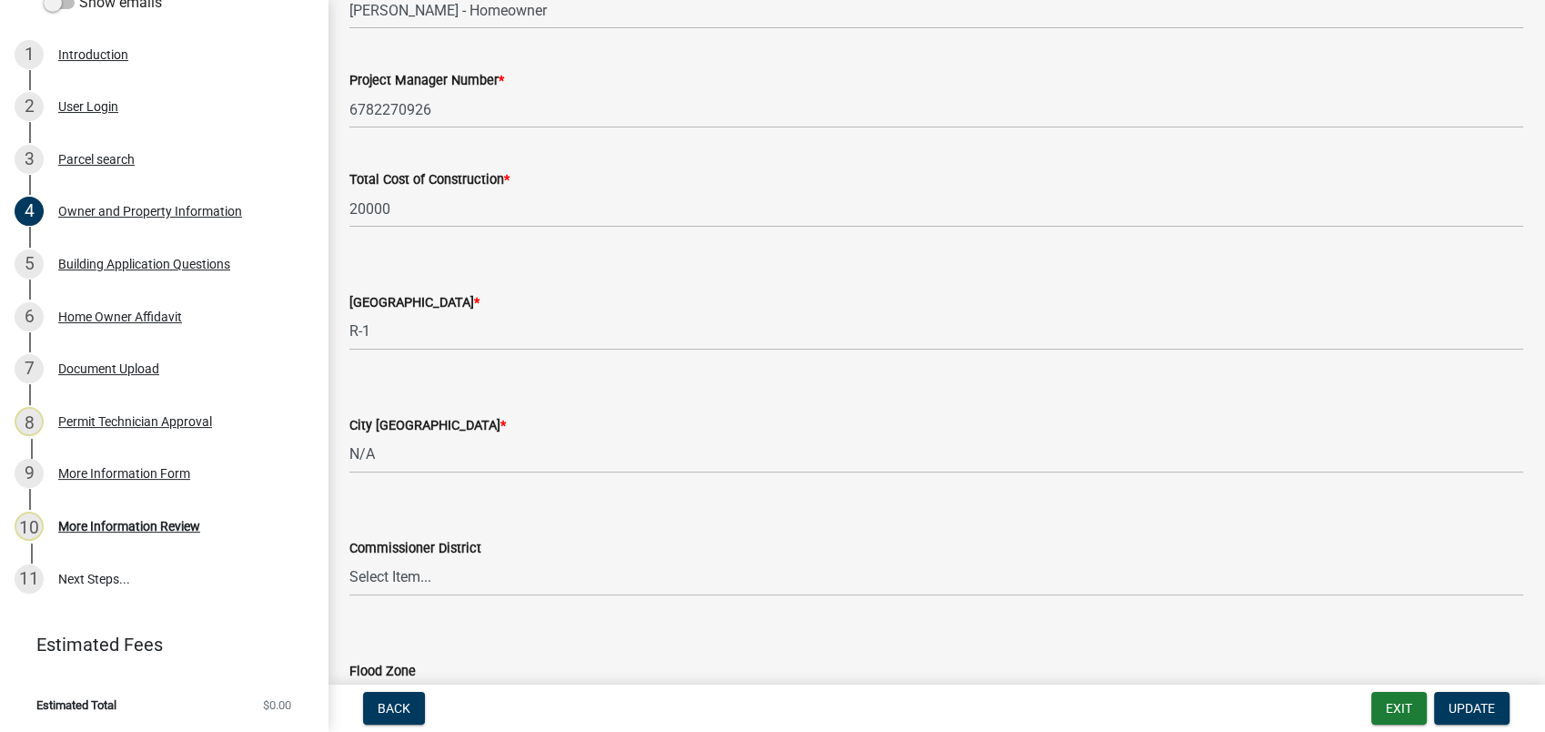
scroll to position [3077, 0]
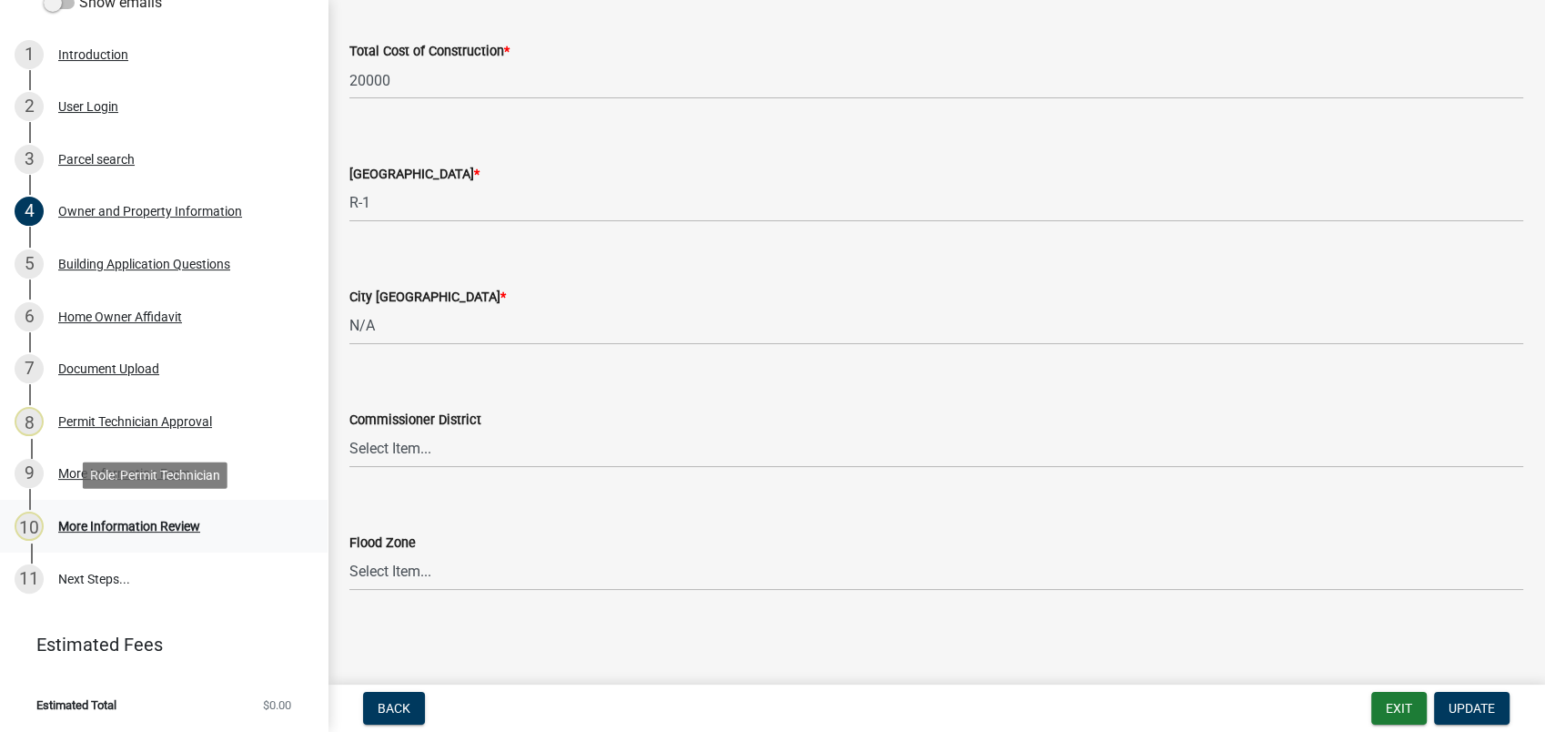
click at [118, 523] on div "More Information Review" at bounding box center [129, 526] width 142 height 13
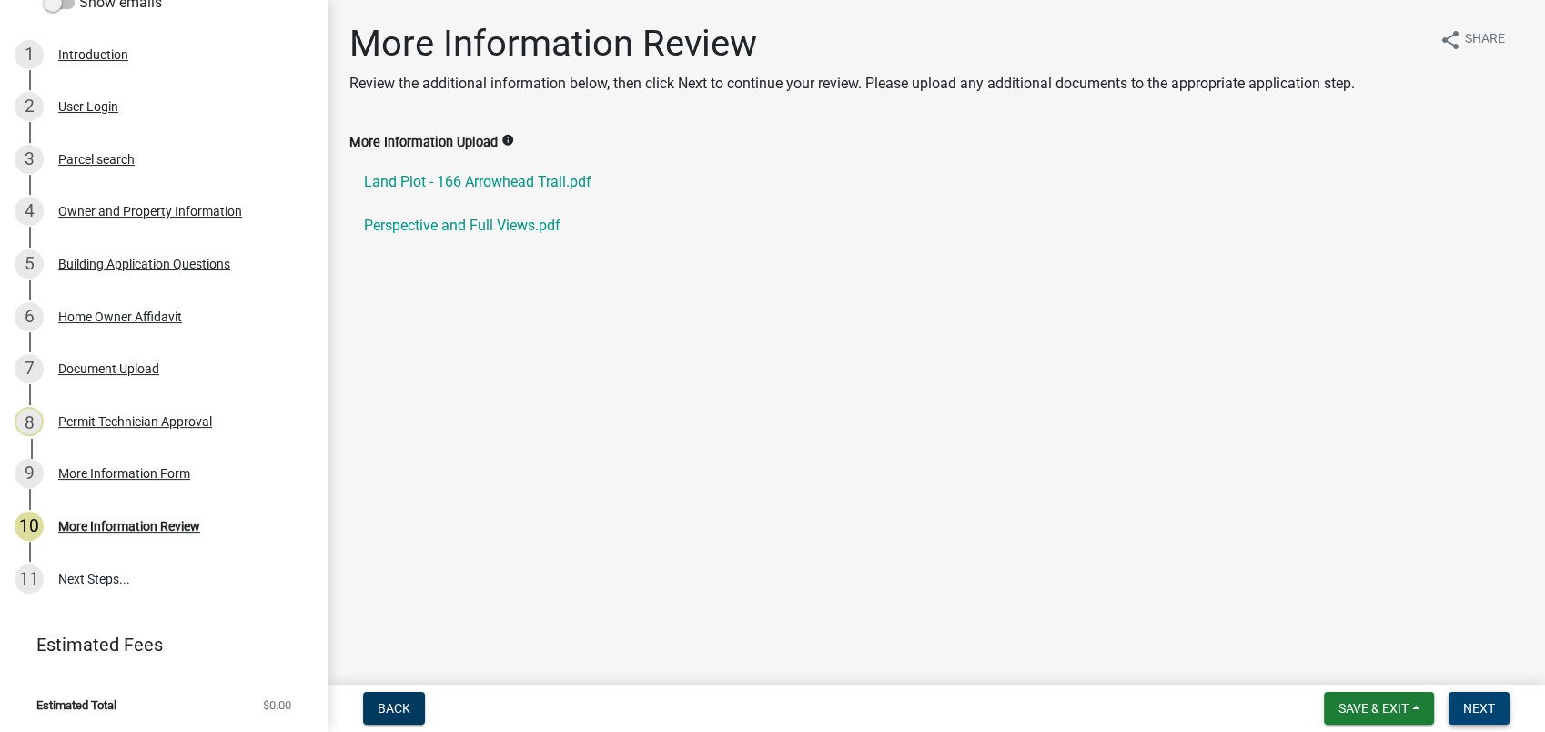
click at [1478, 704] on span "Next" at bounding box center [1479, 708] width 32 height 15
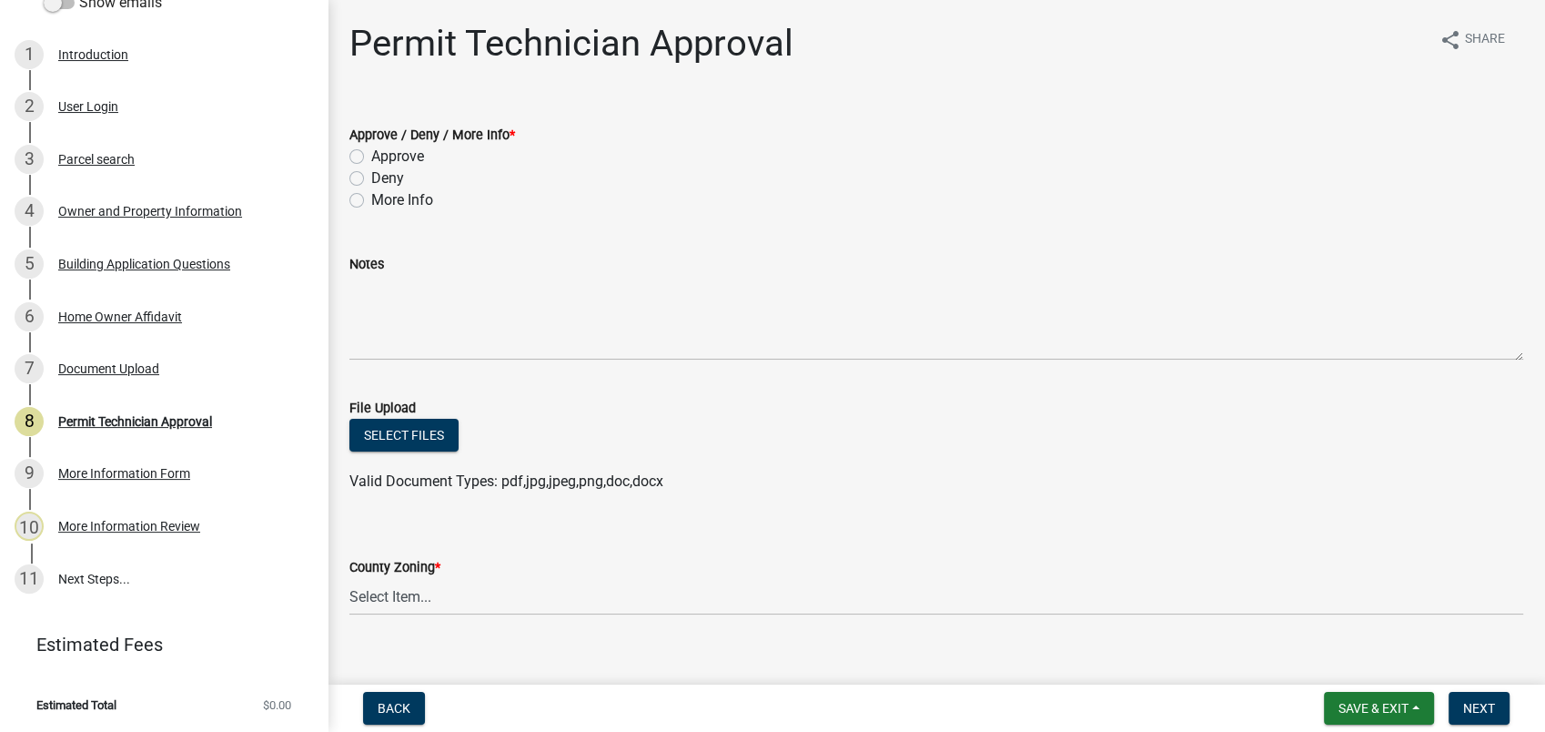
click at [371, 196] on label "More Info" at bounding box center [402, 200] width 62 height 22
click at [371, 196] on input "More Info" at bounding box center [377, 195] width 12 height 12
radio input "true"
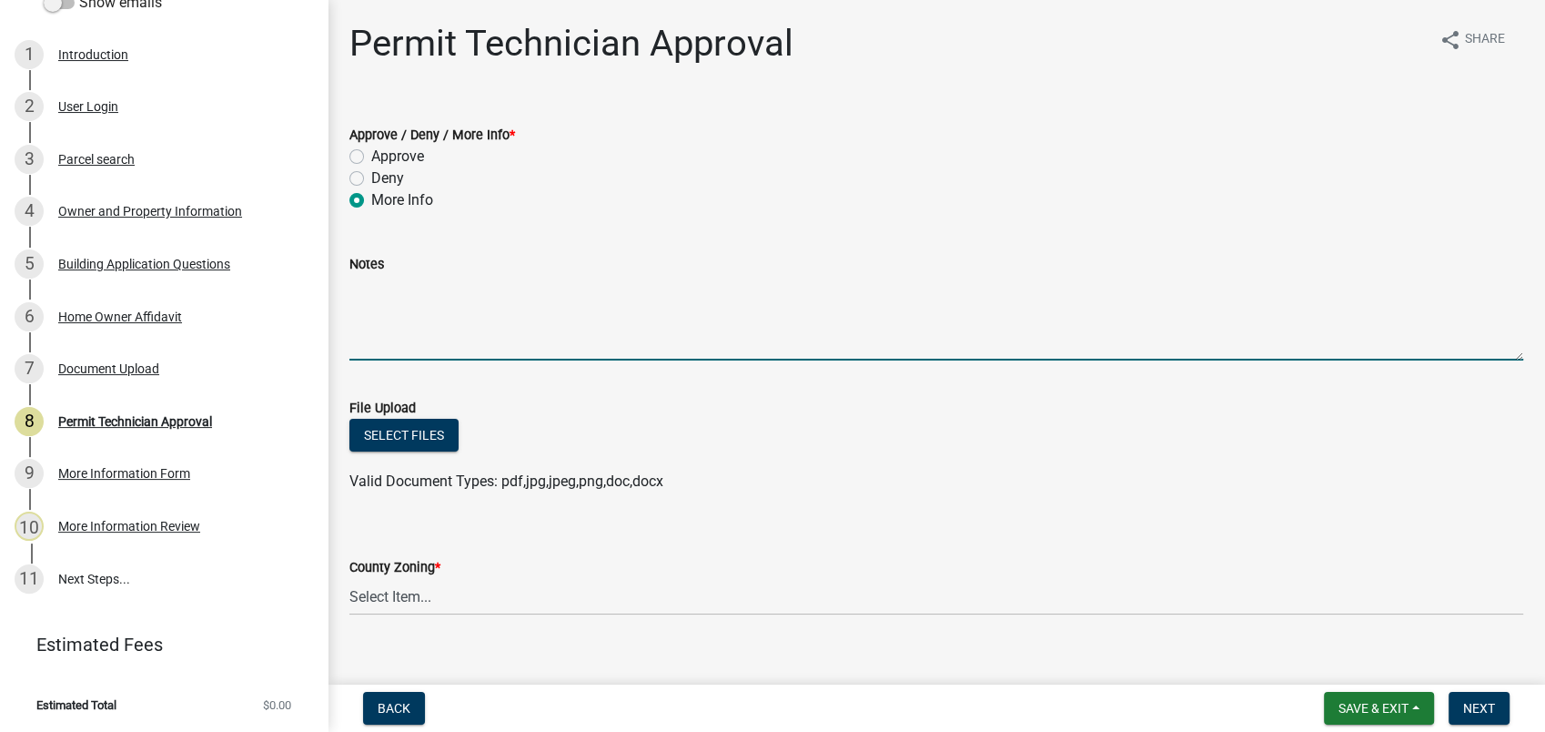
click at [371, 305] on textarea "Notes" at bounding box center [936, 318] width 1174 height 86
type textarea "Q"
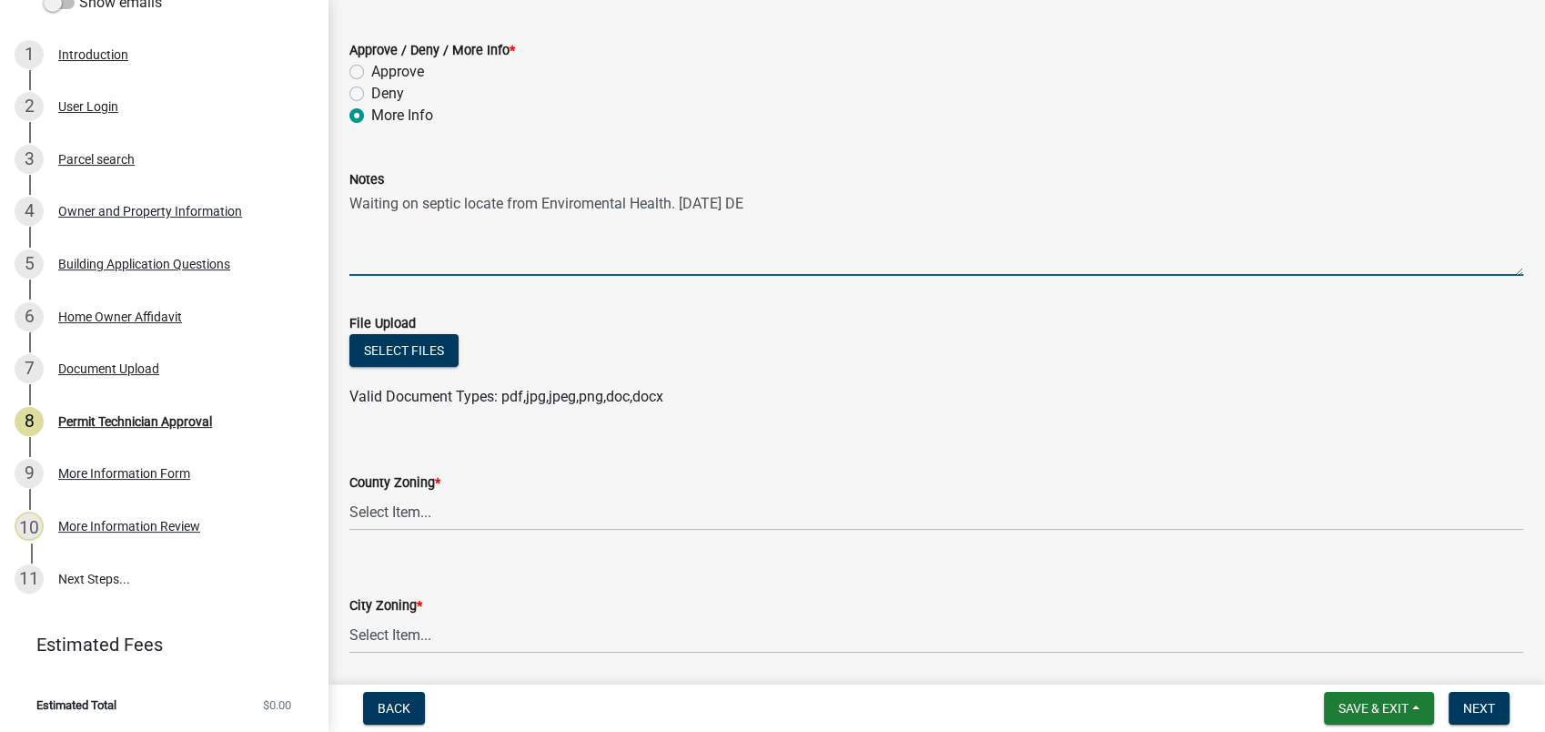
scroll to position [202, 0]
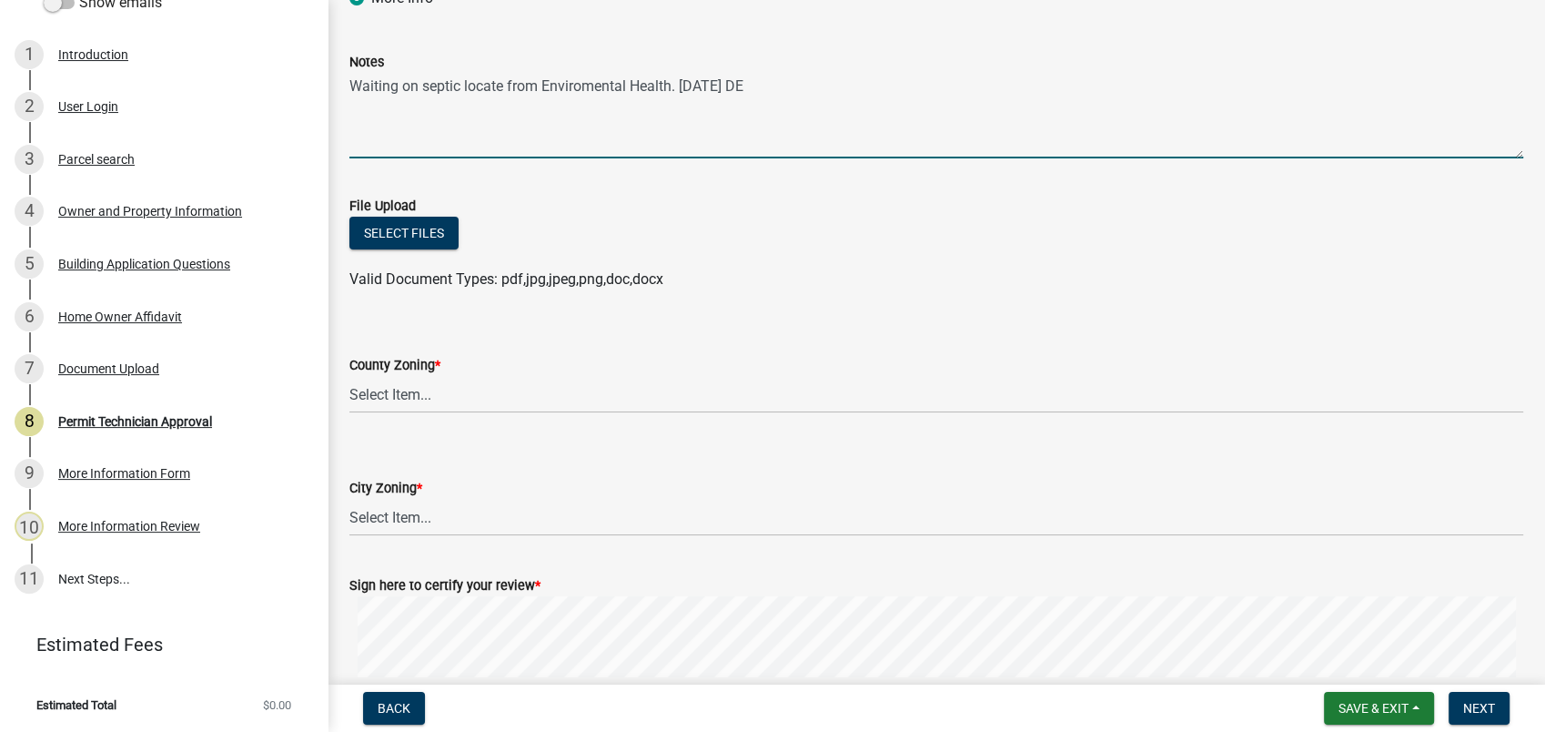
type textarea "Waiting on septic locate from Enviromental Health. 09-17-2025 DE"
click at [399, 366] on label "County Zoning *" at bounding box center [394, 365] width 91 height 13
click at [399, 376] on select "Select Item... AG-1 R-1R R-1 R-2 MHP RM-1 RM-3 C-1 C-2 I-M PUD N/A" at bounding box center [936, 394] width 1174 height 37
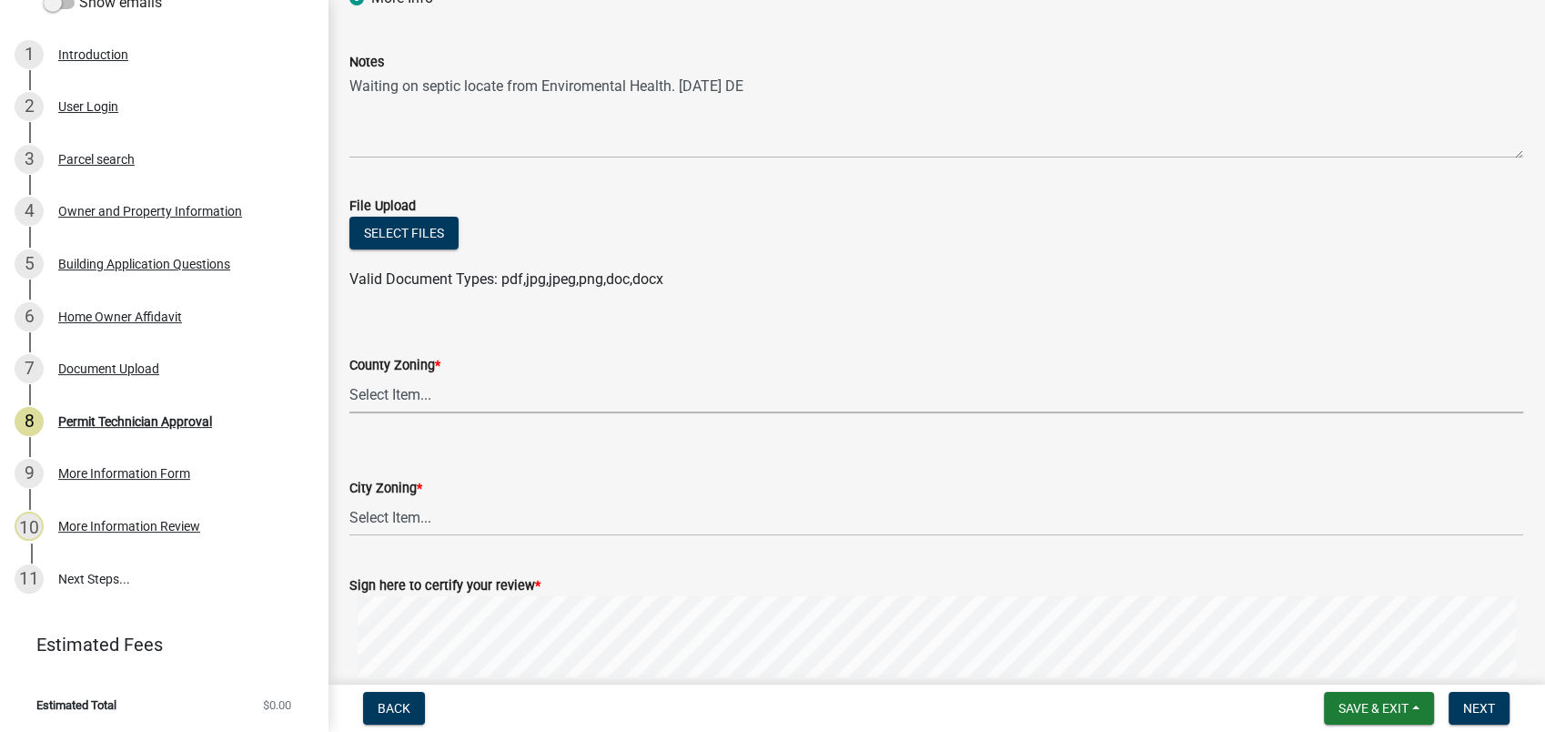
click at [389, 398] on select "Select Item... AG-1 R-1R R-1 R-2 MHP RM-1 RM-3 C-1 C-2 I-M PUD N/A" at bounding box center [936, 394] width 1174 height 37
click at [349, 376] on select "Select Item... AG-1 R-1R R-1 R-2 MHP RM-1 RM-3 C-1 C-2 I-M PUD N/A" at bounding box center [936, 394] width 1174 height 37
select select "34fe85c2-5f76-4343-b6bb-8ca387e0bed7"
click at [400, 524] on select "Select Item... A-1 A-2 R-1 R-2 R-3 R-4 MHP C-1 C-2 I-1 I-2 DB FH H-P N/A" at bounding box center [936, 517] width 1174 height 37
click at [349, 499] on select "Select Item... A-1 A-2 R-1 R-2 R-3 R-4 MHP C-1 C-2 I-1 I-2 DB FH H-P N/A" at bounding box center [936, 517] width 1174 height 37
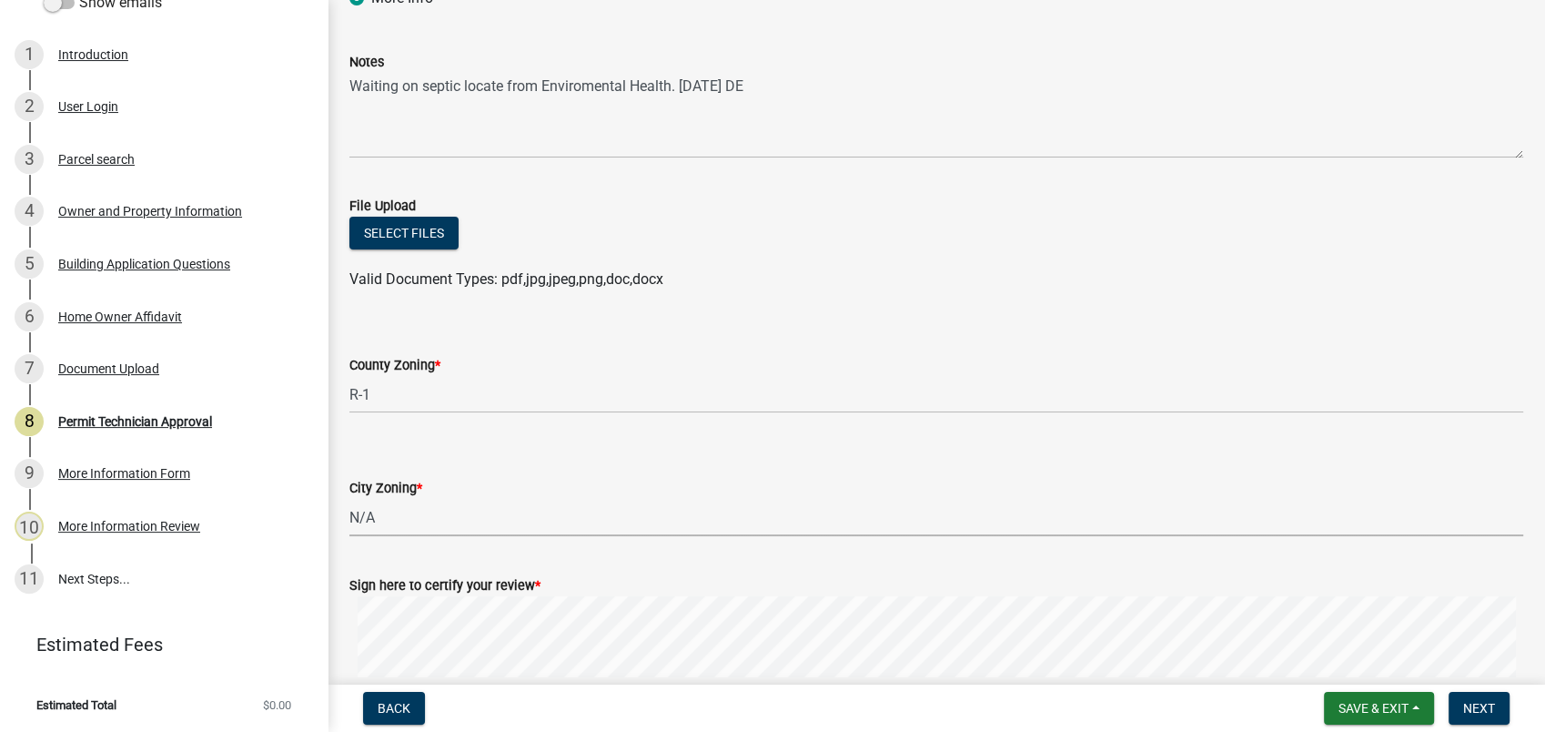
select select "83394b22-4a11-496c-8e5c-75ade2e72faf"
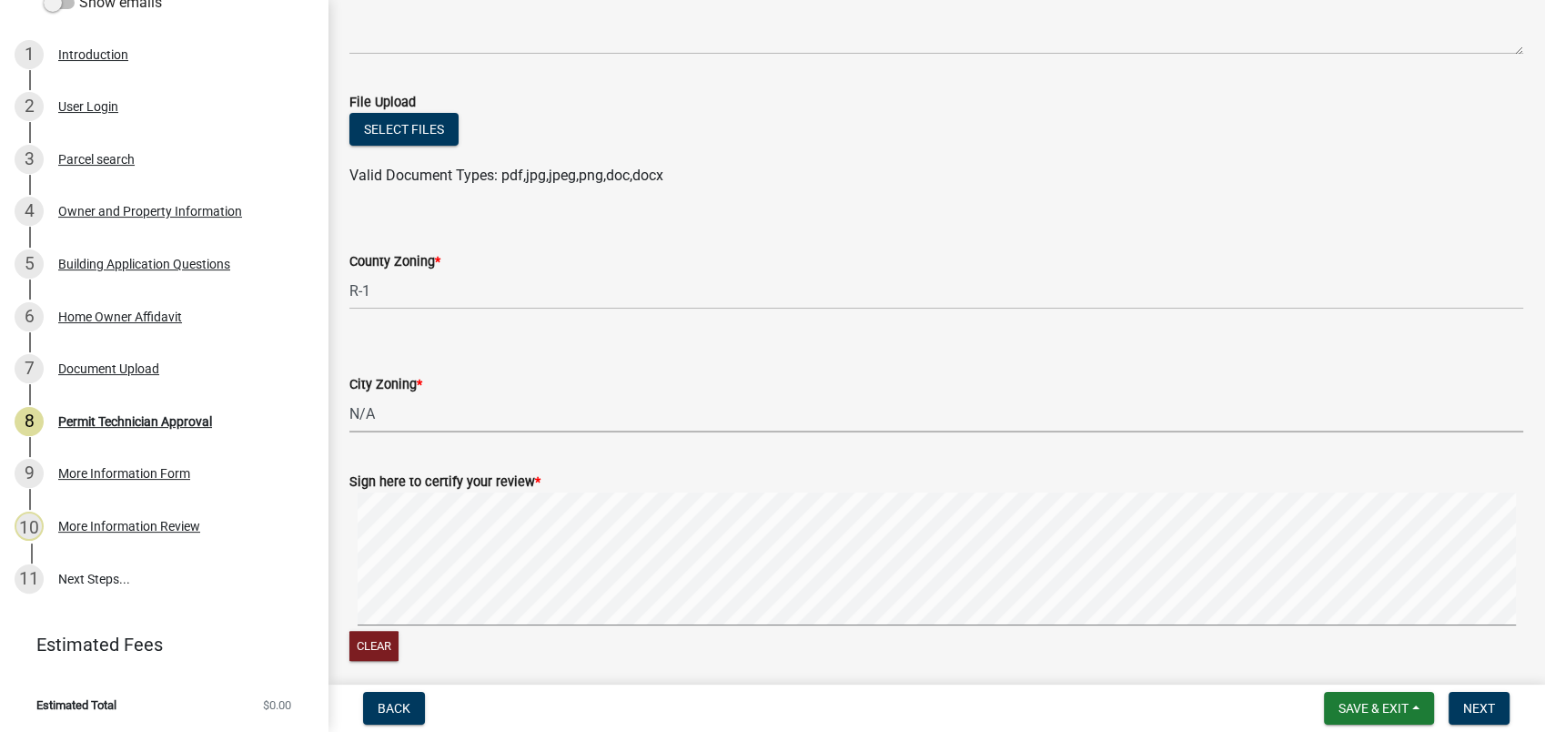
scroll to position [379, 0]
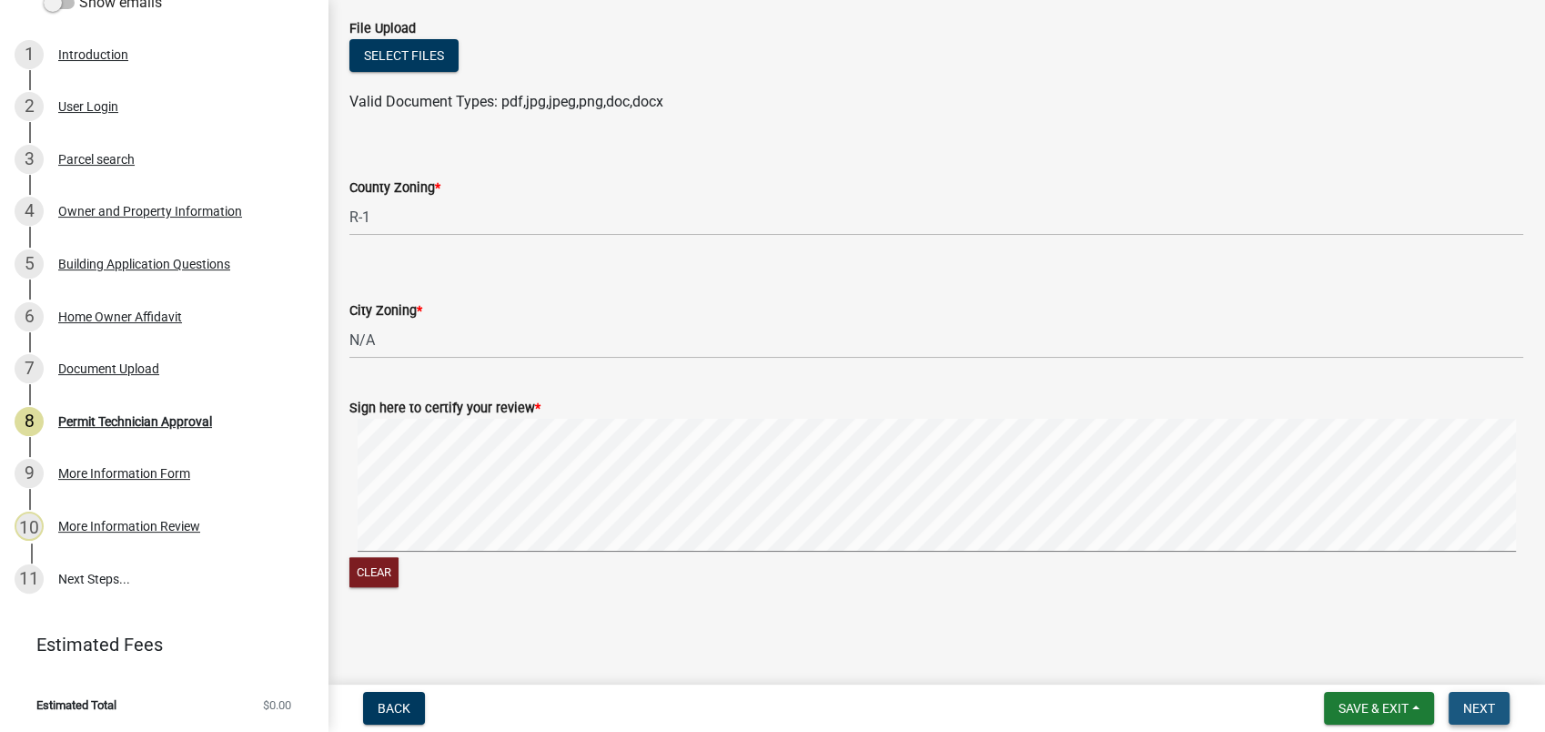
click at [1469, 703] on span "Next" at bounding box center [1479, 708] width 32 height 15
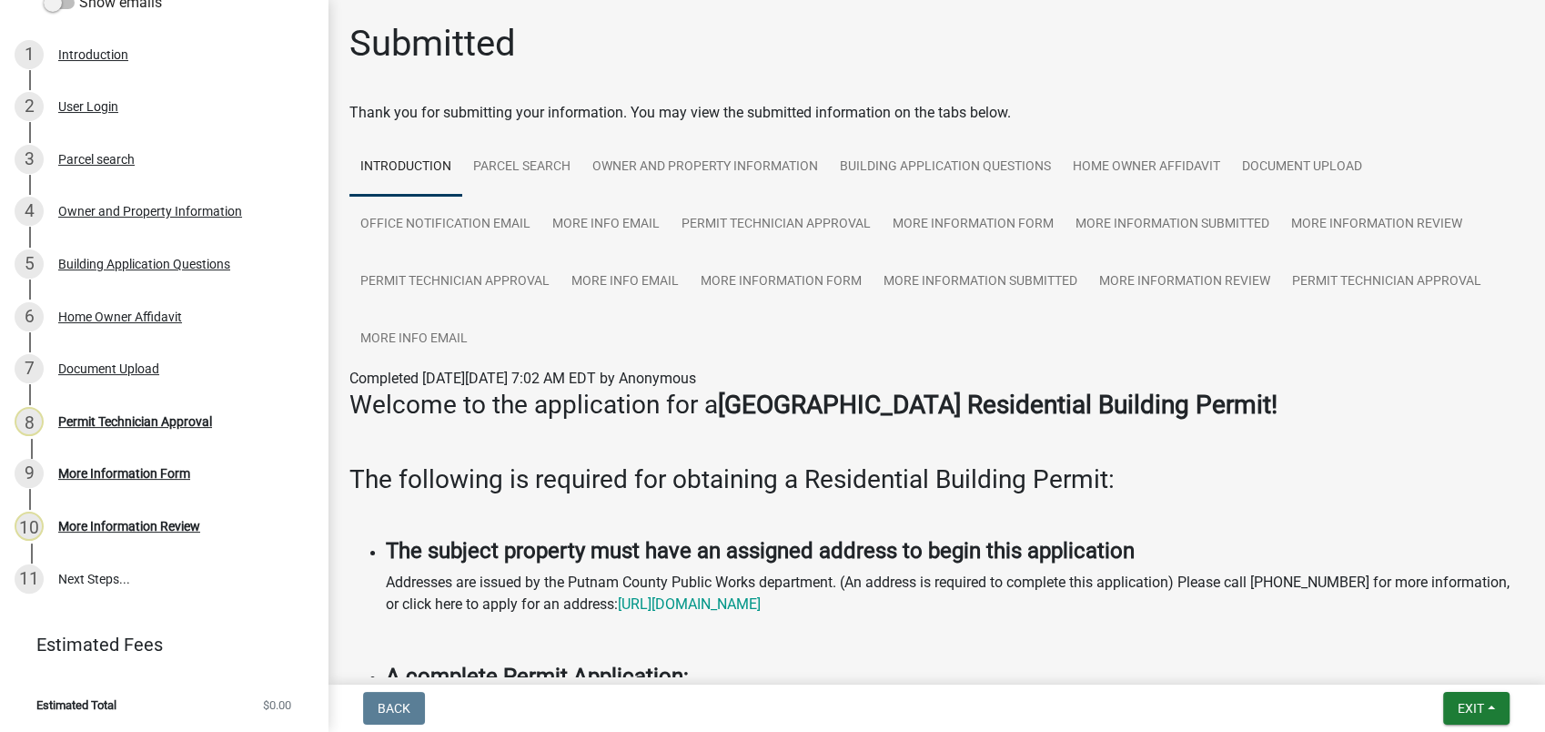
click at [1460, 679] on div "Residential Building Permit 2025-BLDR-274 View Summary Notes Show emails 1 Intr…" at bounding box center [772, 366] width 1545 height 732
click at [1467, 706] on span "Exit" at bounding box center [1471, 708] width 26 height 15
click at [1385, 653] on button "Save & Exit" at bounding box center [1437, 661] width 146 height 44
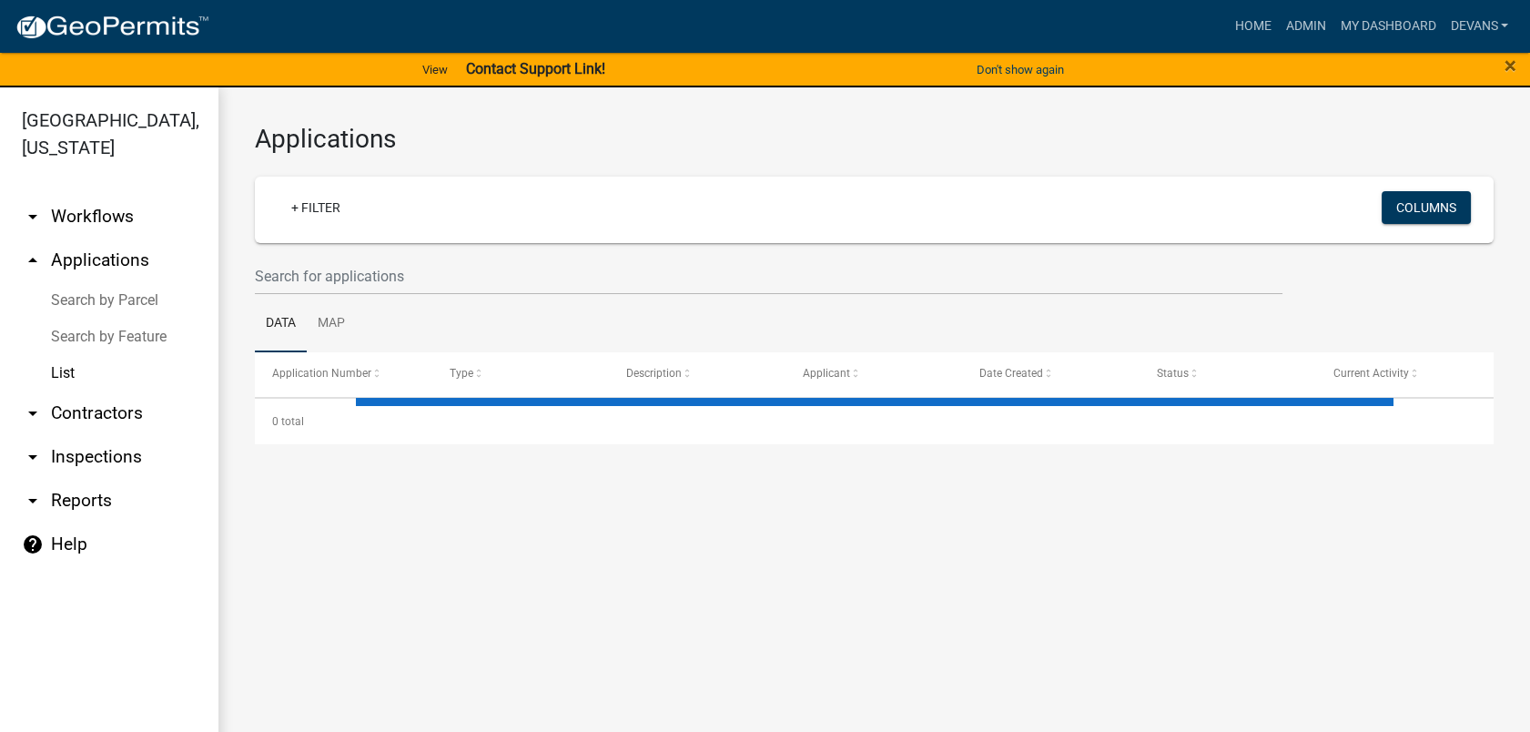
select select "1: 25"
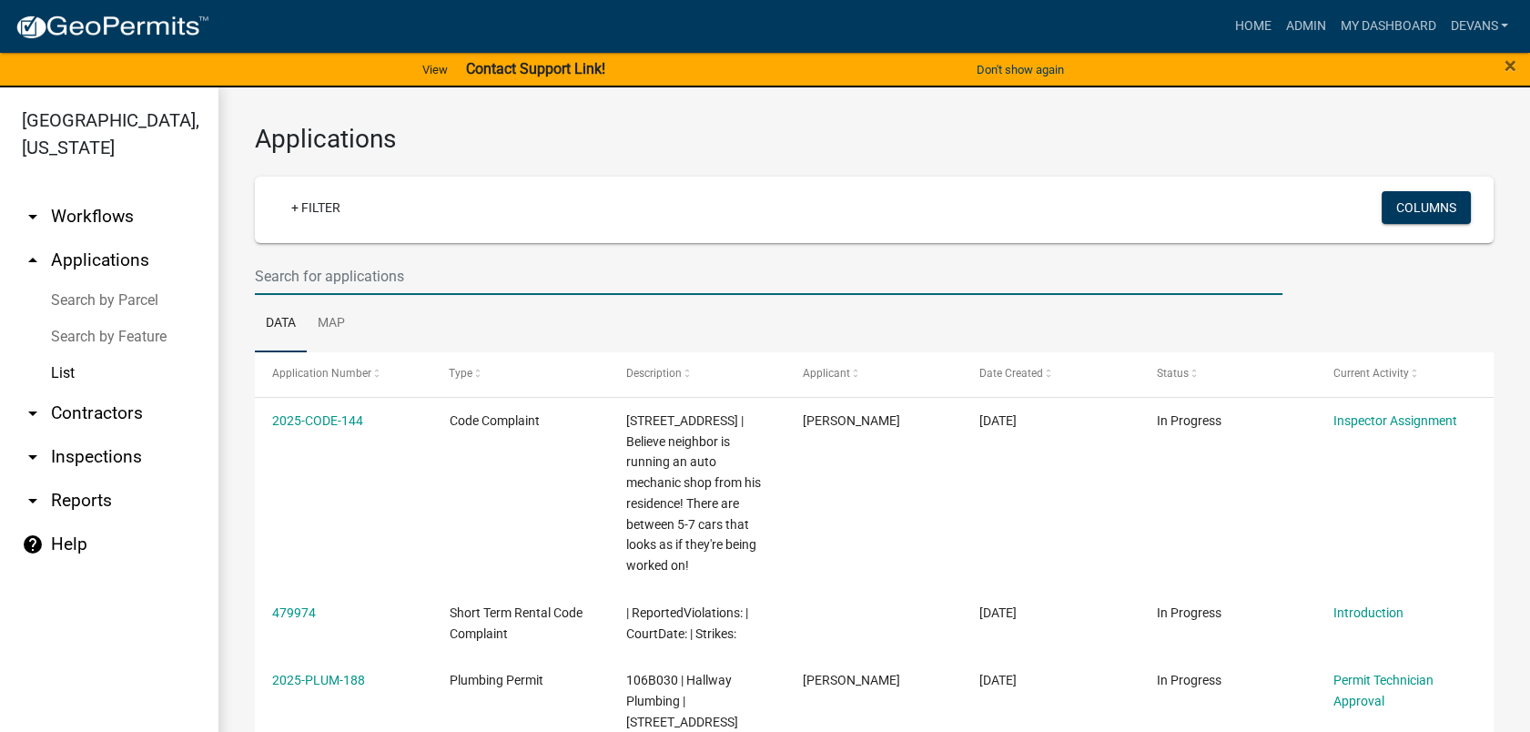
click at [329, 265] on input "text" at bounding box center [768, 276] width 1027 height 37
type input "n"
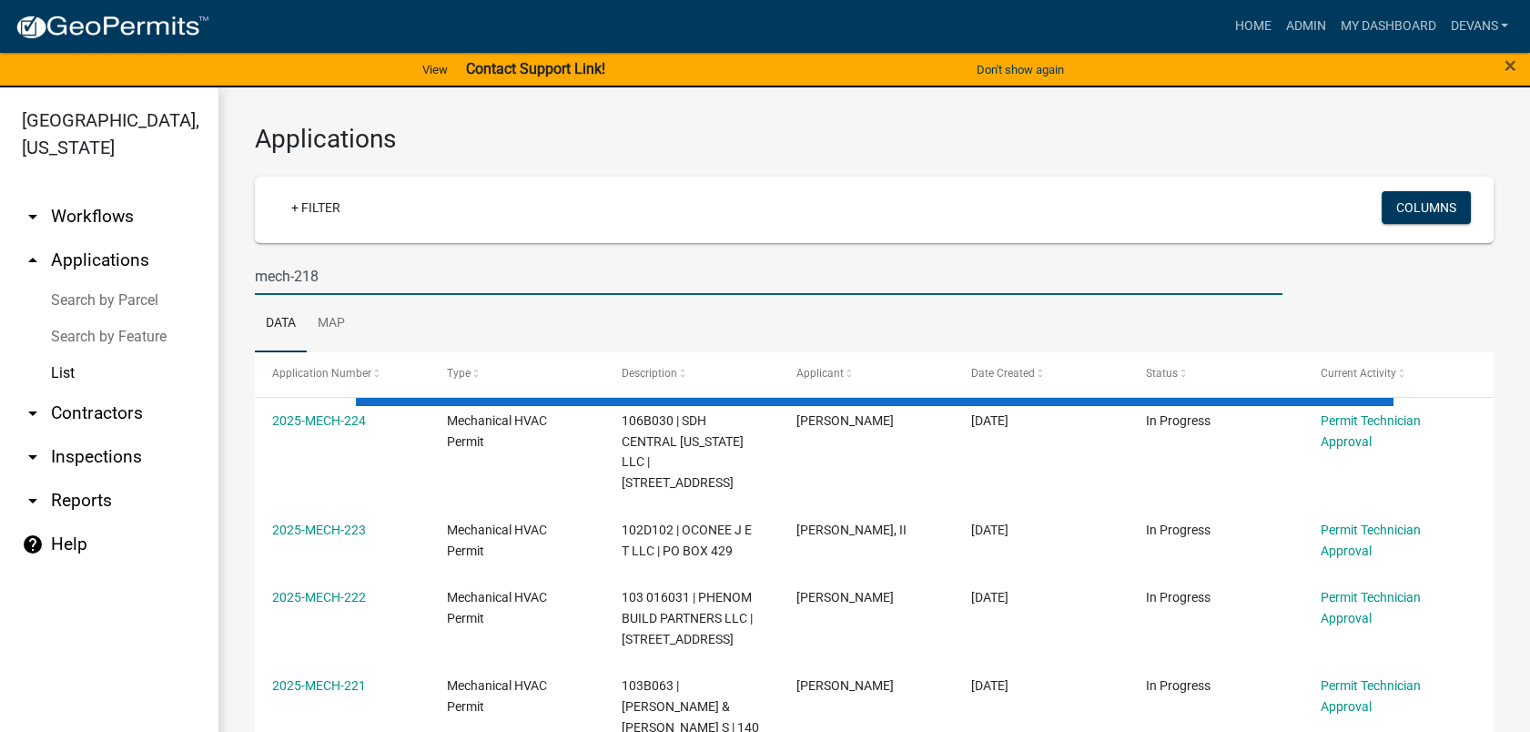
type input "mech-218"
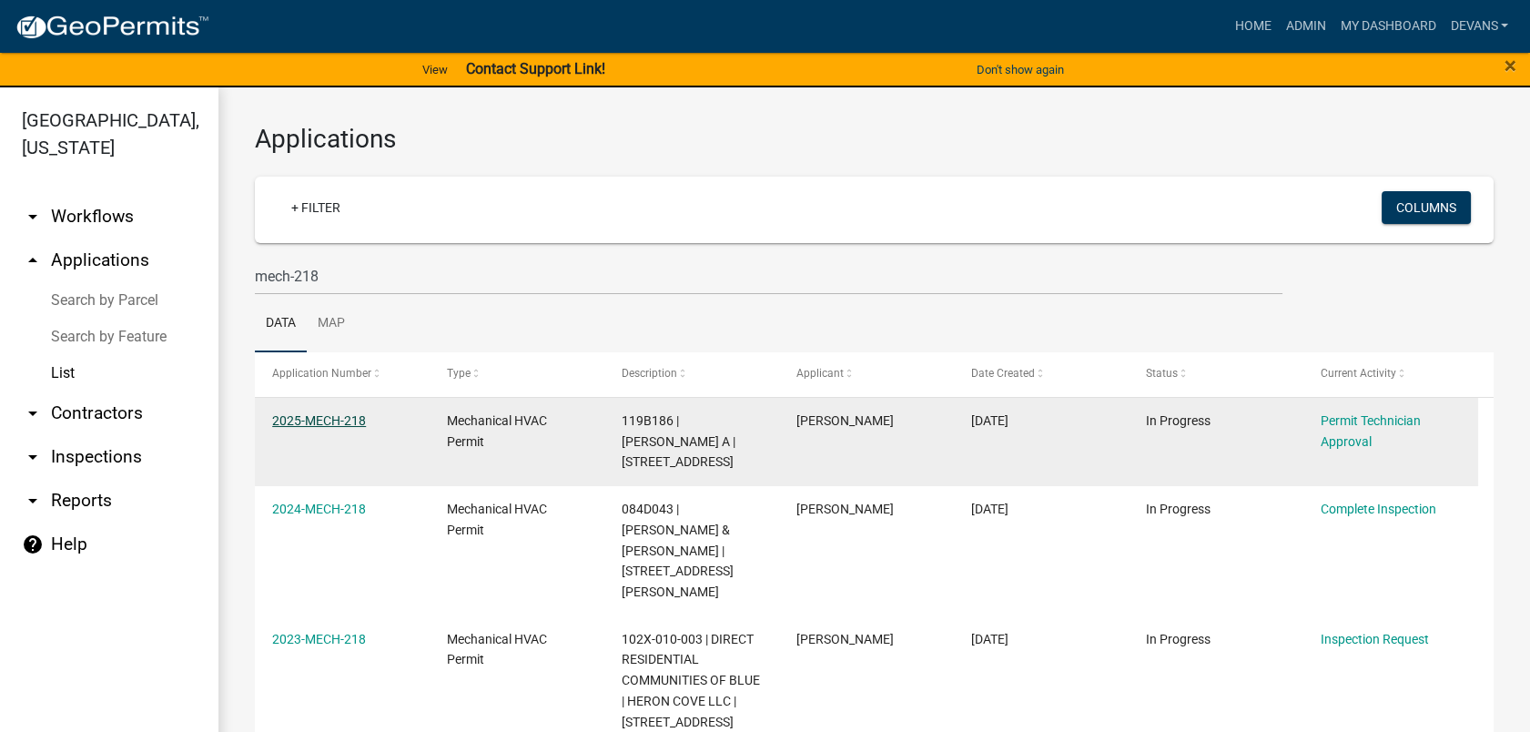
click at [328, 422] on link "2025-MECH-218" at bounding box center [319, 420] width 94 height 15
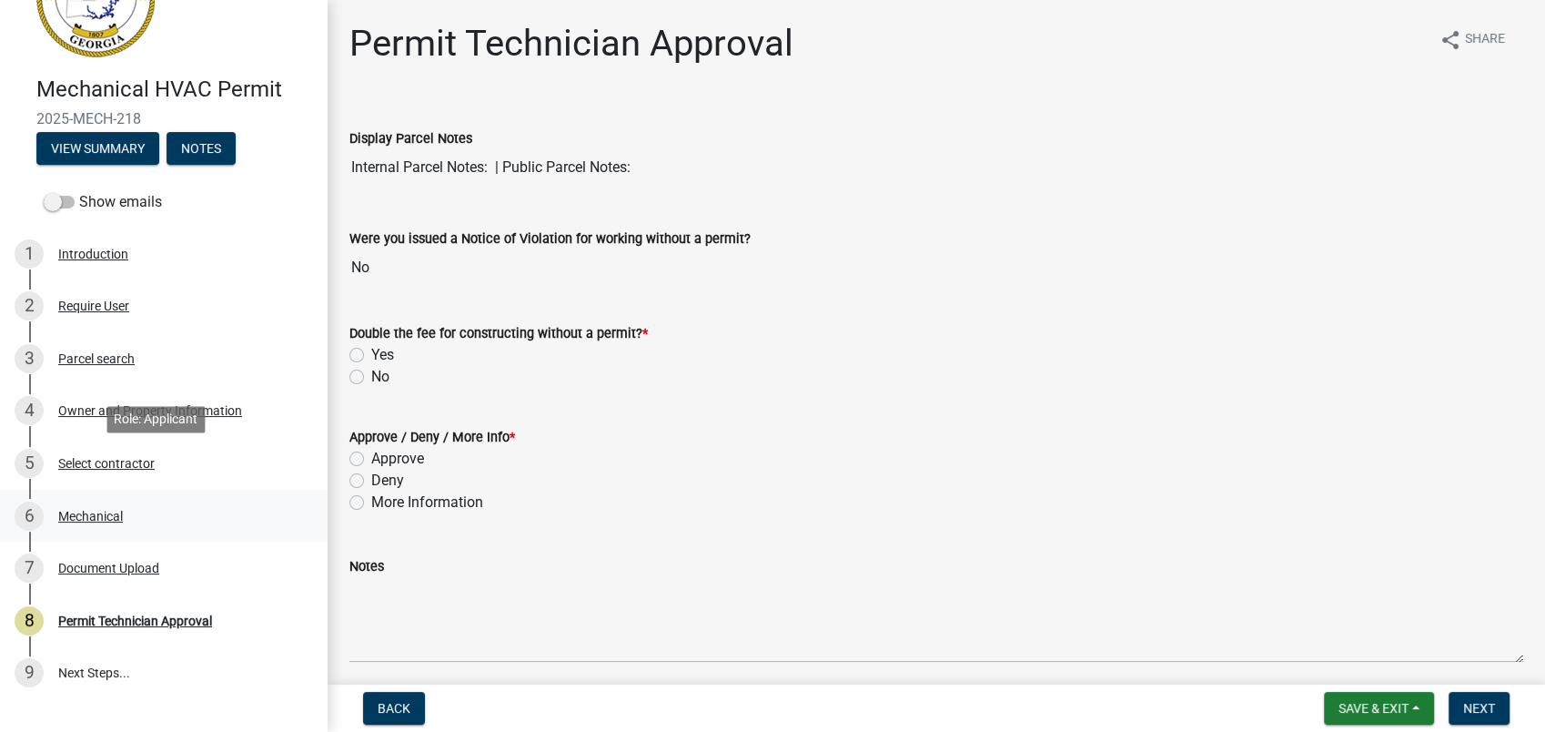
scroll to position [175, 0]
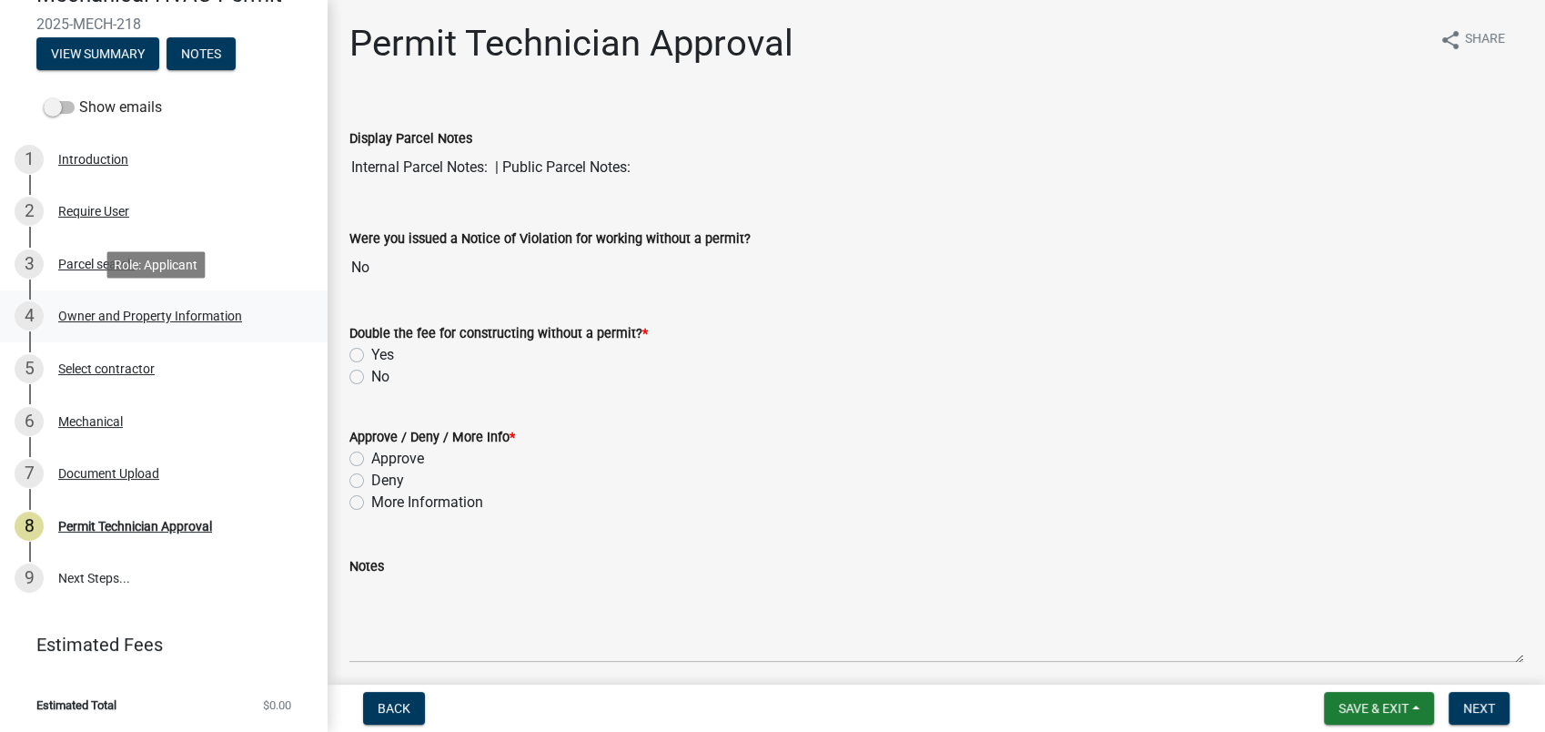
click at [100, 309] on div "Owner and Property Information" at bounding box center [150, 315] width 184 height 13
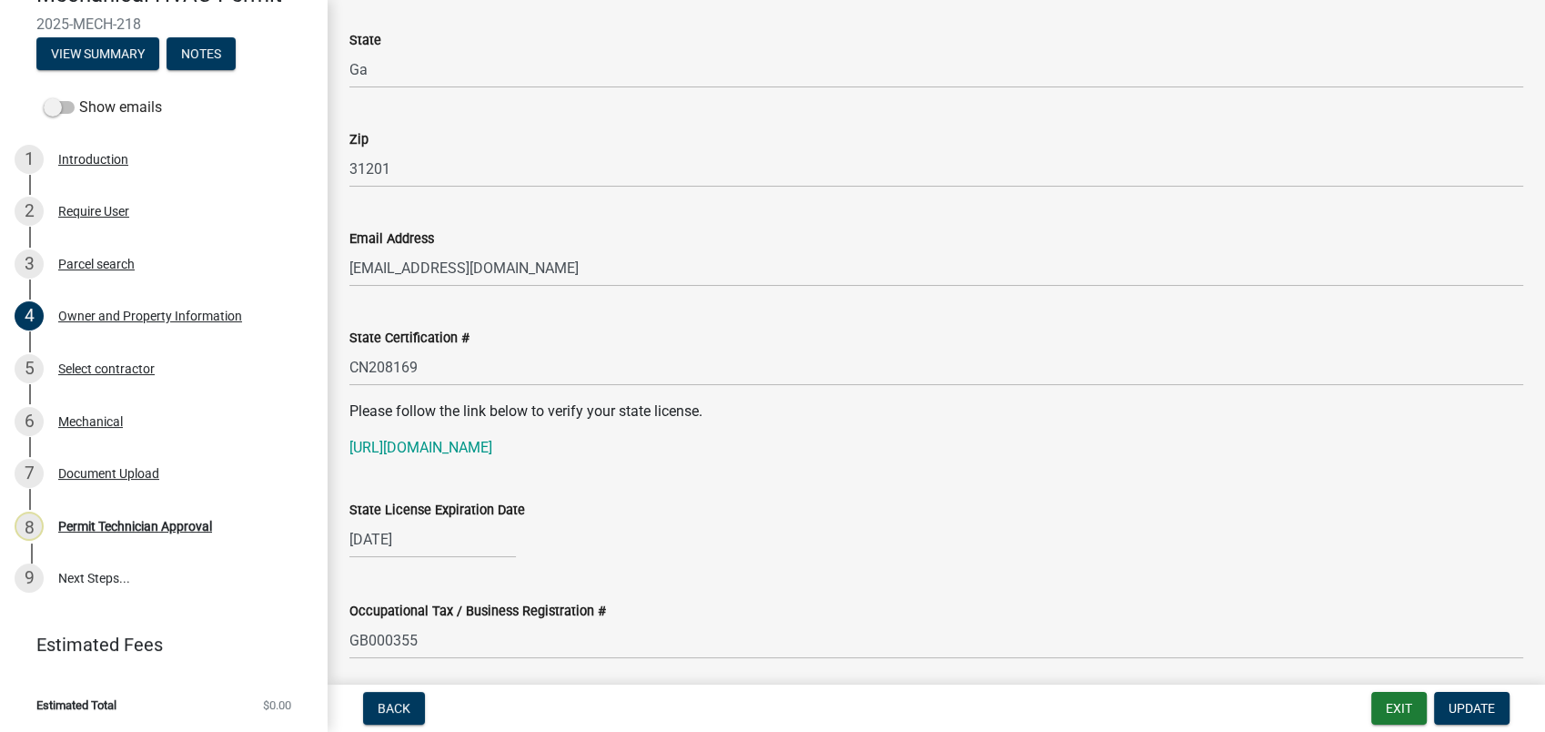
scroll to position [2123, 0]
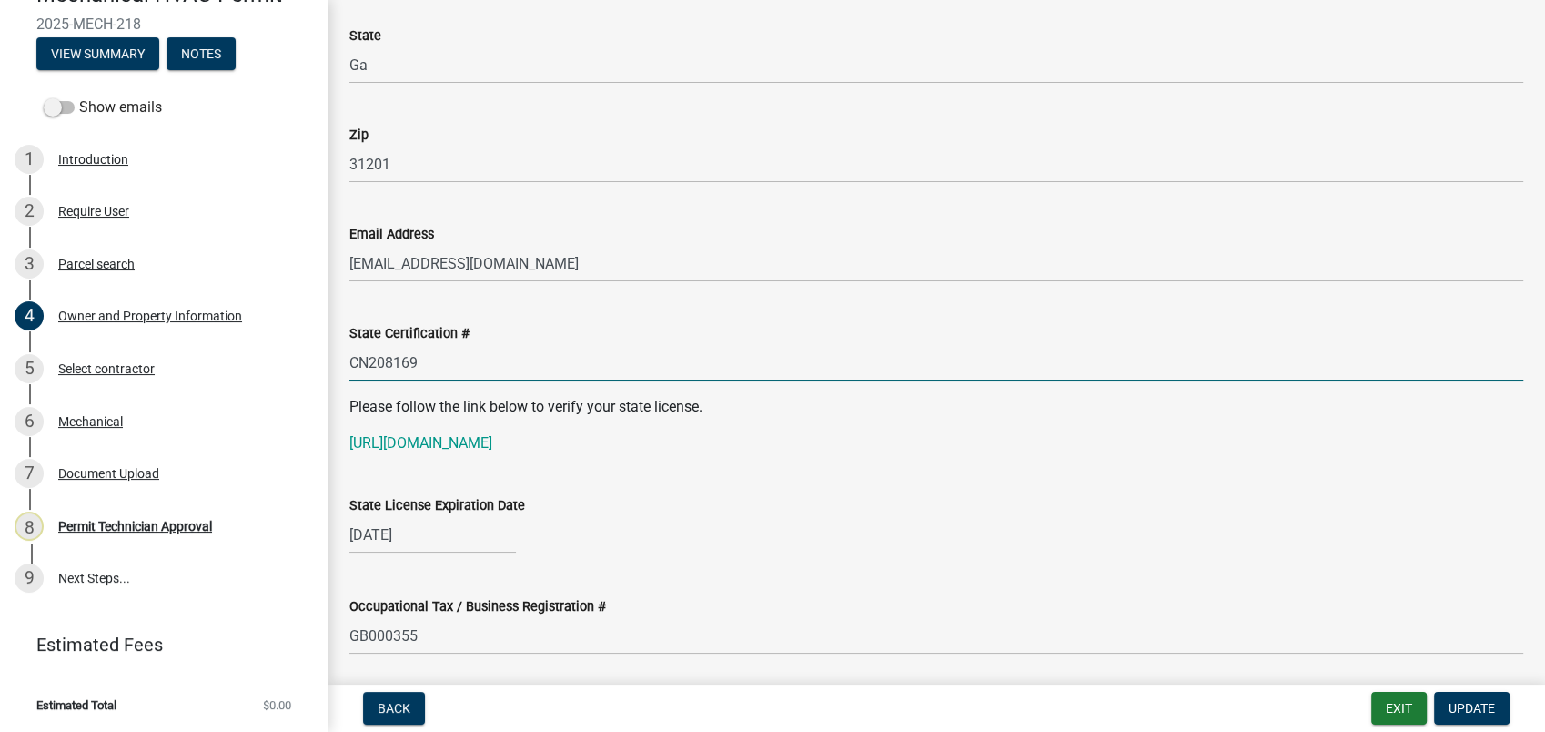
drag, startPoint x: 439, startPoint y: 362, endPoint x: 321, endPoint y: 364, distance: 117.4
click at [321, 364] on div "Mechanical HVAC Permit 2025-MECH-218 View Summary Notes Show emails 1 Introduct…" at bounding box center [772, 366] width 1545 height 732
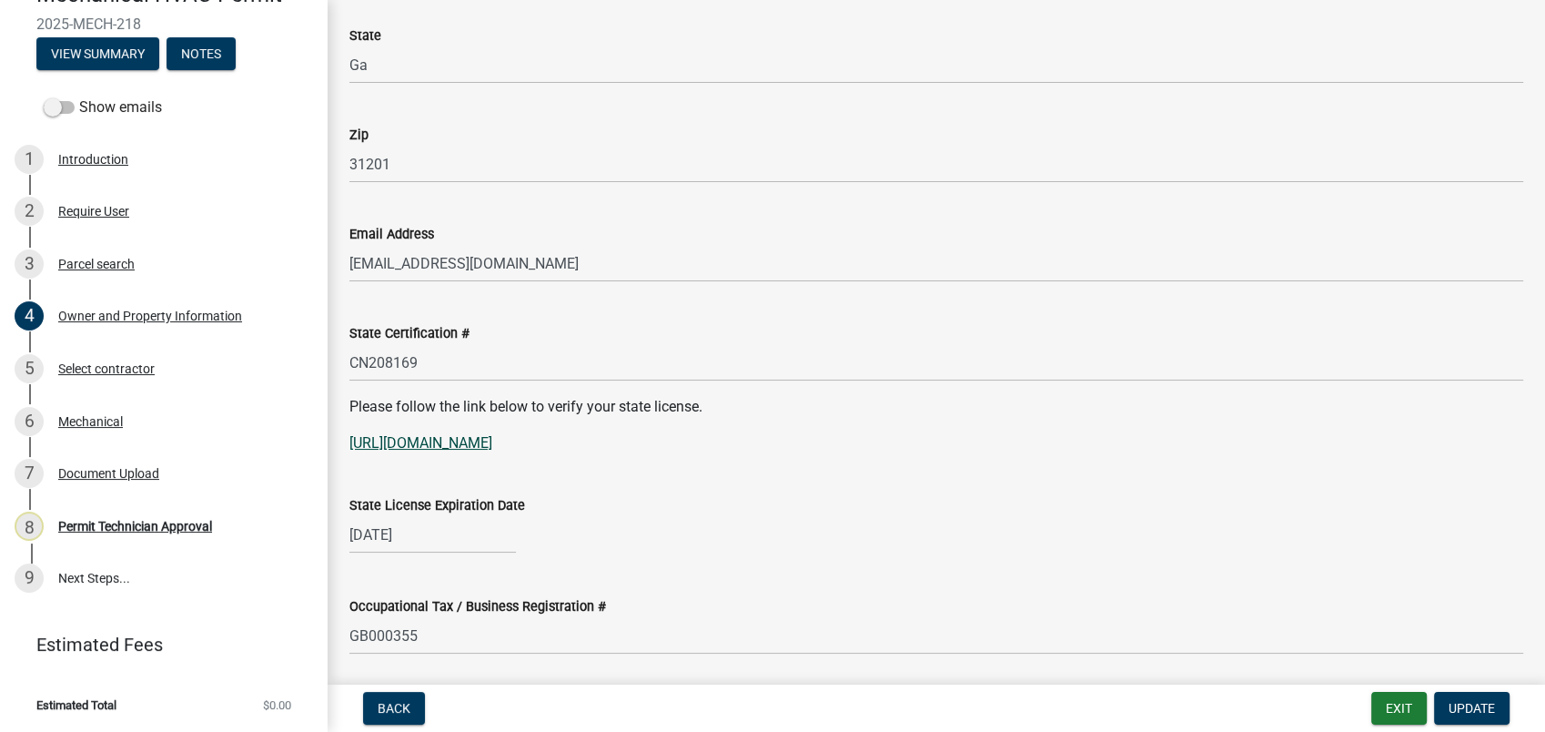
click at [459, 440] on link "https://verify.sos.ga.gov/verification/" at bounding box center [420, 442] width 143 height 17
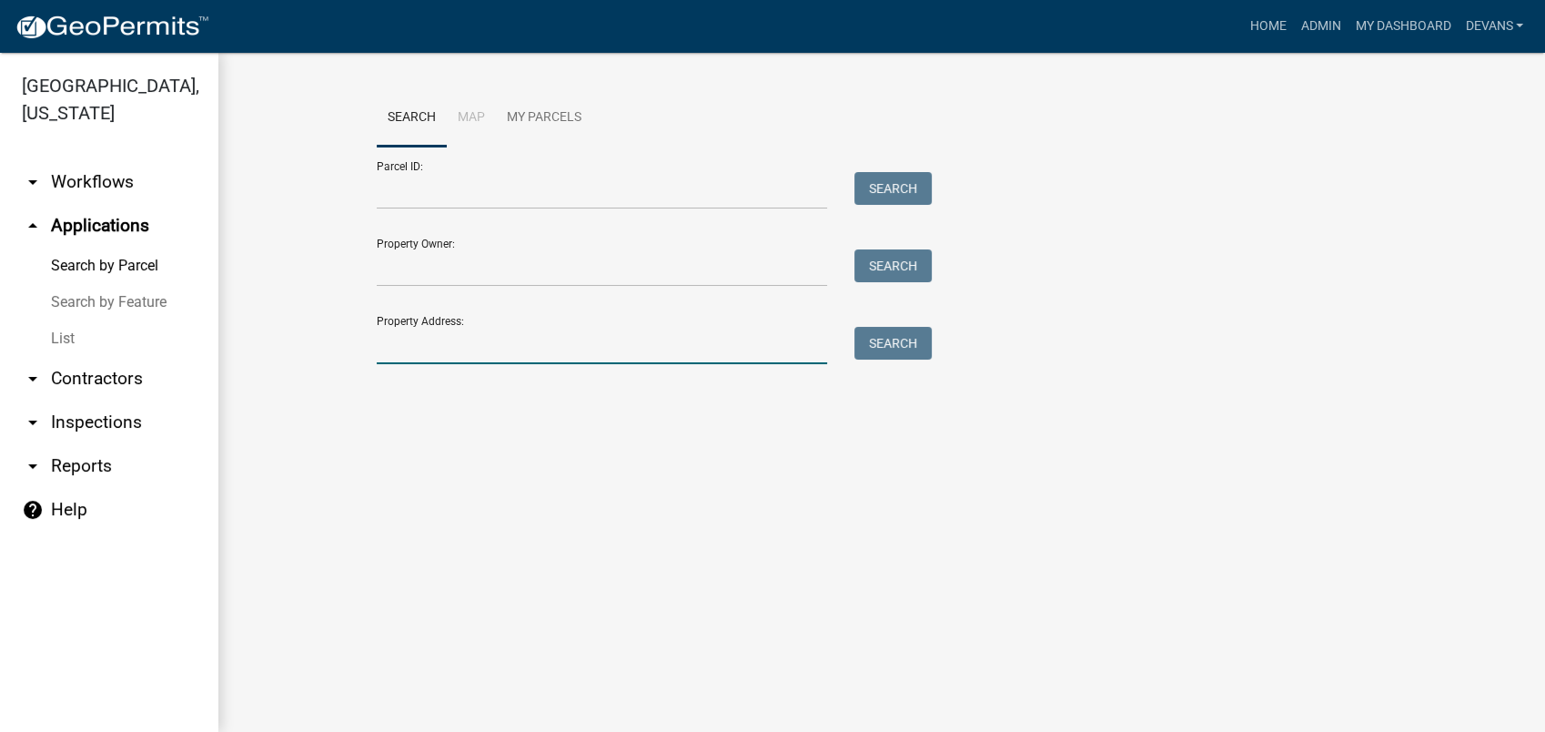
drag, startPoint x: 0, startPoint y: 0, endPoint x: 430, endPoint y: 343, distance: 549.7
click at [430, 343] on input "Property Address:" at bounding box center [602, 345] width 450 height 37
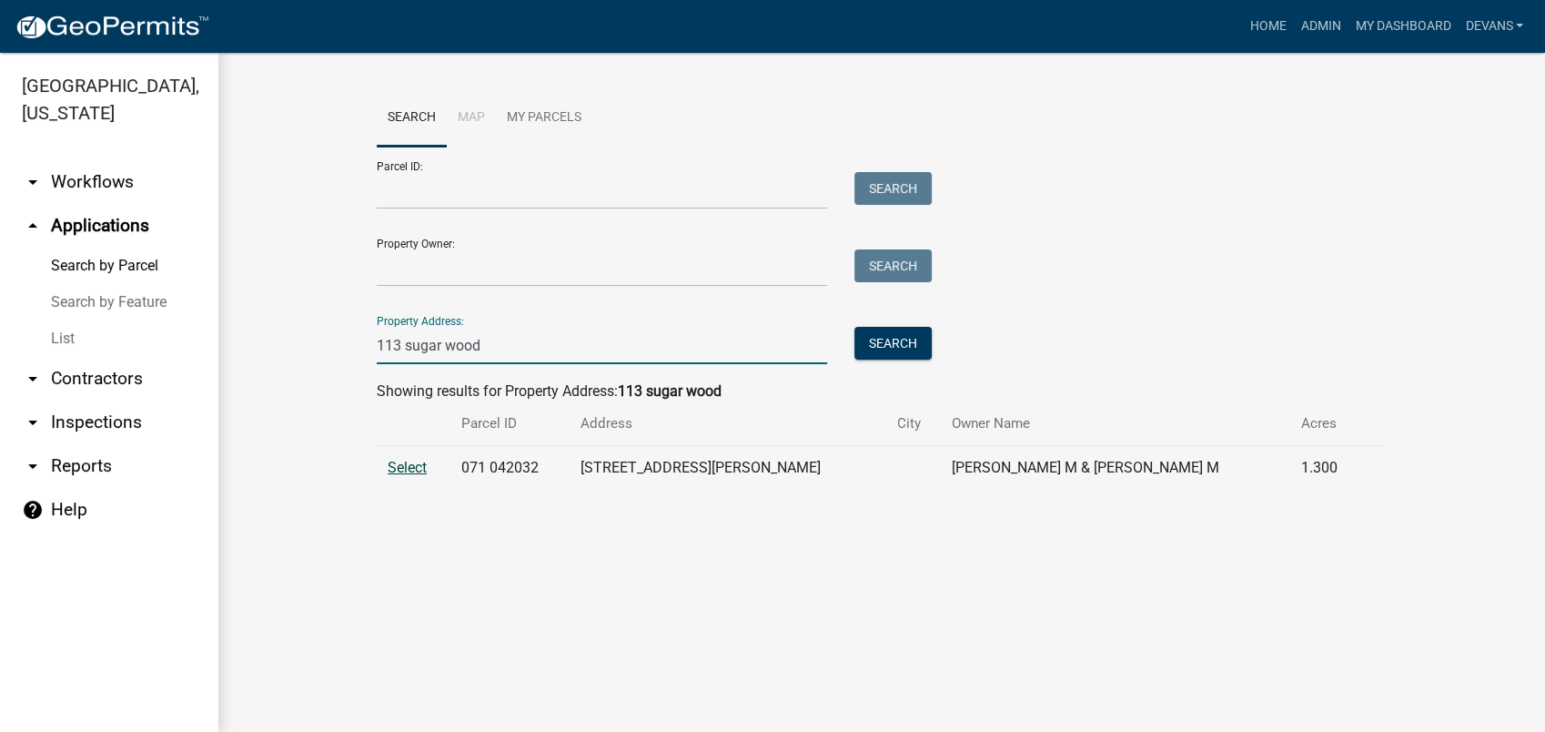
type input "113 sugar wood"
click at [402, 461] on span "Select" at bounding box center [407, 467] width 39 height 17
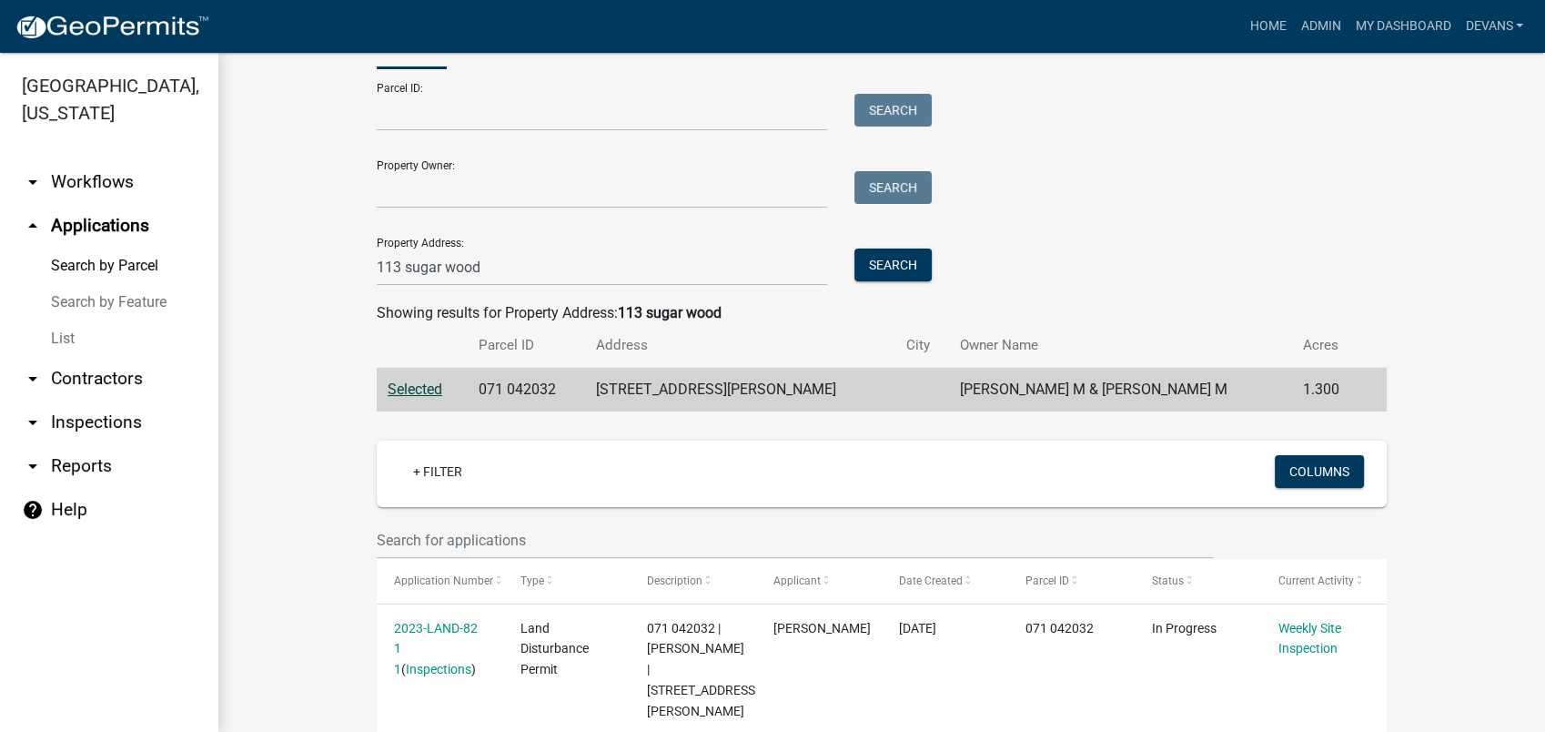
scroll to position [147, 0]
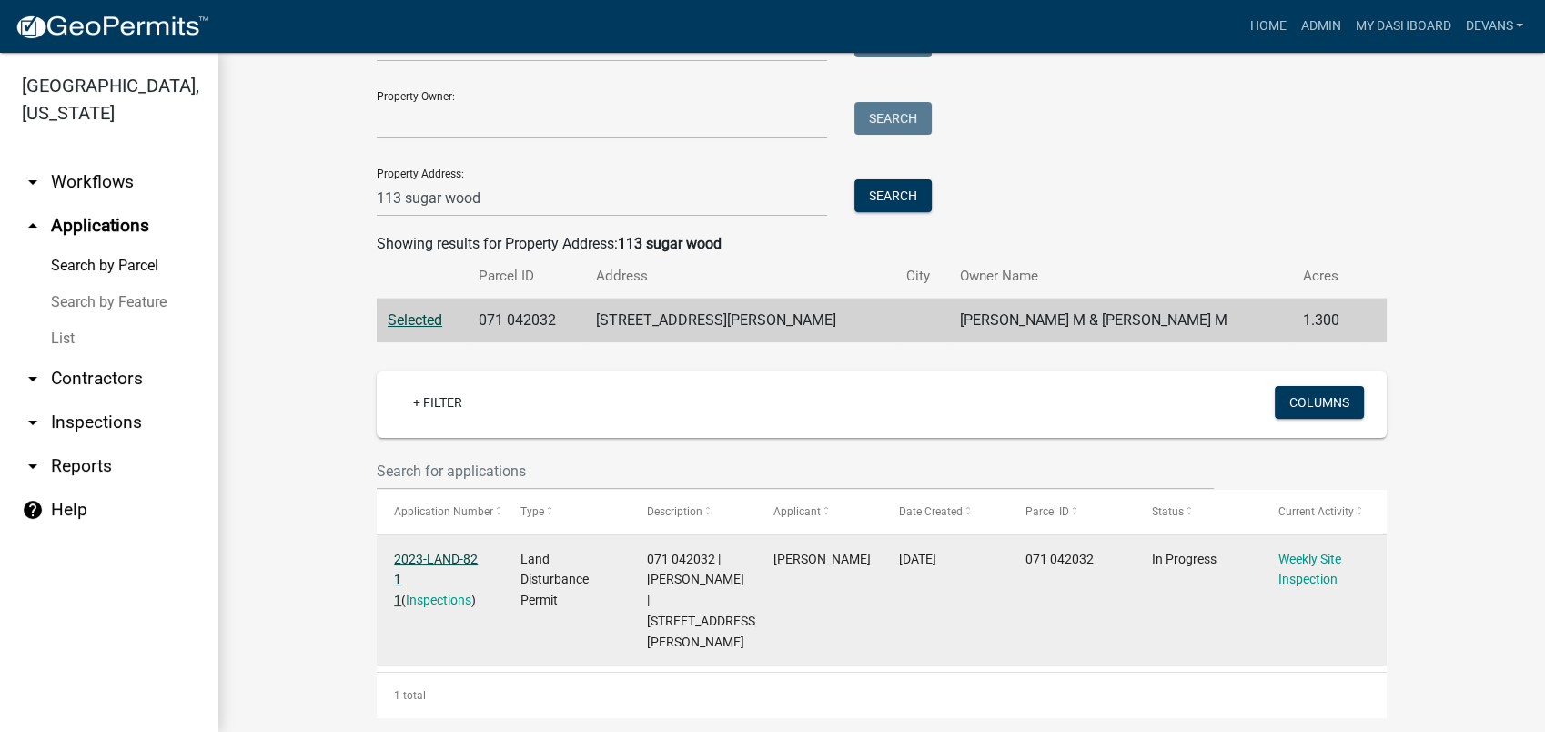
click at [447, 561] on link "2023-LAND-82 1 1" at bounding box center [436, 579] width 84 height 56
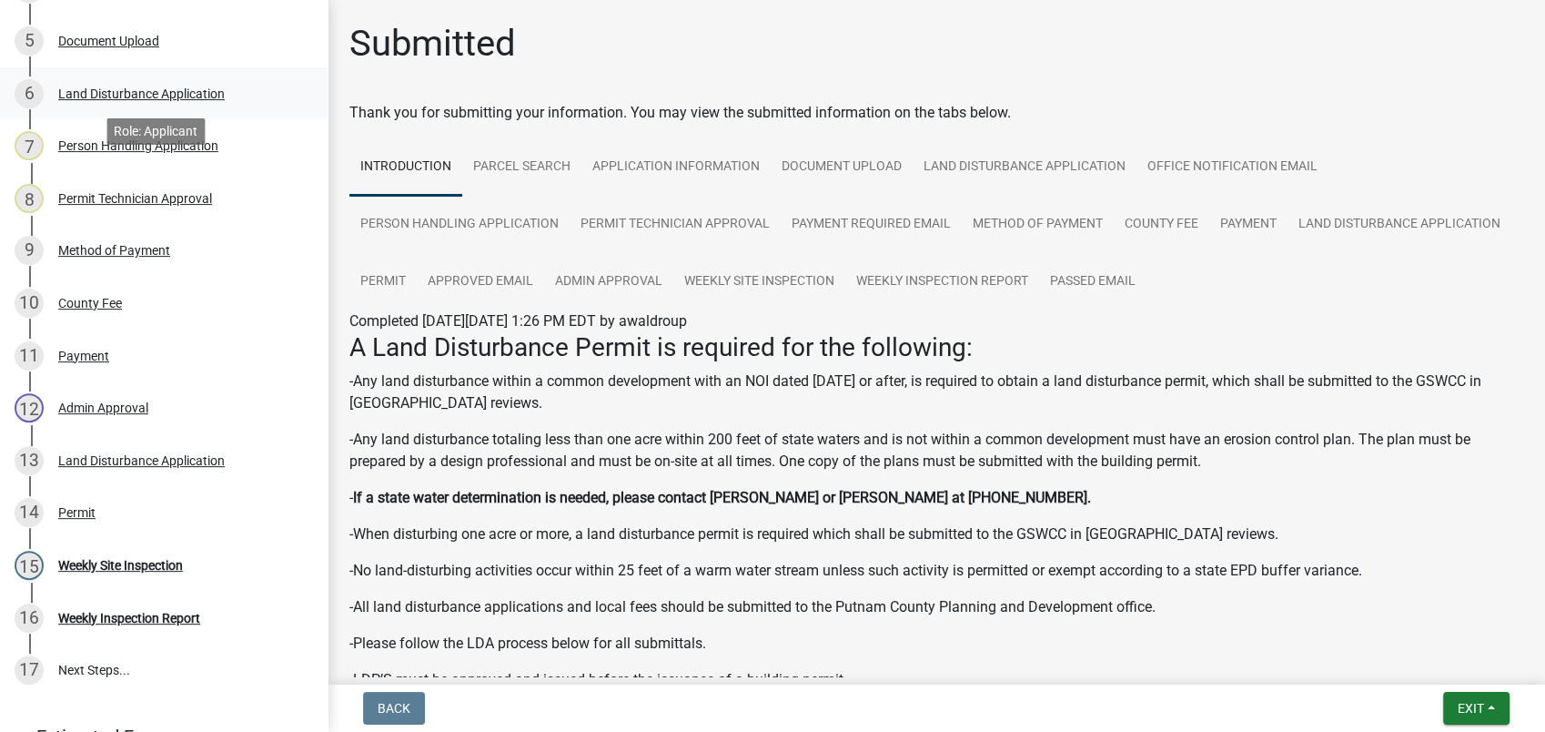
scroll to position [676, 0]
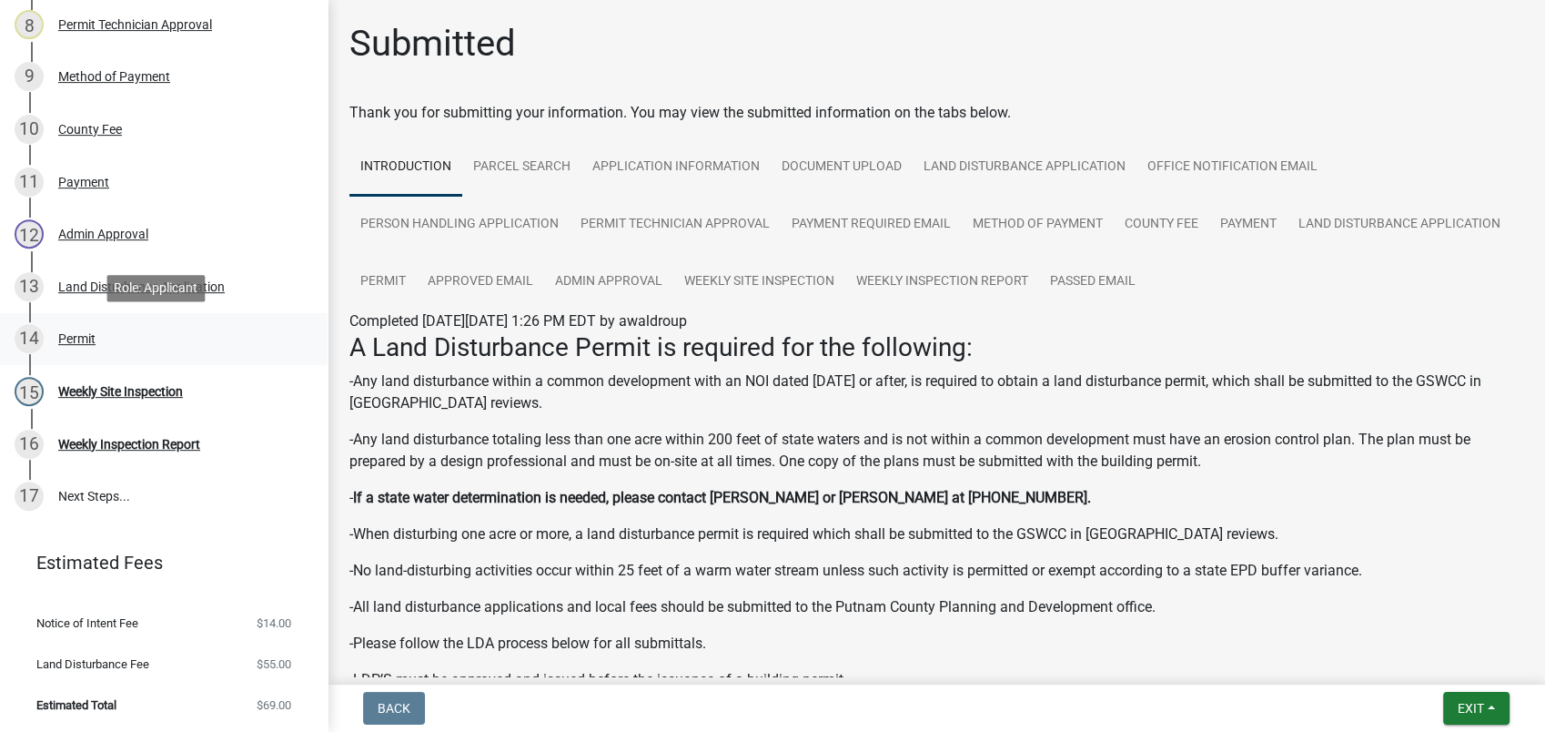
click at [63, 340] on div "Permit" at bounding box center [76, 338] width 37 height 13
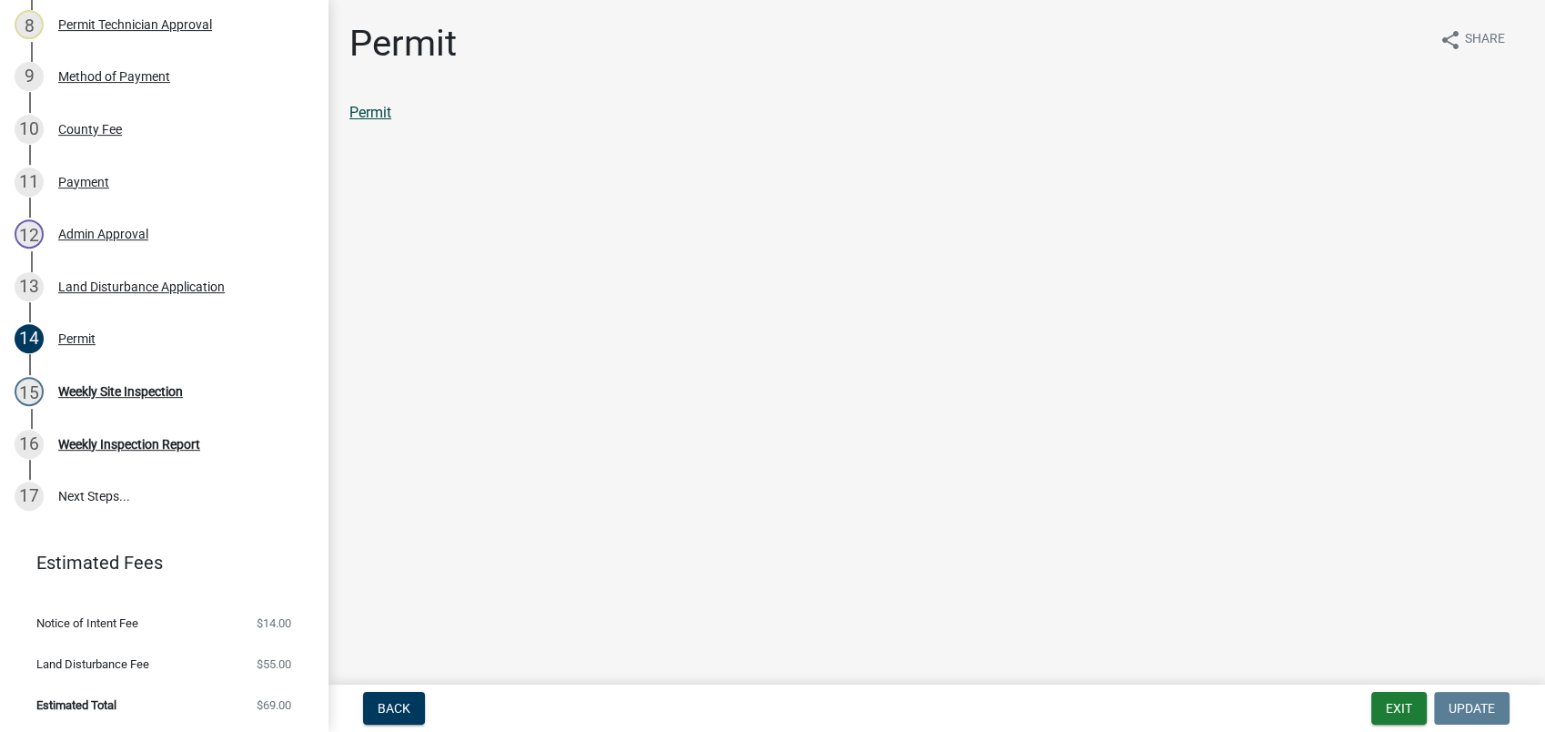
click at [380, 106] on link "Permit" at bounding box center [370, 112] width 42 height 17
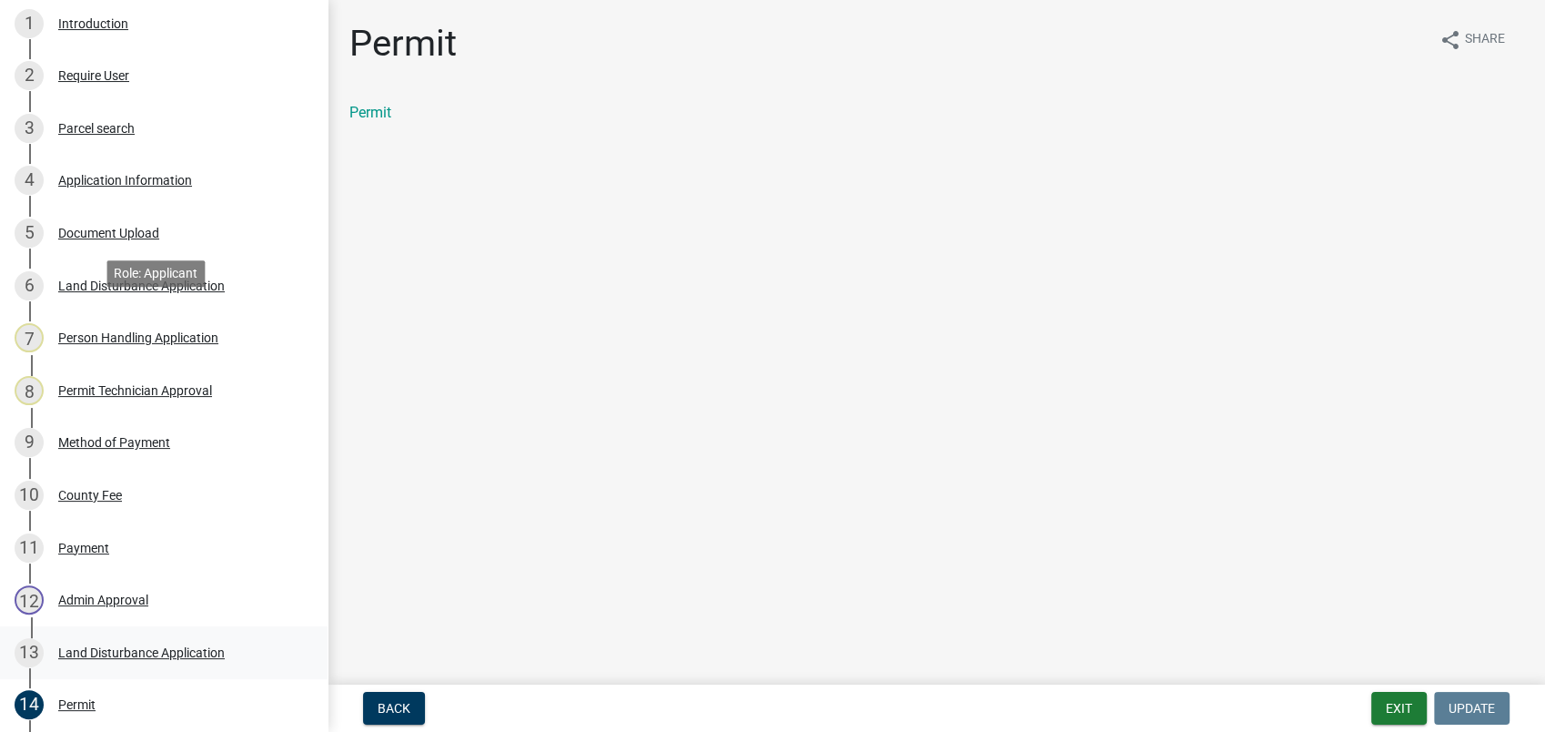
scroll to position [271, 0]
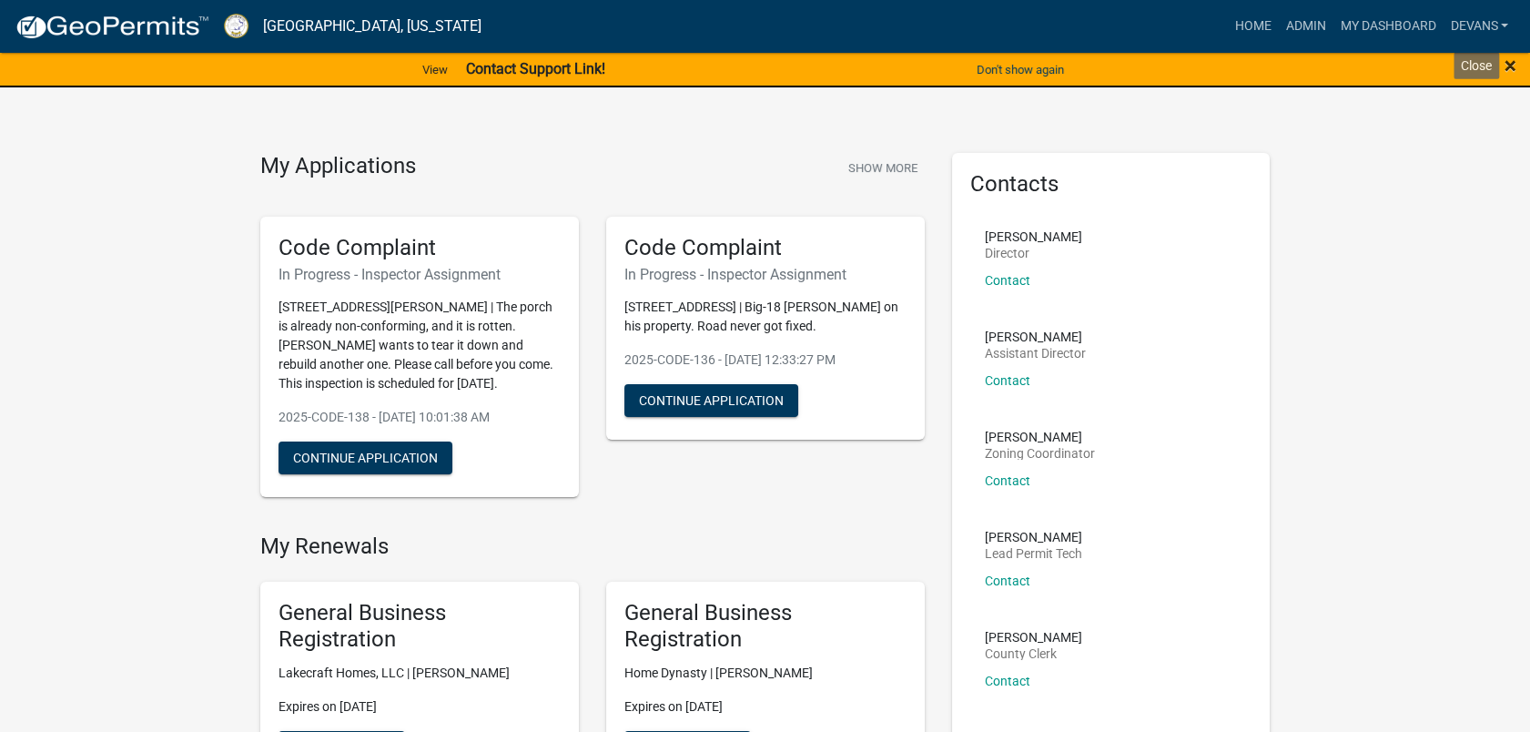
click at [1507, 63] on span "×" at bounding box center [1510, 65] width 12 height 25
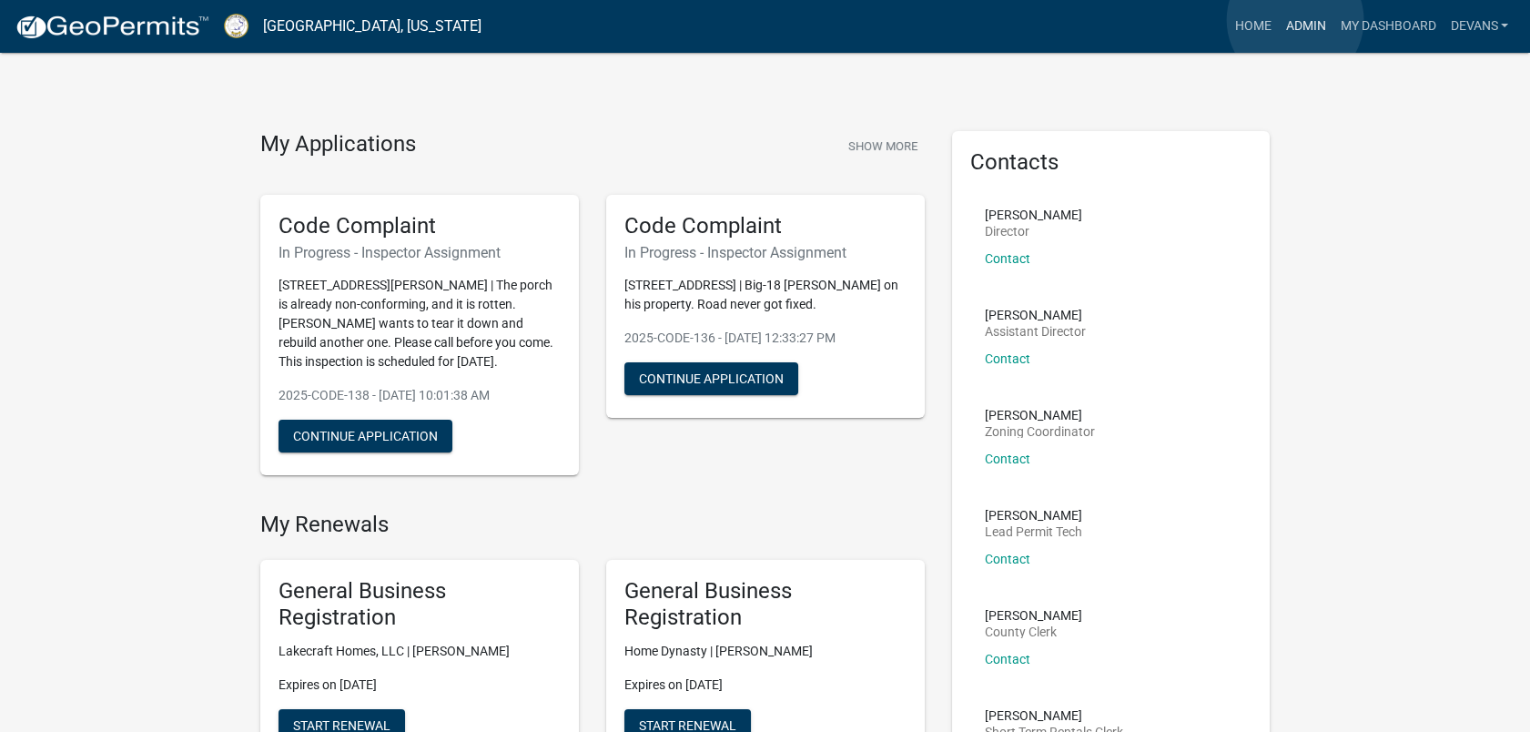
click at [1295, 20] on link "Admin" at bounding box center [1305, 26] width 55 height 35
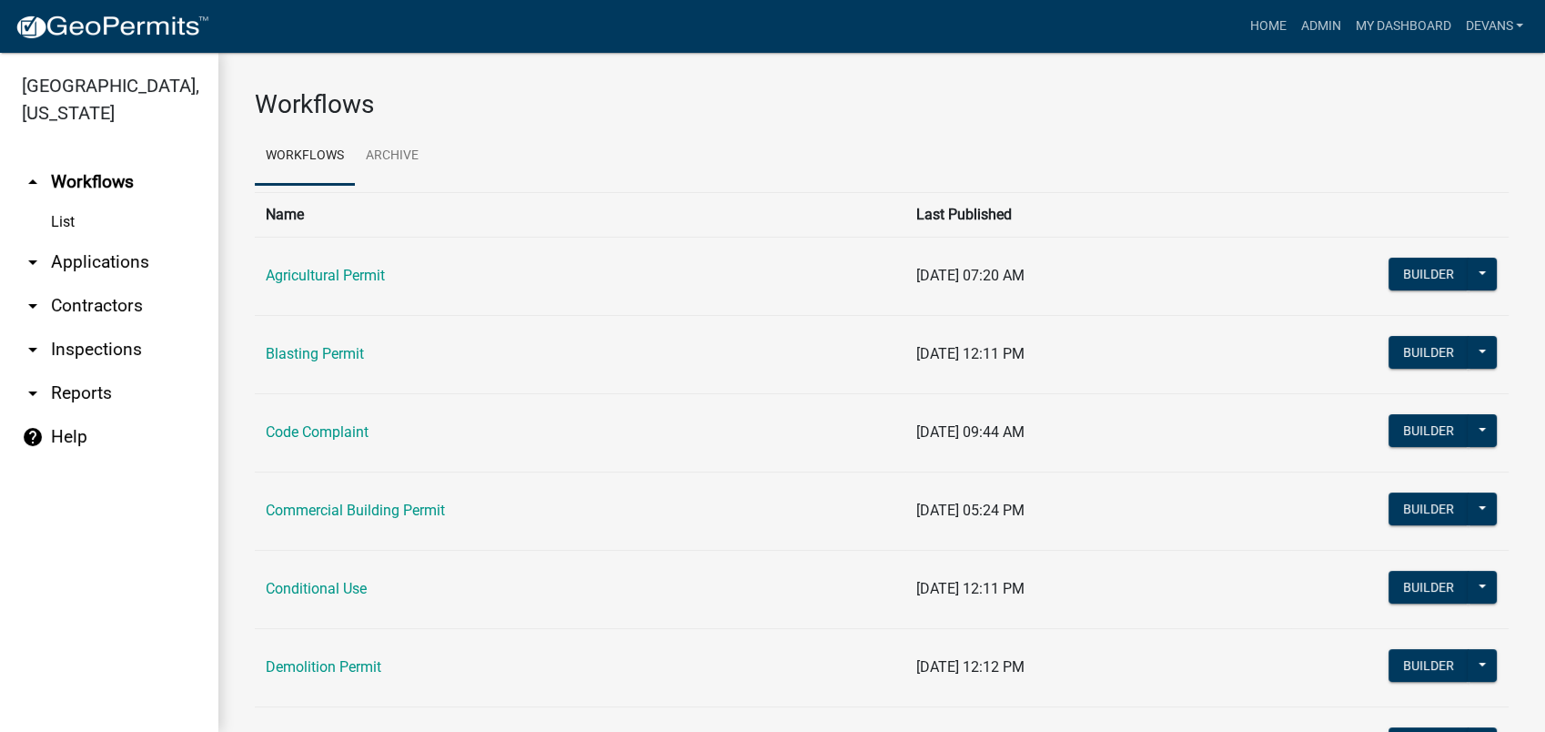
click at [99, 264] on link "arrow_drop_down Applications" at bounding box center [109, 262] width 218 height 44
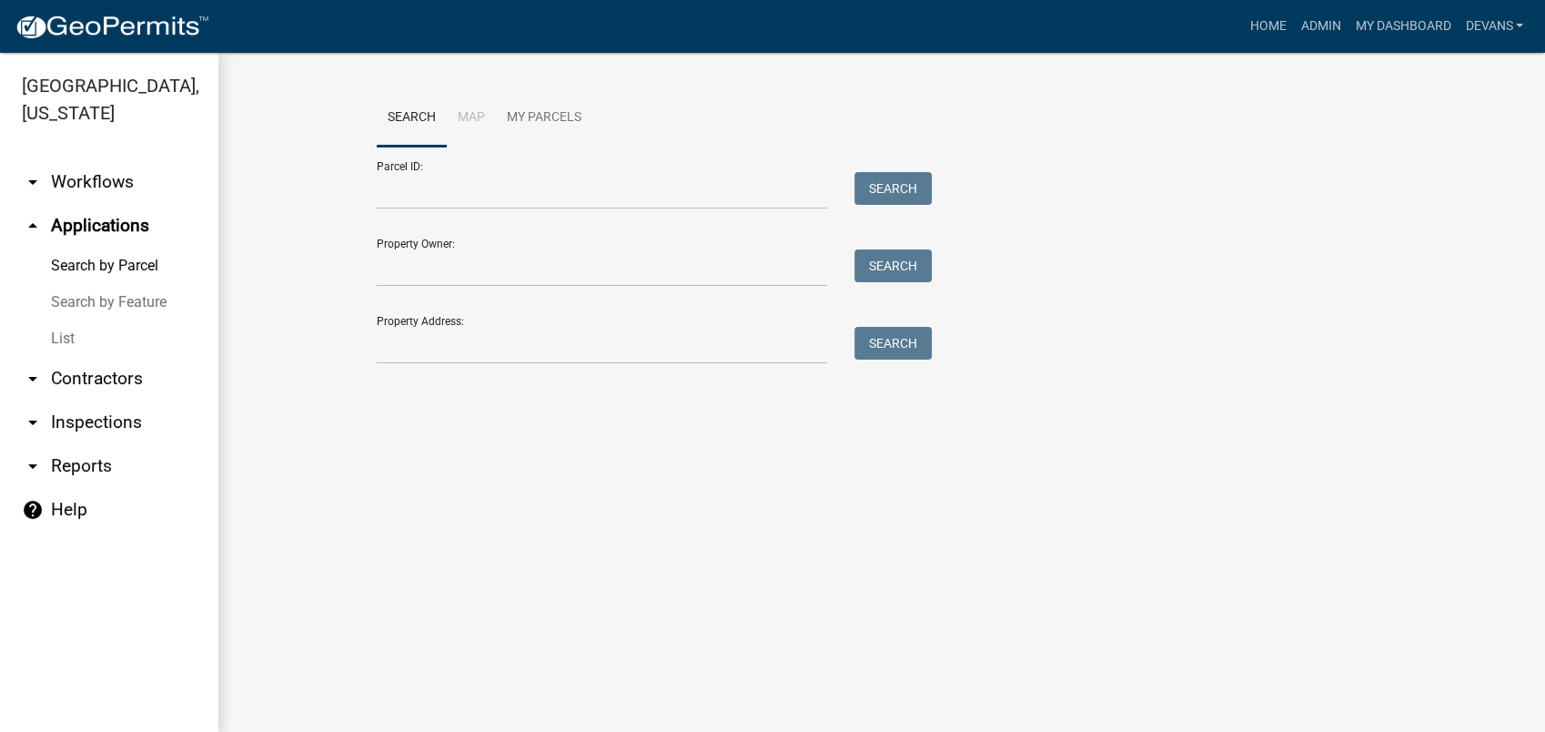
click at [364, 364] on div at bounding box center [602, 345] width 478 height 37
drag, startPoint x: 379, startPoint y: 361, endPoint x: 408, endPoint y: 342, distance: 34.1
click at [408, 342] on input "Property Address:" at bounding box center [602, 345] width 450 height 37
type input "140 hawks ridge"
click at [885, 338] on button "Search" at bounding box center [893, 343] width 77 height 33
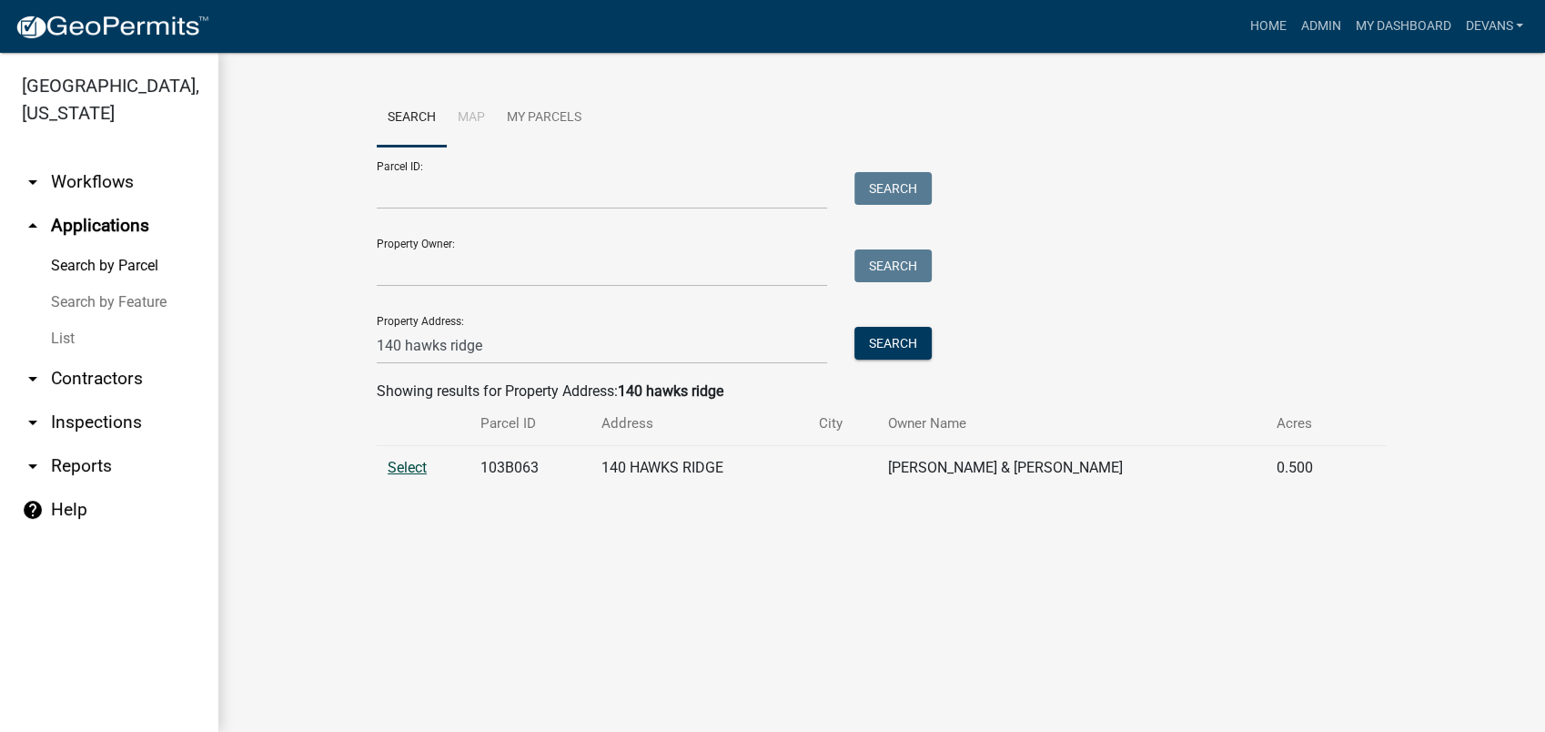
click at [417, 466] on span "Select" at bounding box center [407, 467] width 39 height 17
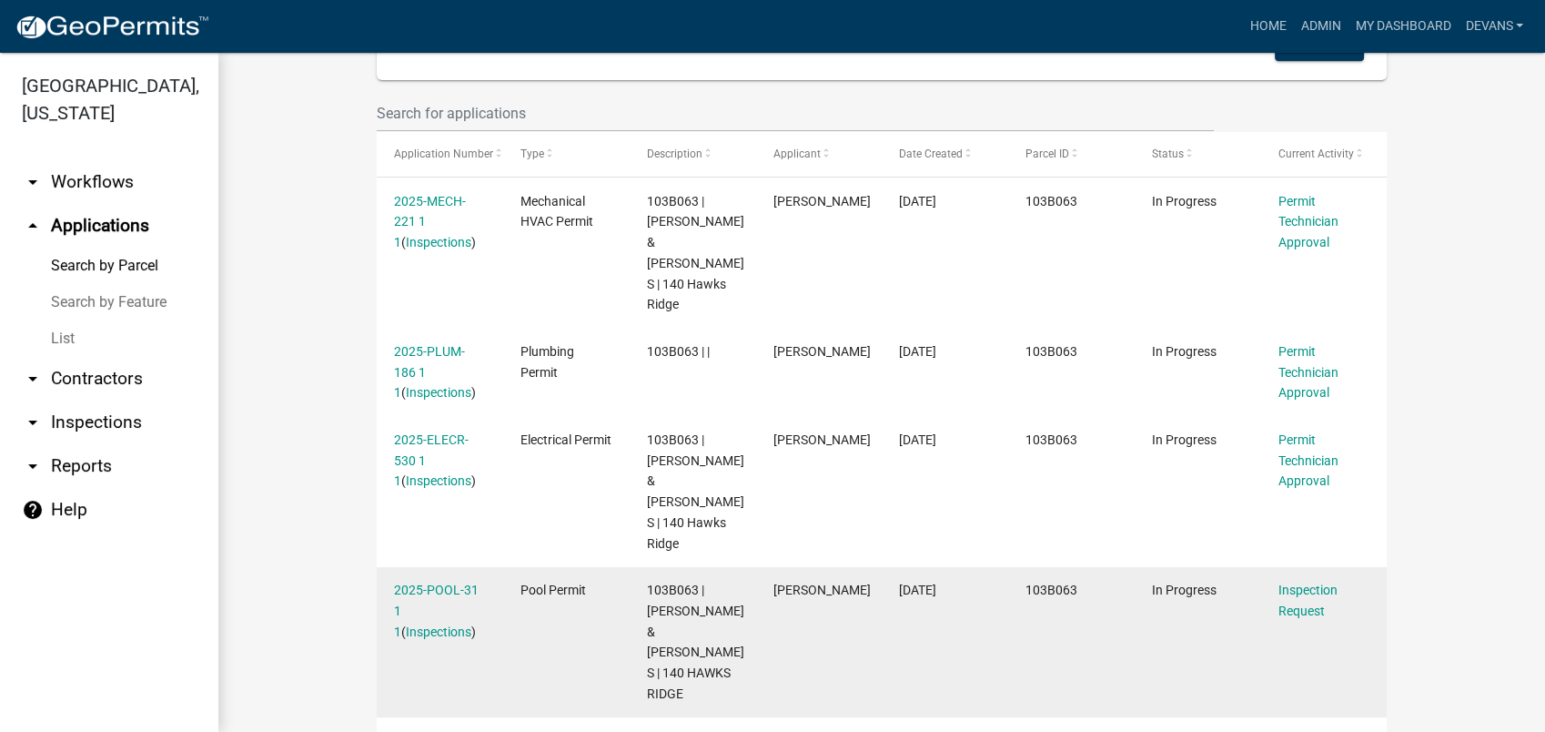
scroll to position [707, 0]
